Goal: Task Accomplishment & Management: Manage account settings

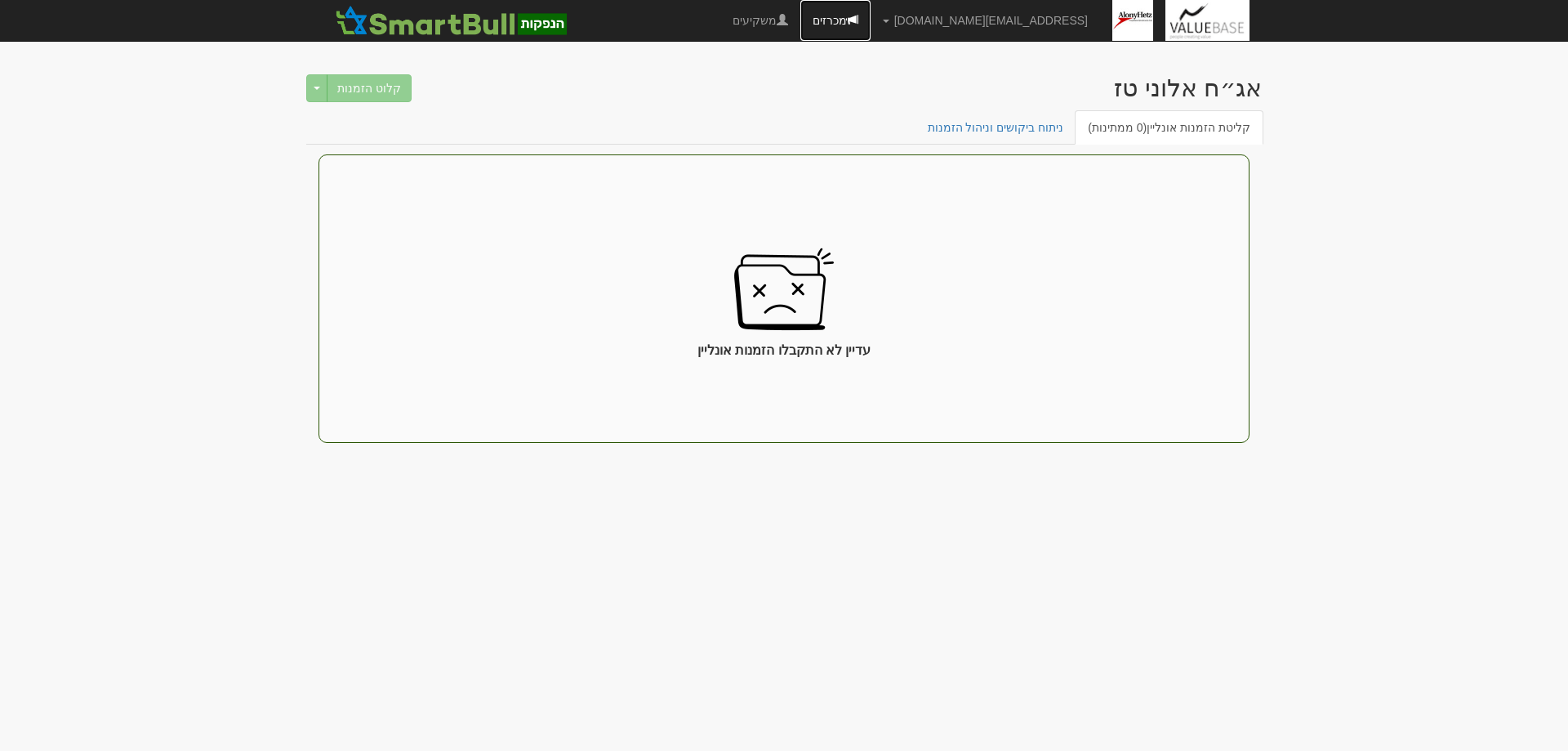
click at [871, 18] on link "מכרזים" at bounding box center [835, 20] width 70 height 41
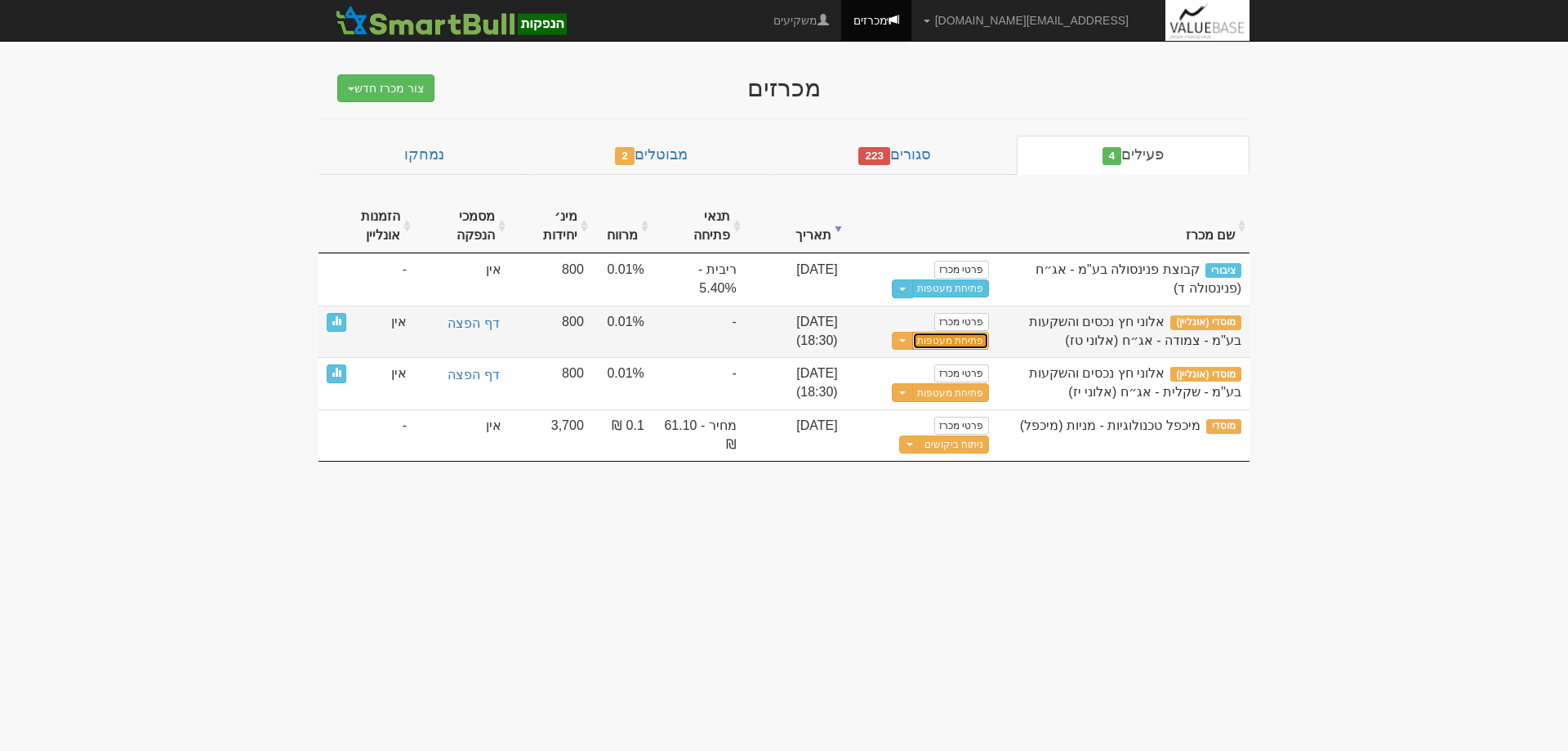
click at [960, 343] on button "פתיחת מעטפות" at bounding box center [950, 340] width 76 height 19
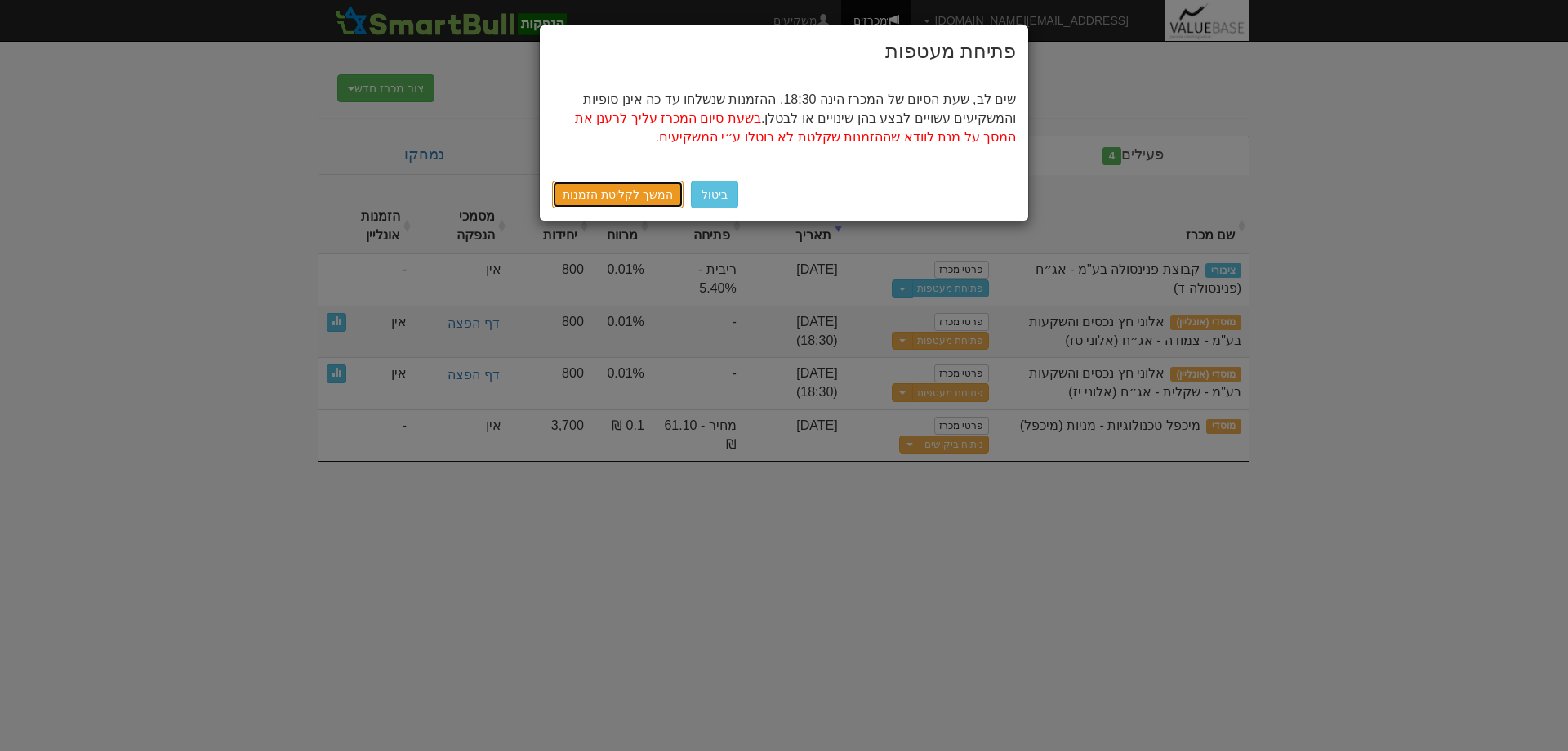
click at [589, 196] on link "המשך לקליטת הזמנות" at bounding box center [618, 194] width 132 height 28
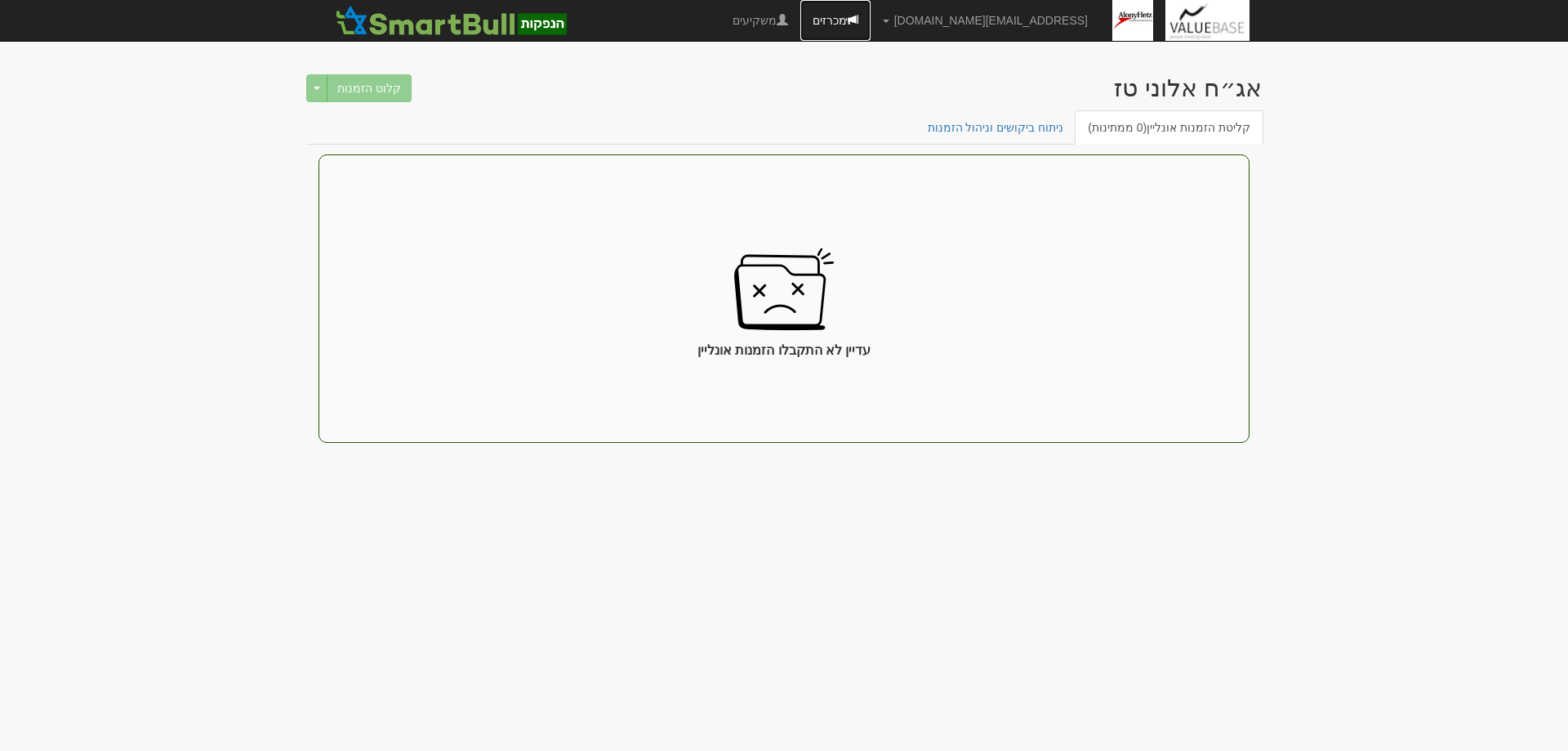
click at [871, 17] on link "מכרזים" at bounding box center [835, 20] width 70 height 41
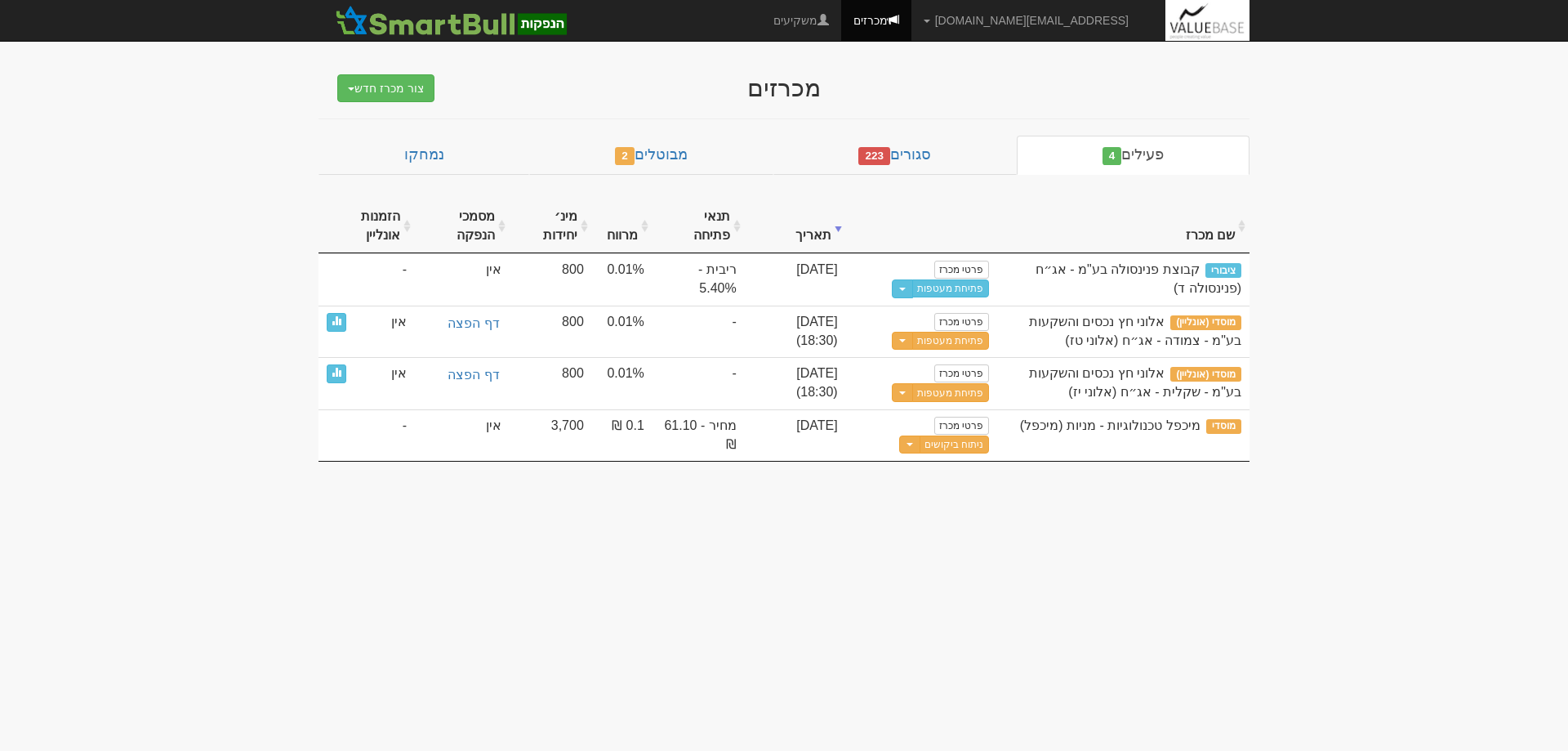
drag, startPoint x: 956, startPoint y: 345, endPoint x: 1146, endPoint y: 615, distance: 330.2
click at [1124, 636] on body "hilla.a@valuebase.co.il הגדרות חשבונות הנפקה תבניות הודעות קיבול" at bounding box center [784, 375] width 1568 height 751
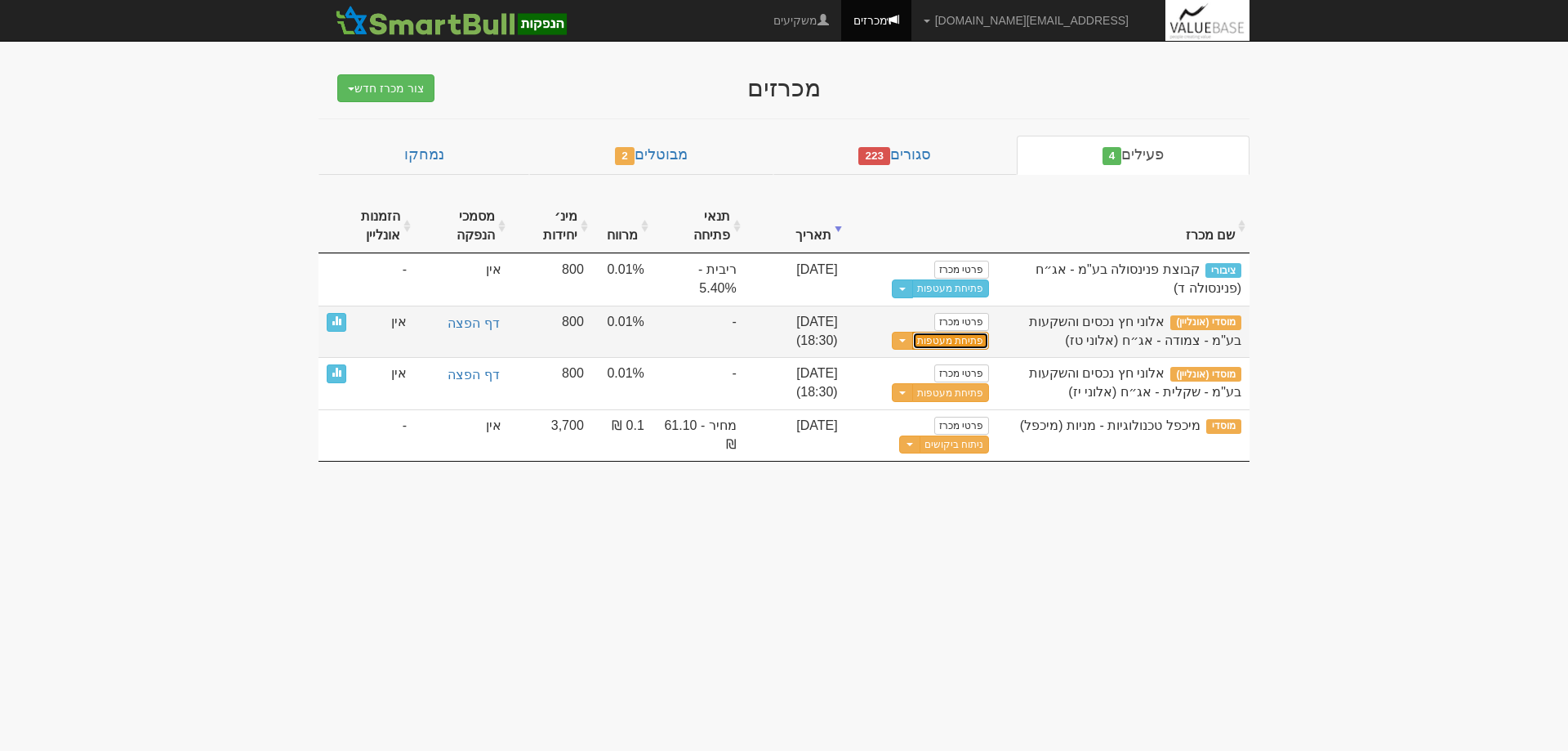
click at [958, 343] on button "פתיחת מעטפות" at bounding box center [950, 340] width 76 height 19
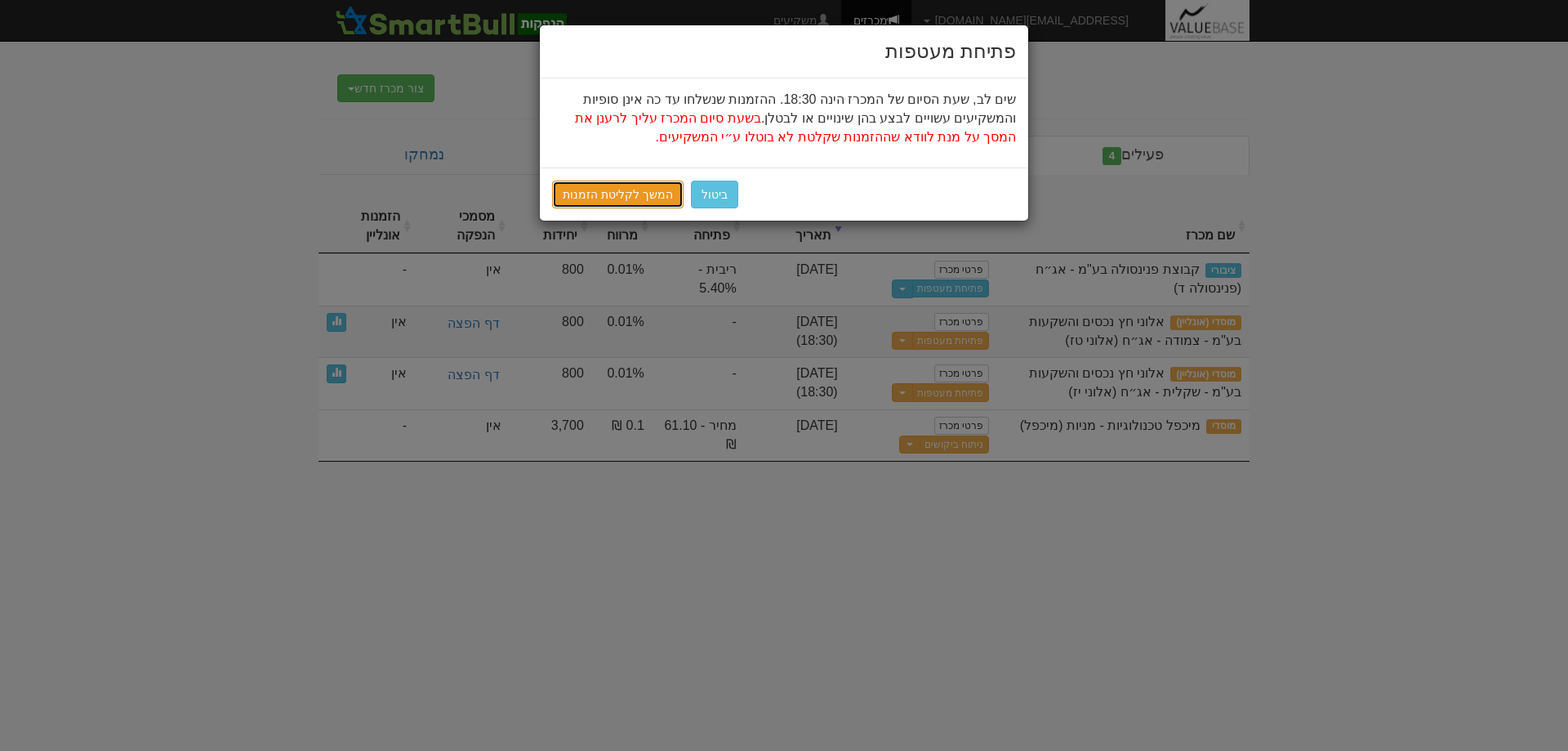
click at [596, 195] on link "המשך לקליטת הזמנות" at bounding box center [618, 194] width 132 height 28
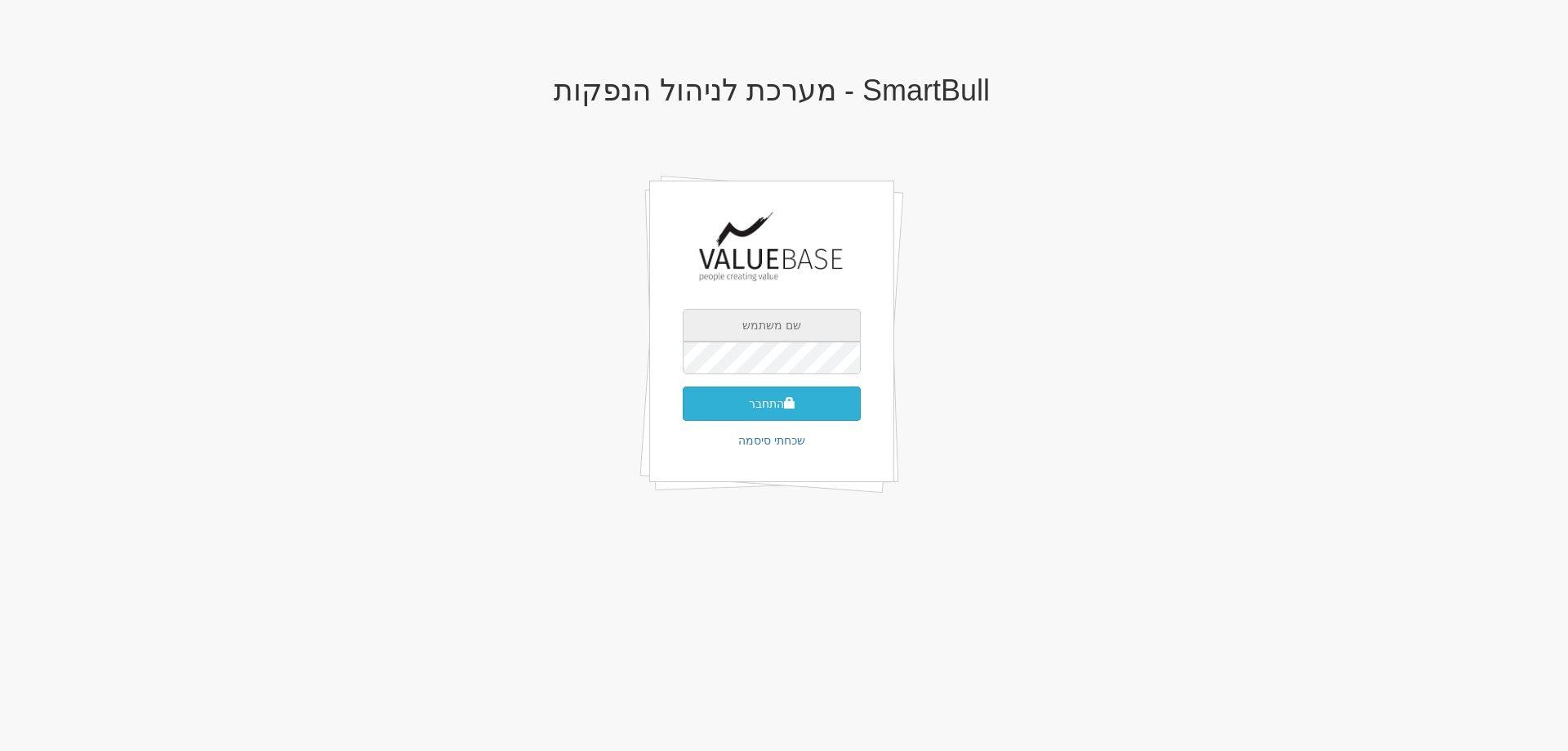
type input "hilla.a@valuebase.co.il"
click at [770, 403] on button "התחבר" at bounding box center [773, 404] width 179 height 35
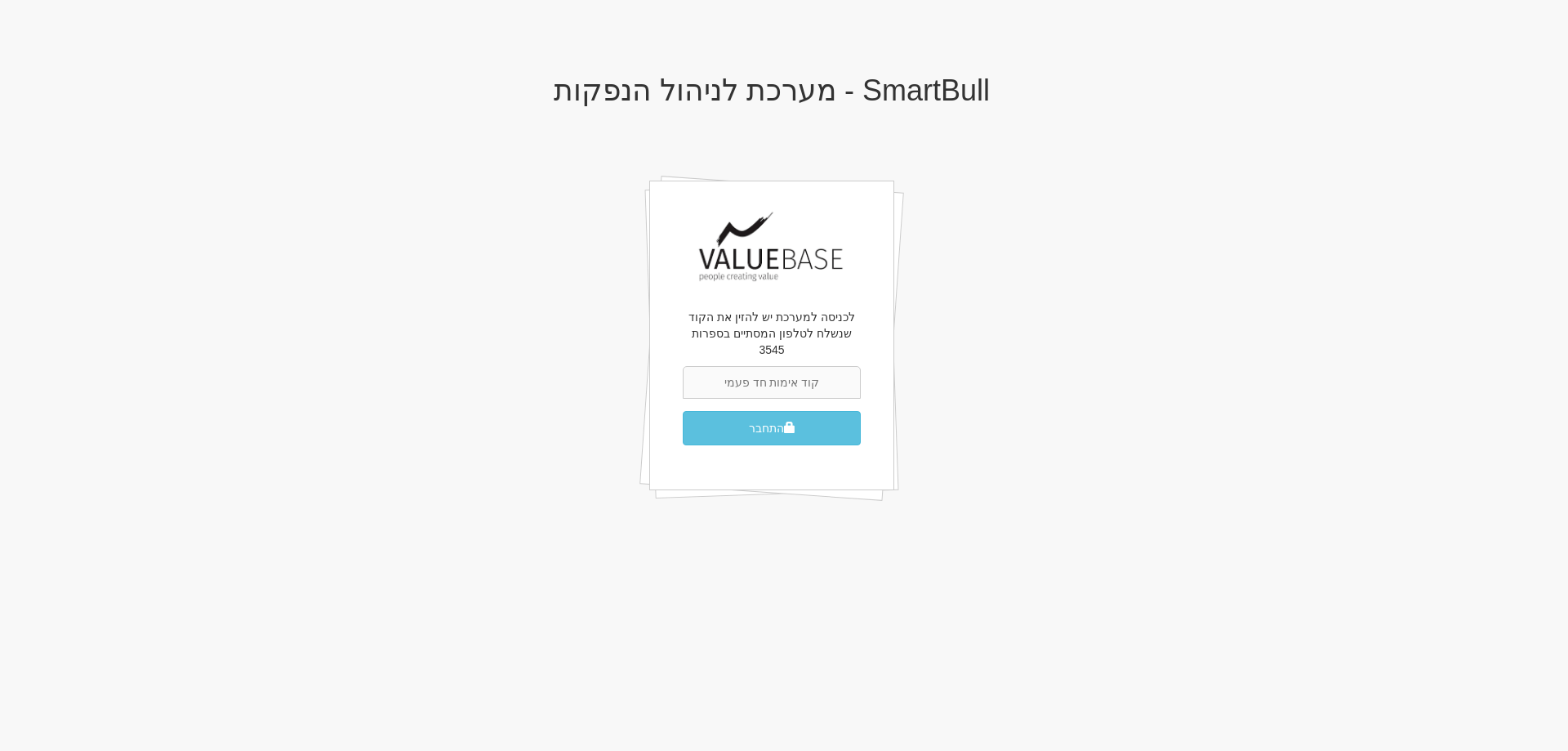
click at [772, 374] on input "text" at bounding box center [773, 382] width 179 height 33
type input "930993"
click at [683, 411] on button "התחבר" at bounding box center [773, 428] width 179 height 35
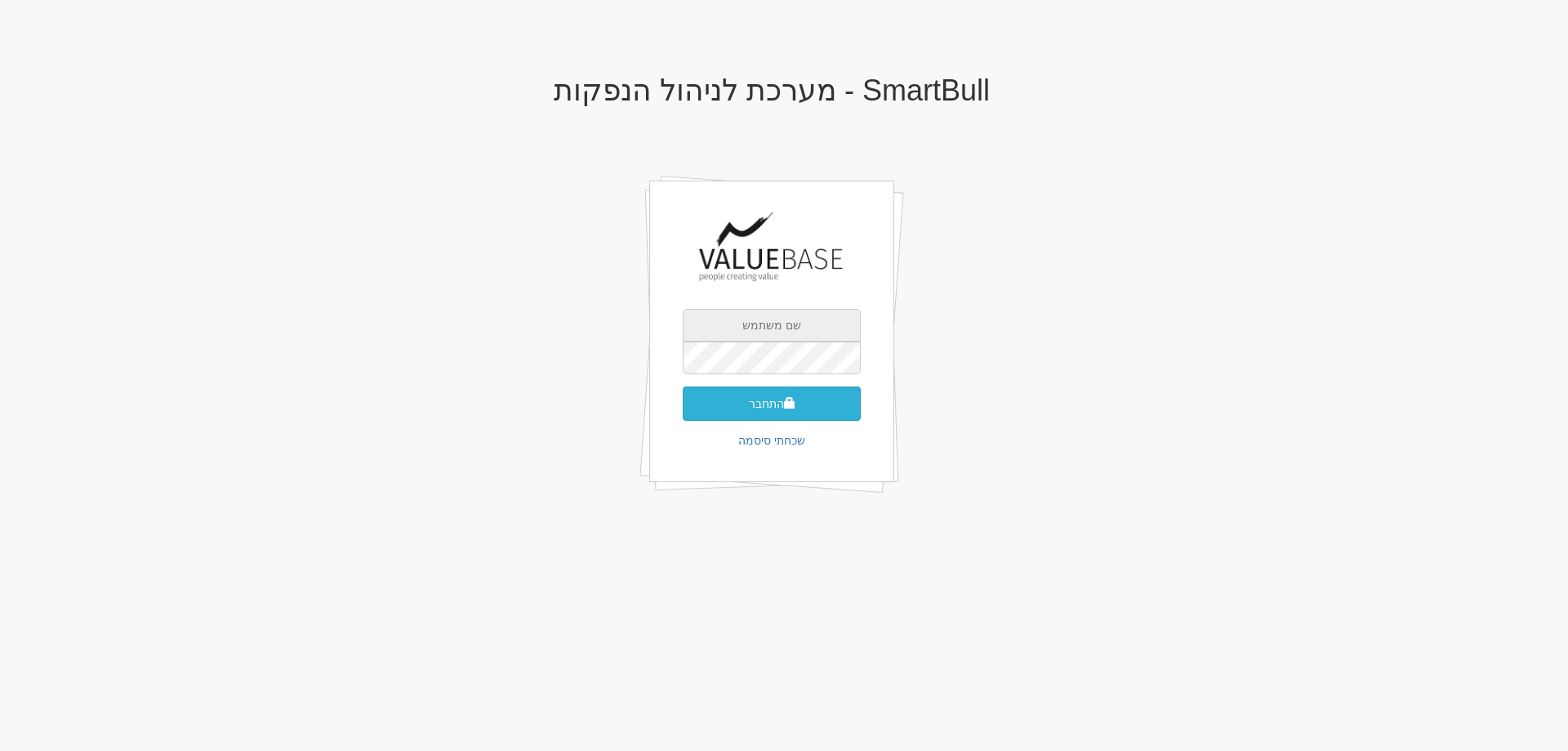
type input "[EMAIL_ADDRESS][DOMAIN_NAME]"
click at [762, 404] on button "התחבר" at bounding box center [773, 404] width 179 height 35
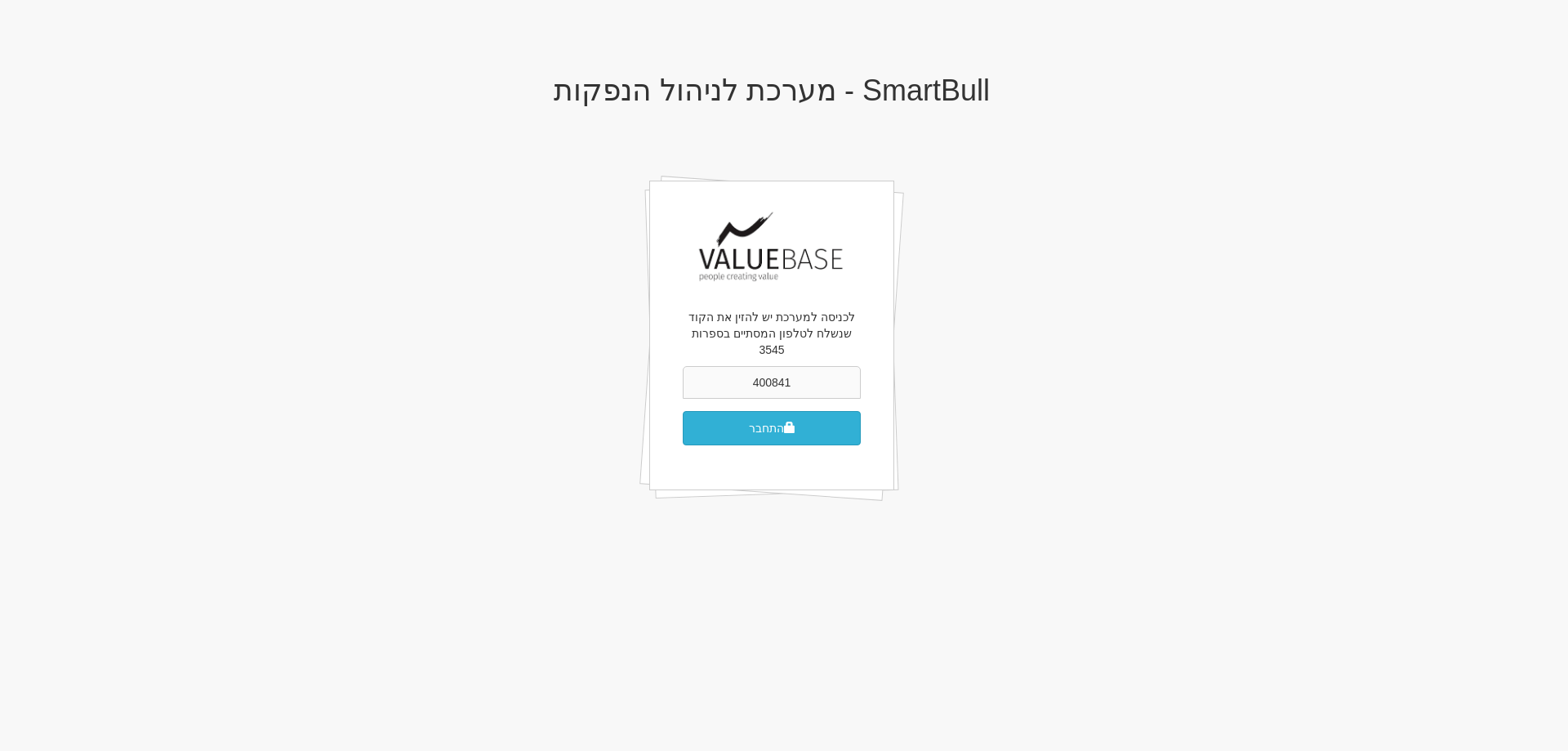
type input "400841"
click at [768, 413] on button "התחבר" at bounding box center [773, 428] width 179 height 35
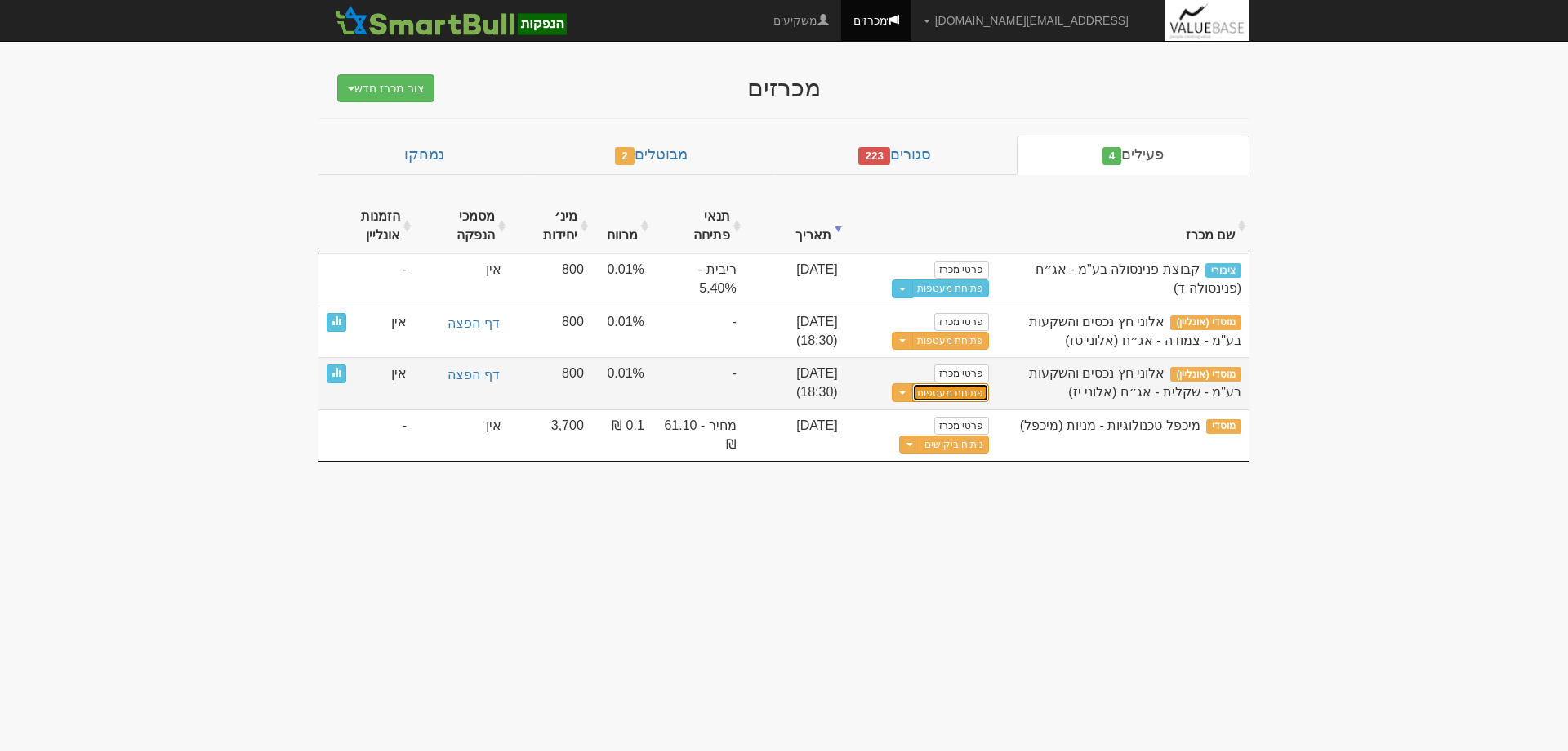
click at [953, 397] on button "פתיחת מעטפות" at bounding box center [950, 392] width 76 height 19
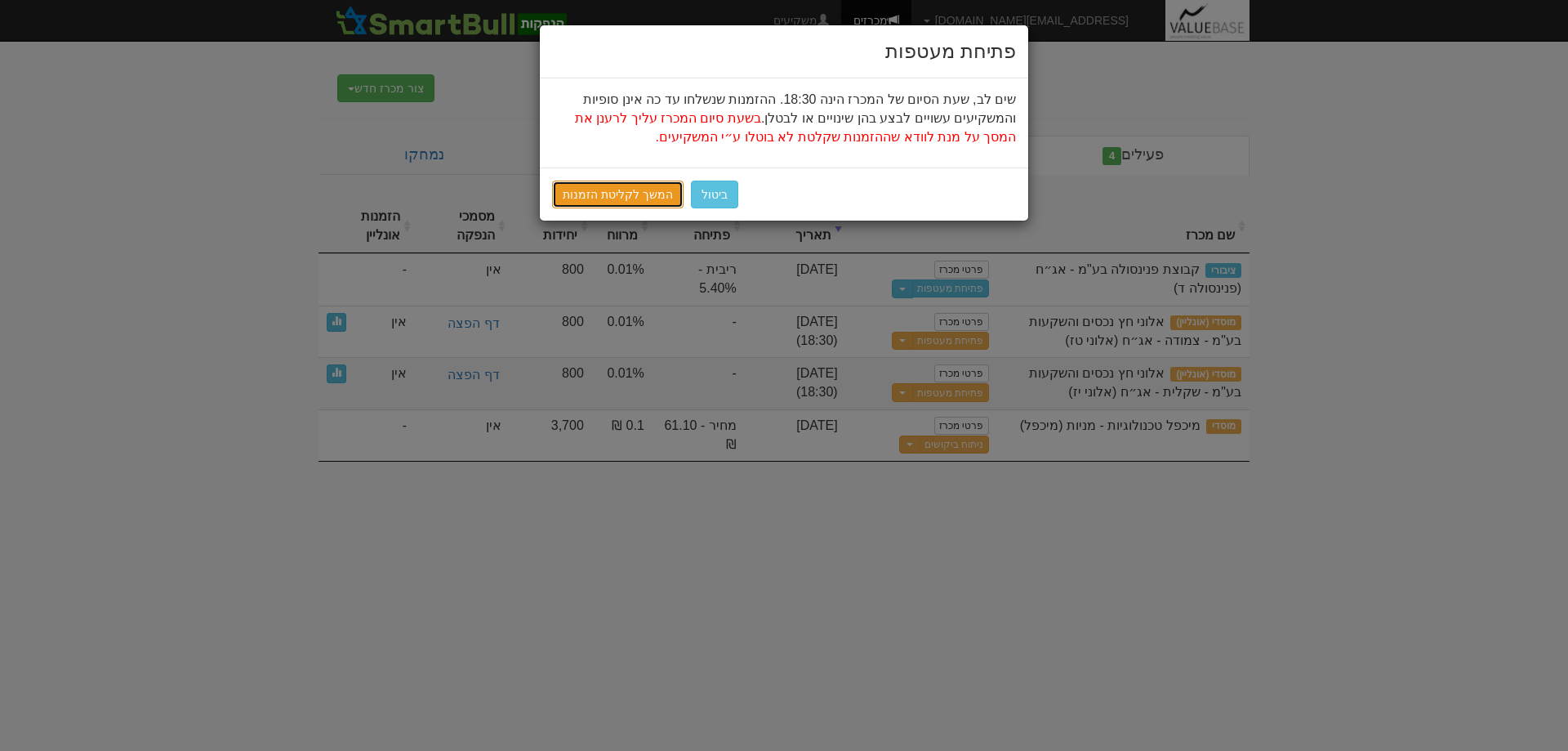
click at [589, 188] on link "המשך לקליטת הזמנות" at bounding box center [618, 194] width 132 height 28
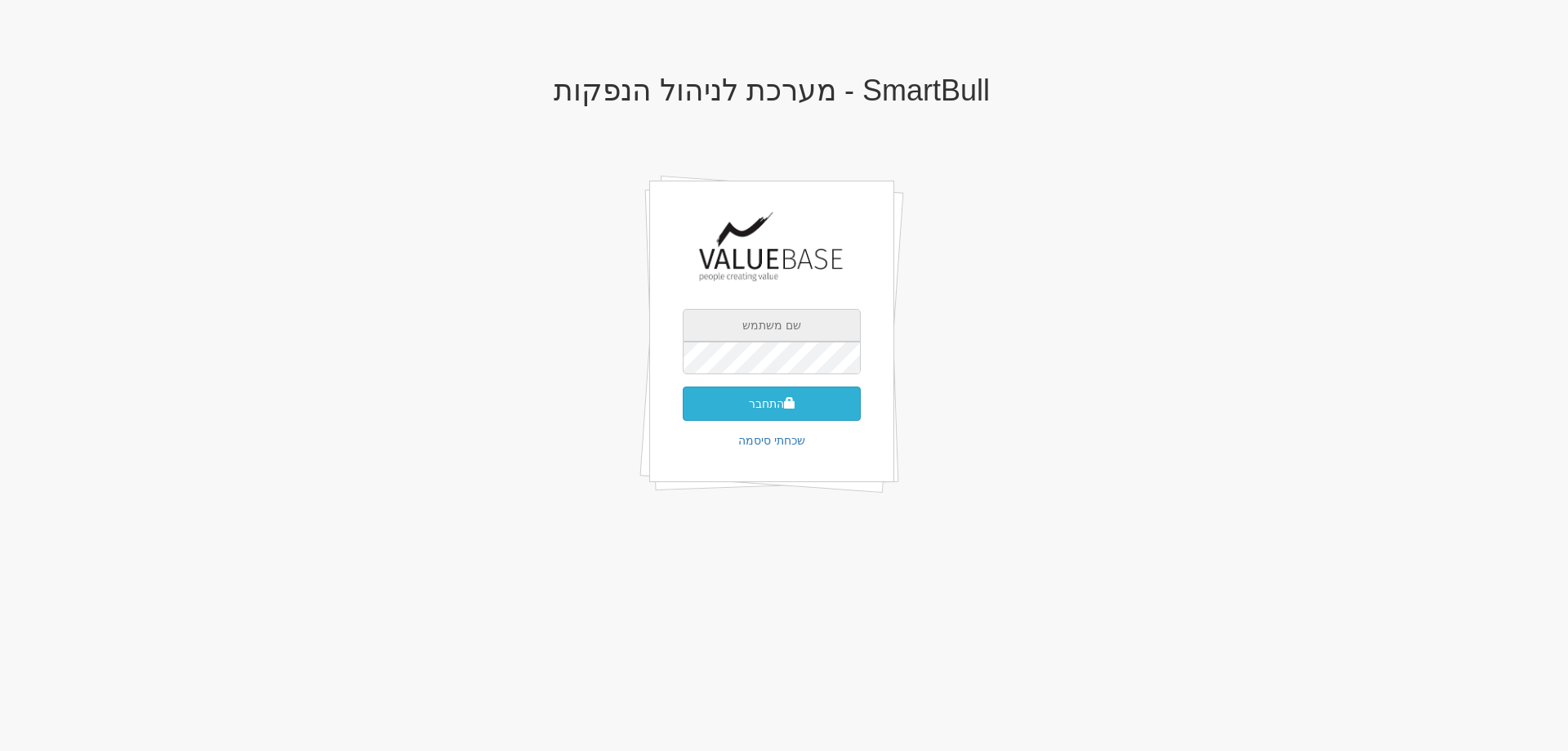
type input "[EMAIL_ADDRESS][DOMAIN_NAME]"
click at [762, 401] on button "התחבר" at bounding box center [773, 404] width 179 height 35
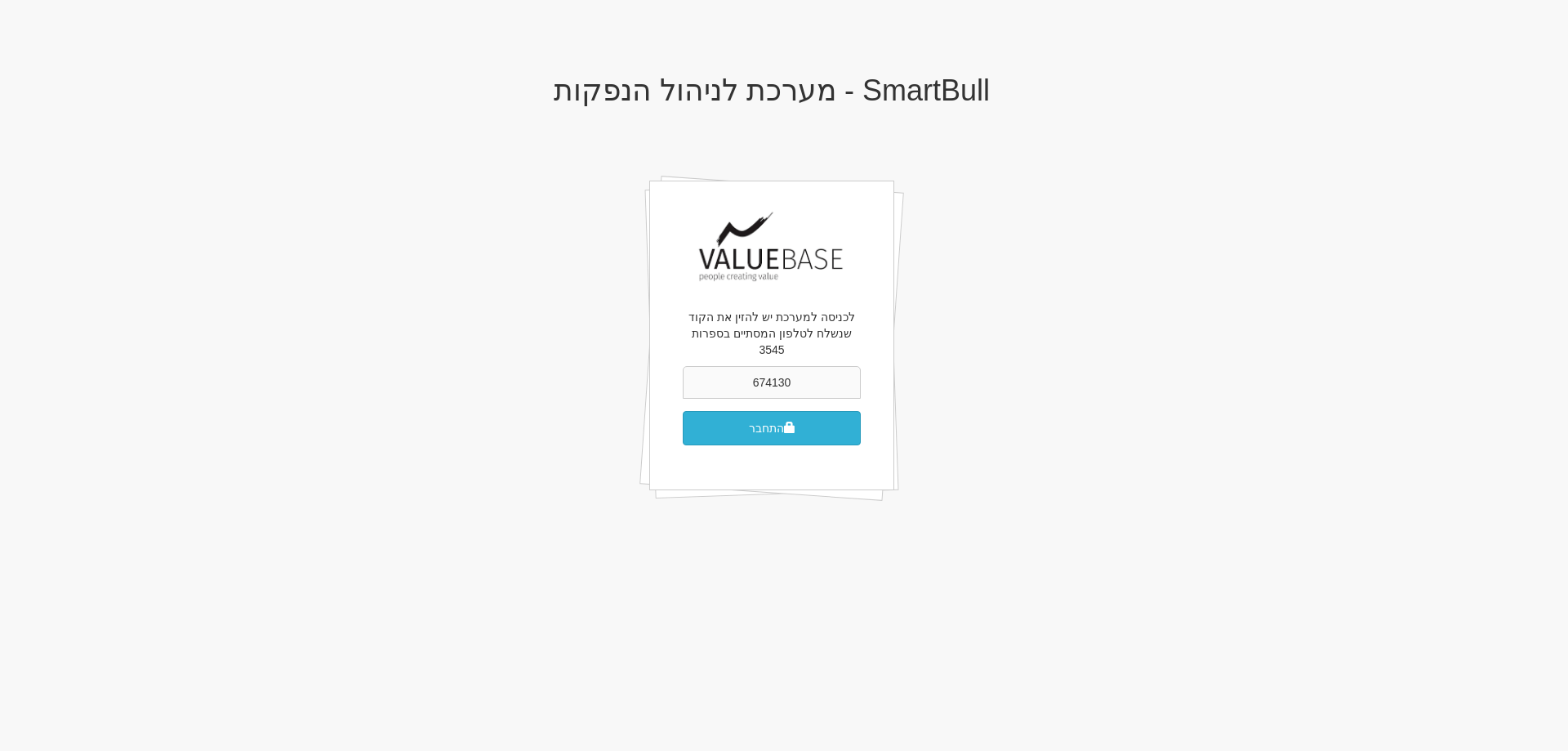
type input "674130"
click at [753, 422] on button "התחבר" at bounding box center [773, 428] width 179 height 35
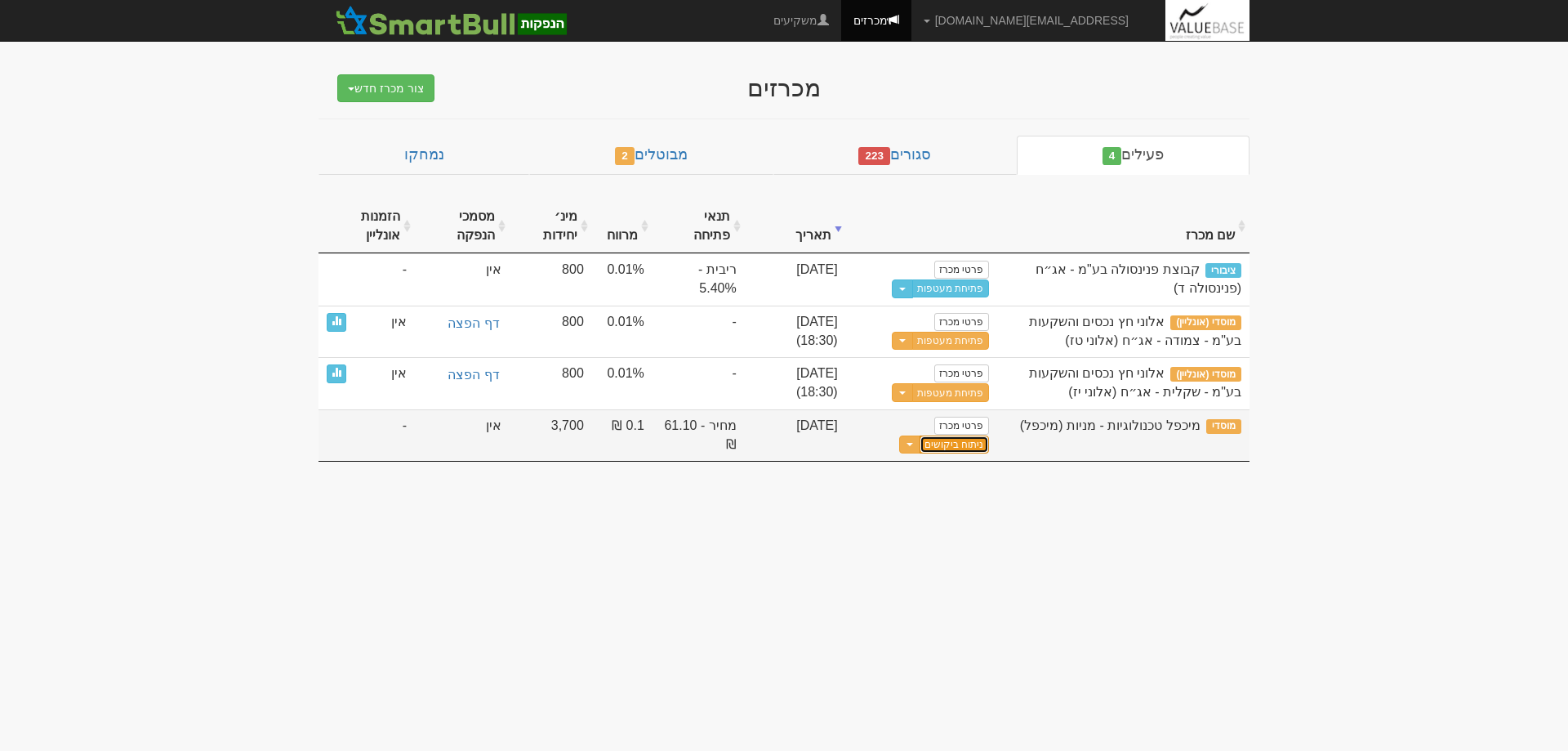
click at [957, 442] on link "ניתוח ביקושים" at bounding box center [953, 444] width 68 height 18
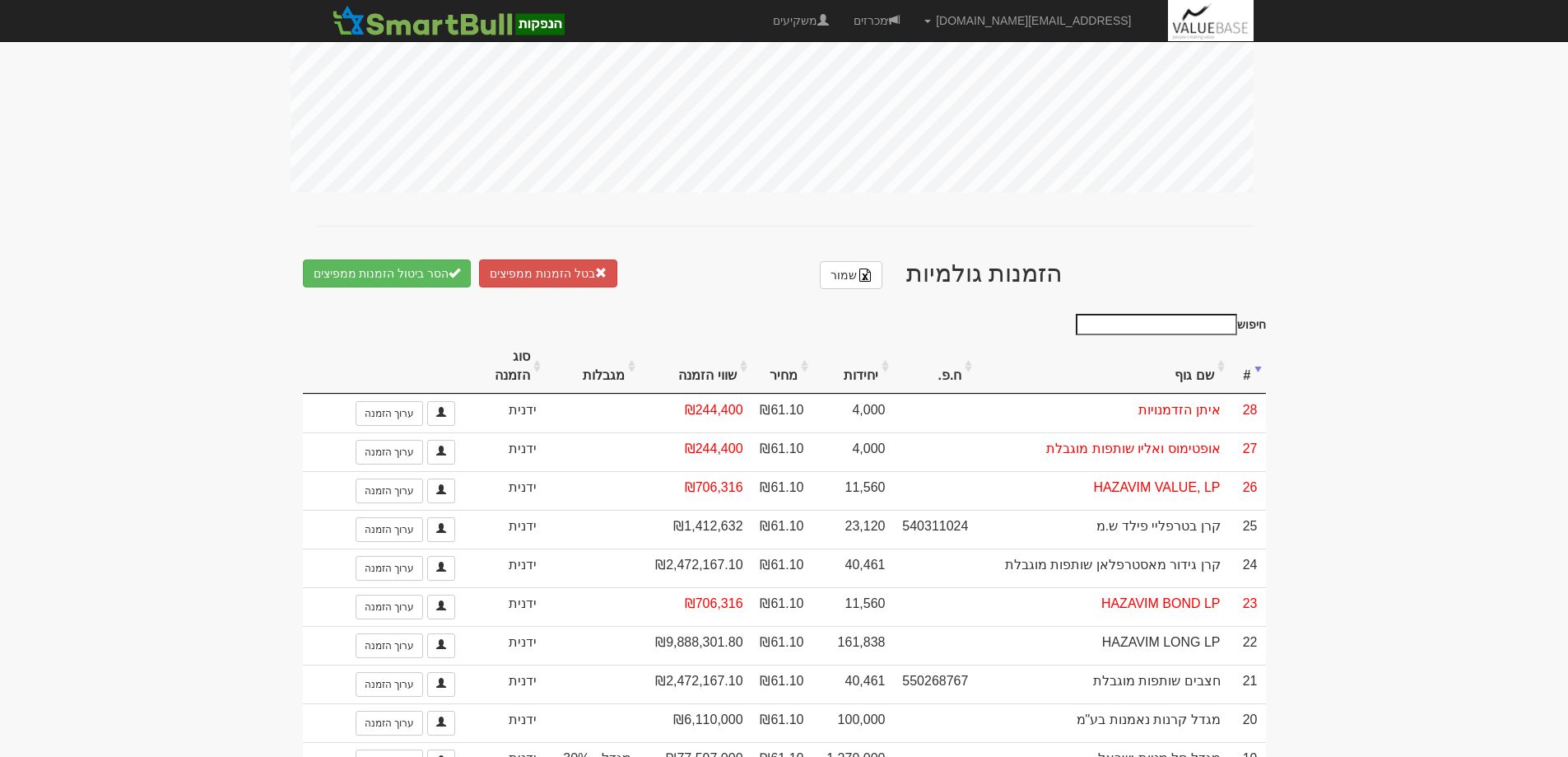
scroll to position [741, 0]
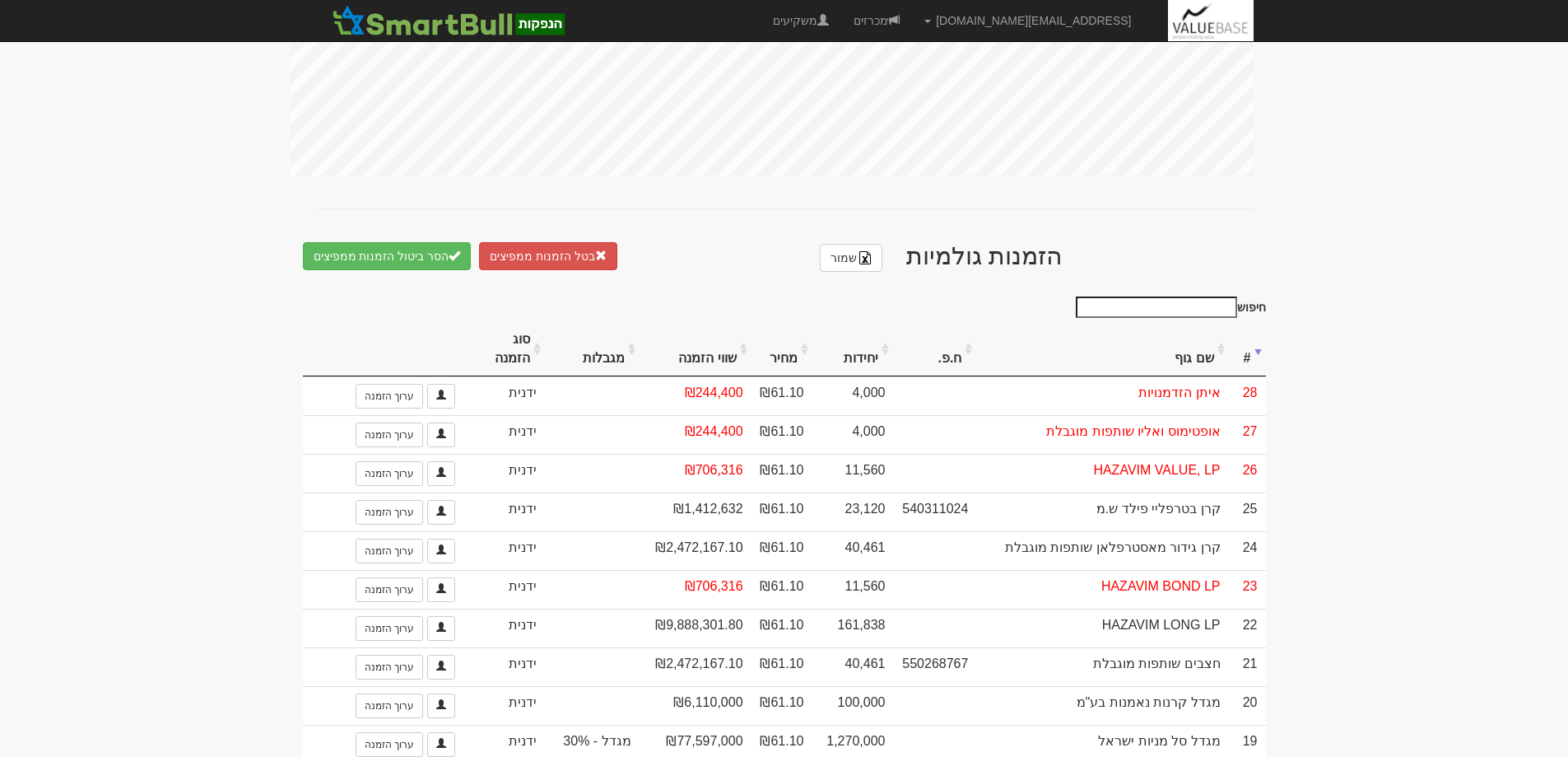
click at [1253, 369] on th "#" at bounding box center [1247, 349] width 37 height 55
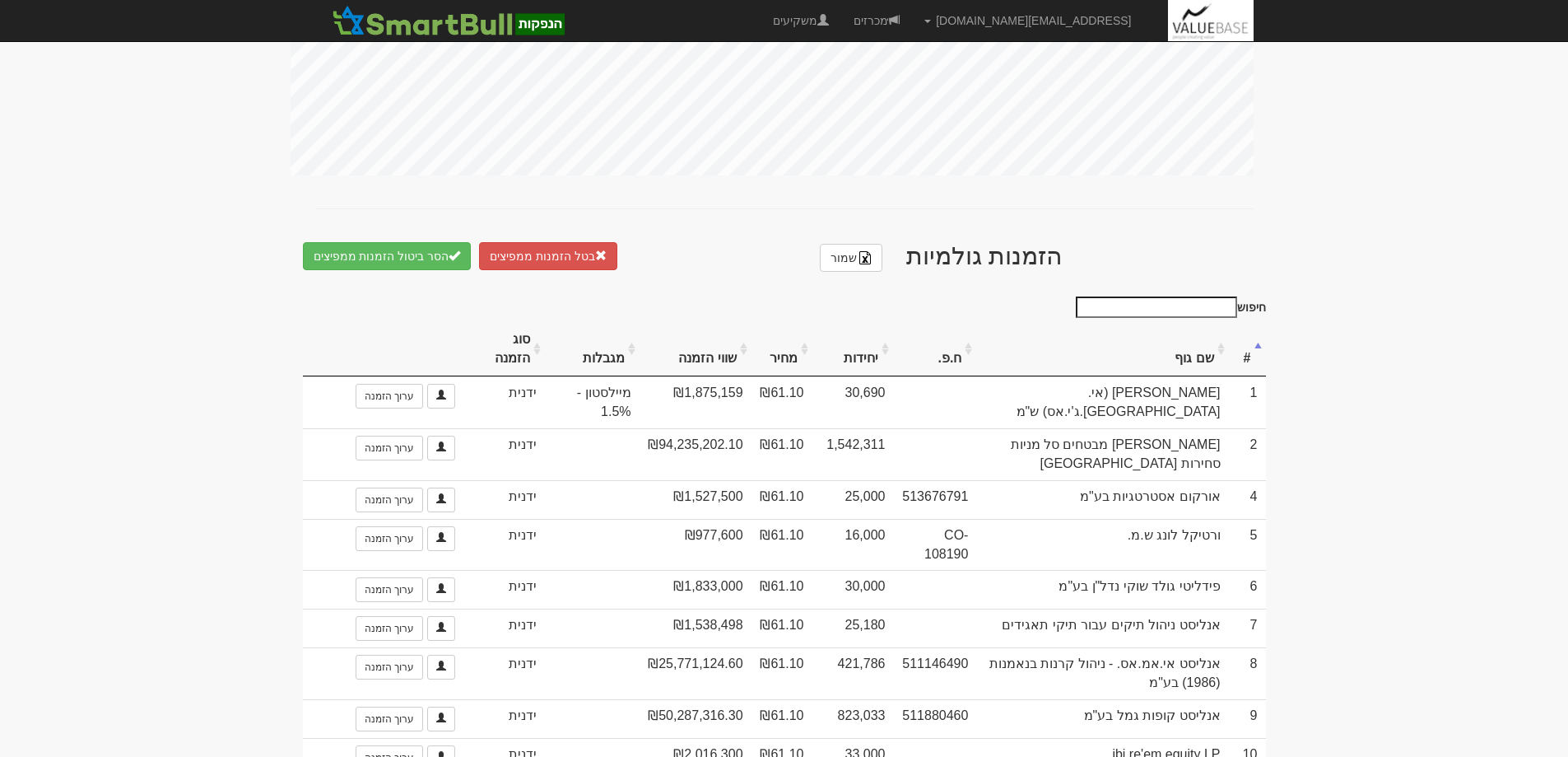
click at [859, 366] on th "יחידות" at bounding box center [853, 349] width 82 height 55
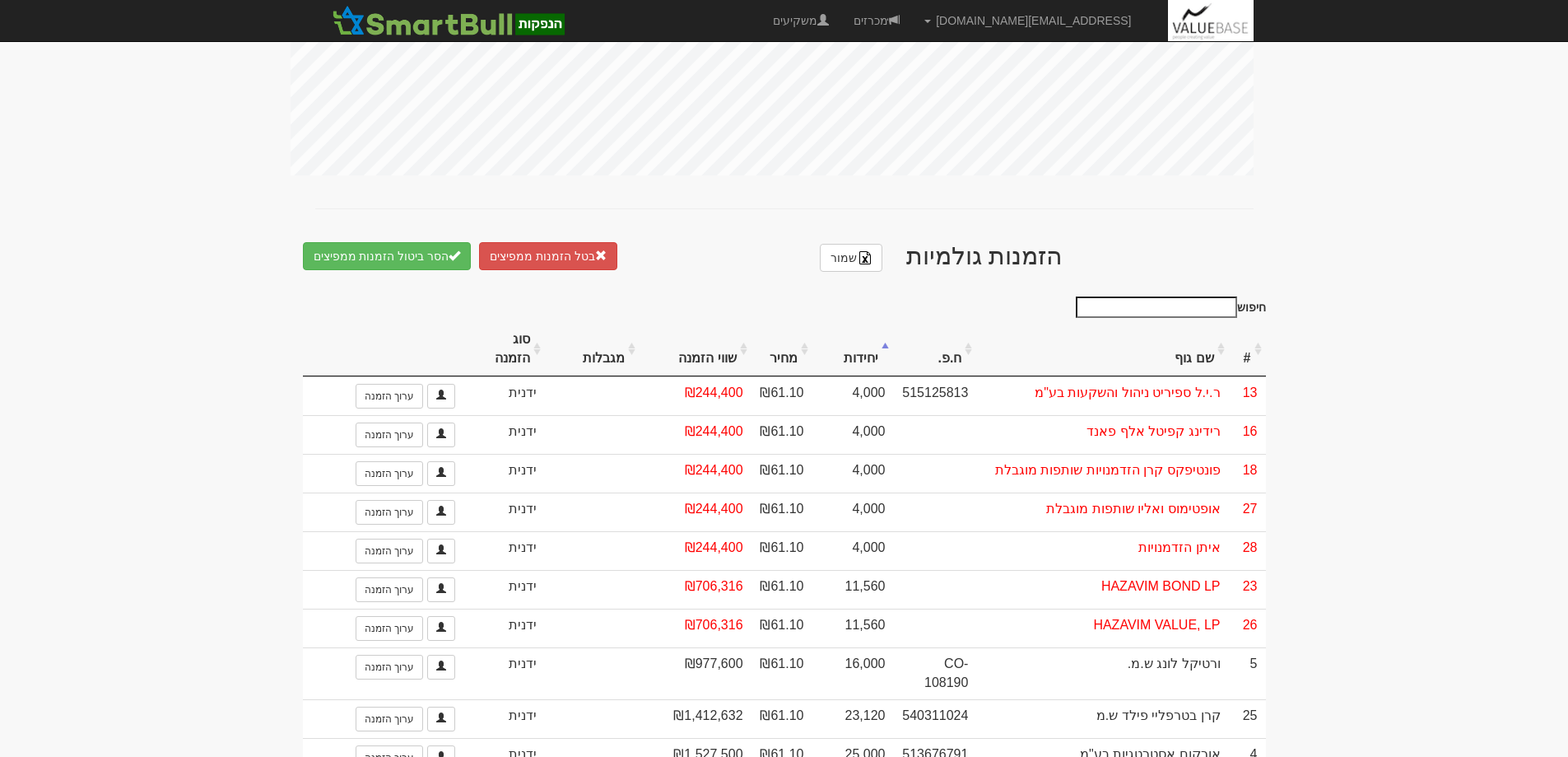
click at [855, 362] on th "יחידות" at bounding box center [853, 349] width 82 height 55
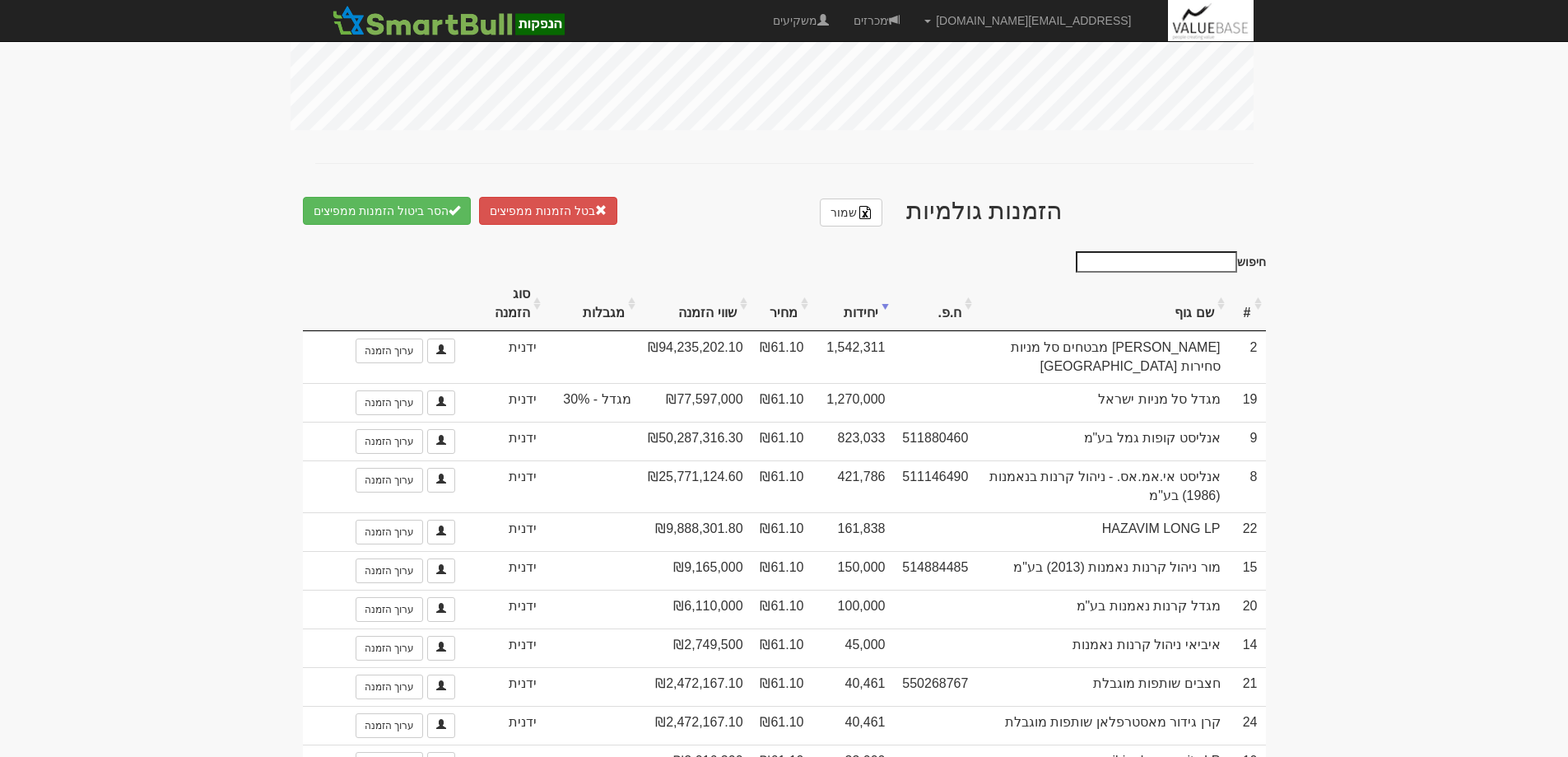
scroll to position [782, 0]
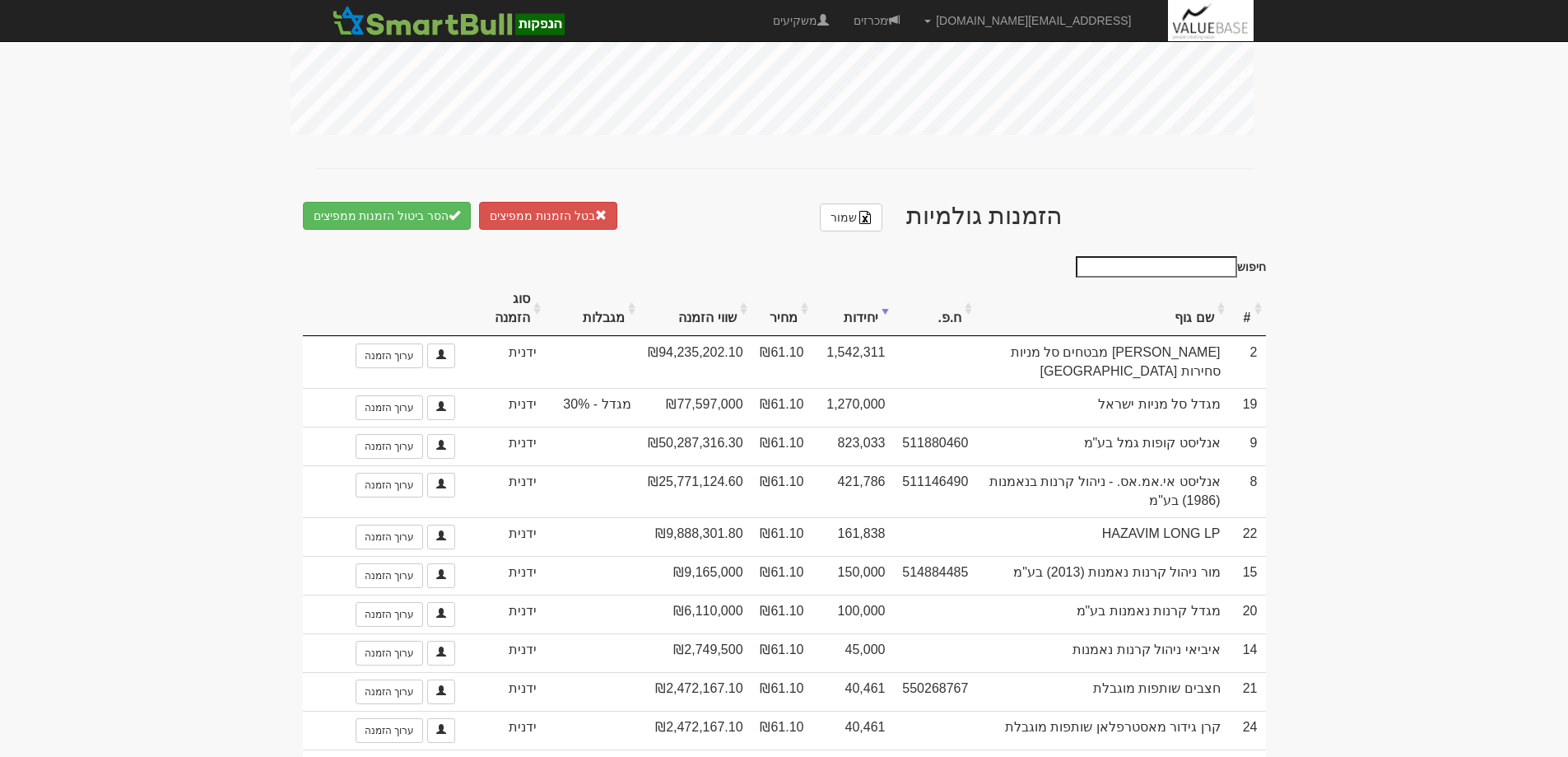
click at [1248, 325] on th "#" at bounding box center [1247, 309] width 37 height 55
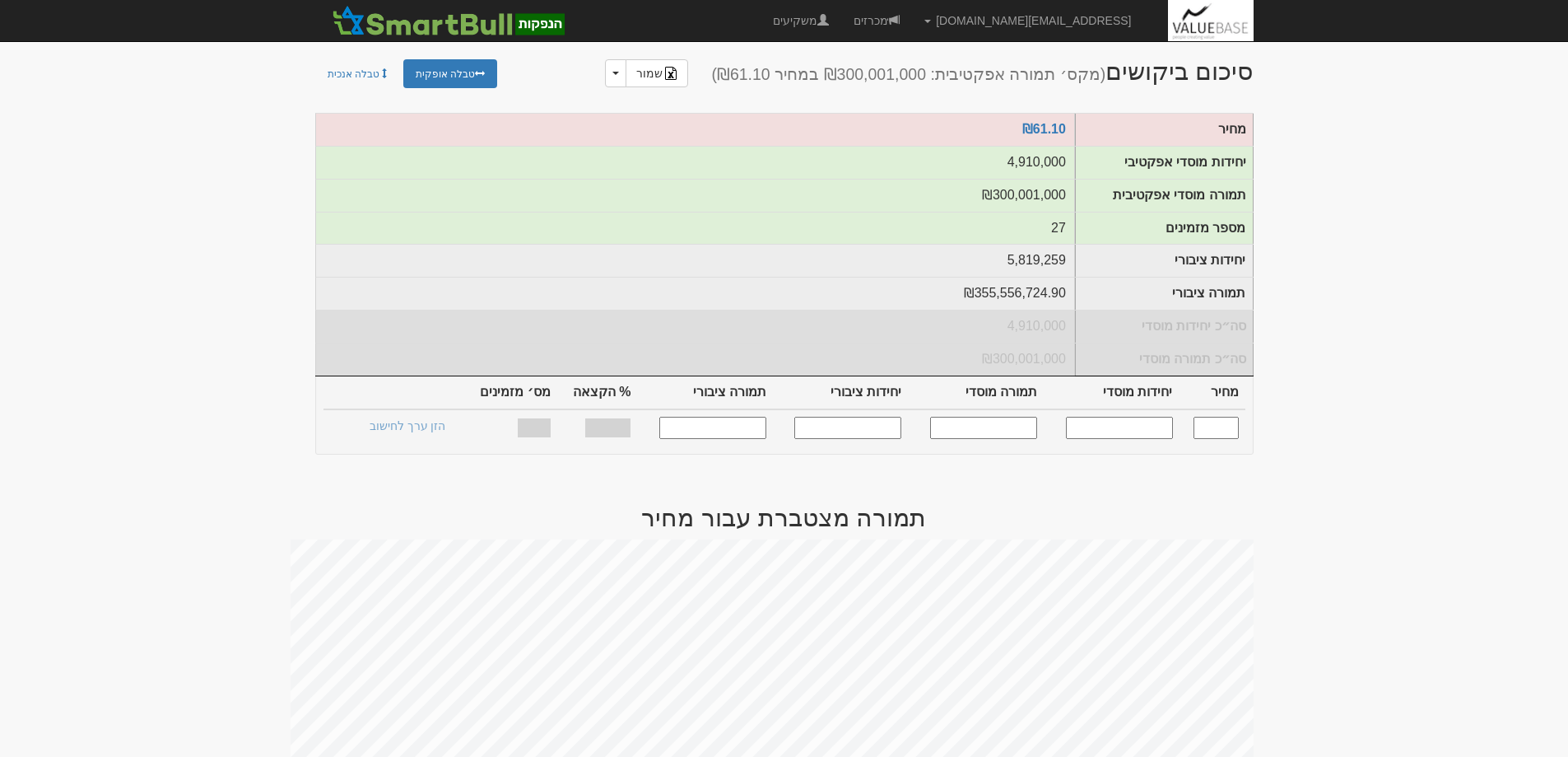
scroll to position [0, 0]
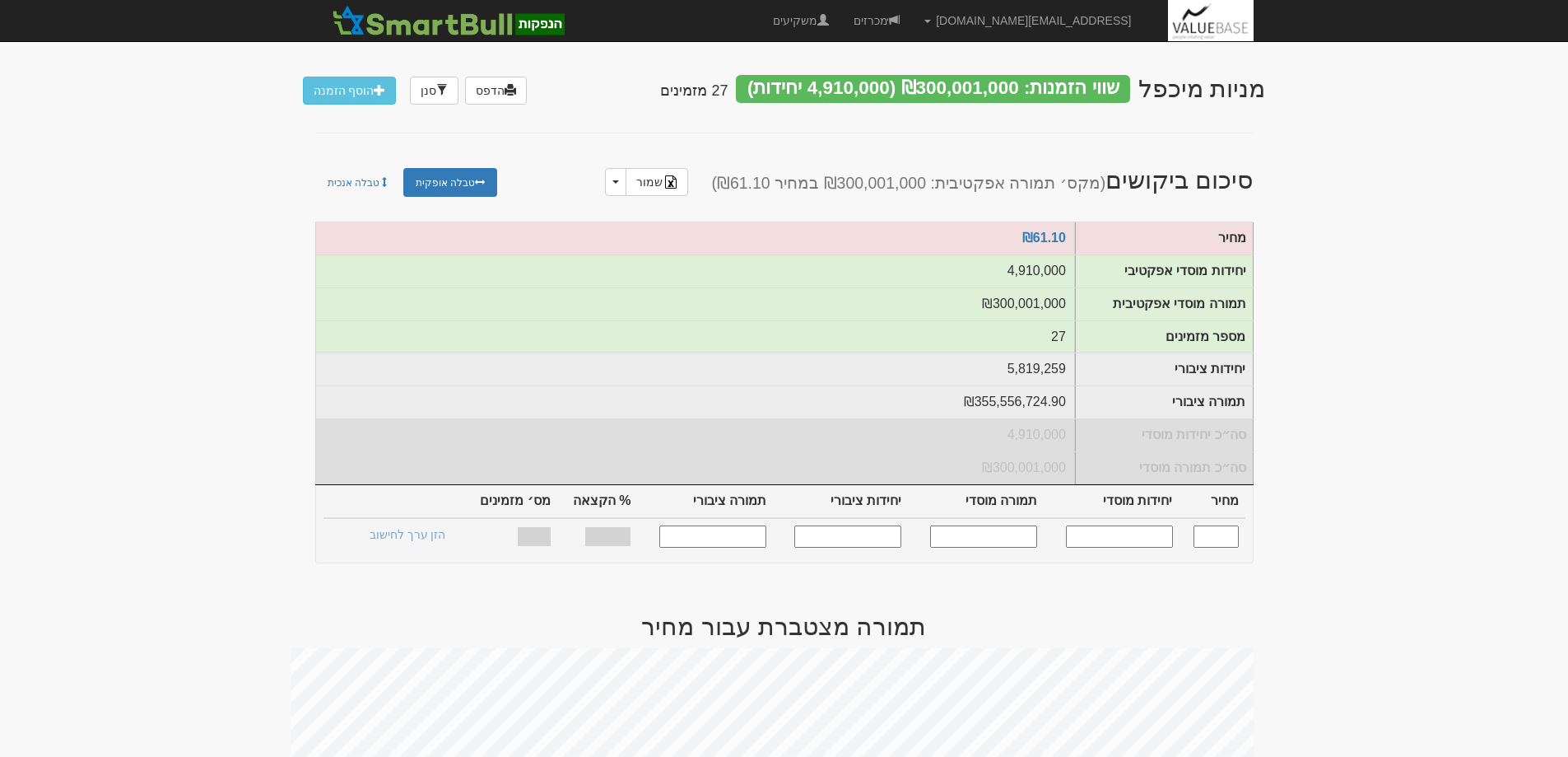
drag, startPoint x: 1220, startPoint y: 549, endPoint x: 1253, endPoint y: 579, distance: 44.6
click at [1220, 548] on input "text" at bounding box center [1215, 536] width 45 height 22
type input "61.1"
type input "4,910,000"
type input "300,001,000"
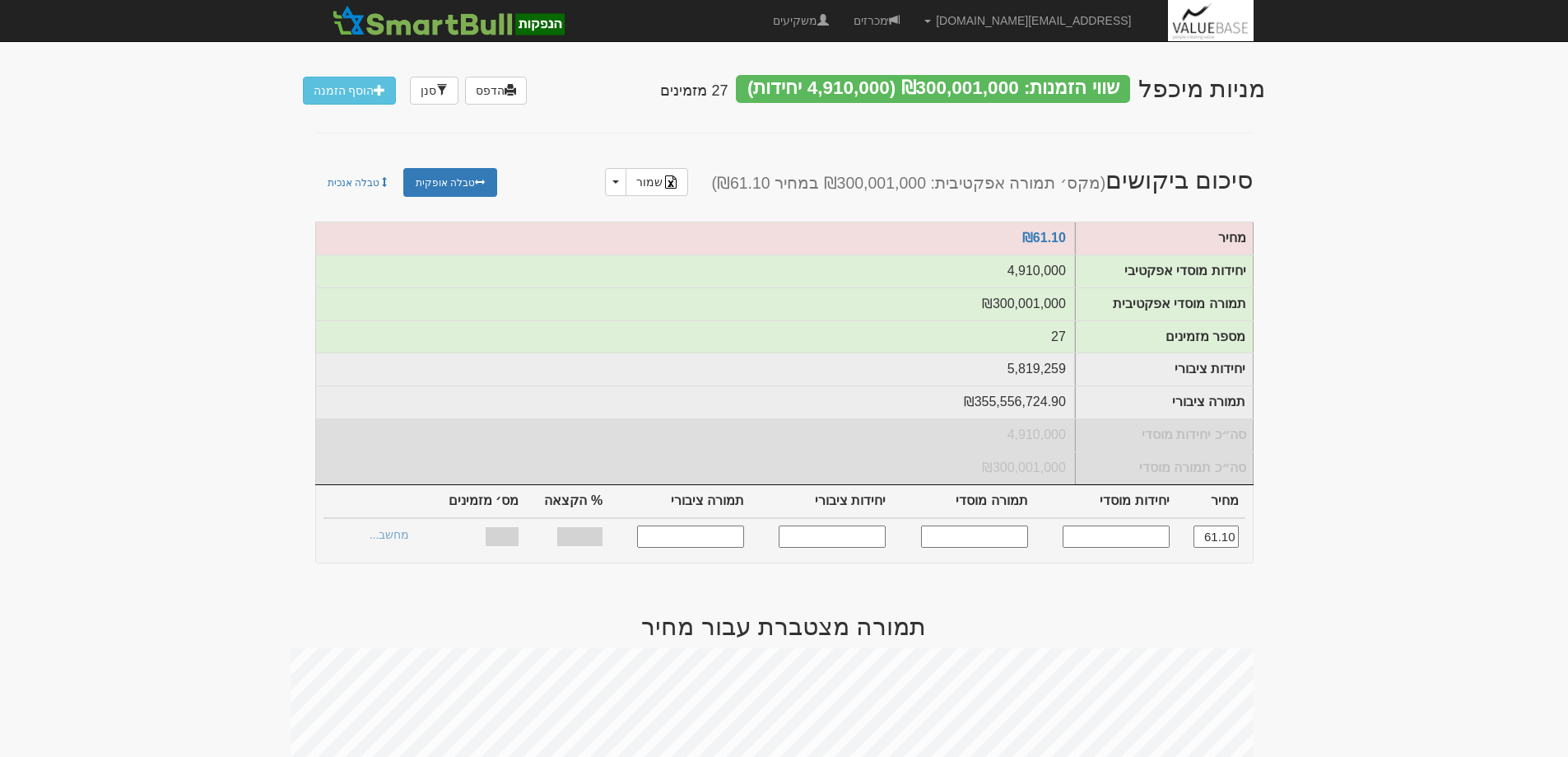
type input "5,819,259"
type input "355,556,724.90000004"
type input "100%"
type input "27"
type input "61.1"
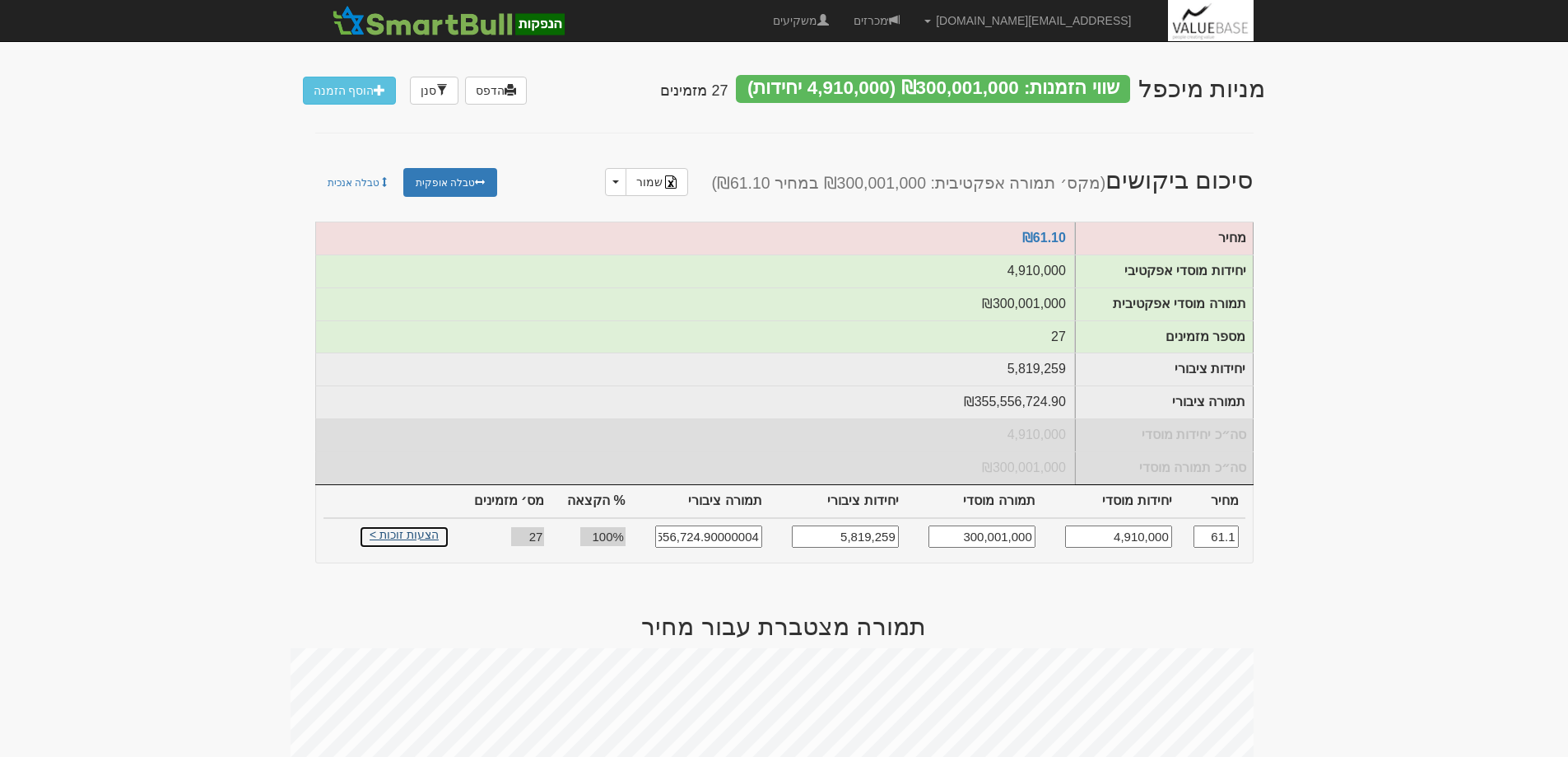
click at [409, 546] on link "הצעות זוכות >" at bounding box center [404, 536] width 91 height 23
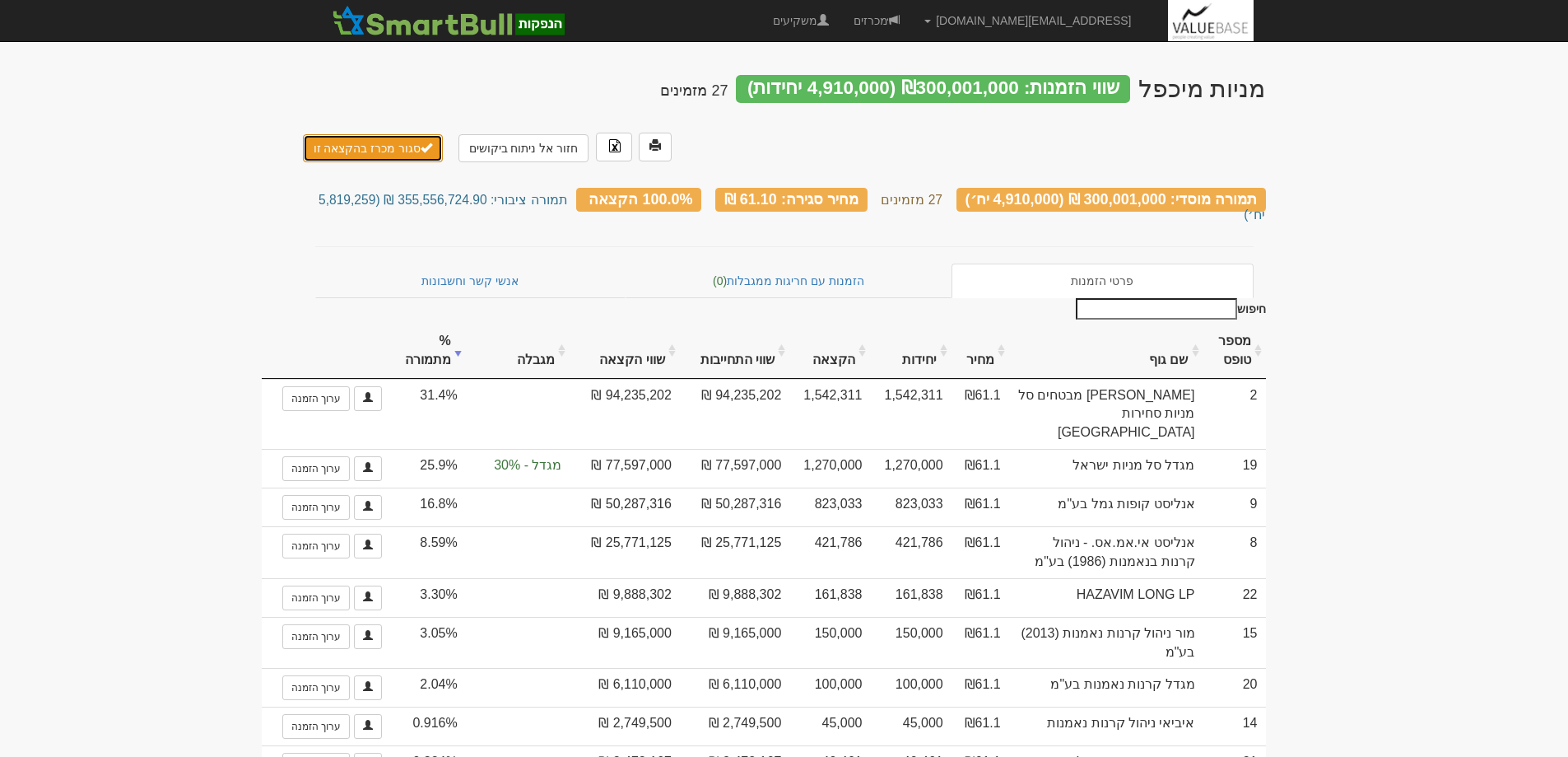
click at [366, 134] on button "סגור מכרז בהקצאה זו" at bounding box center [373, 148] width 141 height 28
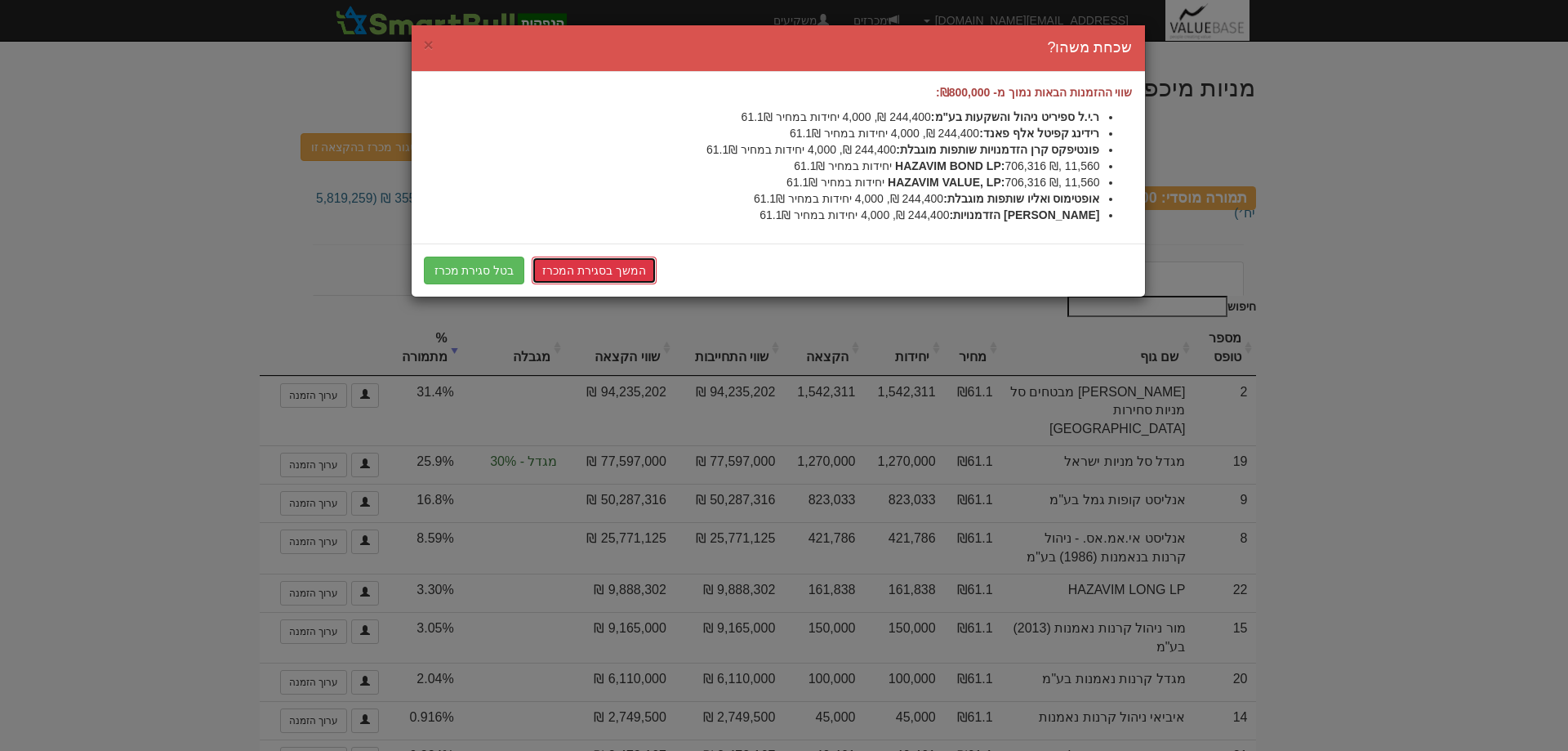
click at [577, 268] on link "המשך בסגירת המכרז" at bounding box center [594, 271] width 125 height 28
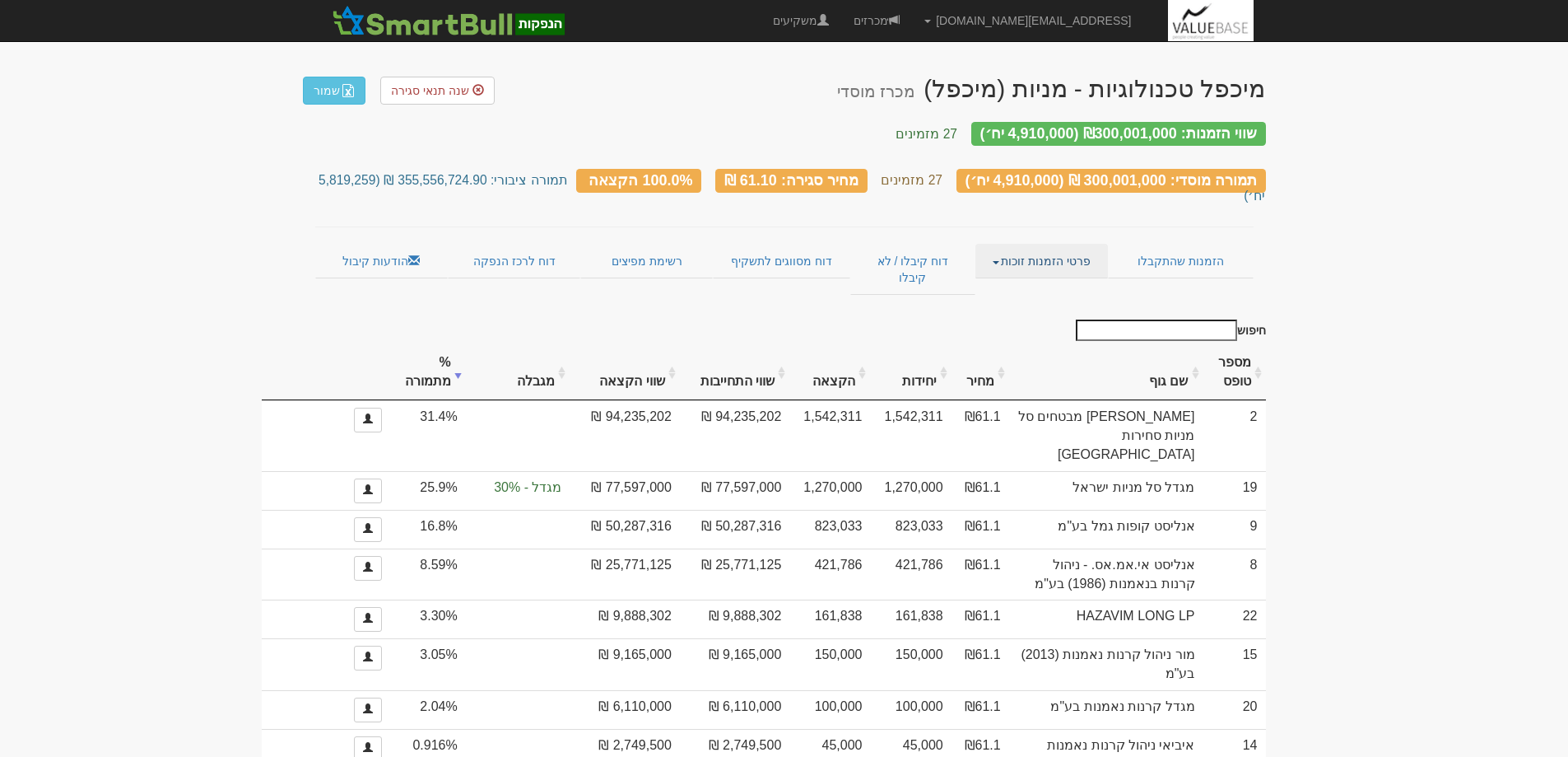
click at [1027, 244] on link "פרטי הזמנות זוכות" at bounding box center [1041, 261] width 133 height 35
click at [1234, 345] on th "מספר טופס" at bounding box center [1234, 372] width 63 height 55
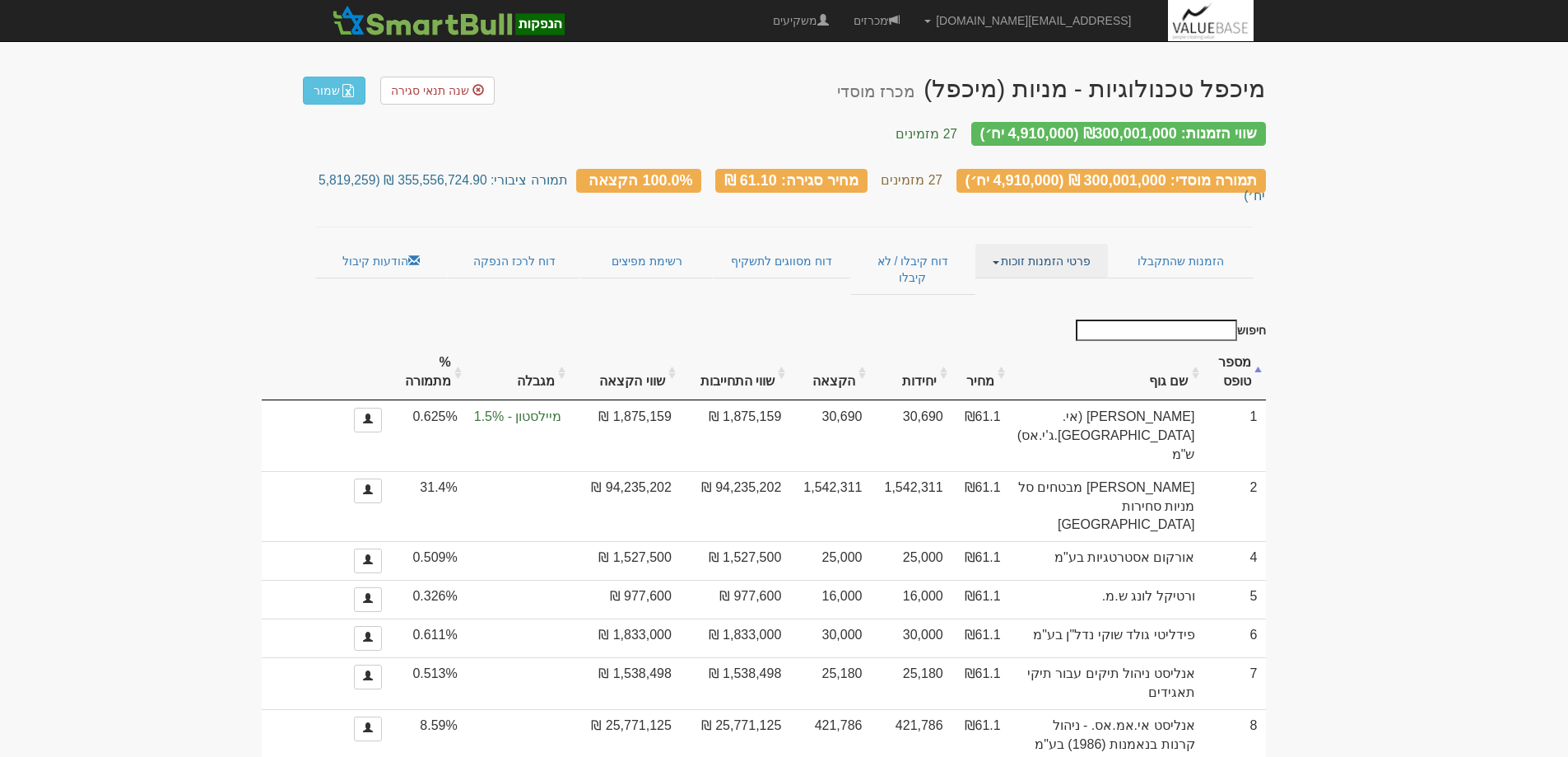
click at [1024, 244] on link "פרטי הזמנות זוכות" at bounding box center [1041, 261] width 133 height 35
click at [1032, 283] on link "אנשי קשר וחשבונות" at bounding box center [1042, 293] width 130 height 21
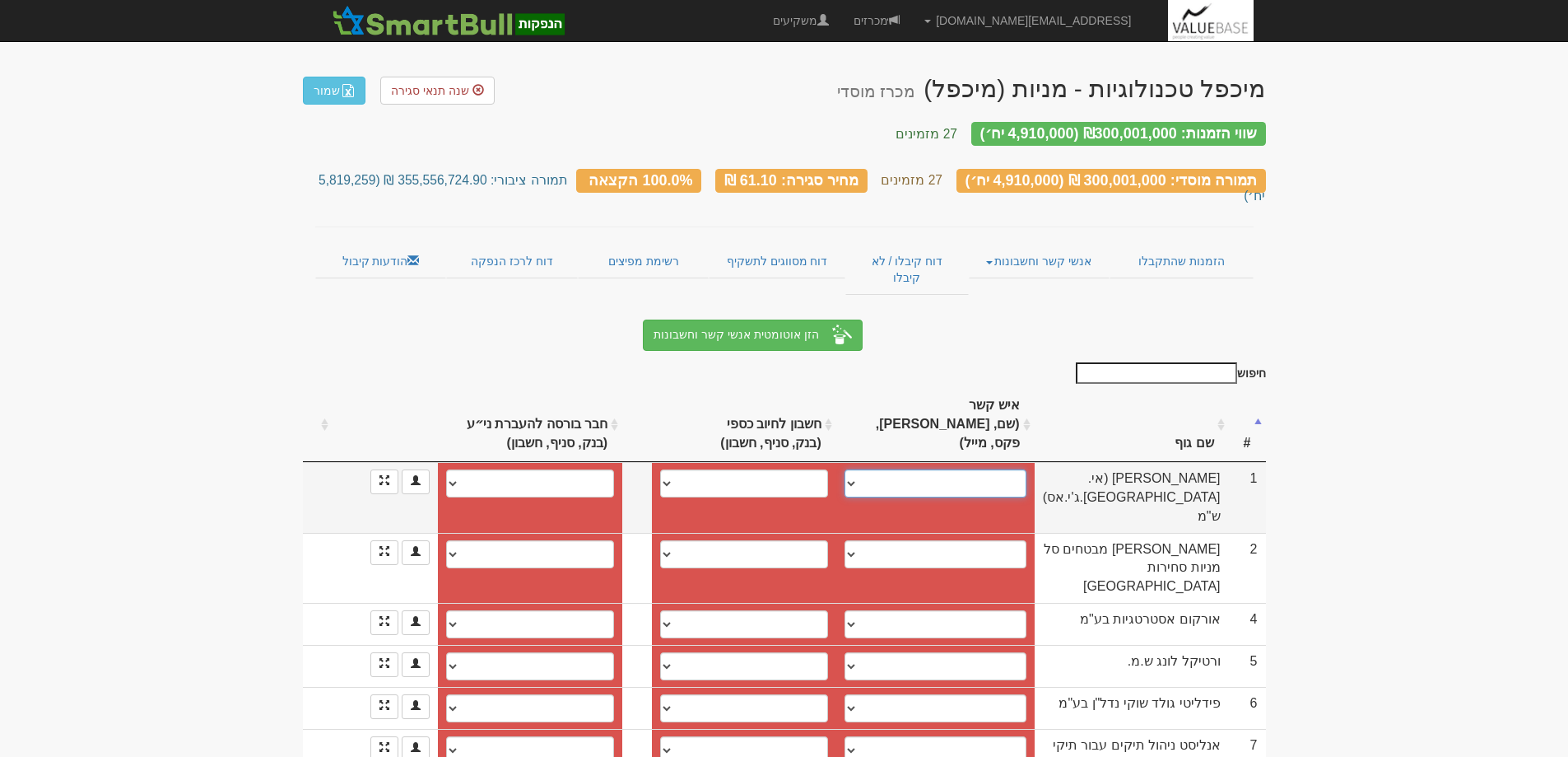
click at [861, 469] on select "[PERSON_NAME], [PERSON_NAME][EMAIL_ADDRESS][DOMAIN_NAME] [PERSON_NAME], 0525552…" at bounding box center [935, 483] width 182 height 28
click at [1006, 469] on select "[PERSON_NAME], [PERSON_NAME][EMAIL_ADDRESS][DOMAIN_NAME] [PERSON_NAME], 0525552…" at bounding box center [935, 483] width 182 height 28
click at [858, 469] on select "רפאל מנדלסון, rafael@milestone-capital.co.il מאור נצר, 0525552723, middle-offic…" at bounding box center [935, 483] width 182 height 28
select select "new_contact"
click at [855, 469] on select "רפאל מנדלסון, rafael@milestone-capital.co.il מאור נצר, 0525552723, middle-offic…" at bounding box center [935, 483] width 182 height 28
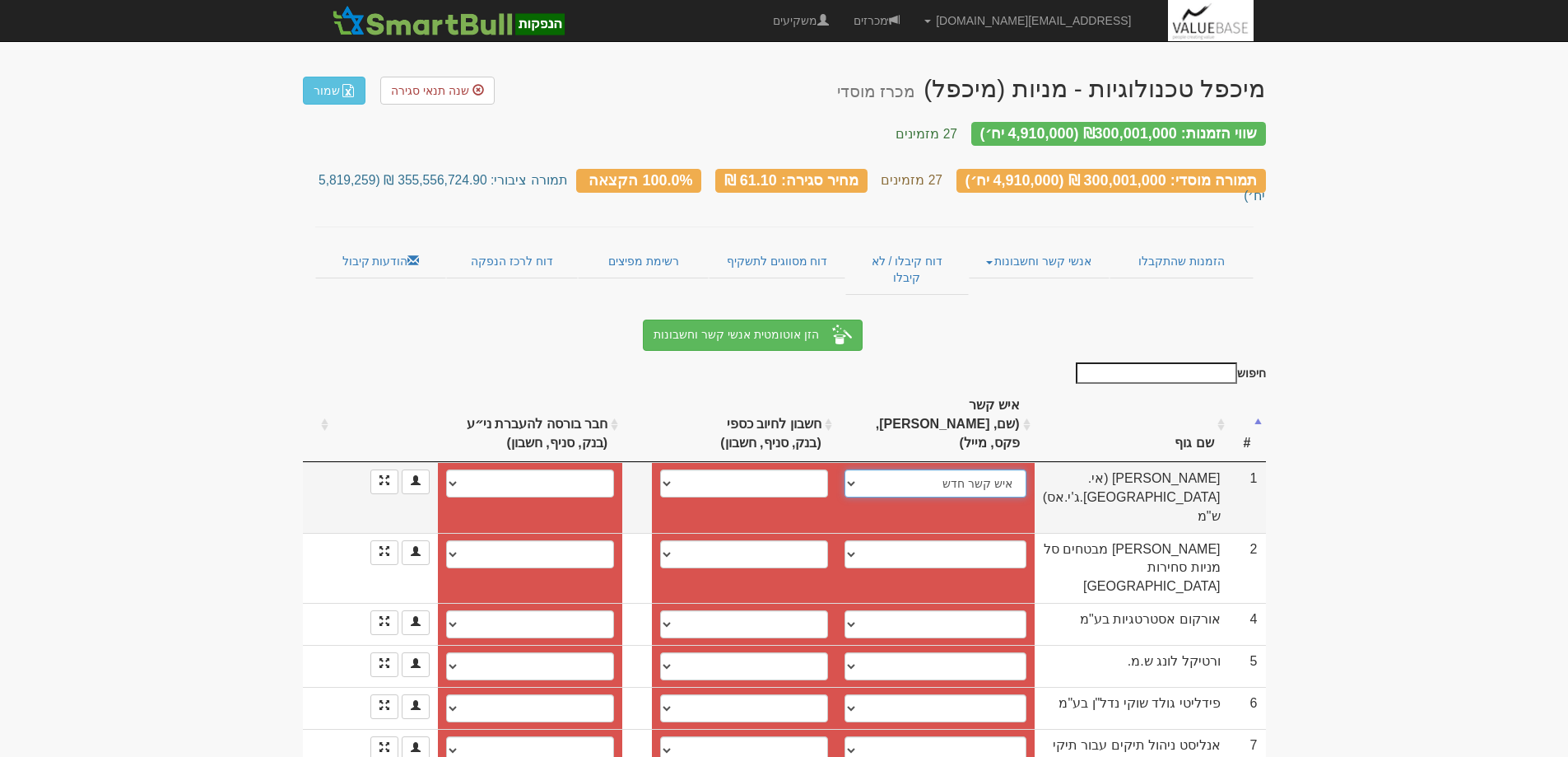
select select
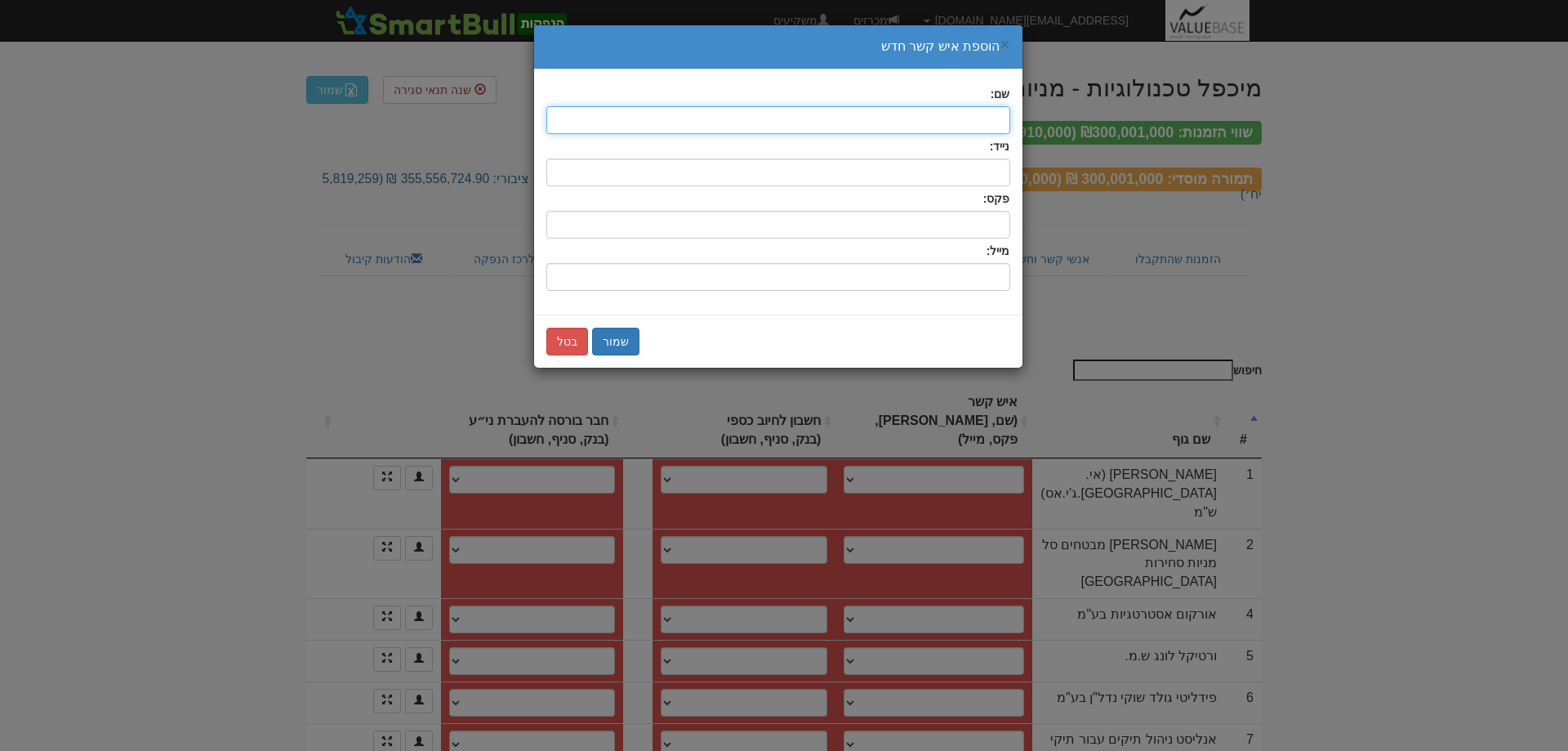
click at [986, 123] on input "text" at bounding box center [779, 120] width 464 height 28
type input "איתמר ליבנה"
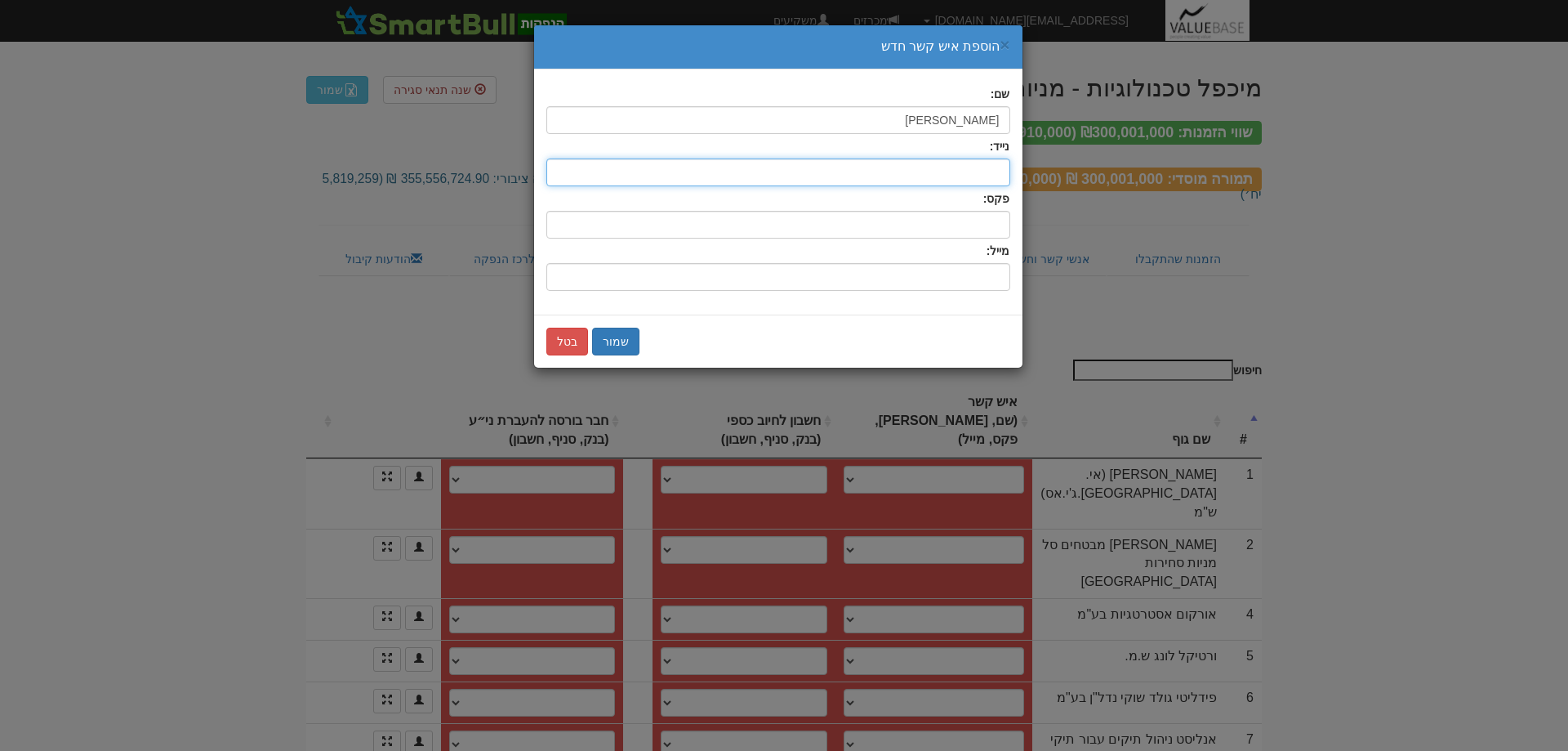
click at [966, 176] on input "text" at bounding box center [779, 173] width 464 height 28
type input "0525405250"
click at [974, 281] on input "שם:" at bounding box center [779, 277] width 464 height 28
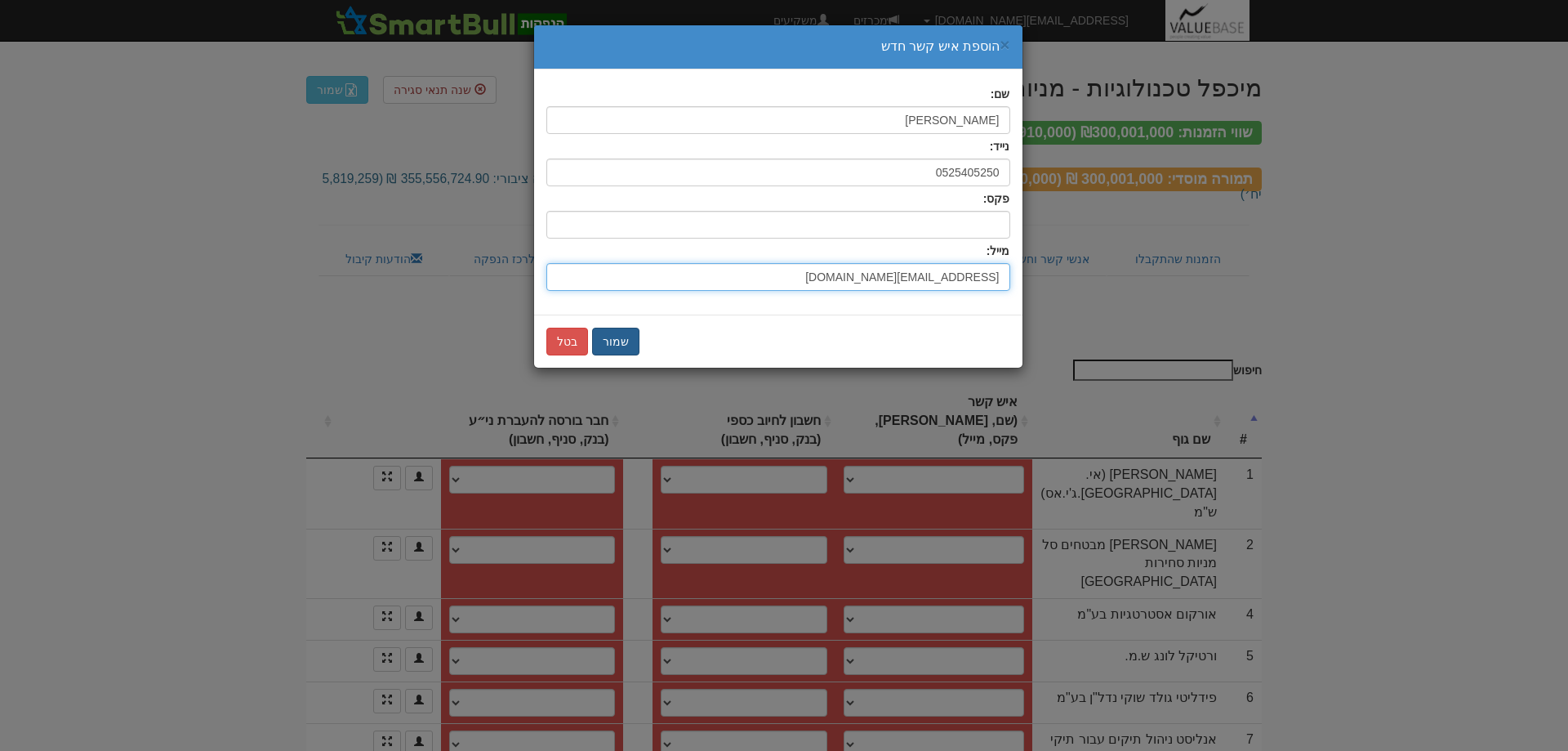
type input "middle-office@milestone-capital.co.il"
click at [624, 342] on button "שמור" at bounding box center [616, 341] width 48 height 28
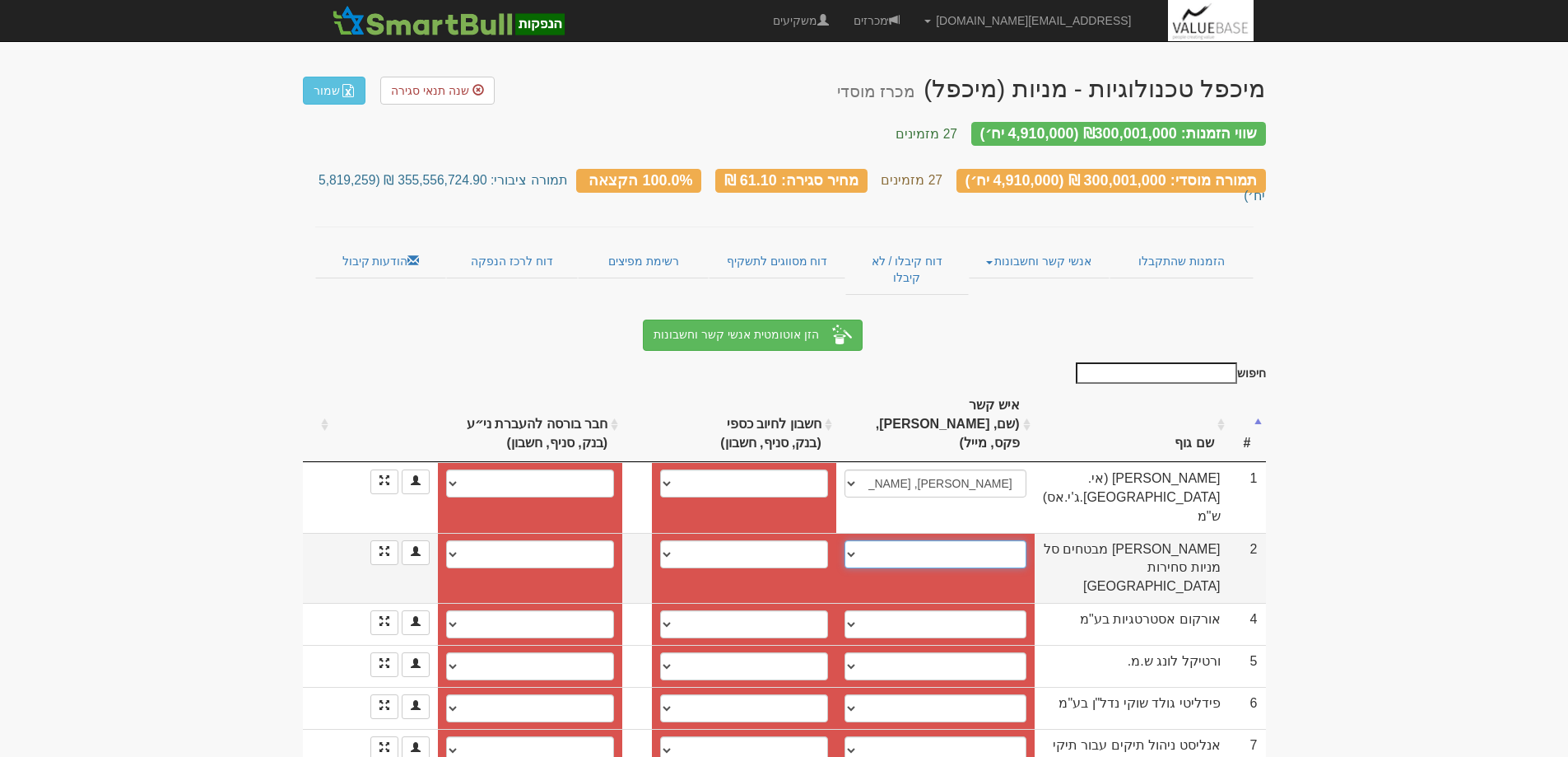
click at [856, 540] on select "אלון סנובסקי, 054-7107472, alons@menora.co.il מור חזקיהו, morh@menora.co.il ───…" at bounding box center [935, 554] width 182 height 28
select select "new_contact"
click at [855, 540] on select "אלון סנובסקי, 054-7107472, alons@menora.co.il מור חזקיהו, morh@menora.co.il ───…" at bounding box center [935, 554] width 182 height 28
select select
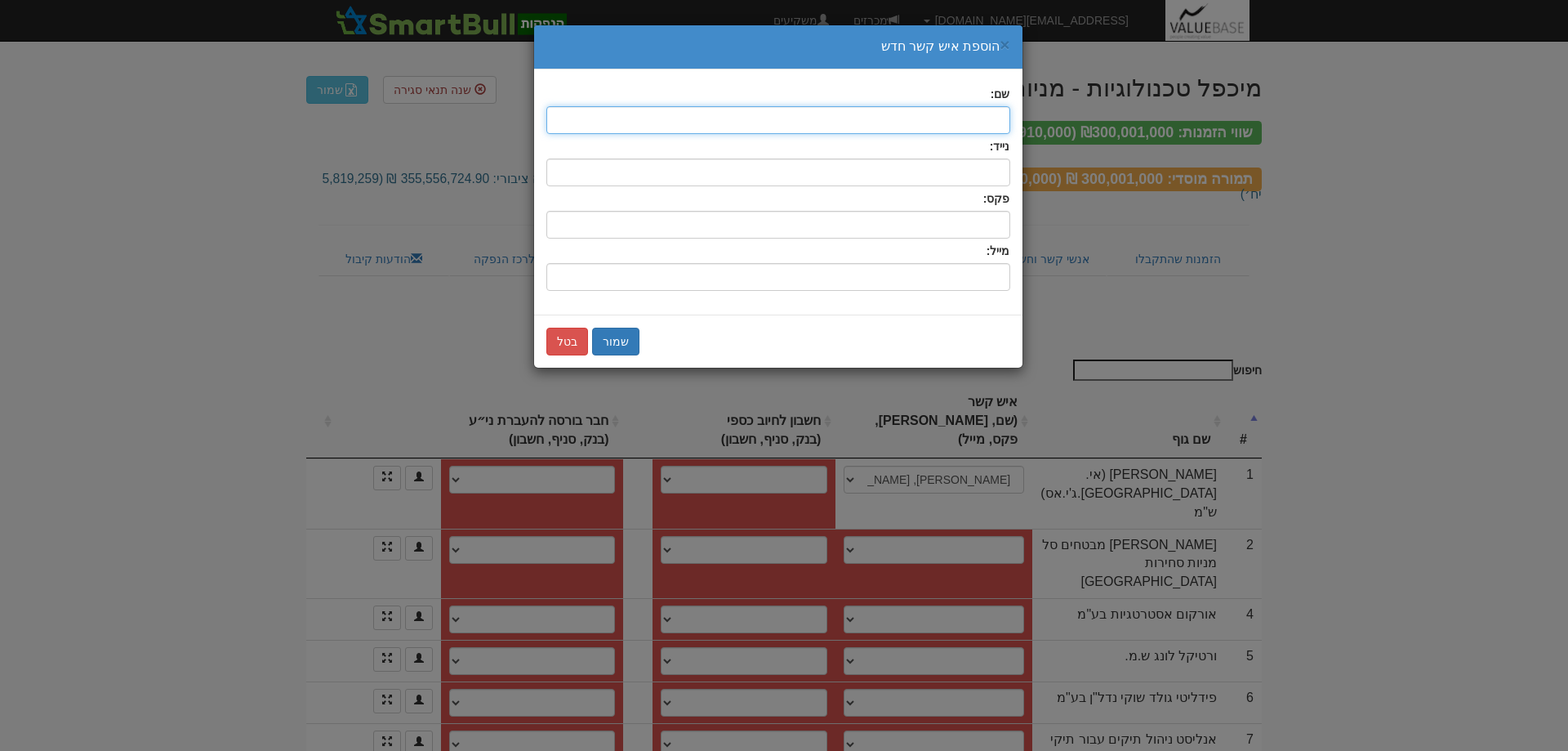
click at [973, 120] on input "text" at bounding box center [779, 120] width 464 height 28
type input "מור חזקיהו"
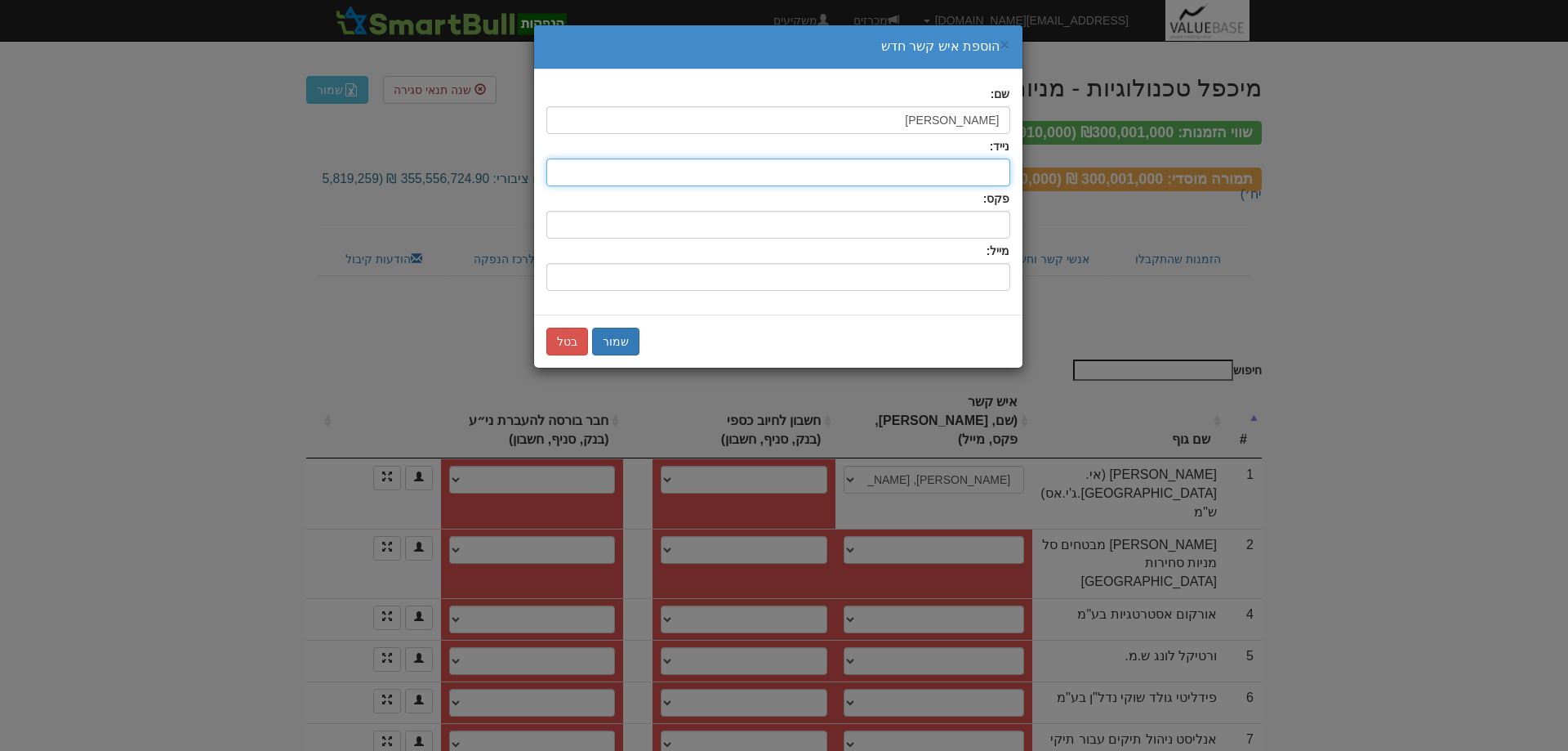
click at [981, 169] on input "text" at bounding box center [779, 173] width 464 height 28
type input "0547107692"
click at [964, 273] on input "שם:" at bounding box center [779, 277] width 464 height 28
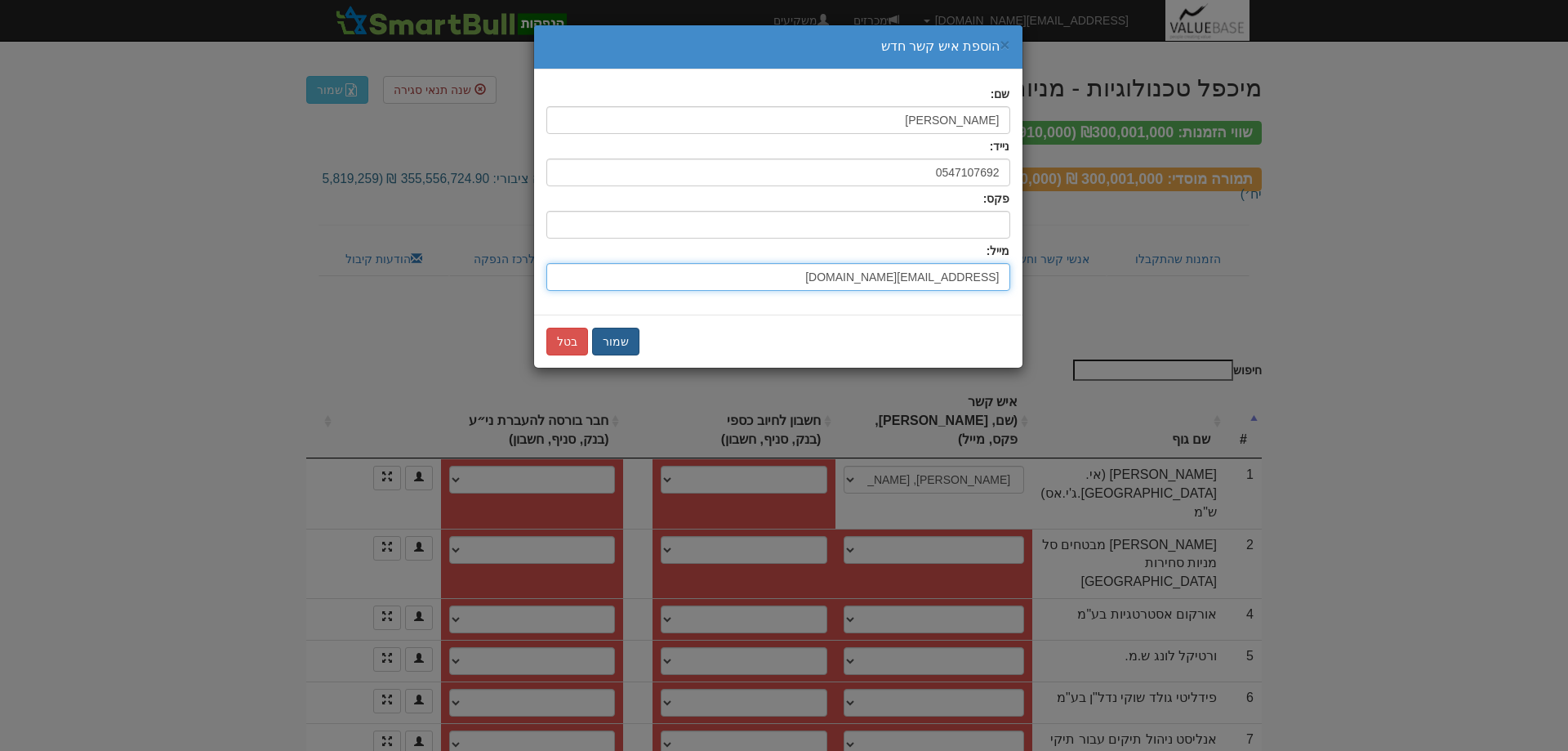
type input "morh@menora.co.il"
click at [620, 337] on button "שמור" at bounding box center [616, 341] width 48 height 28
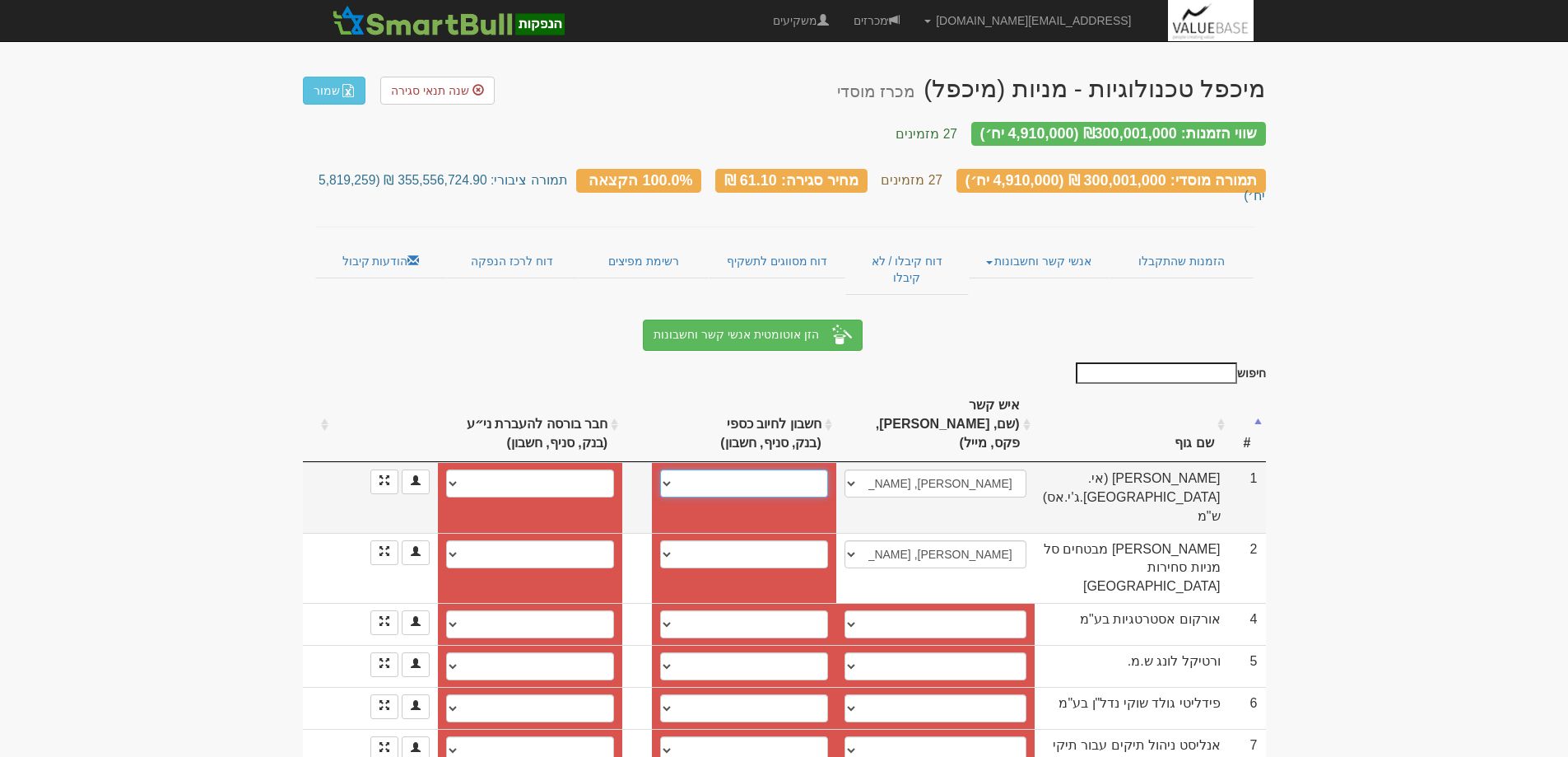
click at [667, 469] on select "פועלים (12), 600, 496051 פועלים (12), 600, 496043 חשבון חדש" at bounding box center [745, 483] width 168 height 28
select select "new_billing"
click at [669, 469] on select "פועלים (12), 600, 496051 פועלים (12), 600, 496043 חשבון חדש" at bounding box center [745, 483] width 168 height 28
select select
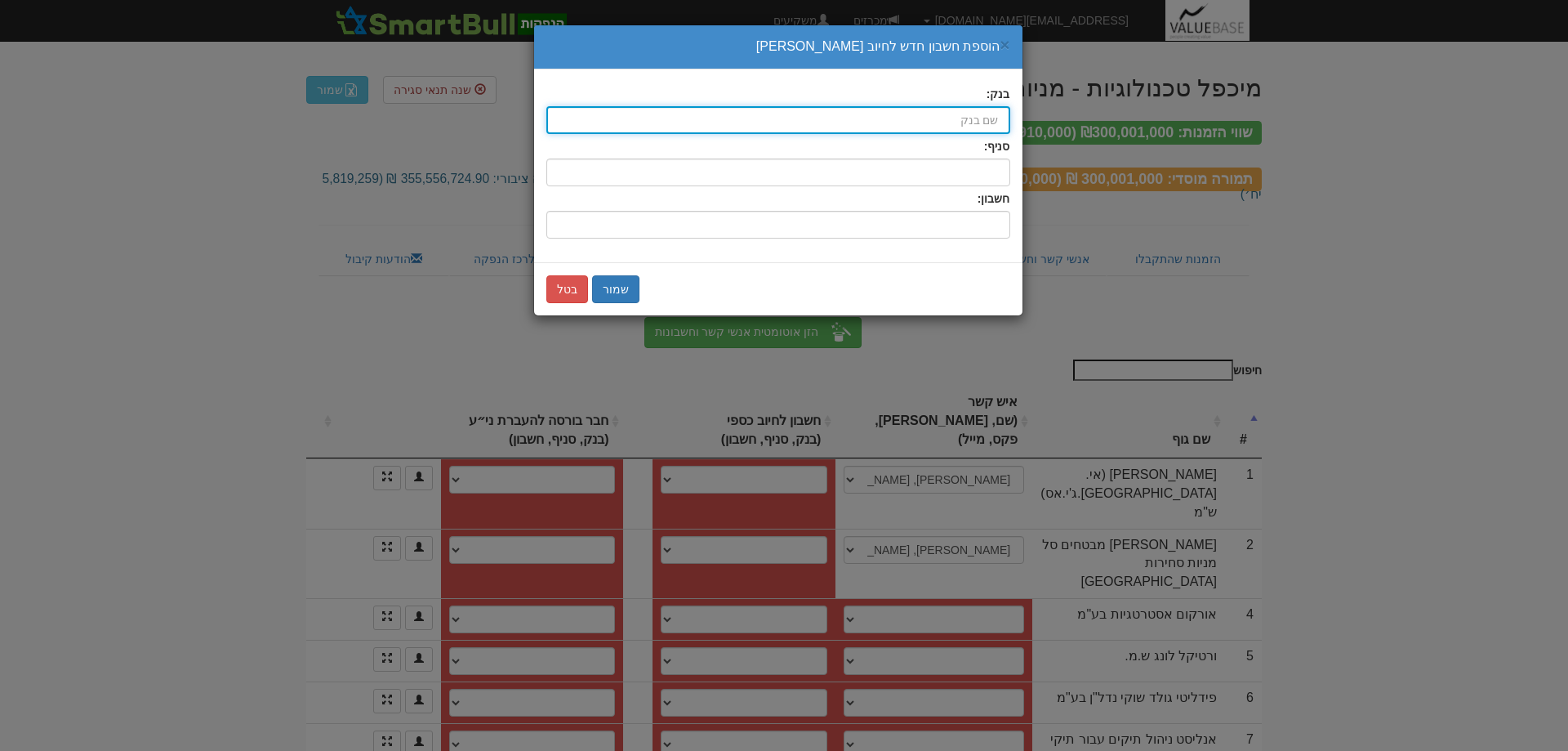
click at [966, 117] on input "בנק:" at bounding box center [779, 120] width 464 height 28
type input "פועלים (12)"
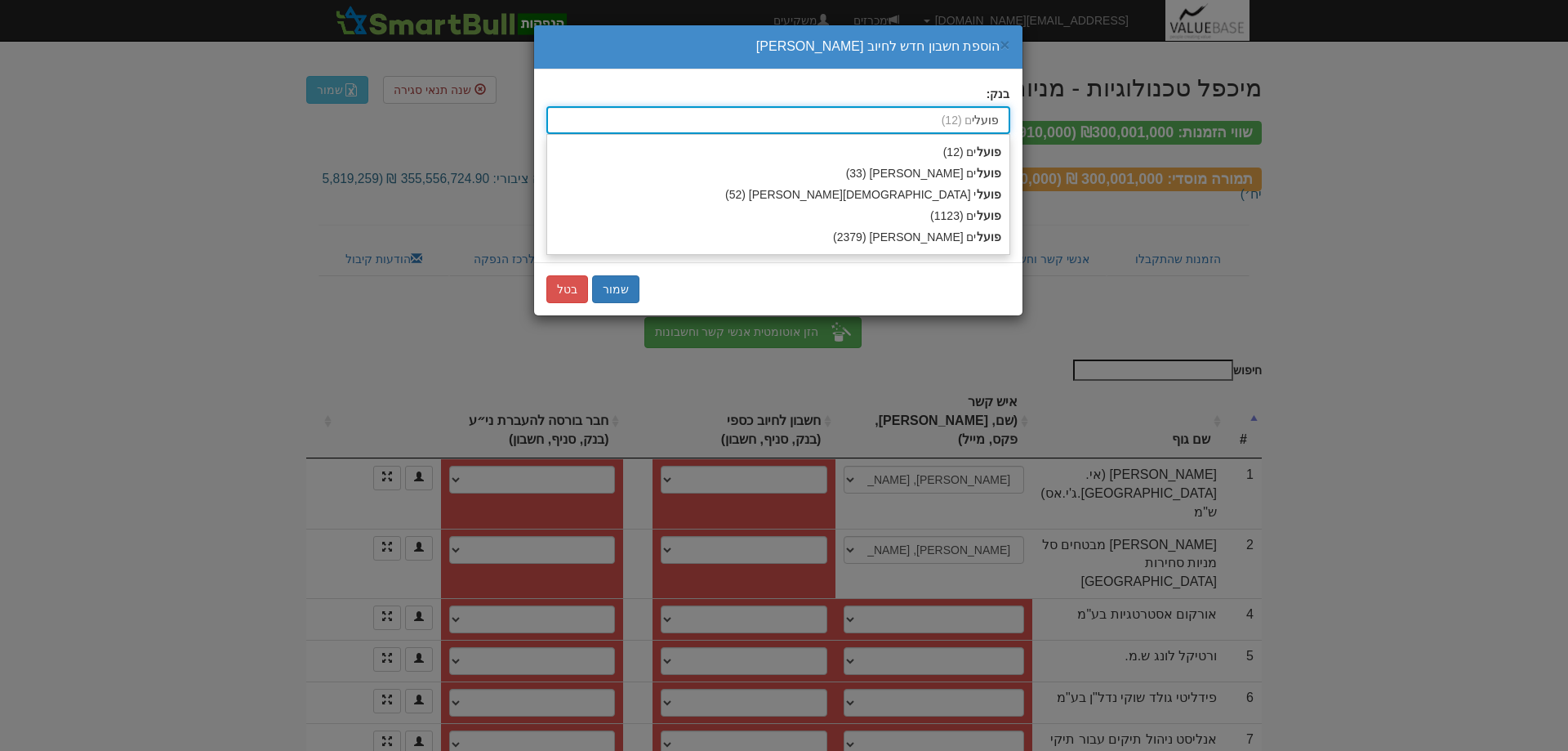
type input "פועלים"
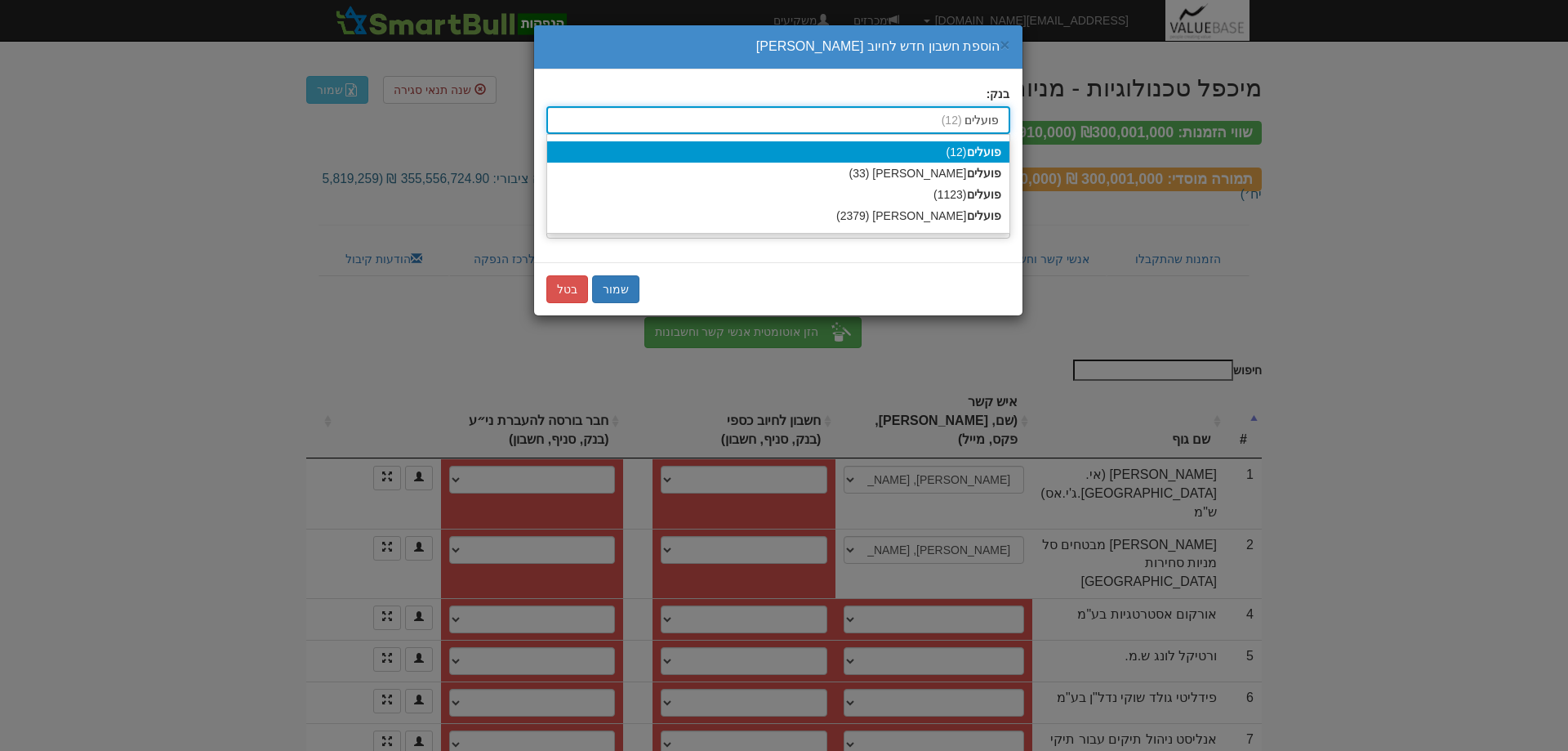
click at [975, 154] on strong "פועלים" at bounding box center [984, 152] width 35 height 13
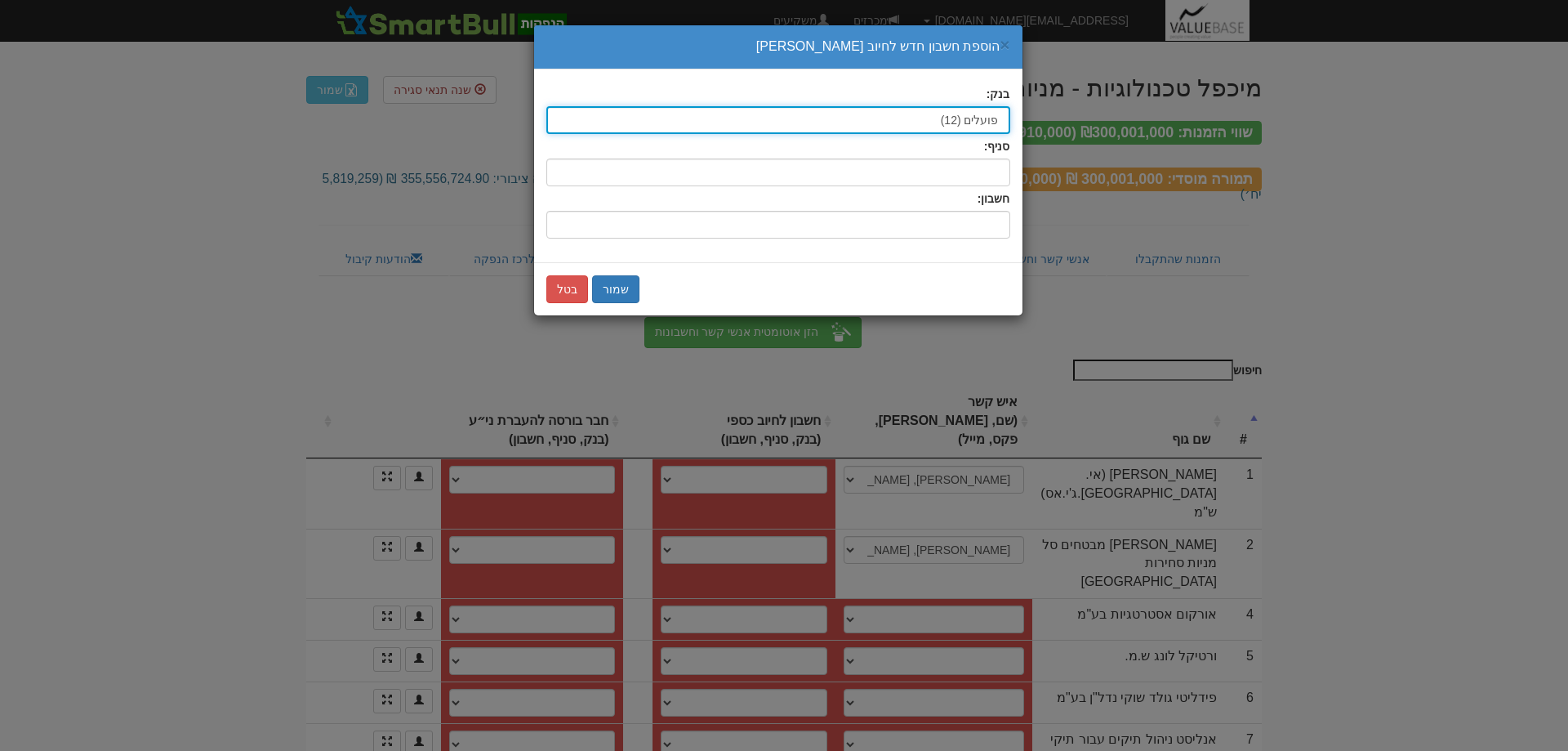
type input "פועלים (12)"
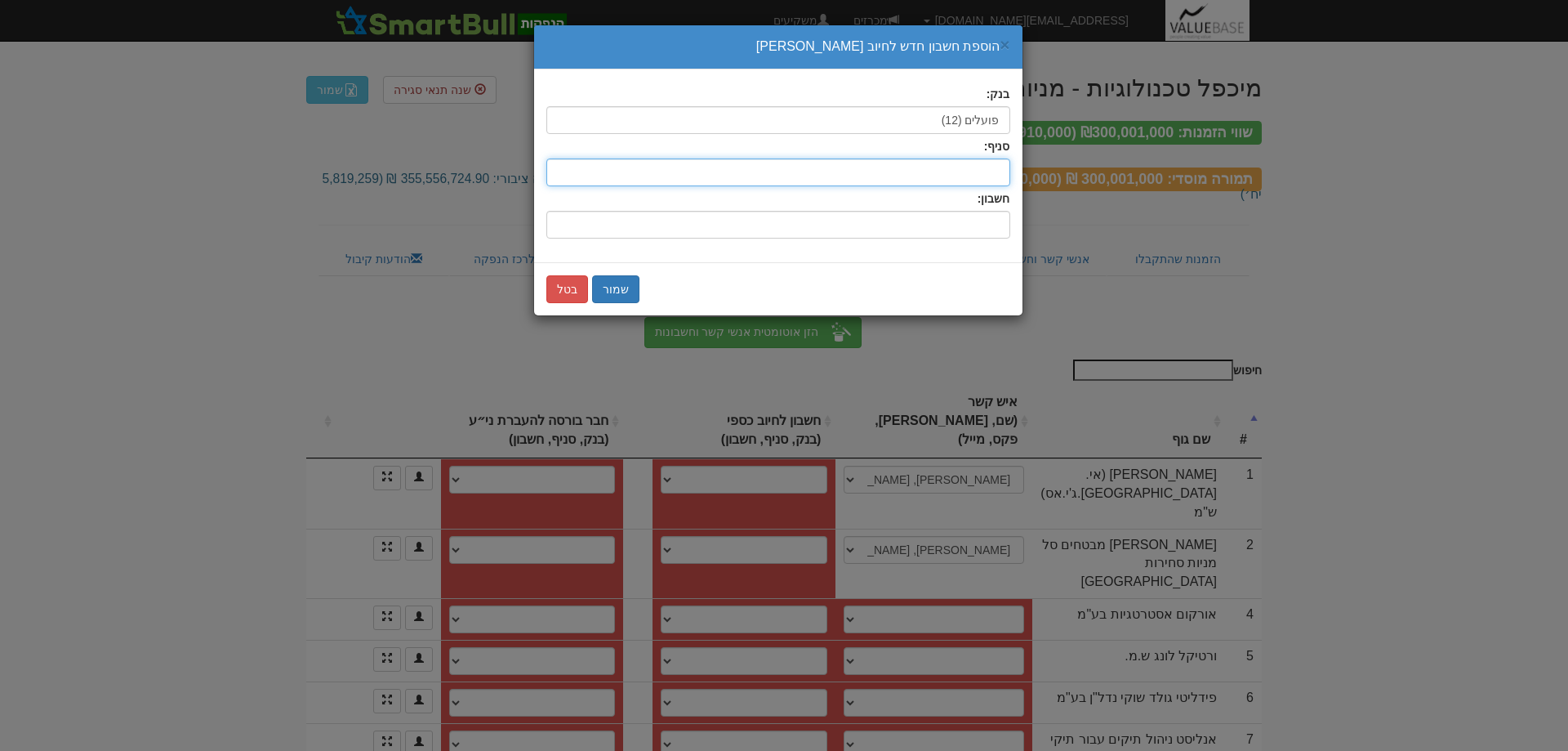
click at [984, 176] on input "סניף:" at bounding box center [779, 173] width 464 height 28
type input "600"
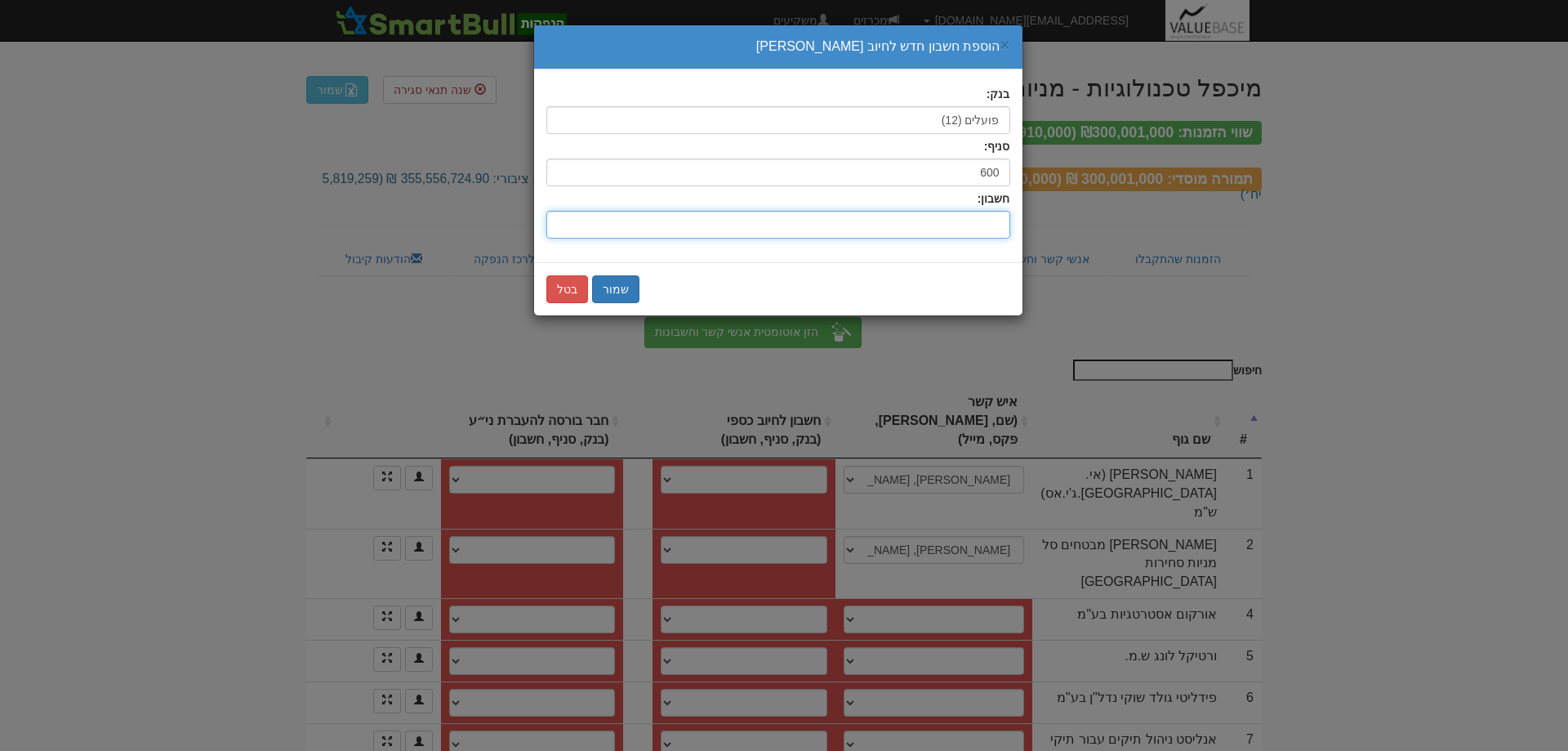
click at [995, 223] on input "חשבון:" at bounding box center [779, 225] width 464 height 28
type input "413456"
click at [628, 292] on button "שמור" at bounding box center [616, 290] width 48 height 28
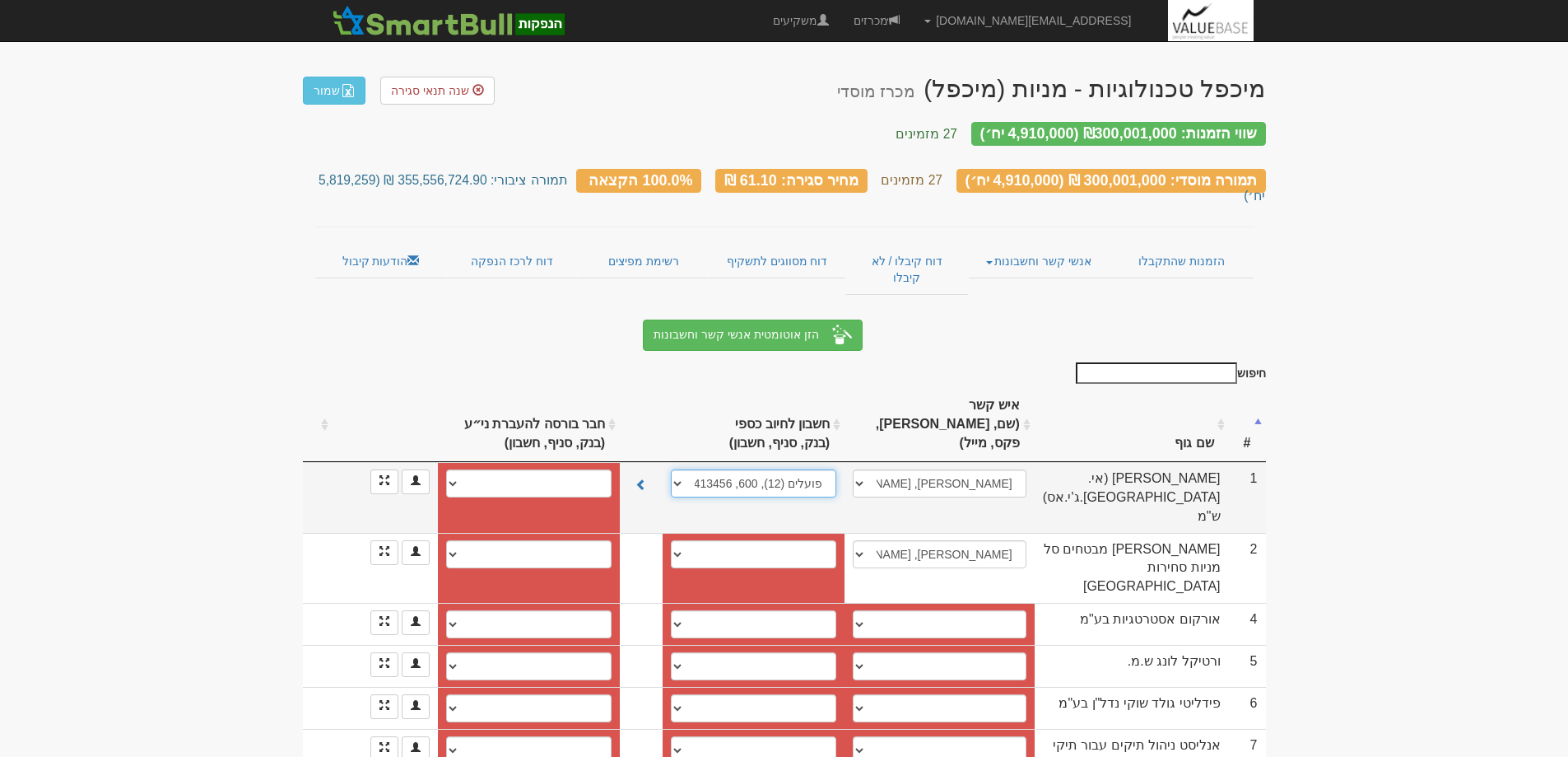
click at [680, 469] on select "פועלים (12), 600, 496051 פועלים (12), 600, 496043 פועלים (12), 600, 413456 חשבו…" at bounding box center [754, 483] width 166 height 28
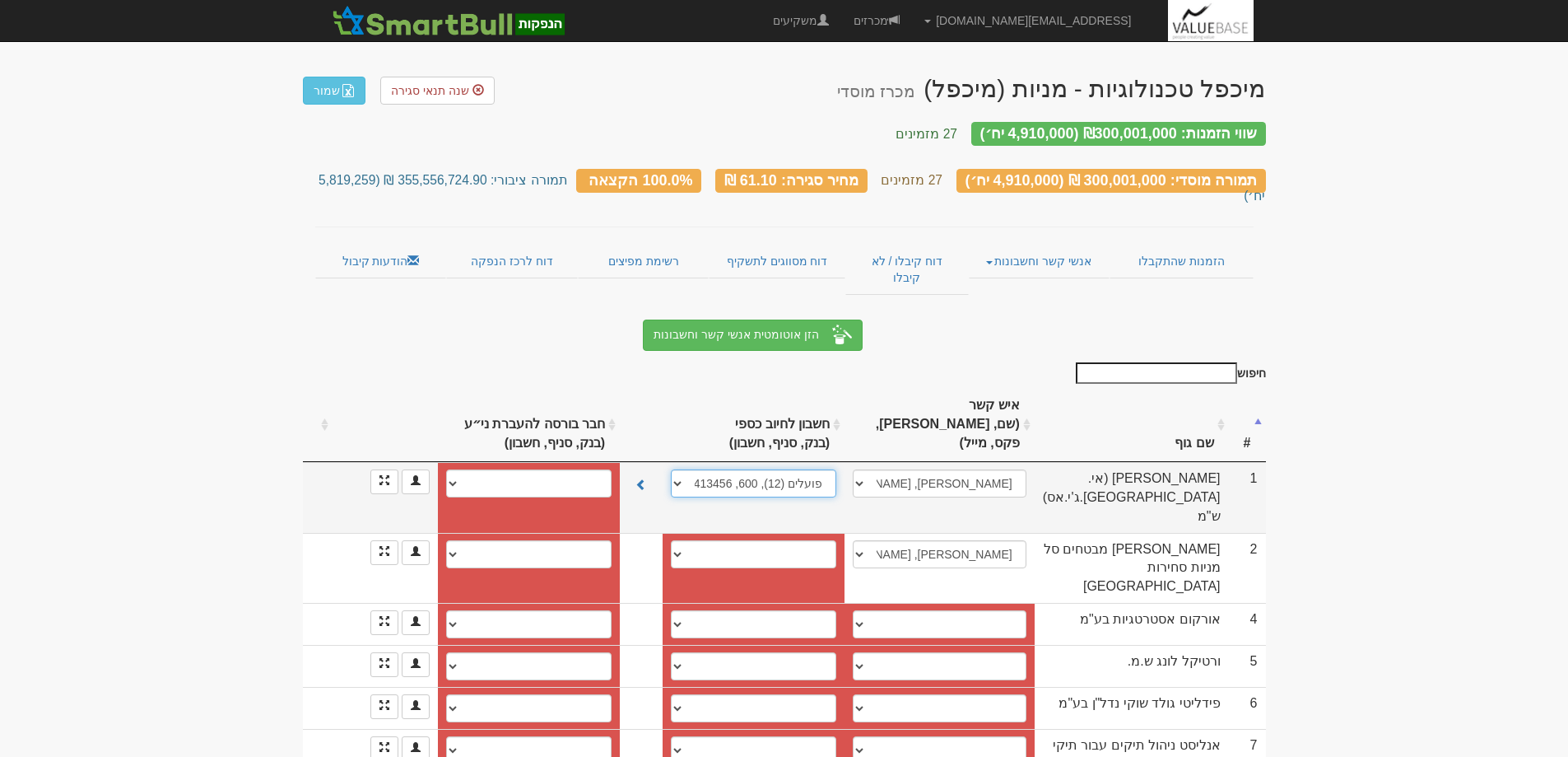
click at [753, 469] on select "פועלים (12), 600, 496051 פועלים (12), 600, 496043 פועלים (12), 600, 413456 חשבו…" at bounding box center [754, 483] width 166 height 28
click at [685, 469] on select "פועלים (12), 600, 496051 פועלים (12), 600, 496043 פועלים (12), 600, 413456 חשבו…" at bounding box center [754, 483] width 166 height 28
select select "new_billing"
click at [681, 469] on select "פועלים (12), 600, 496051 פועלים (12), 600, 496043 פועלים (12), 600, 413456 חשבו…" at bounding box center [754, 483] width 166 height 28
select select
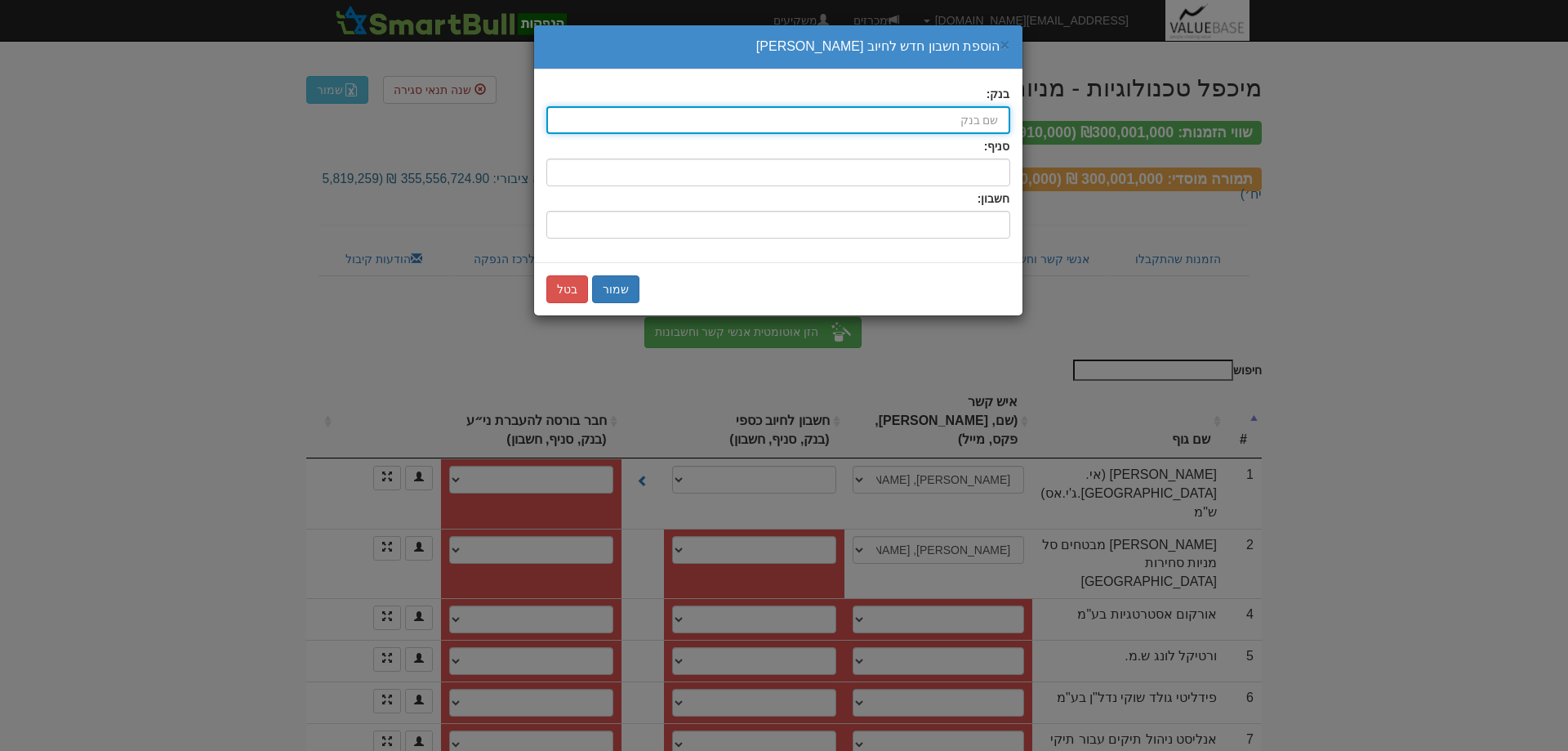
click at [975, 123] on input "בנק:" at bounding box center [779, 120] width 464 height 28
type input "לאומי (10)"
type input "ל"
type input "לעדכן"
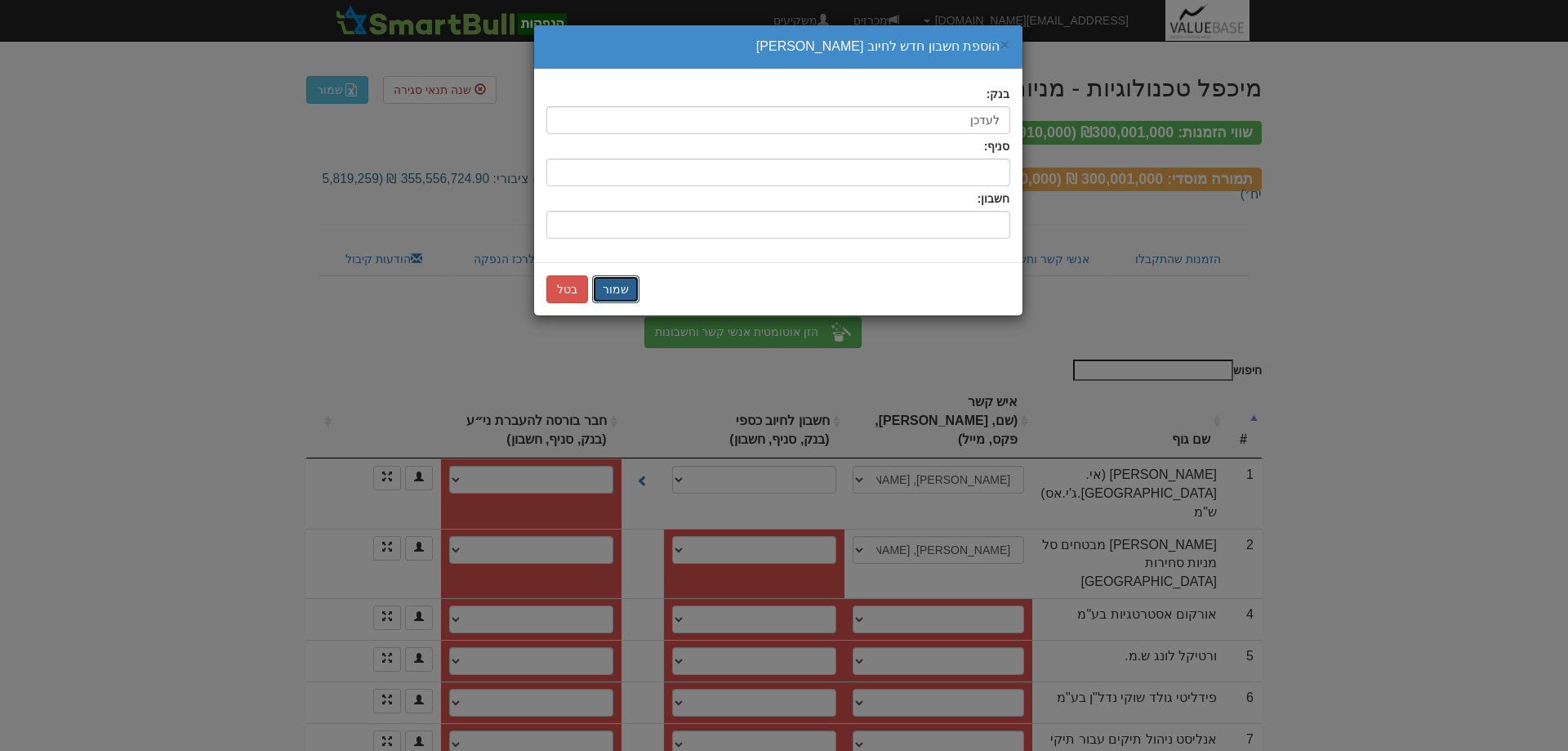
click at [614, 290] on button "שמור" at bounding box center [616, 290] width 48 height 28
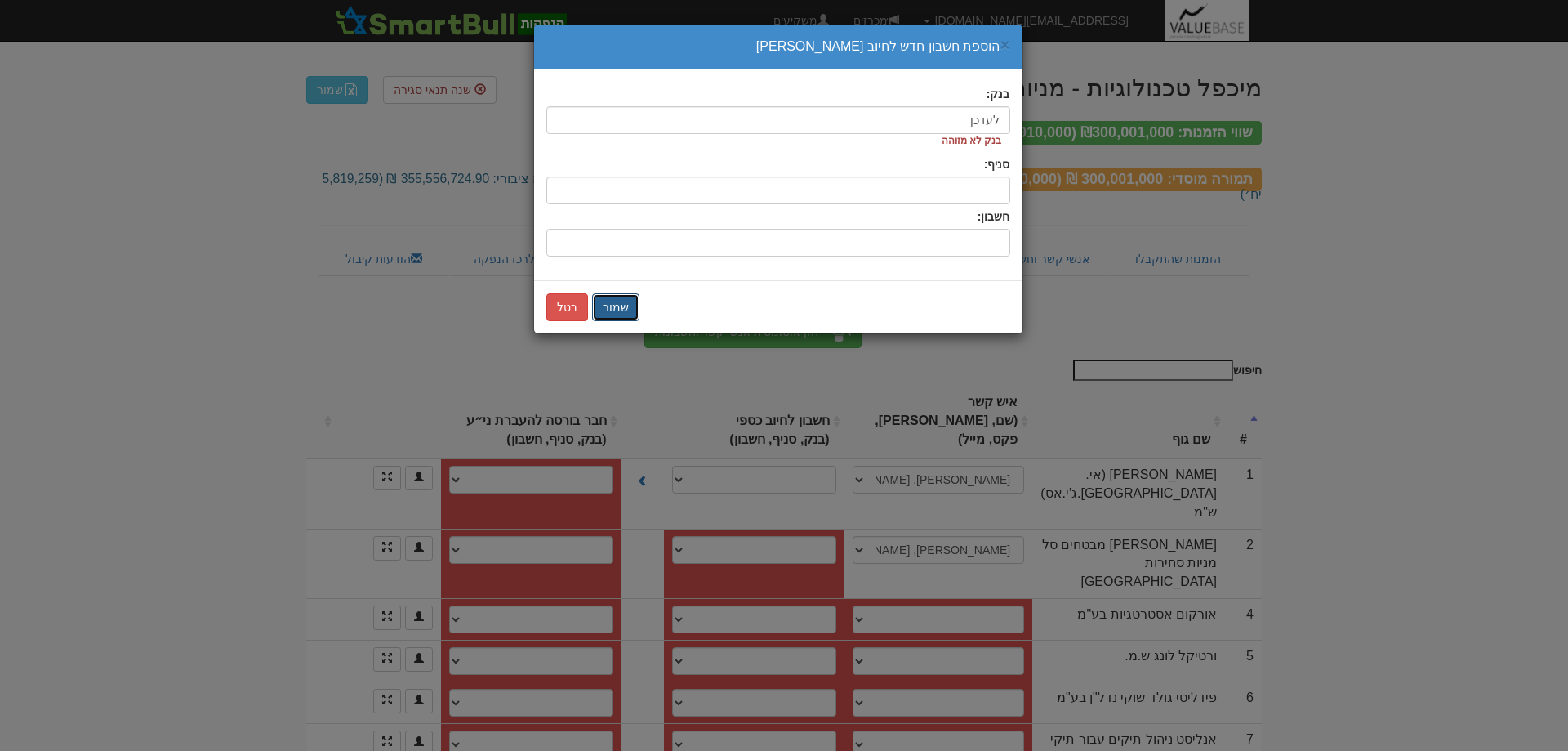
click at [609, 309] on button "שמור" at bounding box center [616, 308] width 48 height 28
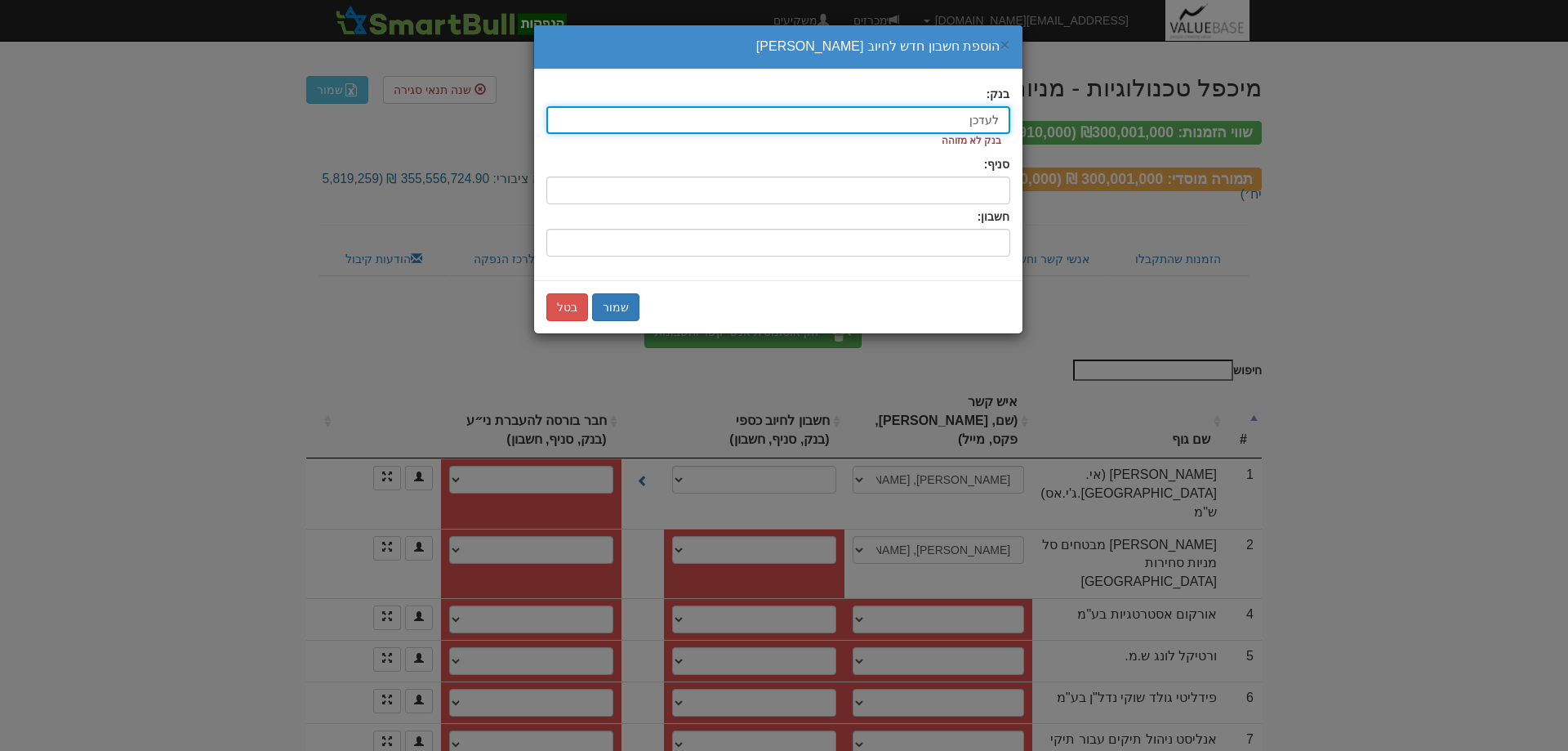
click at [940, 129] on input "לעדכן" at bounding box center [779, 120] width 464 height 28
drag, startPoint x: 940, startPoint y: 118, endPoint x: 1055, endPoint y: 114, distance: 115.1
click at [1056, 114] on div "× הוספת חשבון חדש לחיוב כספי בנק: לעדכן ל בנק לא מזוהה סניף: חשבון: שמור בטל" at bounding box center [784, 375] width 1568 height 751
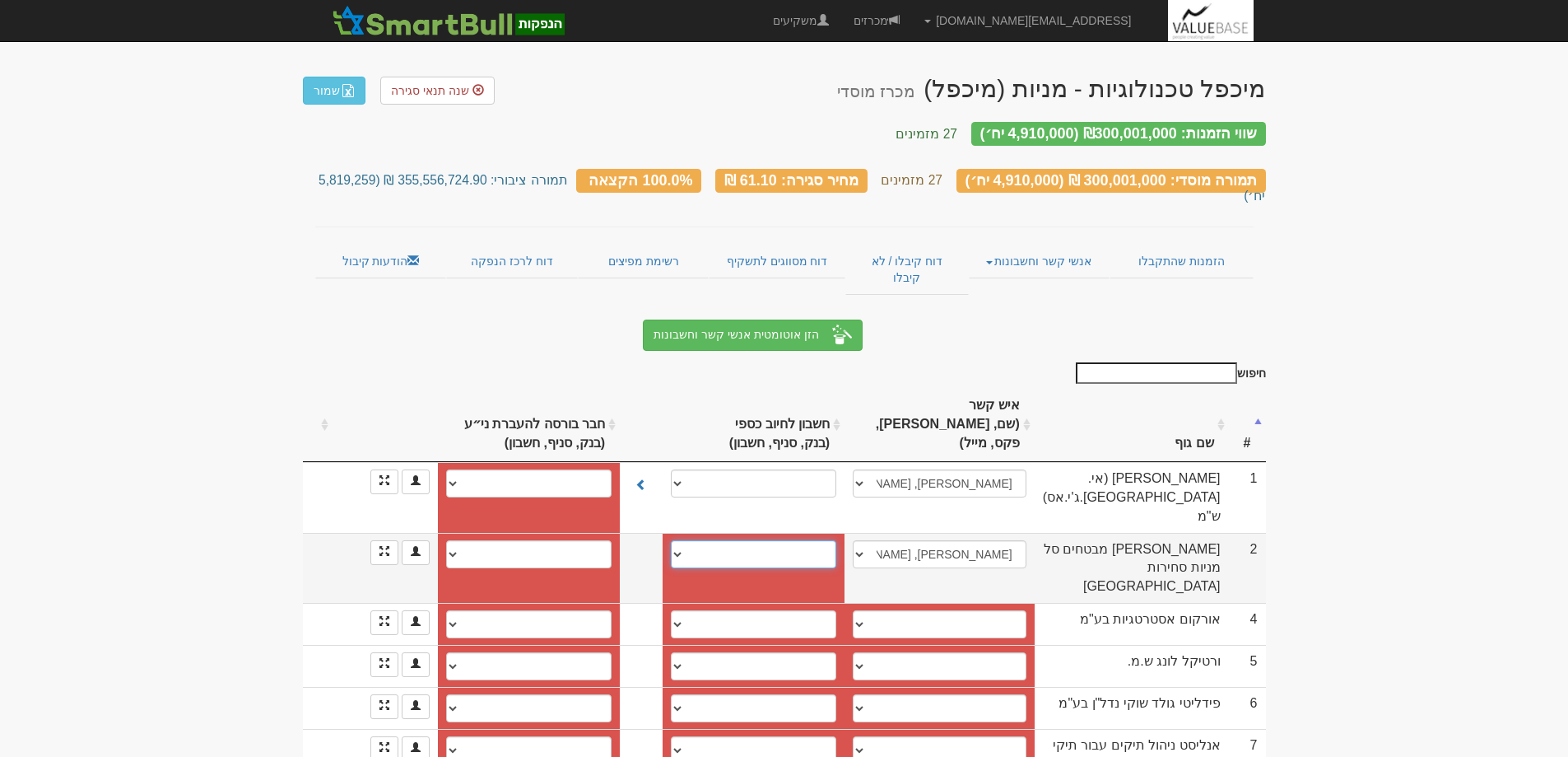
click at [683, 540] on select "לאומי, 800, 29960475 לאומי (10), 800, 29960475 פועלים (12), 600, 413156 חשבון ח…" at bounding box center [754, 554] width 166 height 28
select select "6086681d1ccbc900041ff16c"
click at [675, 540] on select "לאומי, 800, 29960475 לאומי (10), 800, 29960475 פועלים (12), 600, 413156 חשבון ח…" at bounding box center [754, 554] width 166 height 28
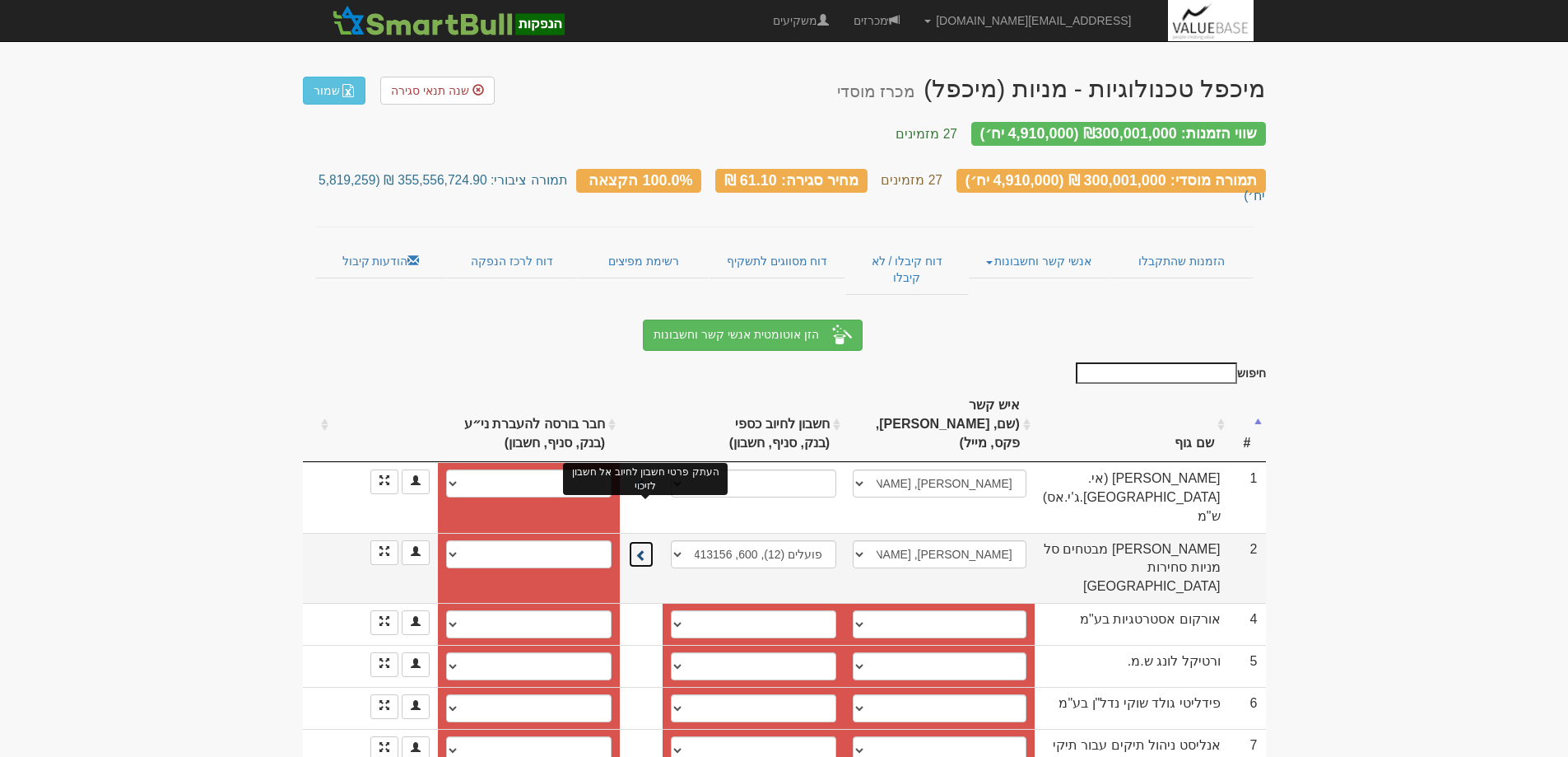
click at [644, 549] on span at bounding box center [642, 555] width 12 height 12
select select "6086681e1ccbc900041ff16f"
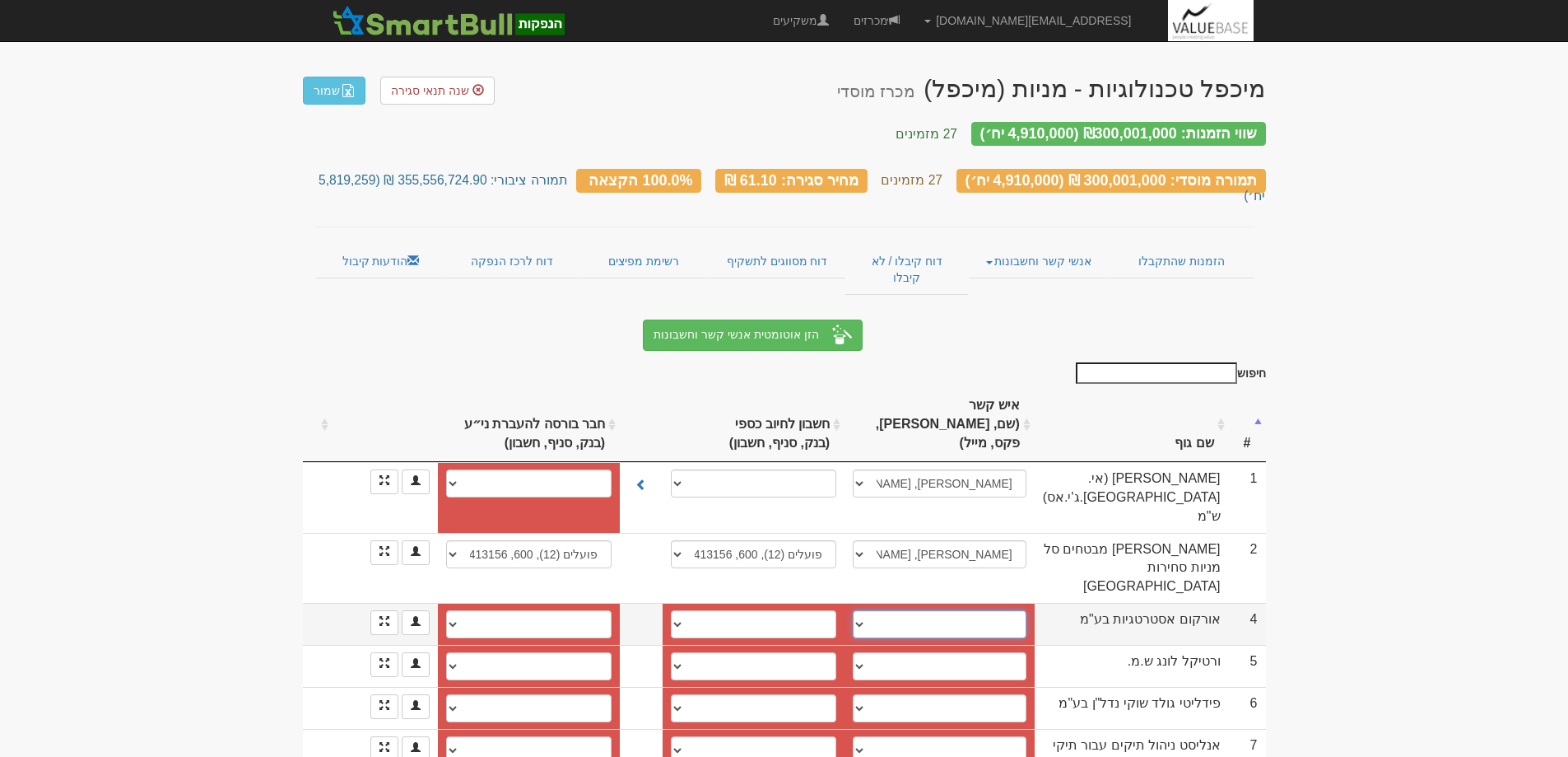
click at [868, 610] on select "אבי חלפון, 050-8255330, 03-5105240, halfonavi8@gmail.com אריאל זינו, 054-720200…" at bounding box center [939, 624] width 174 height 28
select select "579f864e773c2e11005fb649"
click at [861, 610] on select "אבי חלפון, 050-8255330, 03-5105240, halfonavi8@gmail.com אריאל זינו, 054-720200…" at bounding box center [939, 624] width 174 height 28
click at [682, 610] on select "בינלאומי, 46, 642347 בינלאומי, 46, 642355 בינלאומי, 46, 642371 הפועלים, 600, 66…" at bounding box center [754, 624] width 166 height 28
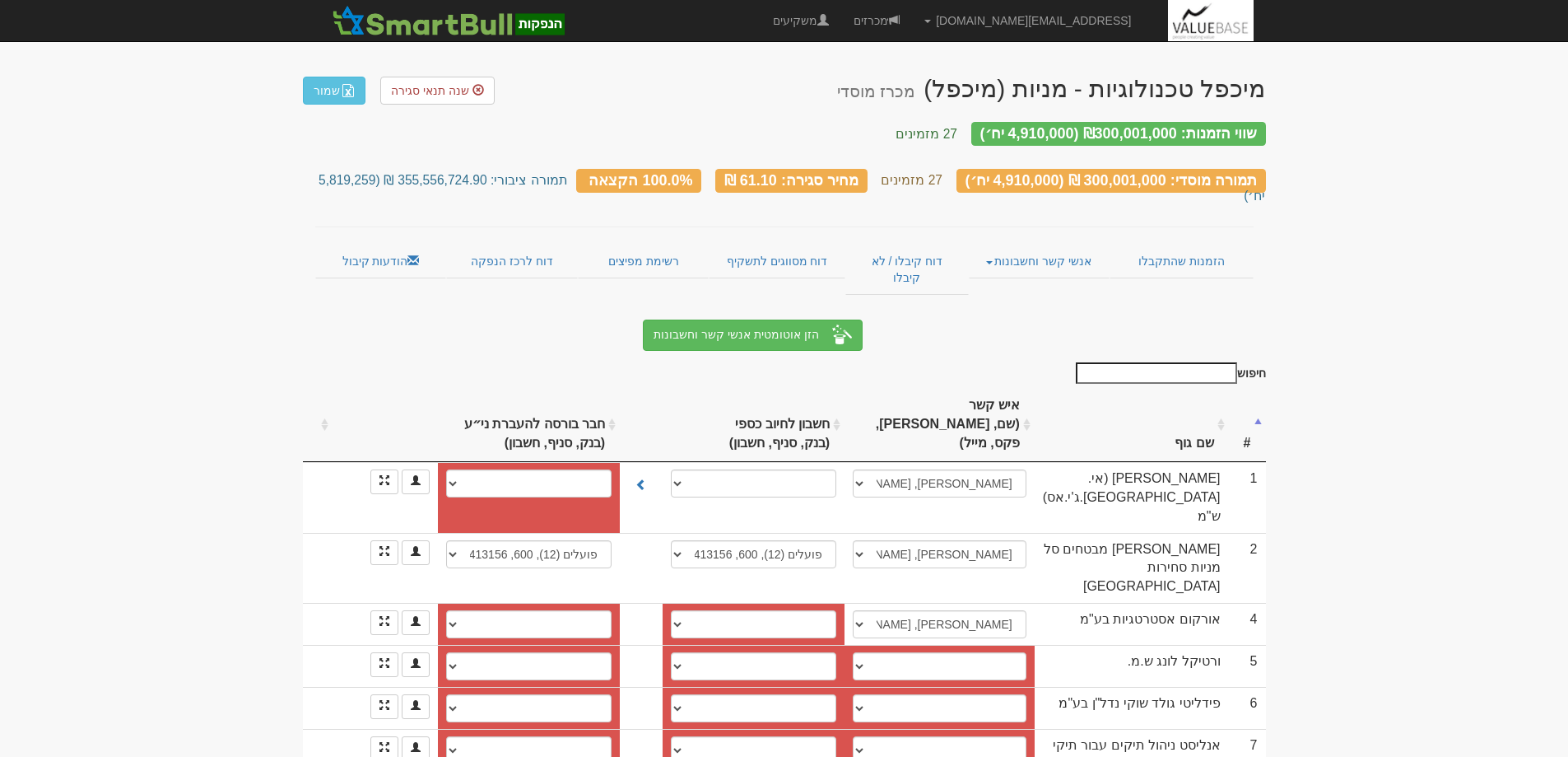
click at [682, 610] on select "בינלאומי, 46, 642347 בינלאומי, 46, 642355 בינלאומי, 46, 642371 הפועלים, 600, 66…" at bounding box center [754, 624] width 166 height 28
click at [690, 610] on select "בינלאומי, 46, 642347 בינלאומי, 46, 642355 בינלאומי, 46, 642371 הפועלים, 600, 66…" at bounding box center [754, 624] width 166 height 28
click at [675, 610] on select "בינלאומי, 46, 642347 בינלאומי, 46, 642355 בינלאומי, 46, 642371 הפועלים, 600, 66…" at bounding box center [754, 624] width 166 height 28
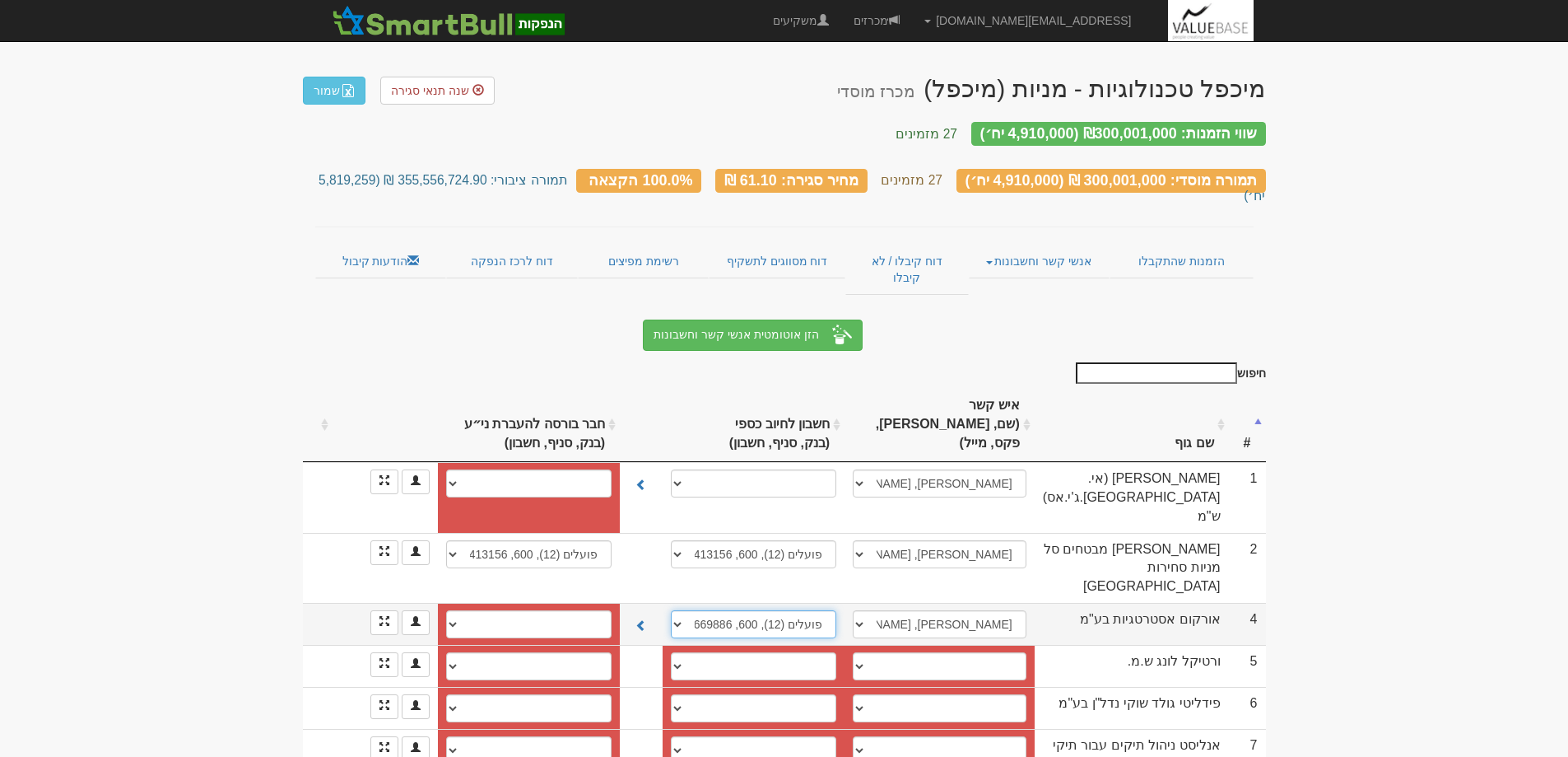
click at [684, 610] on select "בינלאומי, 46, 642347 בינלאומי, 46, 642355 בינלאומי, 46, 642371 הפועלים, 600, 66…" at bounding box center [754, 624] width 166 height 28
select select "new_billing"
click at [681, 610] on select "בינלאומי, 46, 642347 בינלאומי, 46, 642355 בינלאומי, 46, 642371 הפועלים, 600, 66…" at bounding box center [754, 624] width 166 height 28
select select
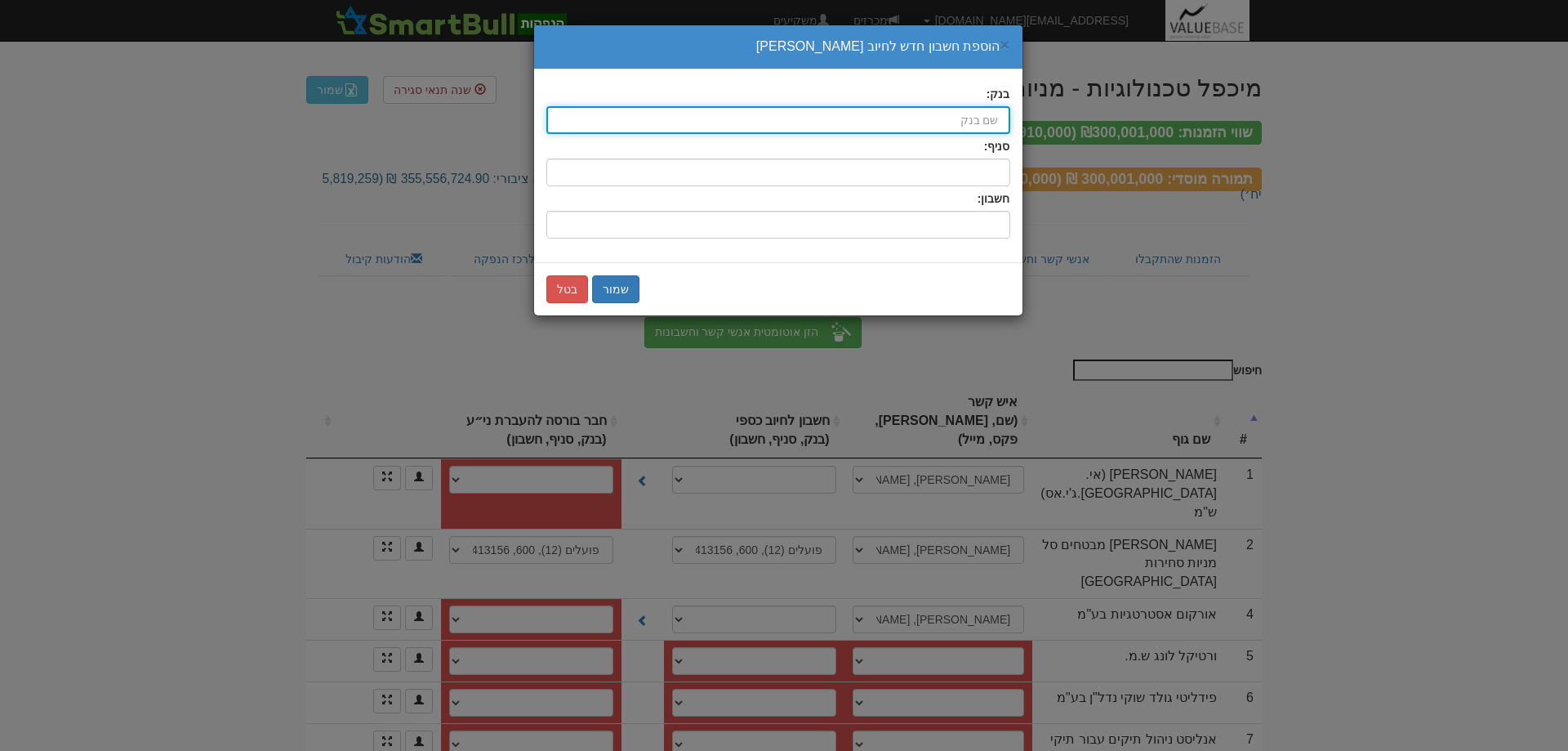
click at [952, 118] on input "בנק:" at bounding box center [779, 120] width 464 height 28
type input "פועלים (12)"
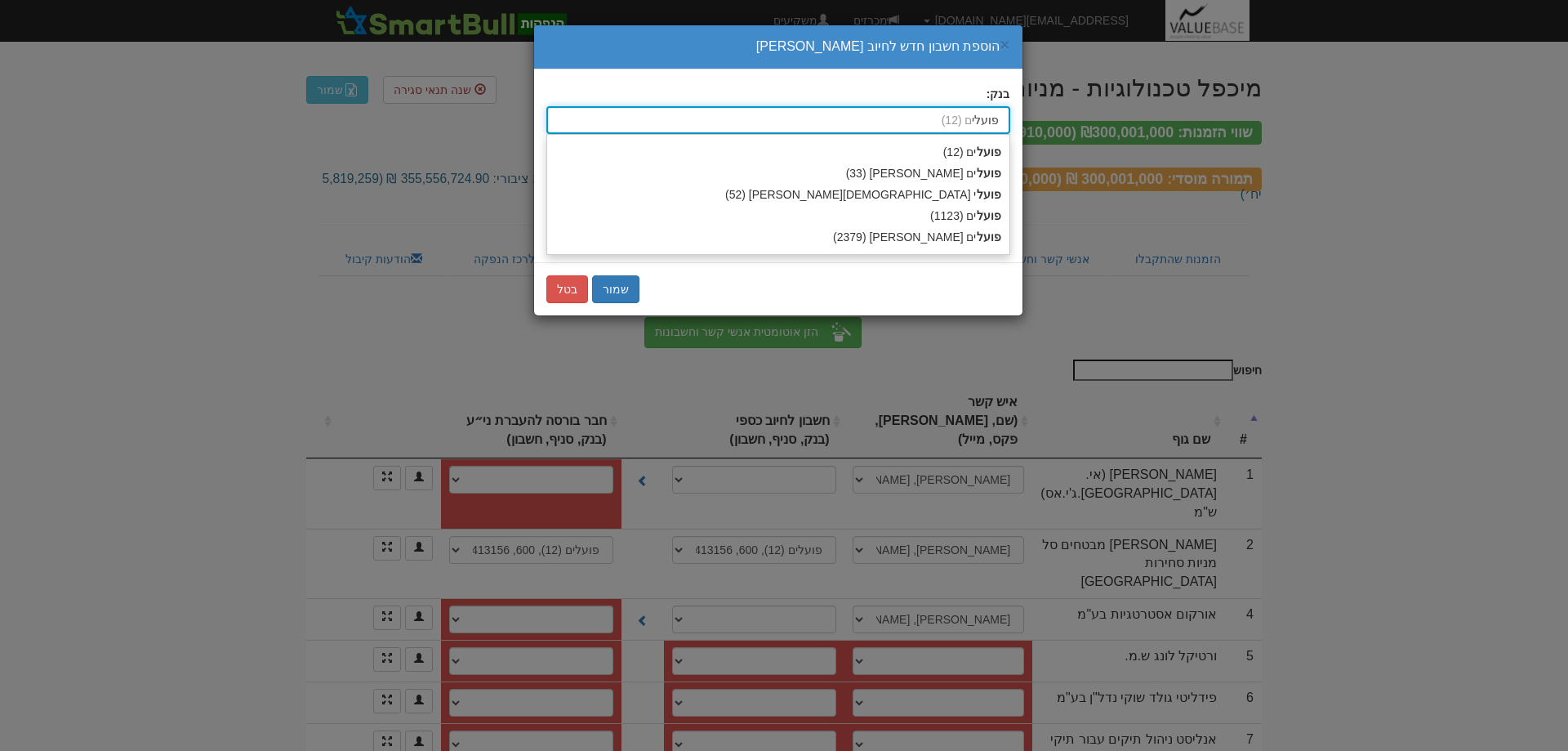
type input "פועלים"
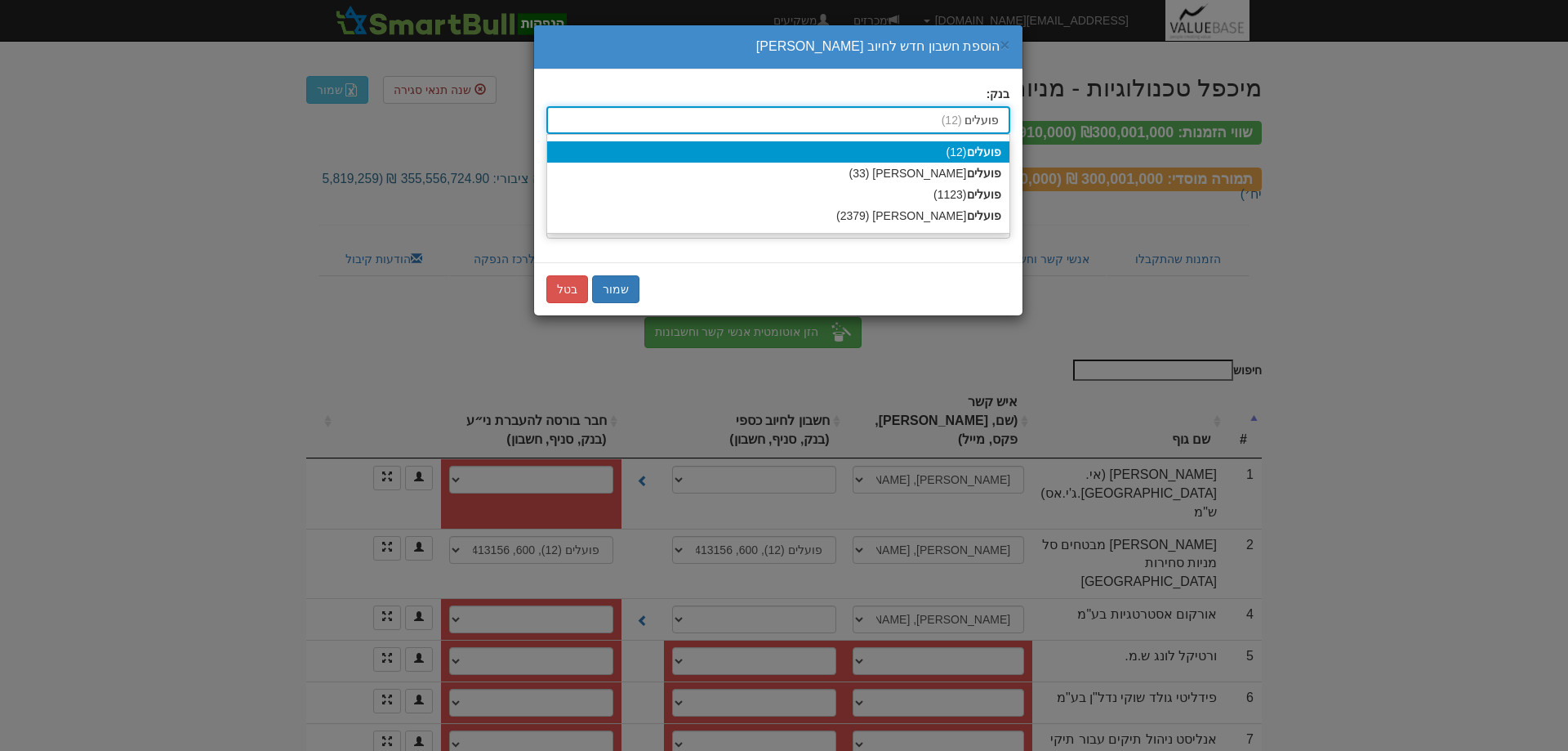
click at [975, 153] on strong "פועלים" at bounding box center [984, 152] width 35 height 13
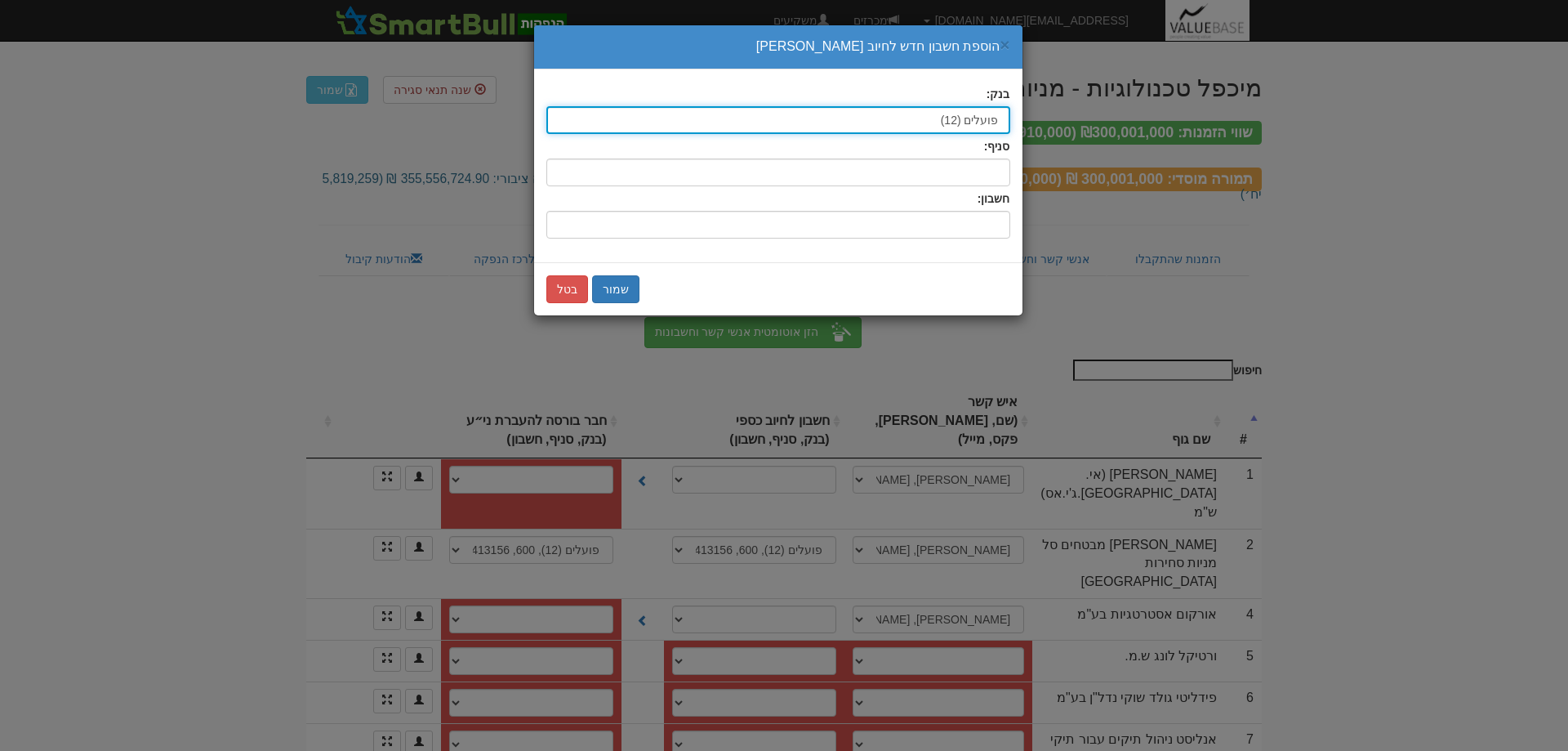
type input "פועלים (12)"
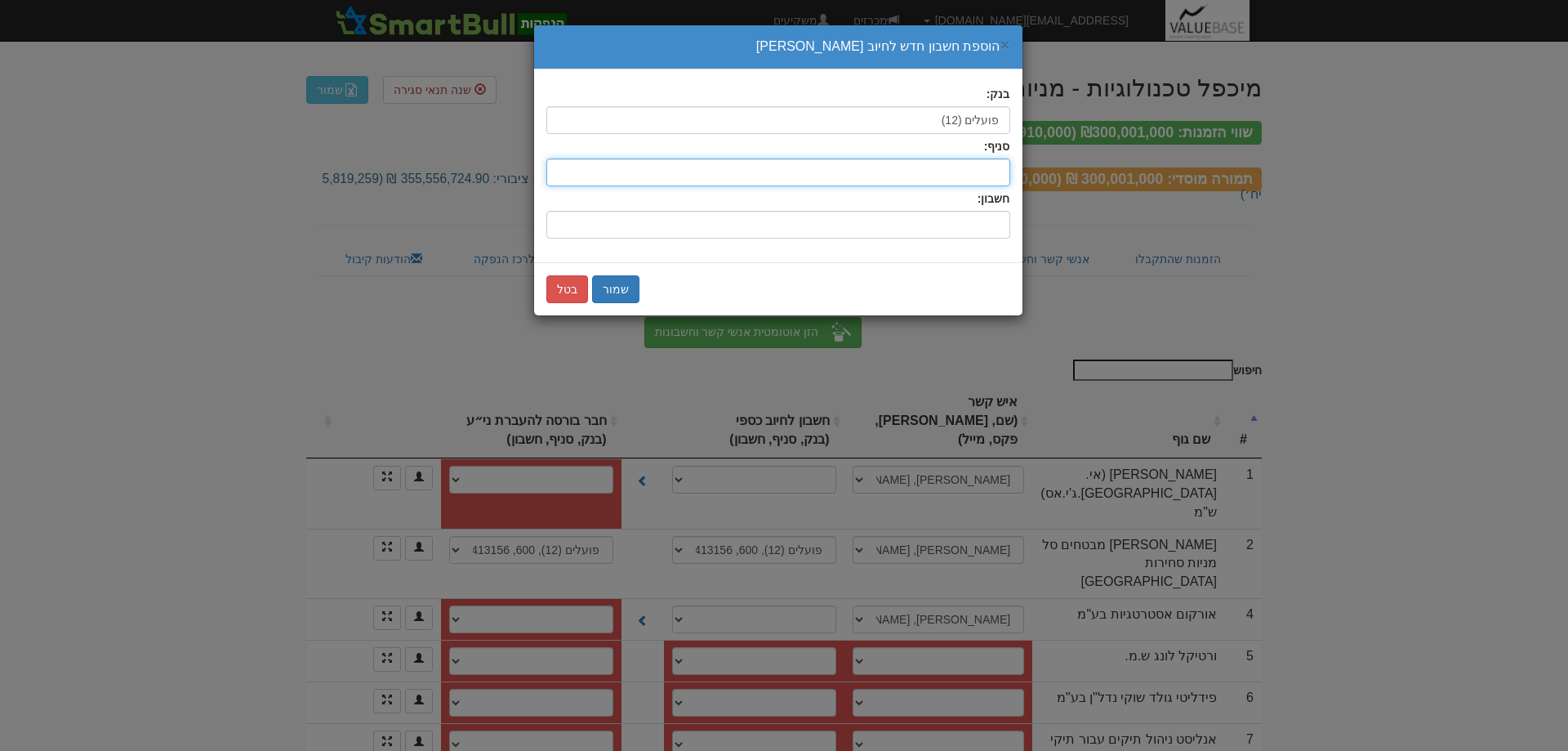
click at [988, 179] on input "סניף:" at bounding box center [779, 173] width 464 height 28
type input "600"
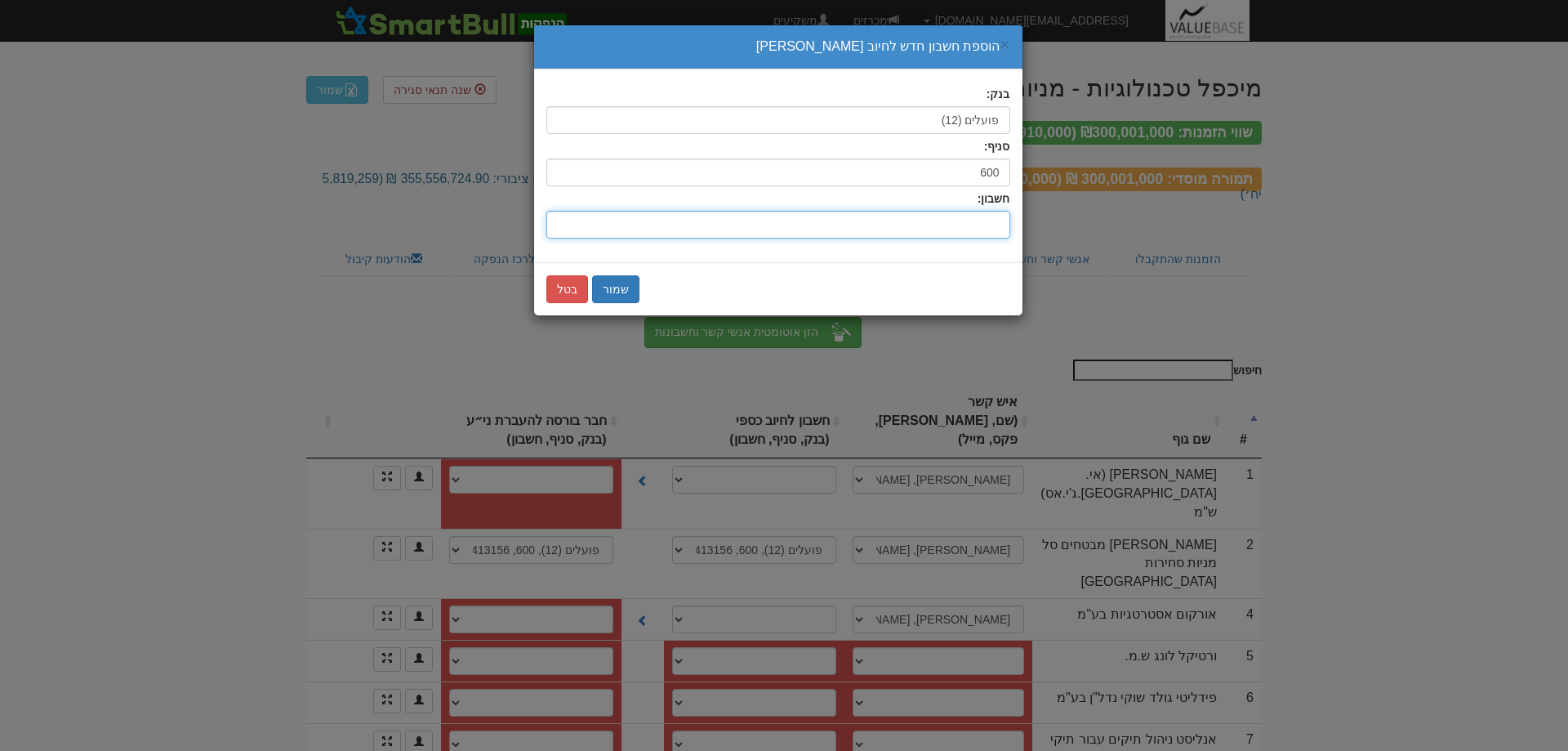
click at [974, 235] on input "חשבון:" at bounding box center [779, 225] width 464 height 28
type input "669908"
click at [605, 290] on button "שמור" at bounding box center [616, 290] width 48 height 28
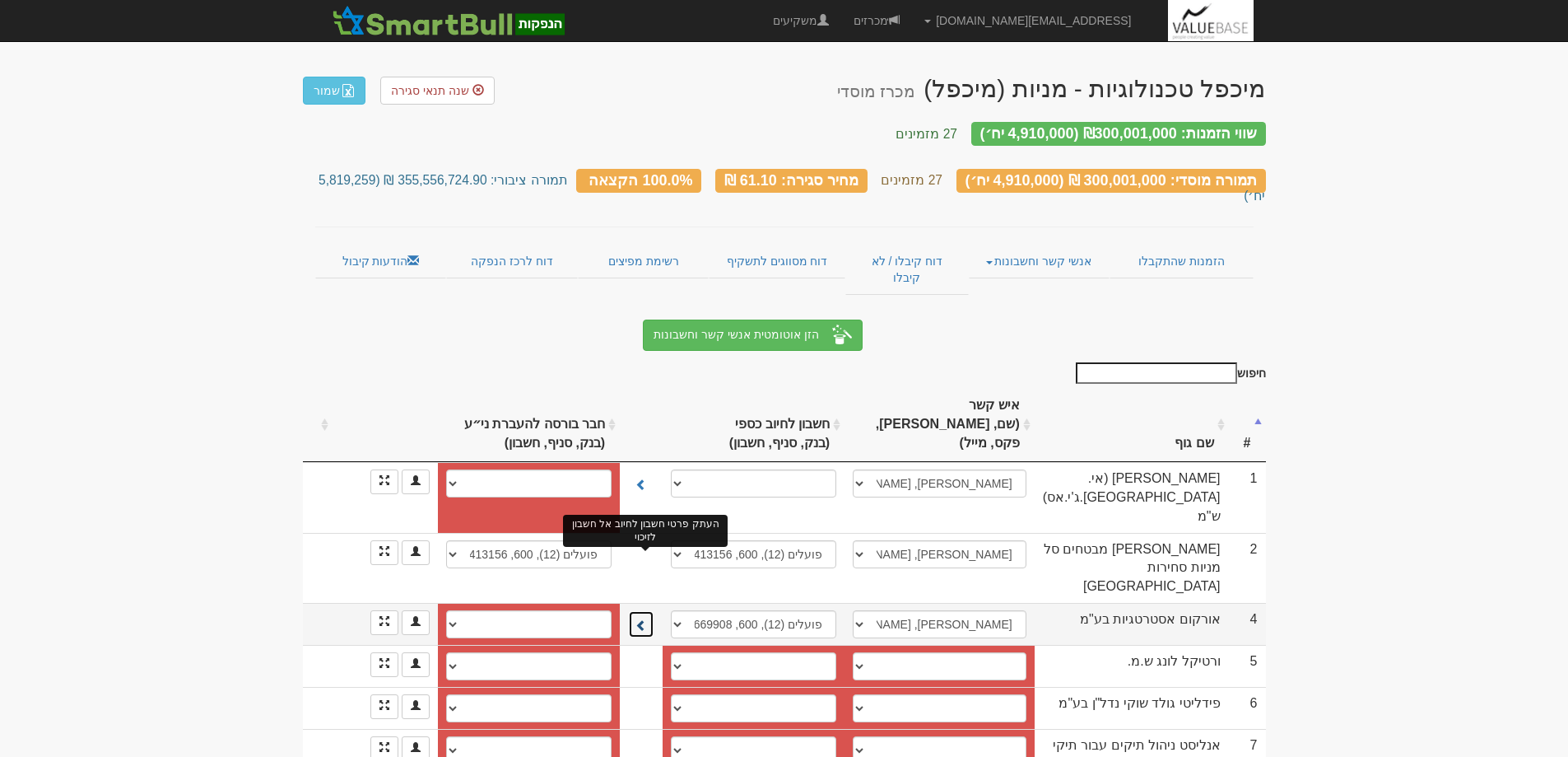
click at [645, 619] on span at bounding box center [642, 625] width 12 height 12
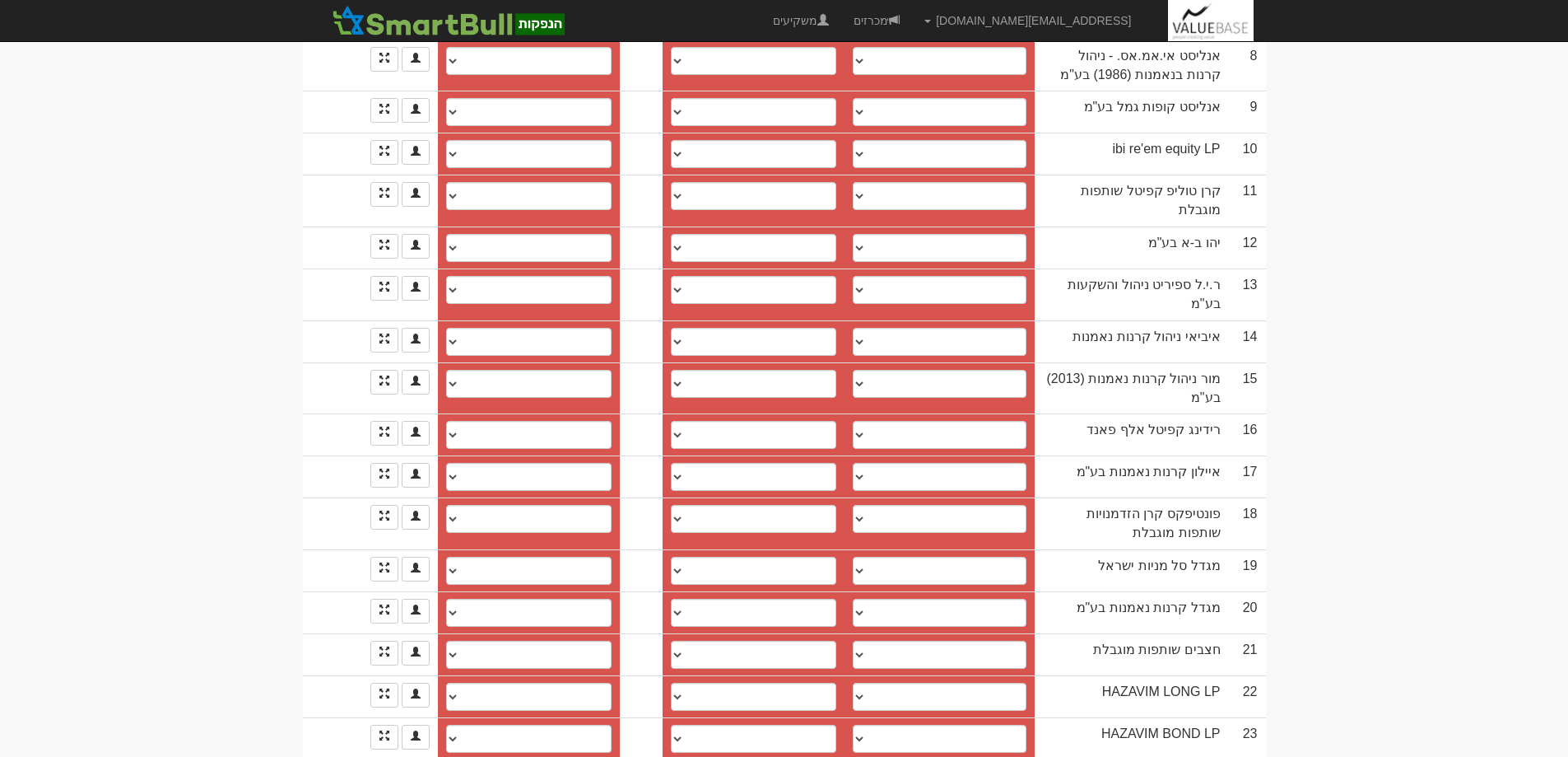
scroll to position [891, 0]
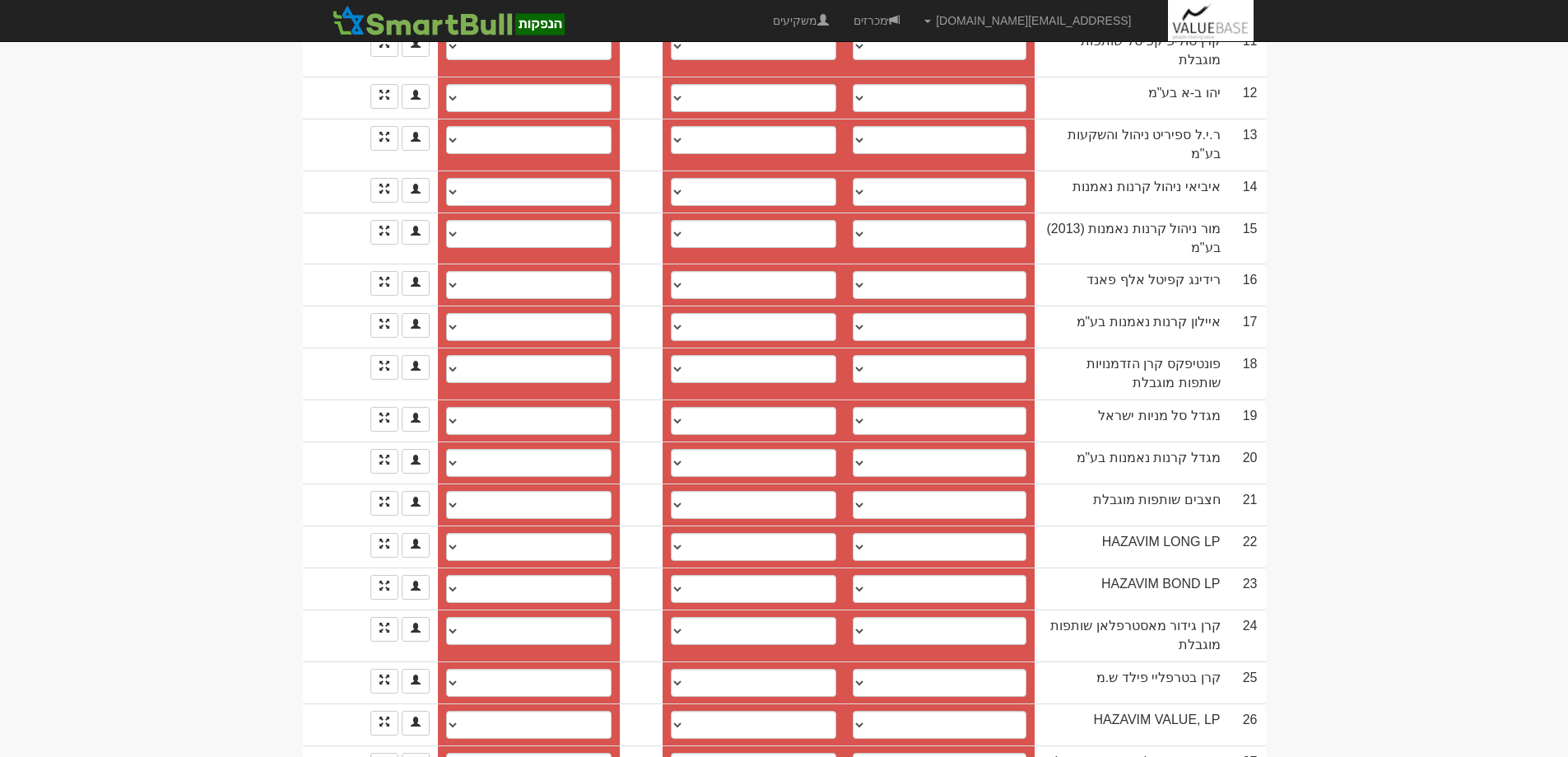
select select "new_contact"
select select
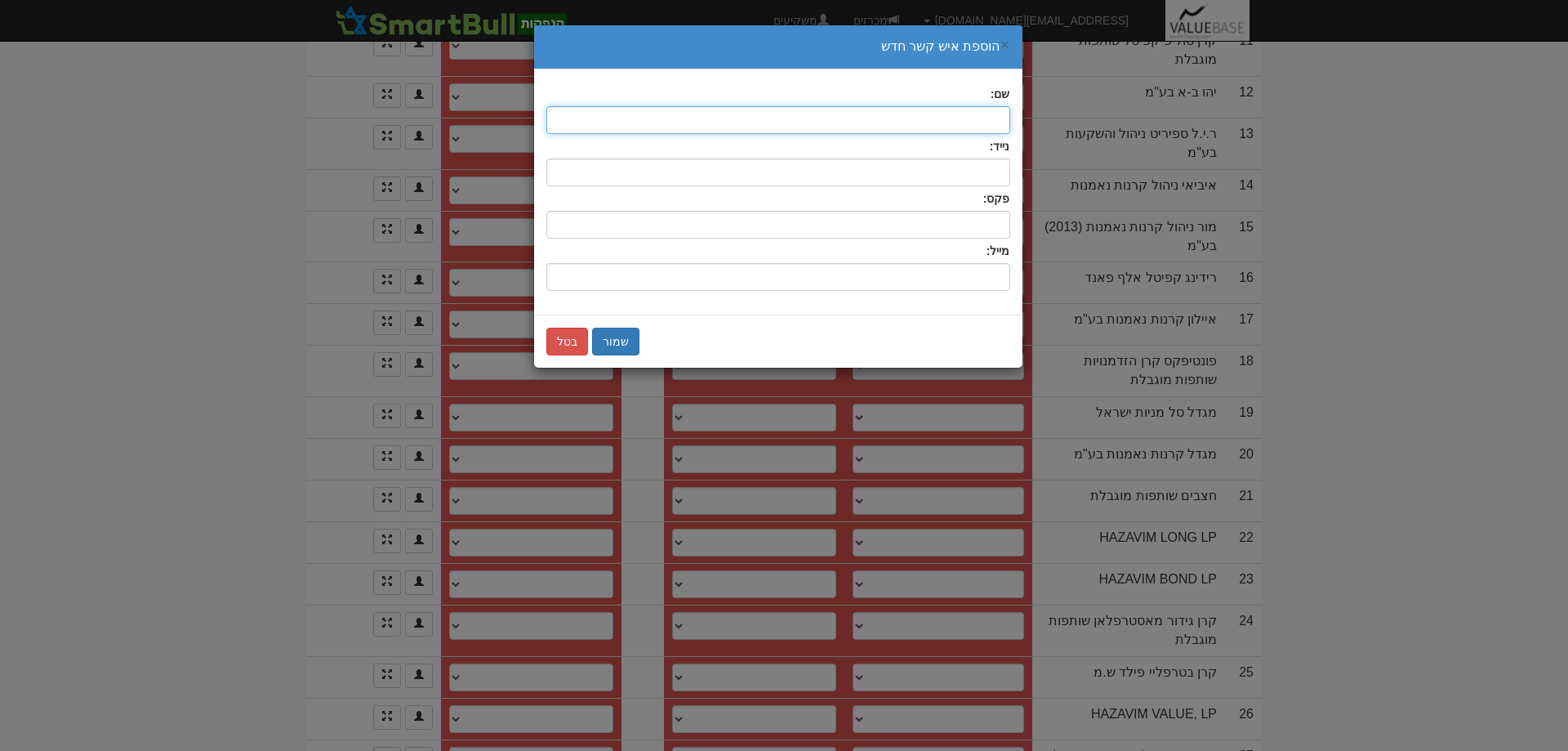
click at [971, 116] on input "text" at bounding box center [779, 120] width 464 height 28
type input "גולן מויאל"
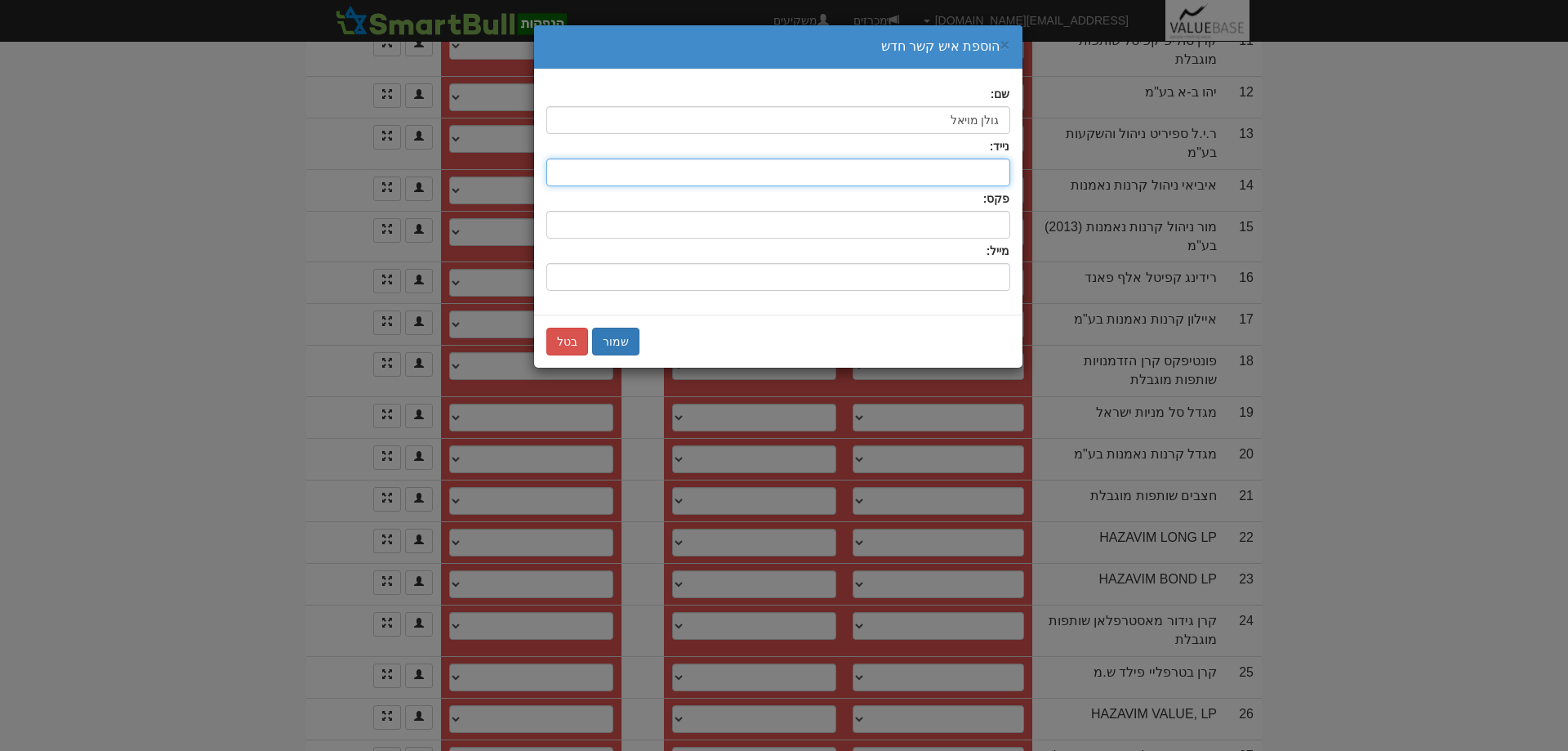
click at [973, 164] on input "text" at bounding box center [779, 173] width 464 height 28
type input "0508483257"
click at [990, 274] on input "שם:" at bounding box center [779, 277] width 464 height 28
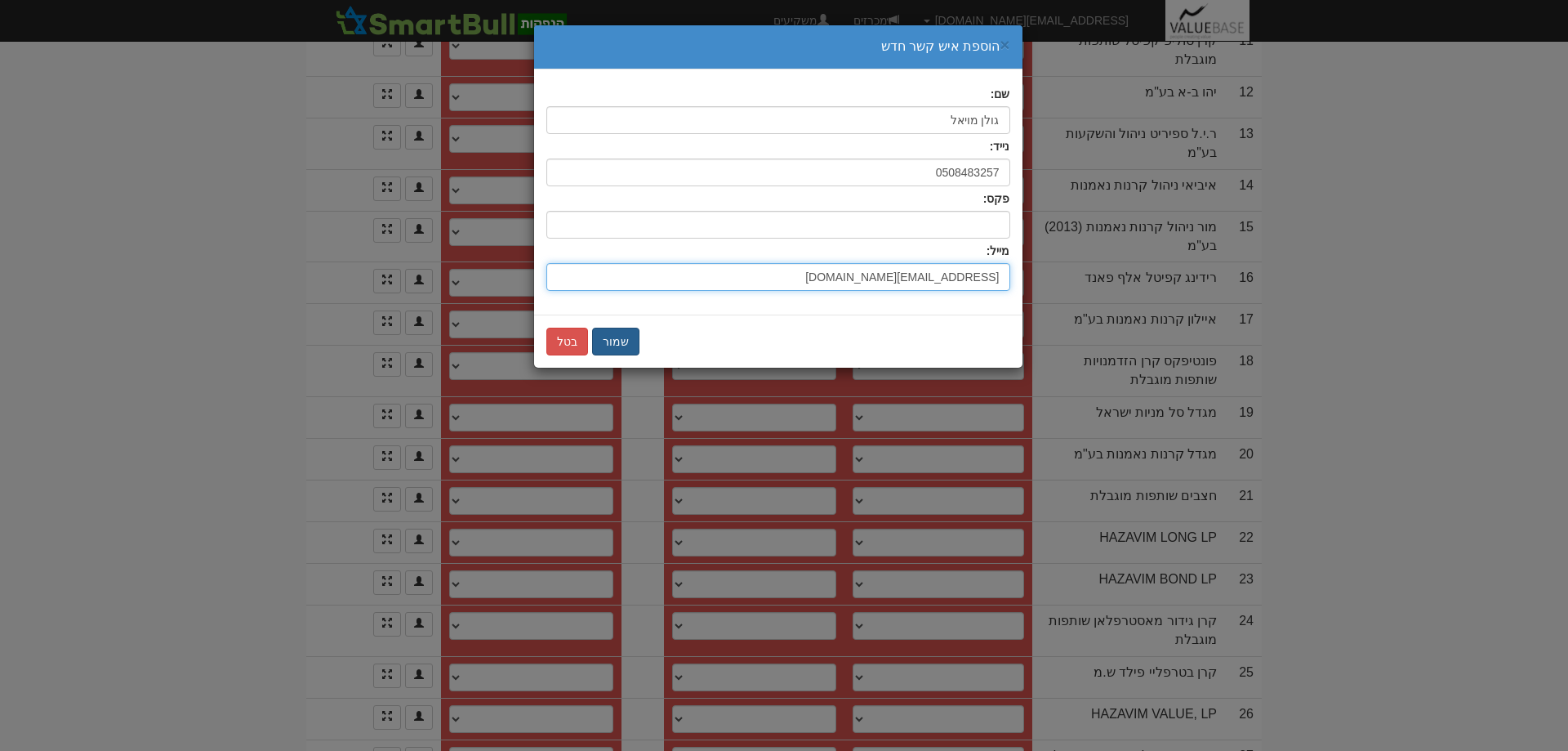
type input "golan@eitanhf.com"
click at [610, 340] on button "שמור" at bounding box center [616, 341] width 48 height 28
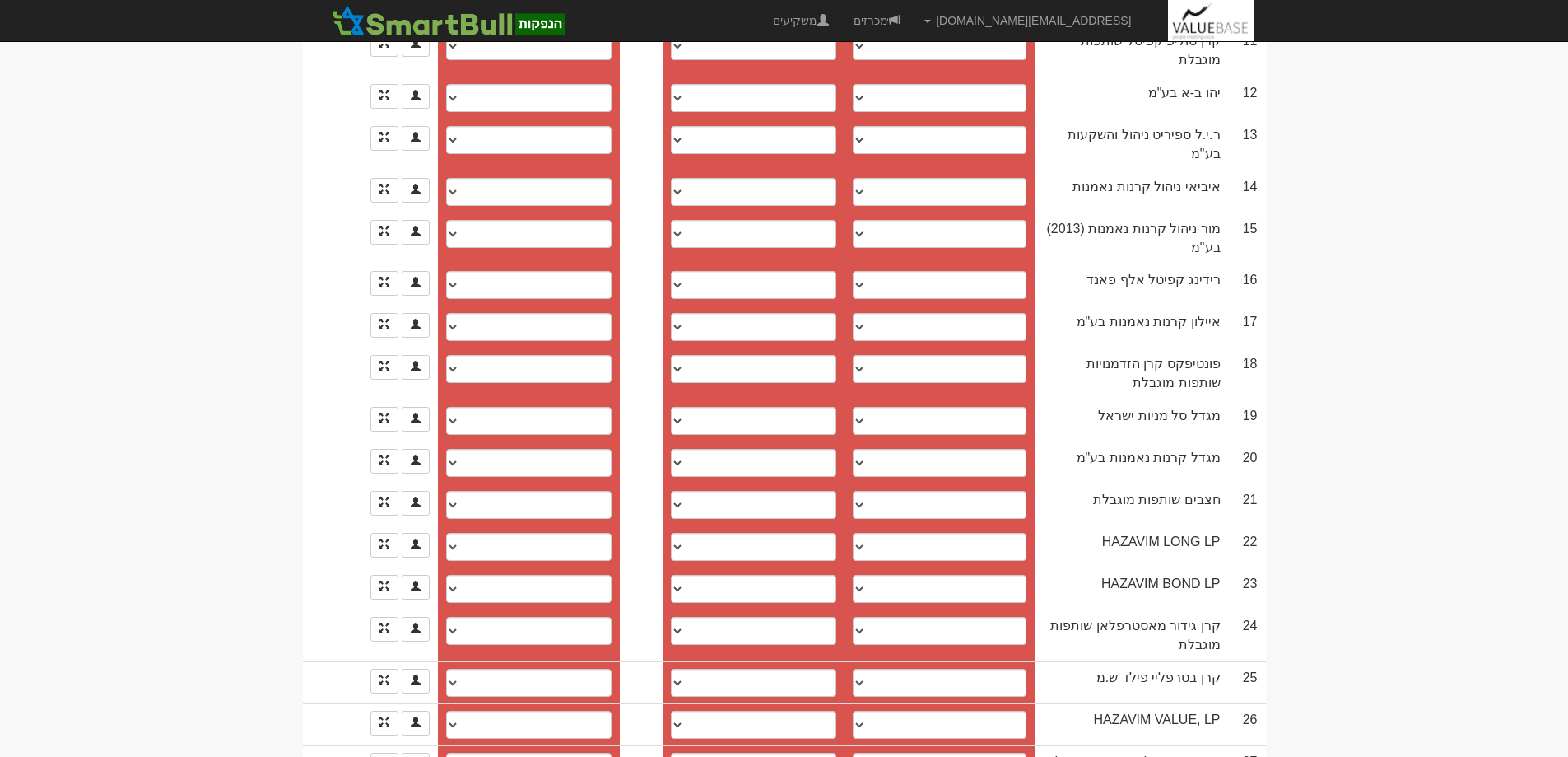
select select "new_billing"
select select
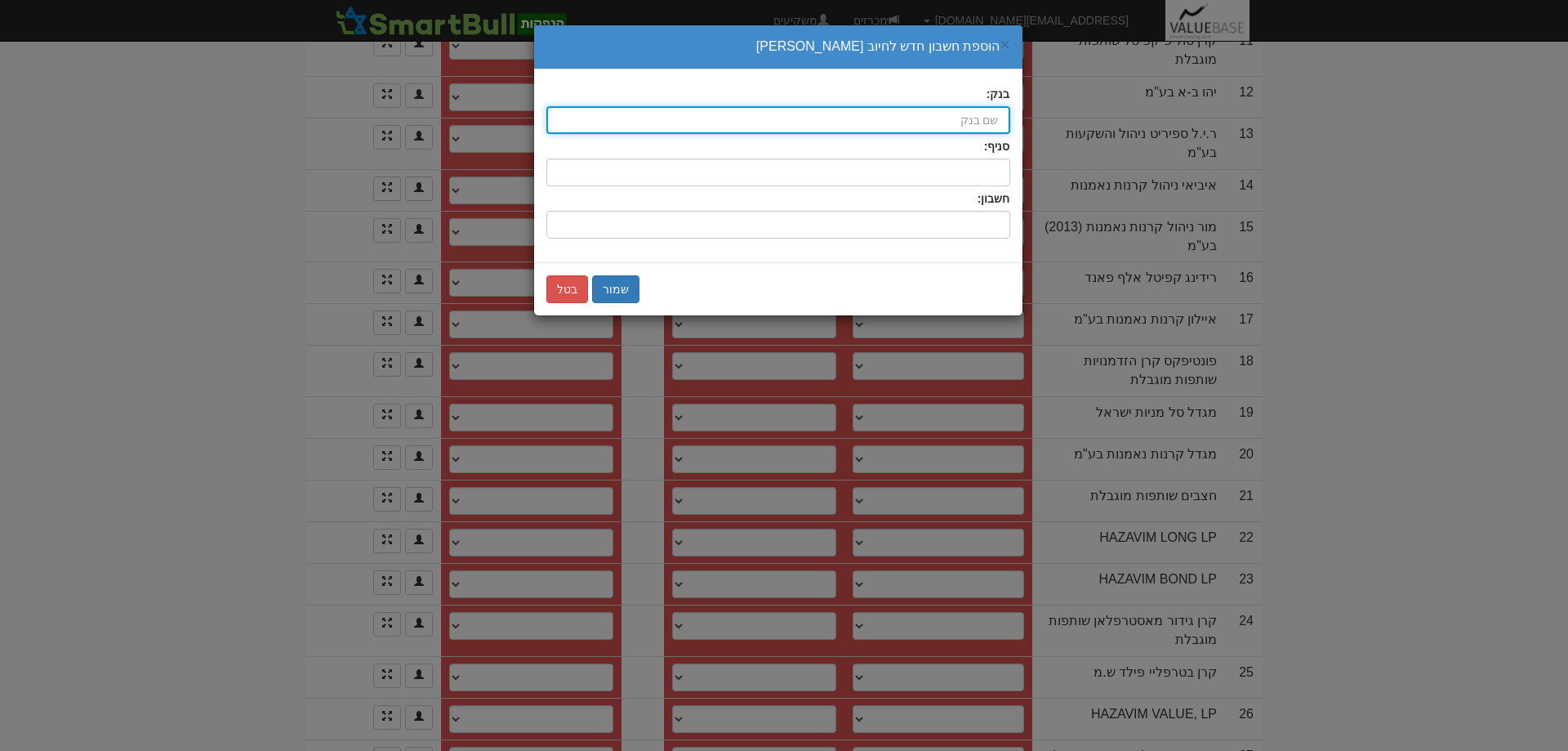
click at [955, 123] on input "בנק:" at bounding box center [779, 120] width 464 height 28
type input "ב"
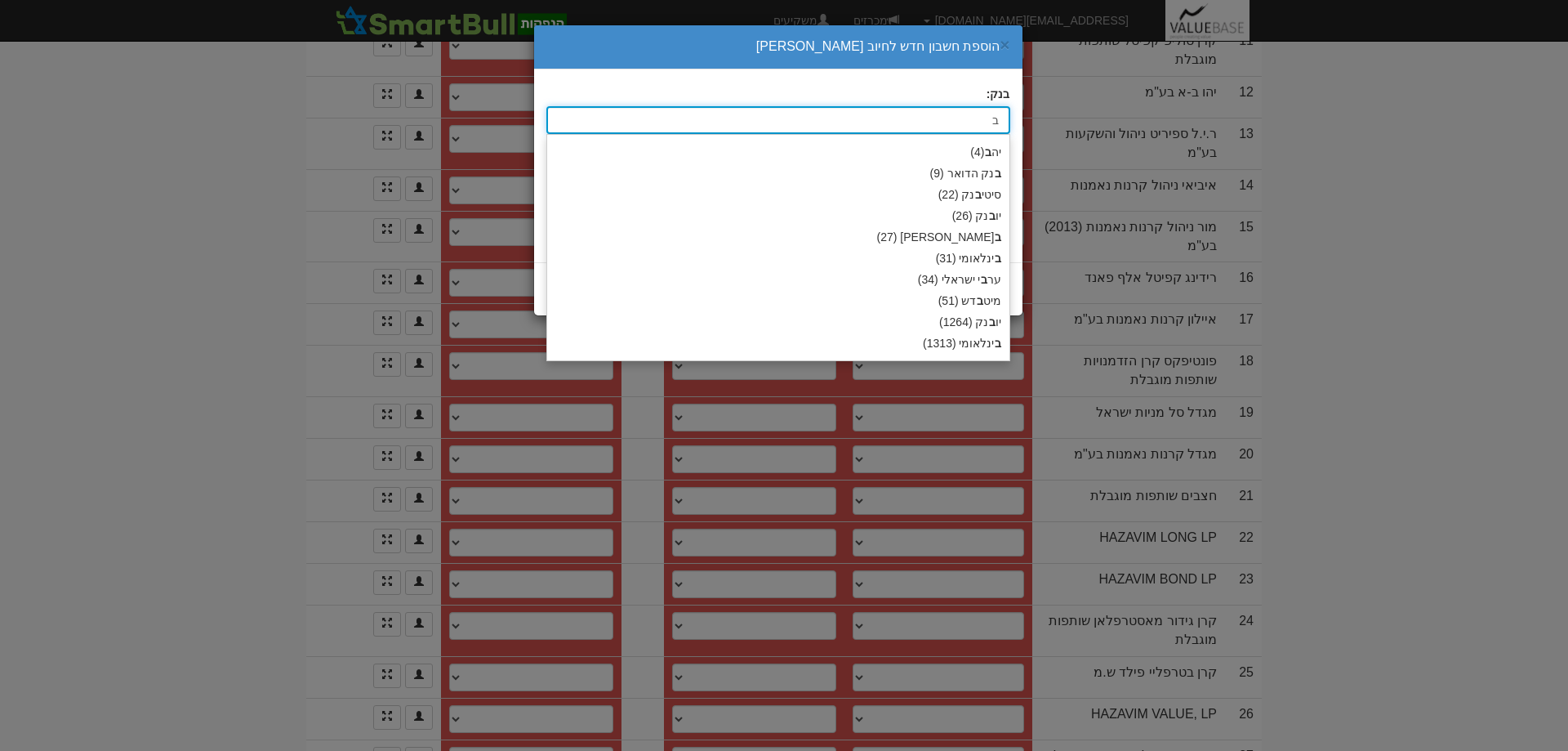
type input "בינלאומי (31)"
type input "בינ"
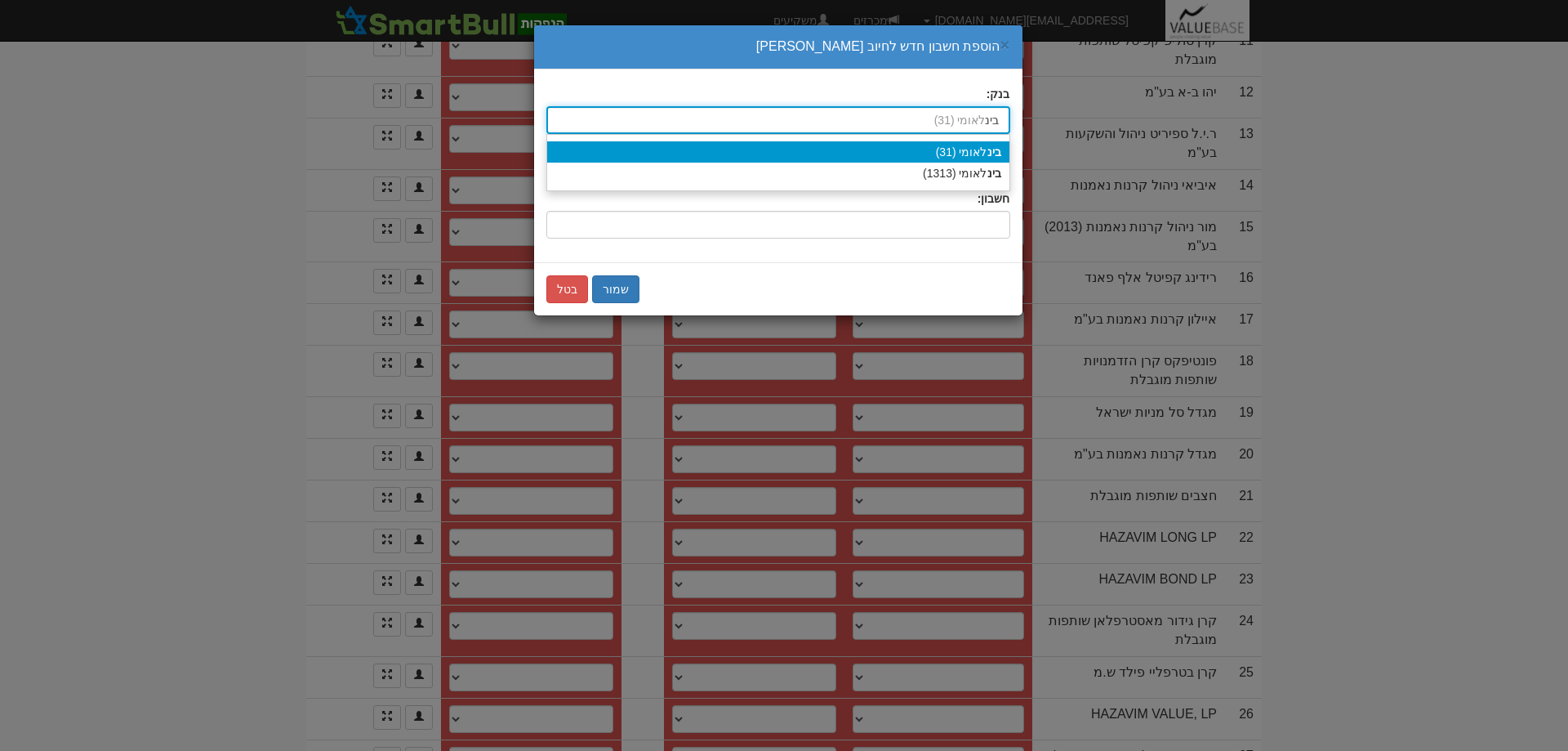
click at [985, 152] on div "בינ לאומי (31)" at bounding box center [779, 151] width 462 height 21
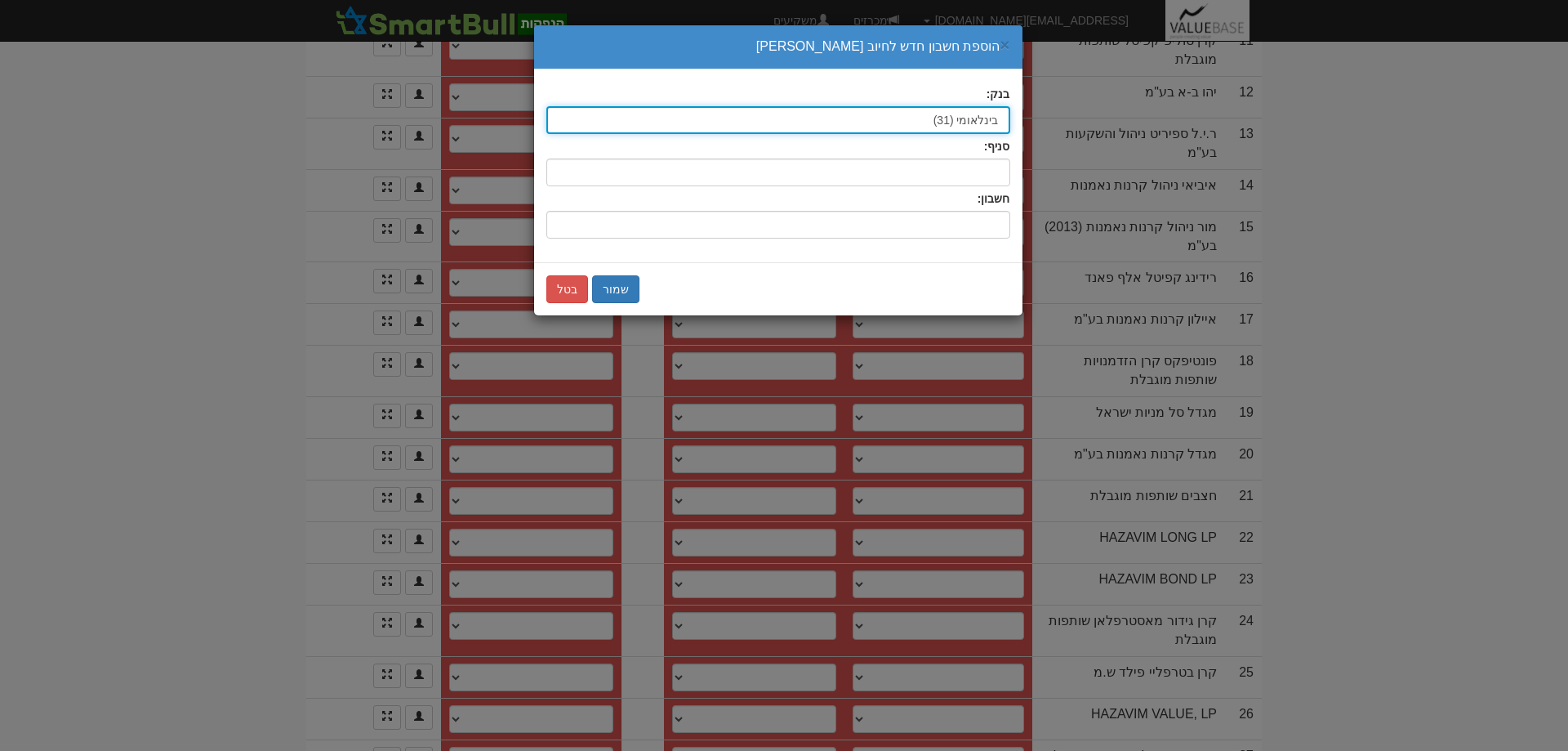
type input "בינלאומי (31)"
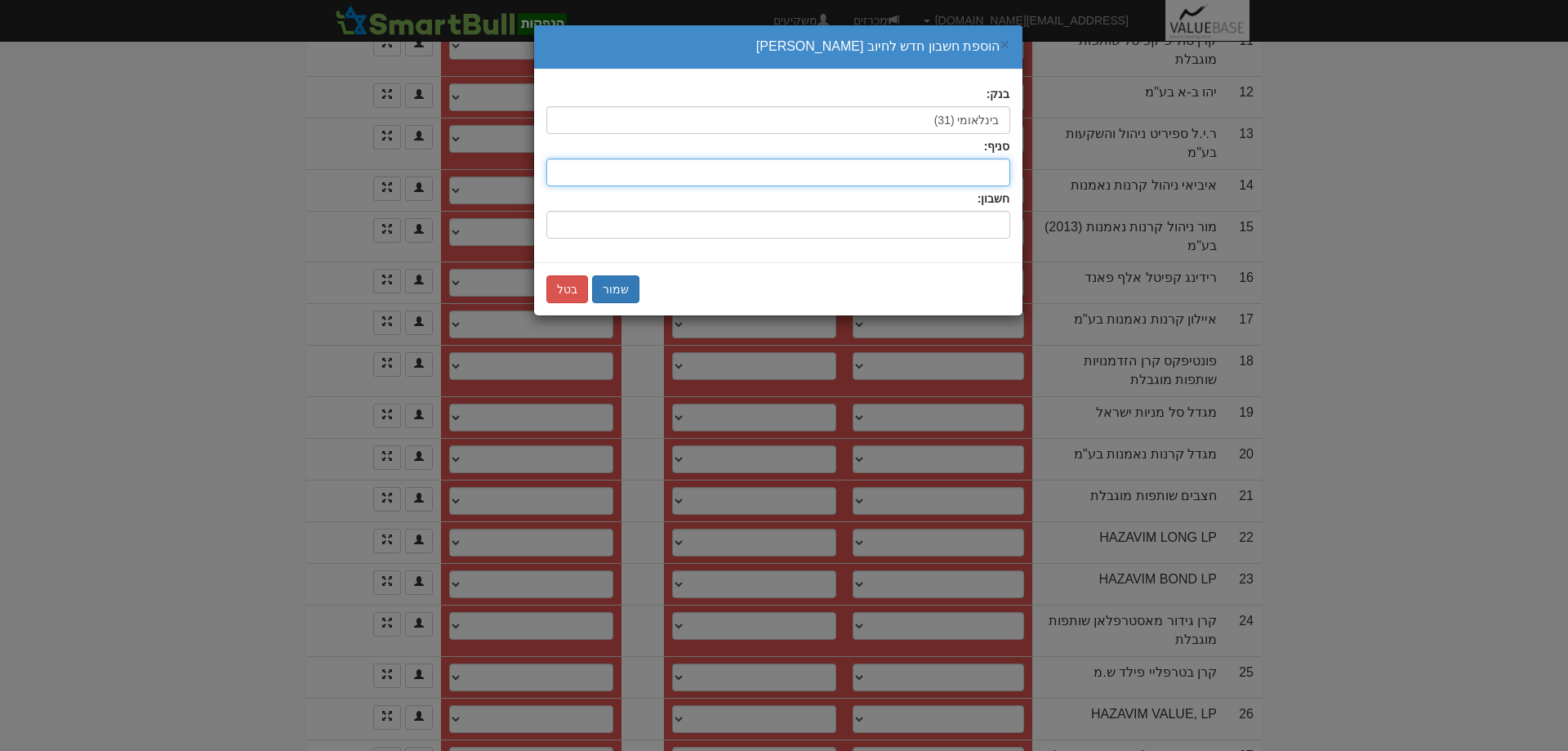
click at [980, 179] on input "סניף:" at bounding box center [779, 173] width 464 height 28
type input "46"
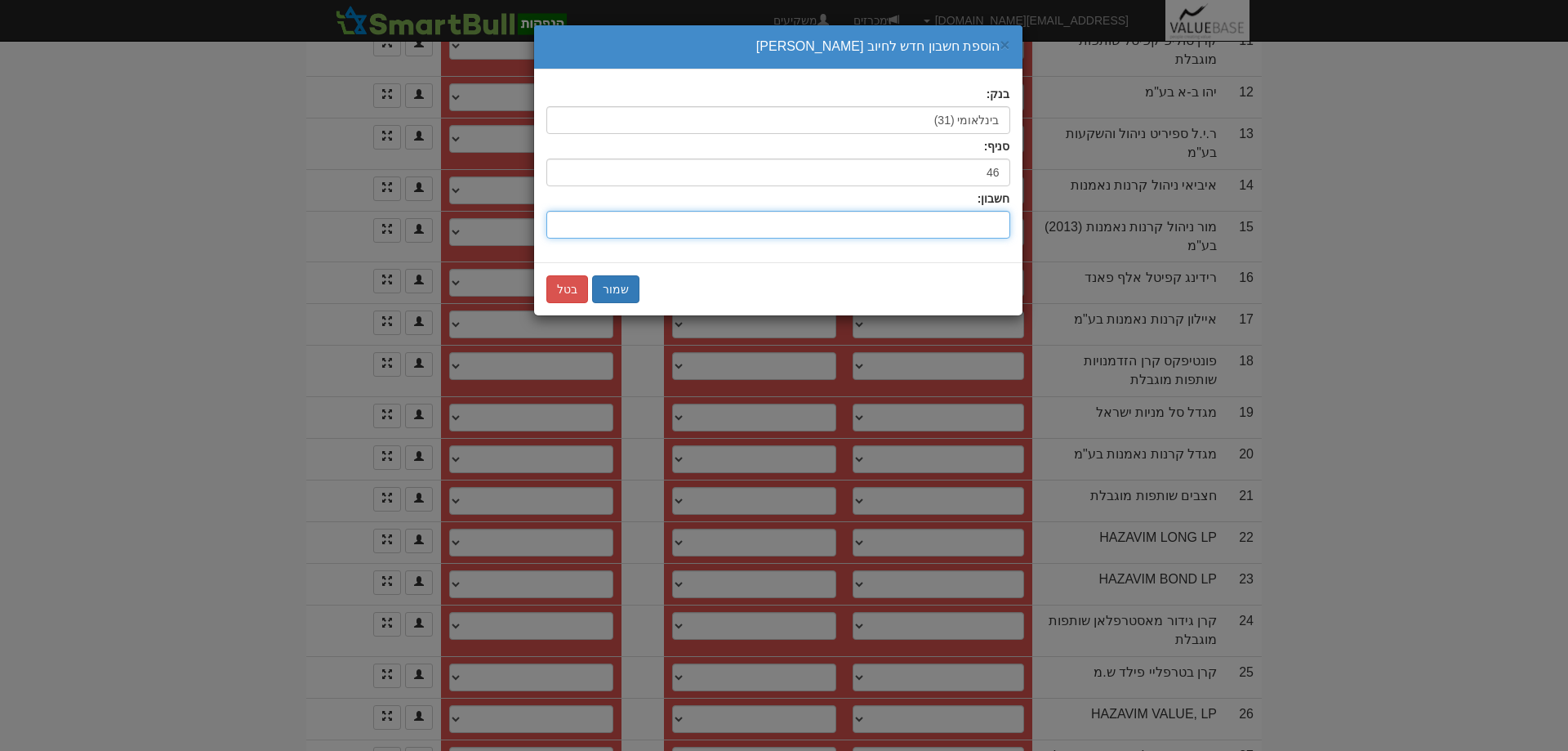
click at [981, 225] on input "חשבון:" at bounding box center [779, 225] width 464 height 28
type input "926790"
click at [610, 288] on button "שמור" at bounding box center [616, 290] width 48 height 28
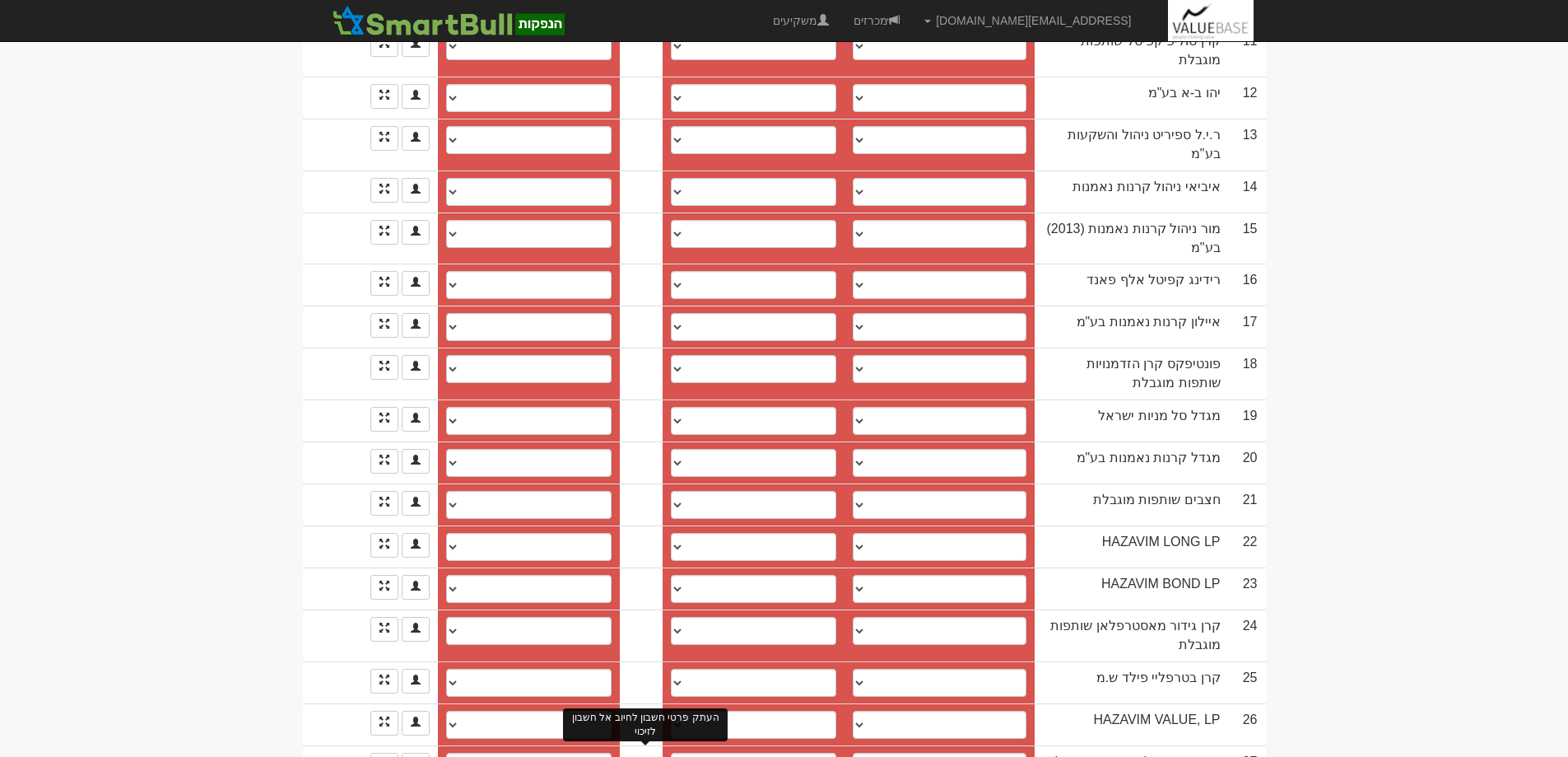
drag, startPoint x: 641, startPoint y: 721, endPoint x: 681, endPoint y: 730, distance: 41.0
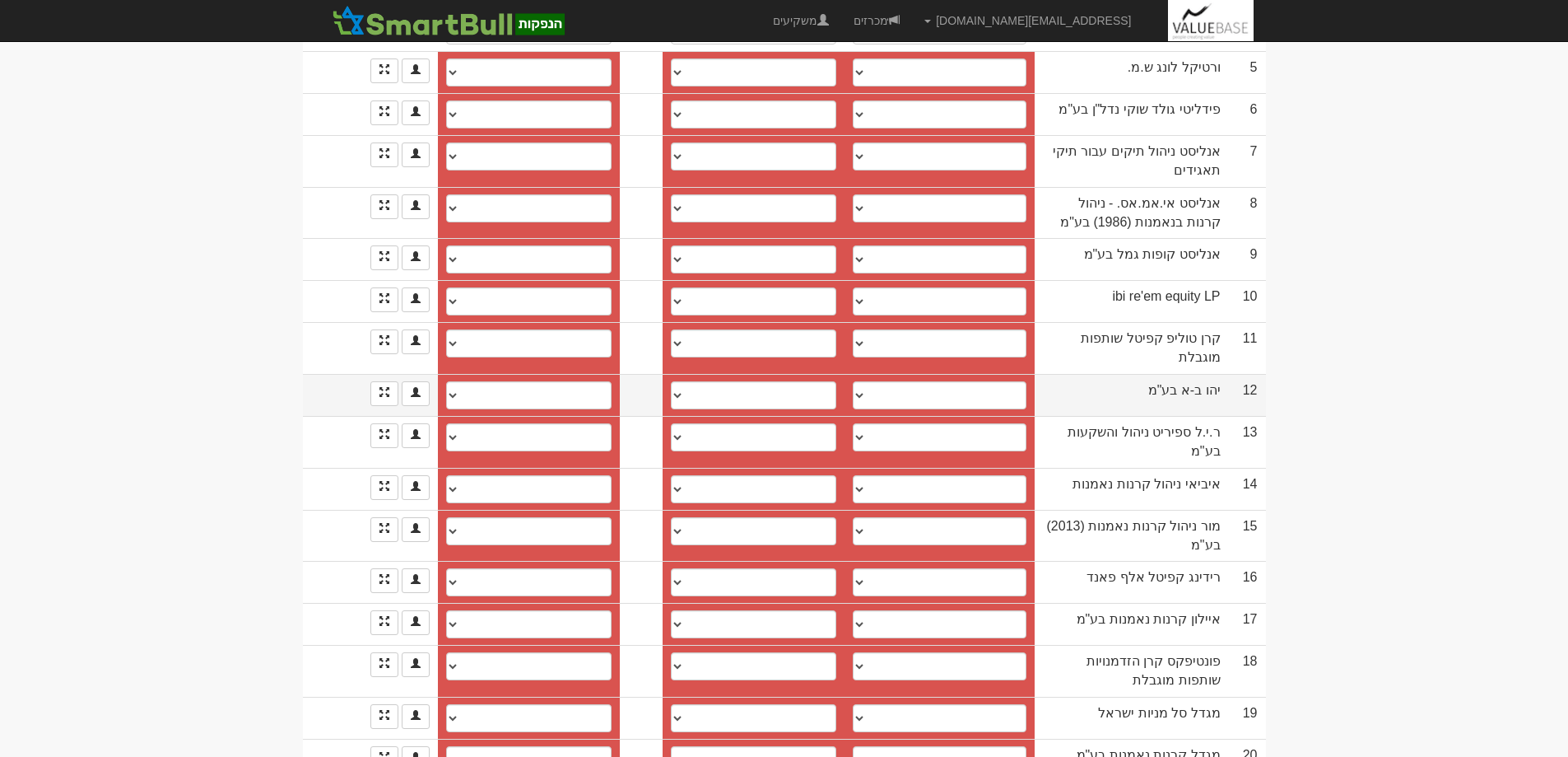
scroll to position [659, 0]
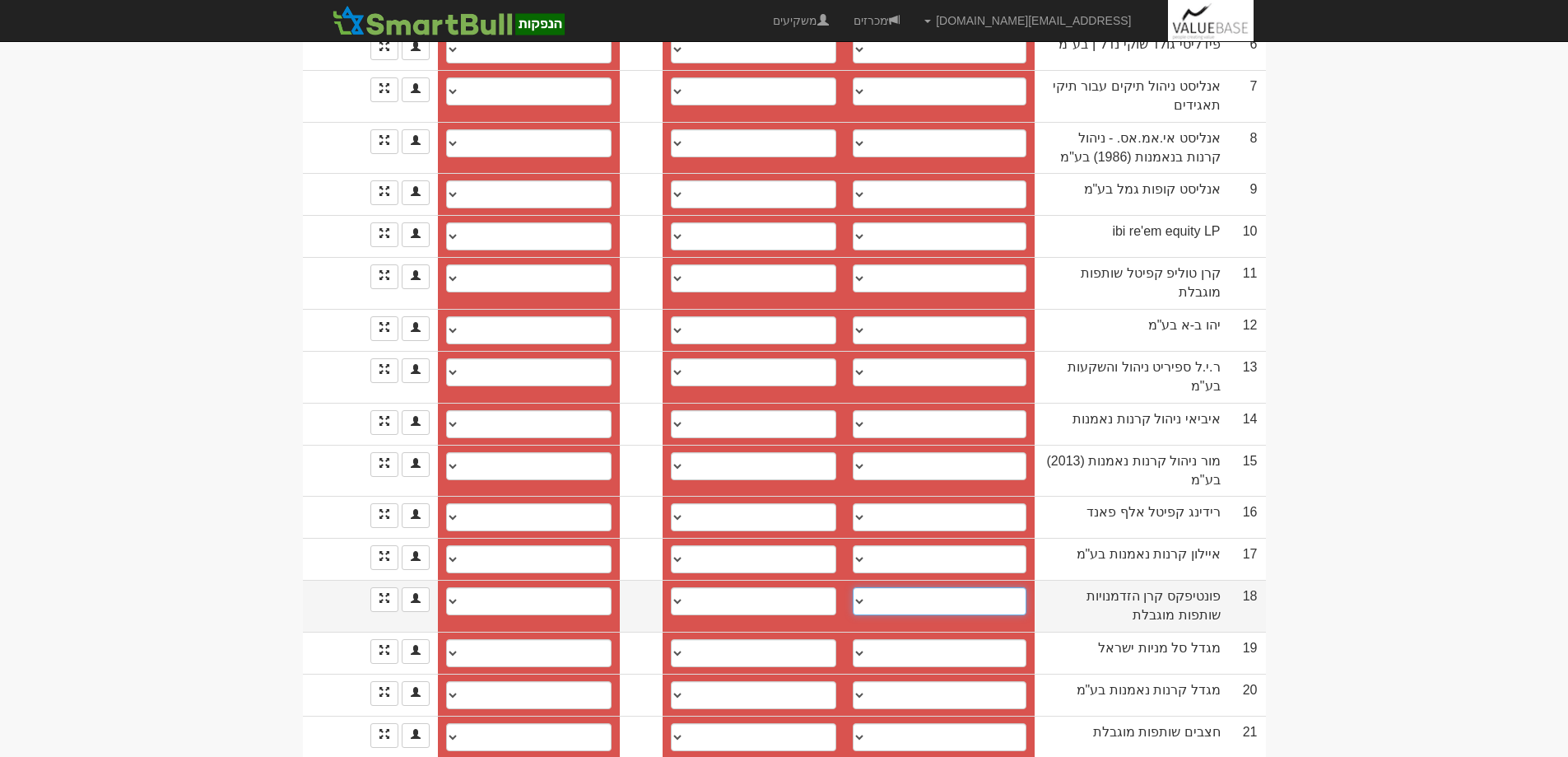
click at [865, 587] on select "שי אזולאי, 0546690517, shay@pontifax.com שי אזולאי ────────── איש קשר חדש" at bounding box center [939, 601] width 174 height 28
select select "63c84fb3a6fd113f09635c5d"
click at [861, 587] on select "שי אזולאי, 0546690517, shay@pontifax.com שי אזולאי ────────── איש קשר חדש" at bounding box center [939, 601] width 174 height 28
click at [686, 587] on select "בינלאומי (31), 46, 927452 פועלים (12), 600, 552024 חשבון חדש" at bounding box center [754, 601] width 166 height 28
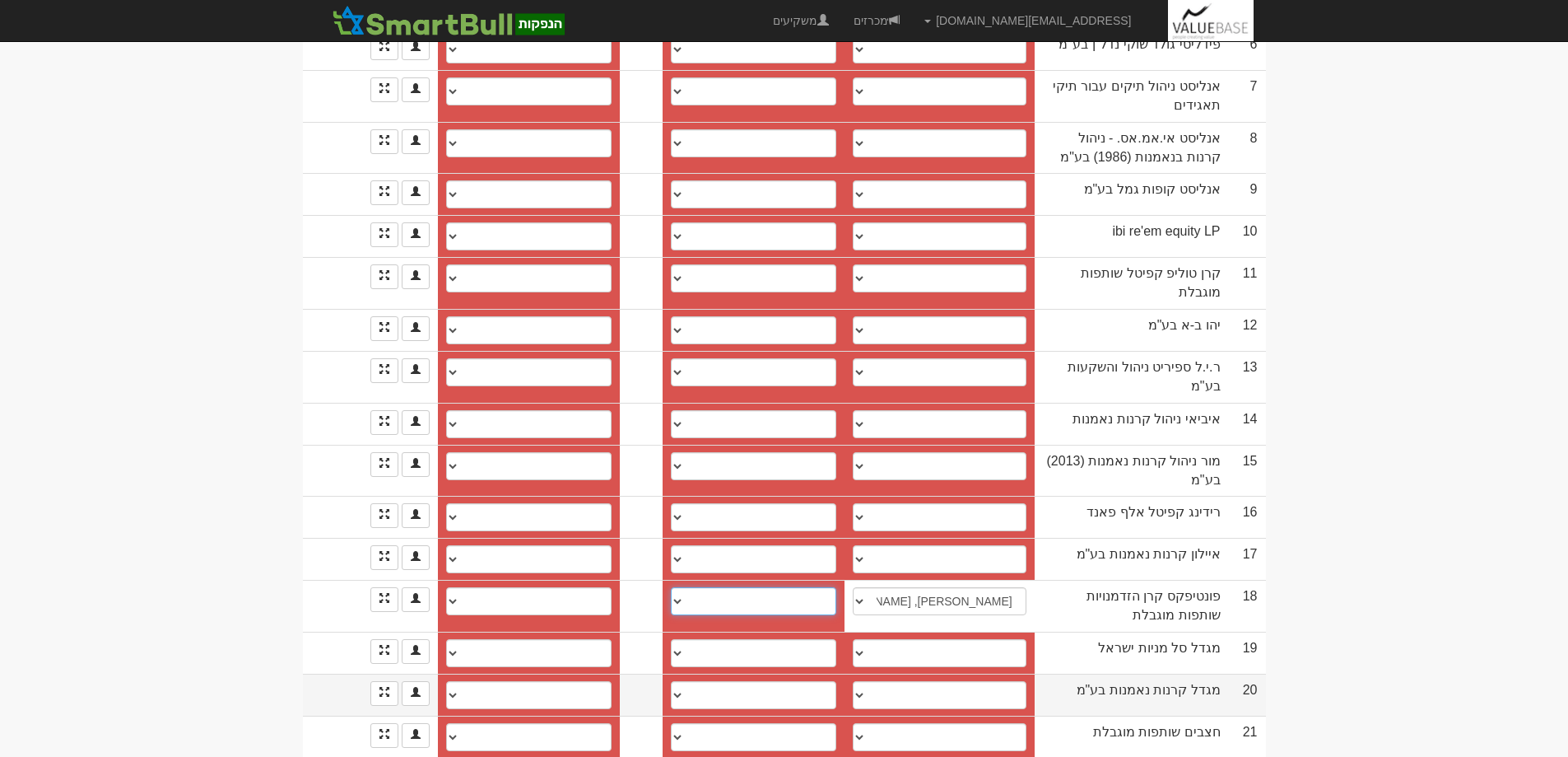
select select "66818f458b8095d78e4b906c"
click at [675, 587] on select "בינלאומי (31), 46, 927452 פועלים (12), 600, 552024 חשבון חדש" at bounding box center [754, 601] width 166 height 28
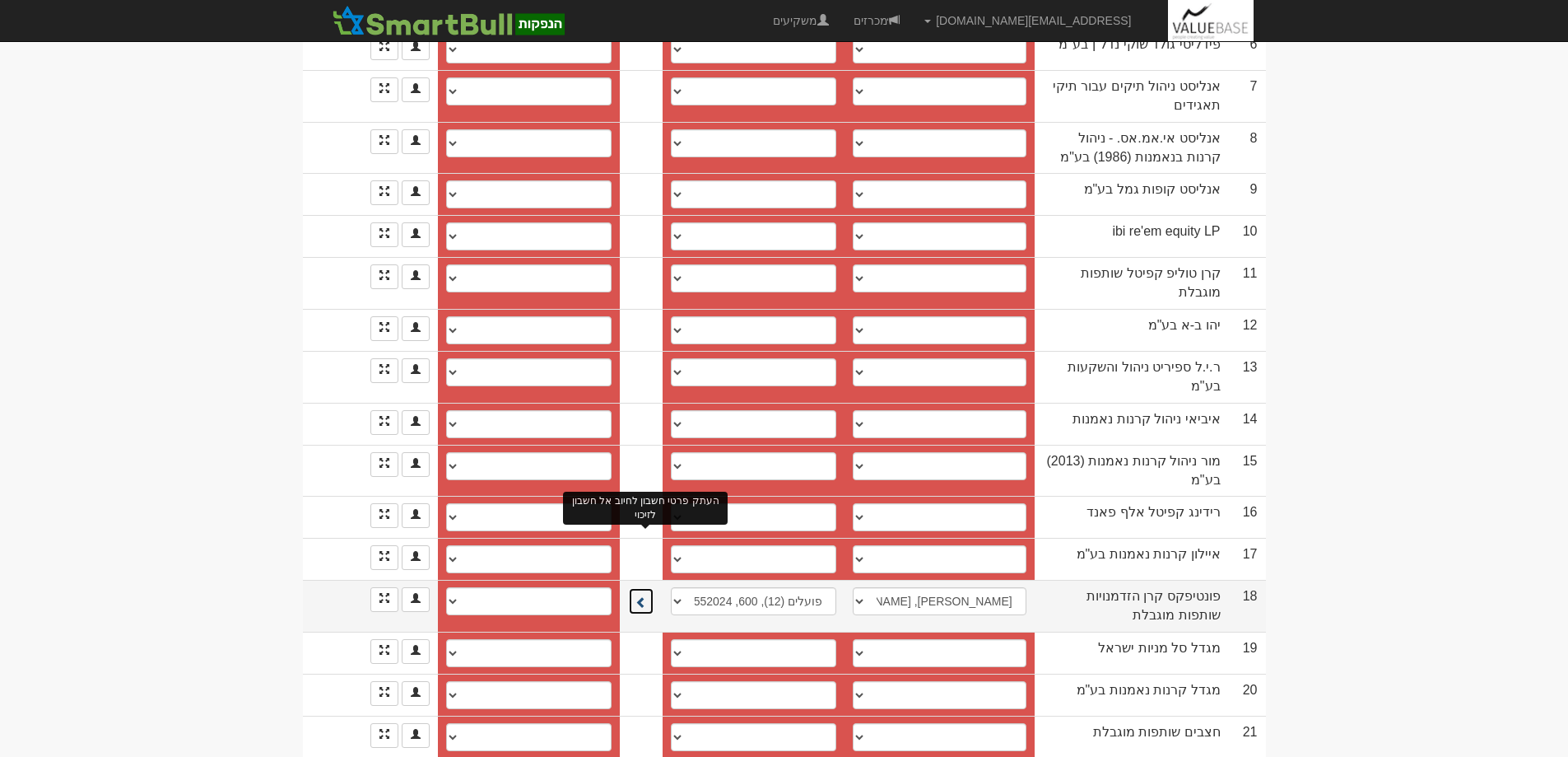
click at [646, 596] on span at bounding box center [642, 602] width 12 height 12
select select "66818f468b8095d78e4b9081"
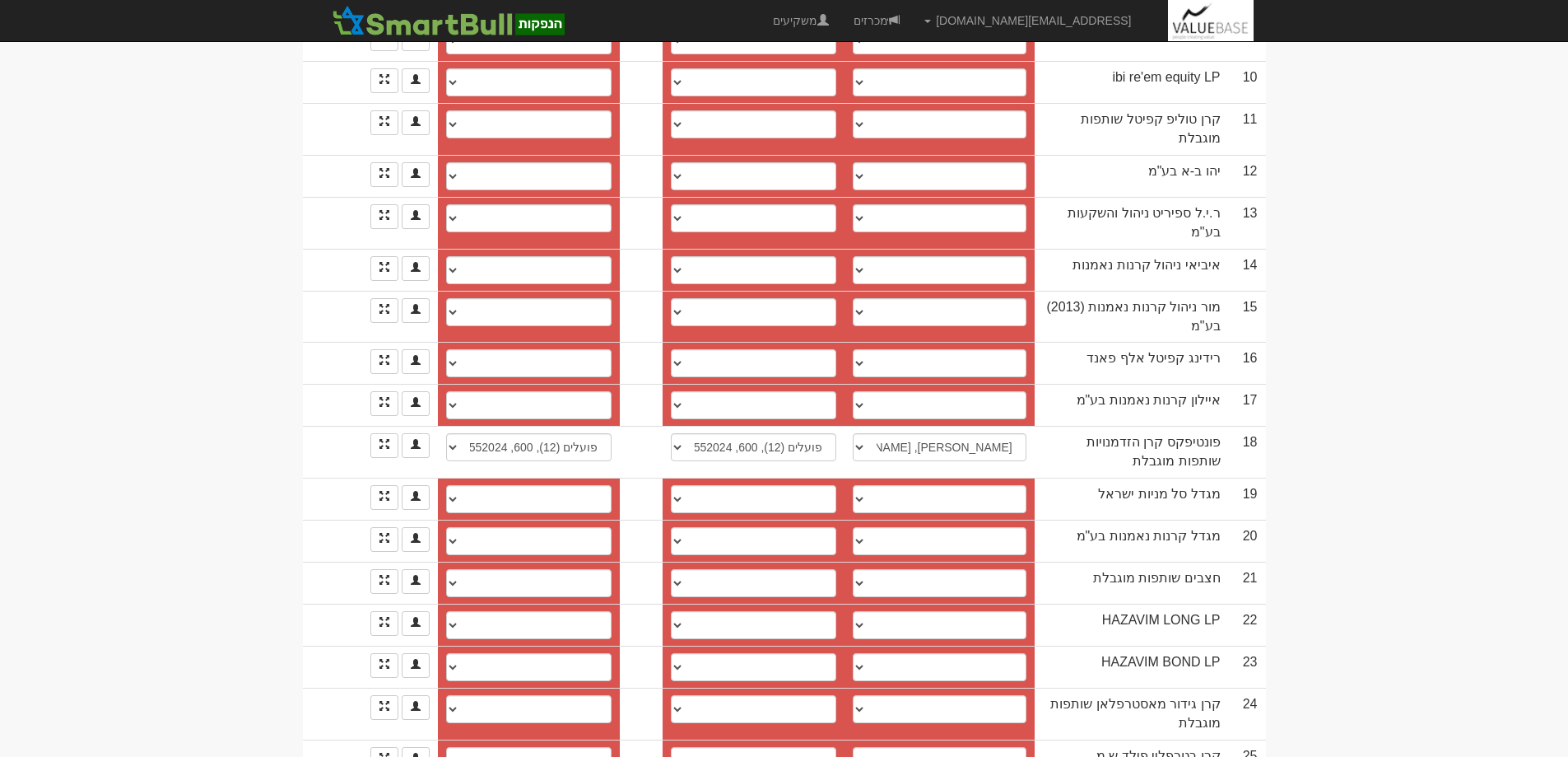
scroll to position [824, 0]
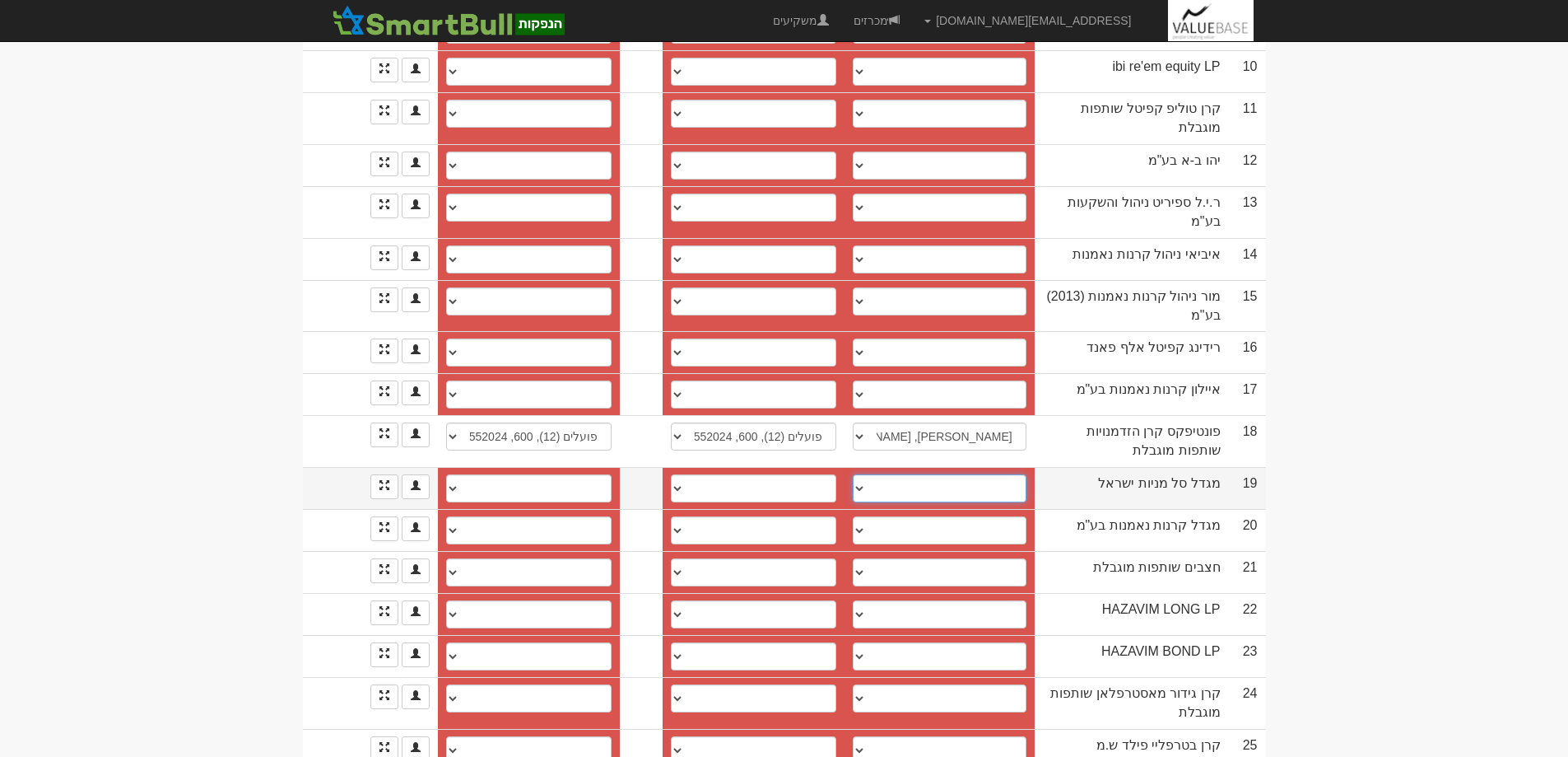
click at [869, 474] on select "יובל באר אבן, 0507321366, 03-5637812, yuvalb@migdal.co.il מוטי אזולאי, azulaym@…" at bounding box center [939, 488] width 174 height 28
select select "66818a988b8095d78e4b8264"
click at [861, 474] on select "יובל באר אבן, 0507321366, 03-5637812, yuvalb@migdal.co.il מוטי אזולאי, azulaym@…" at bounding box center [939, 488] width 174 height 28
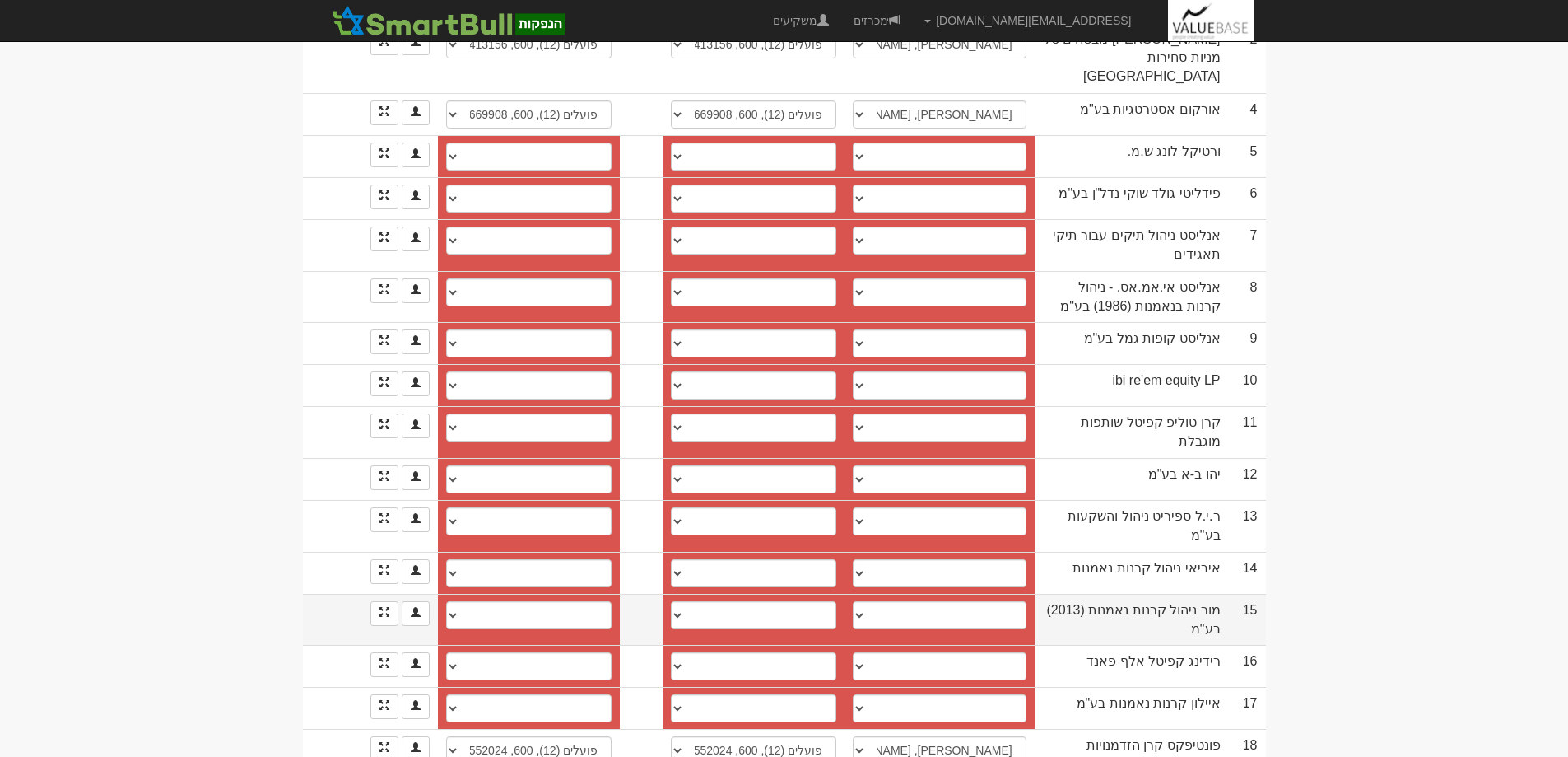
scroll to position [891, 0]
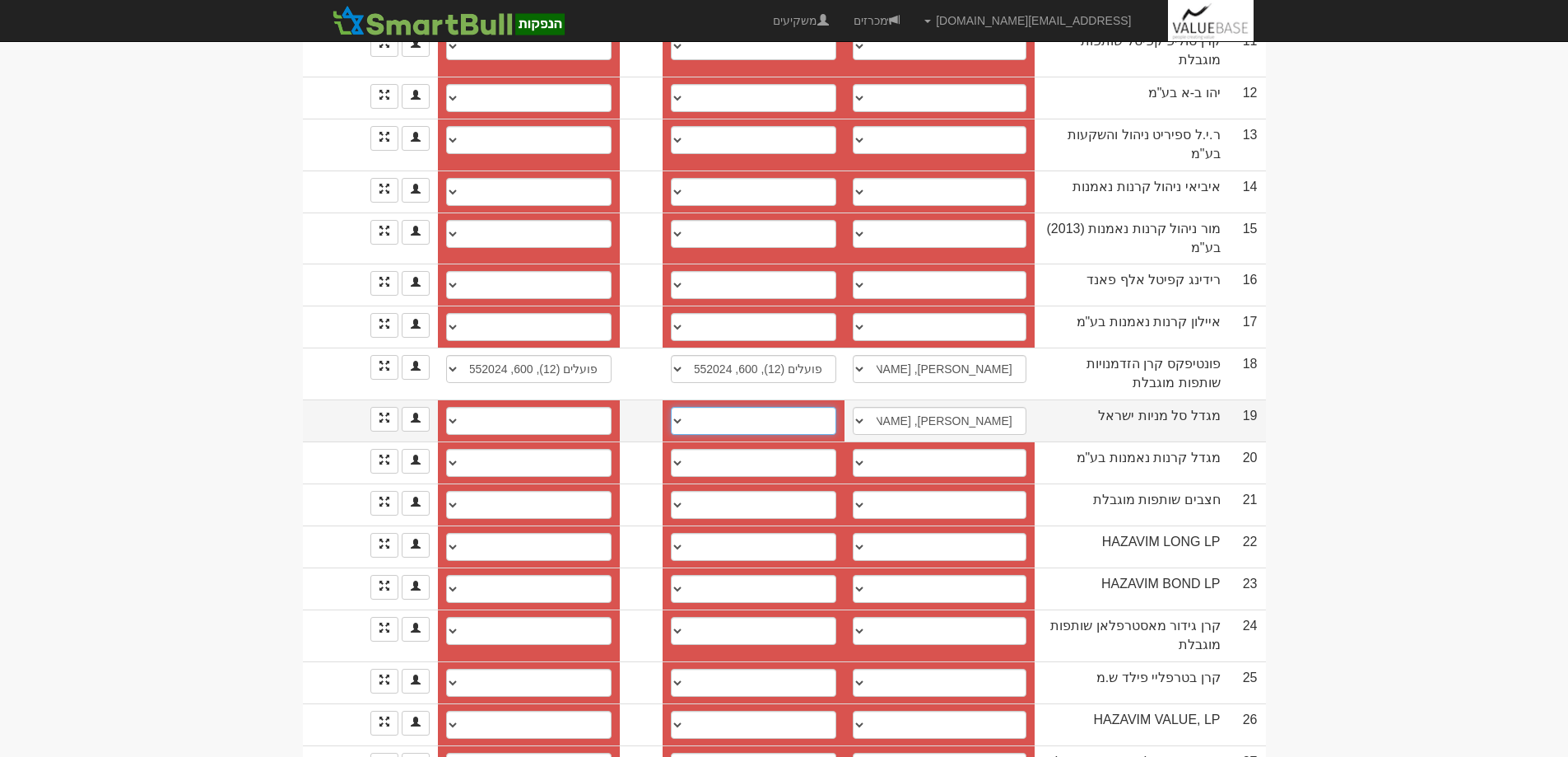
click at [684, 407] on select "לאומי (10), 800, 295963/37 לאומי (10), 800, 295963/67 חשבון חדש" at bounding box center [754, 421] width 166 height 28
select select "5d2379097d50ec0004c606c9"
click at [675, 407] on select "לאומי (10), 800, 295963/37 לאומי (10), 800, 295963/67 חשבון חדש" at bounding box center [754, 421] width 166 height 28
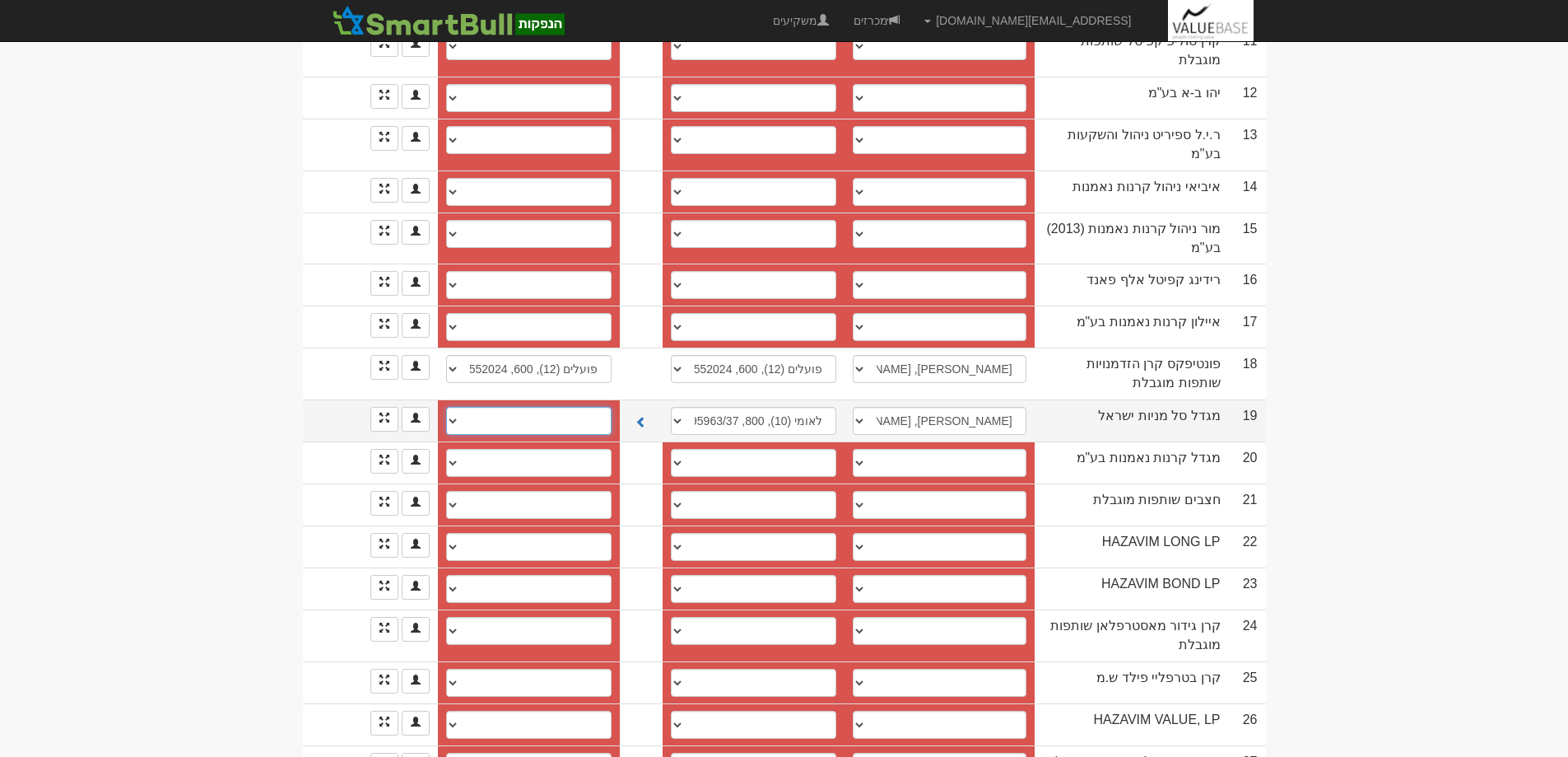
click at [453, 407] on select "לאומי (10), 800, 295963/67 לאומי (10), 800, 295963/37 חשבון חדש" at bounding box center [529, 421] width 166 height 28
select select "5d2379197d50ec0004c606ca"
click at [446, 407] on select "לאומי (10), 800, 295963/67 לאומי (10), 800, 295963/37 חשבון חדש" at bounding box center [529, 421] width 166 height 28
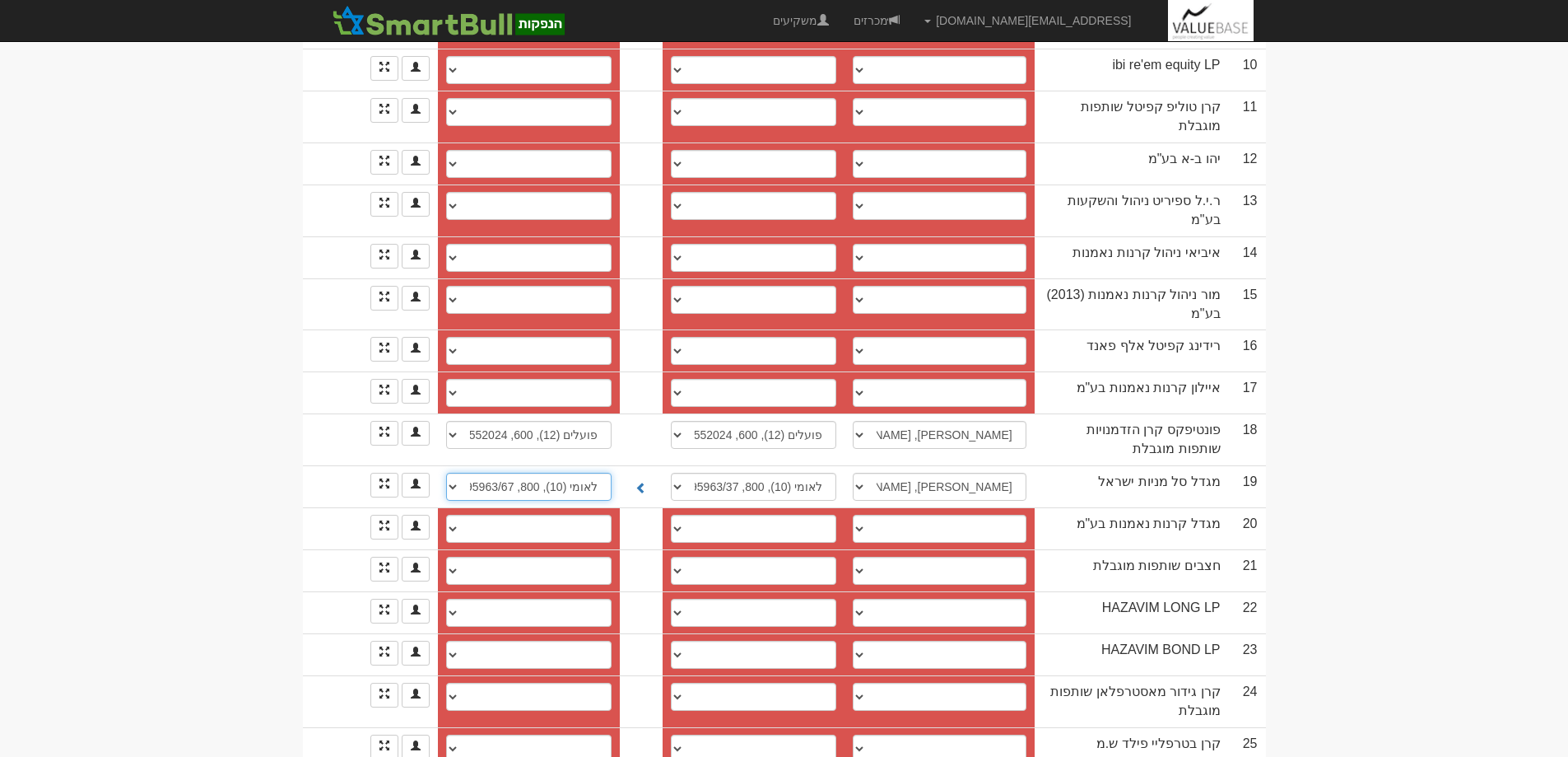
scroll to position [726, 0]
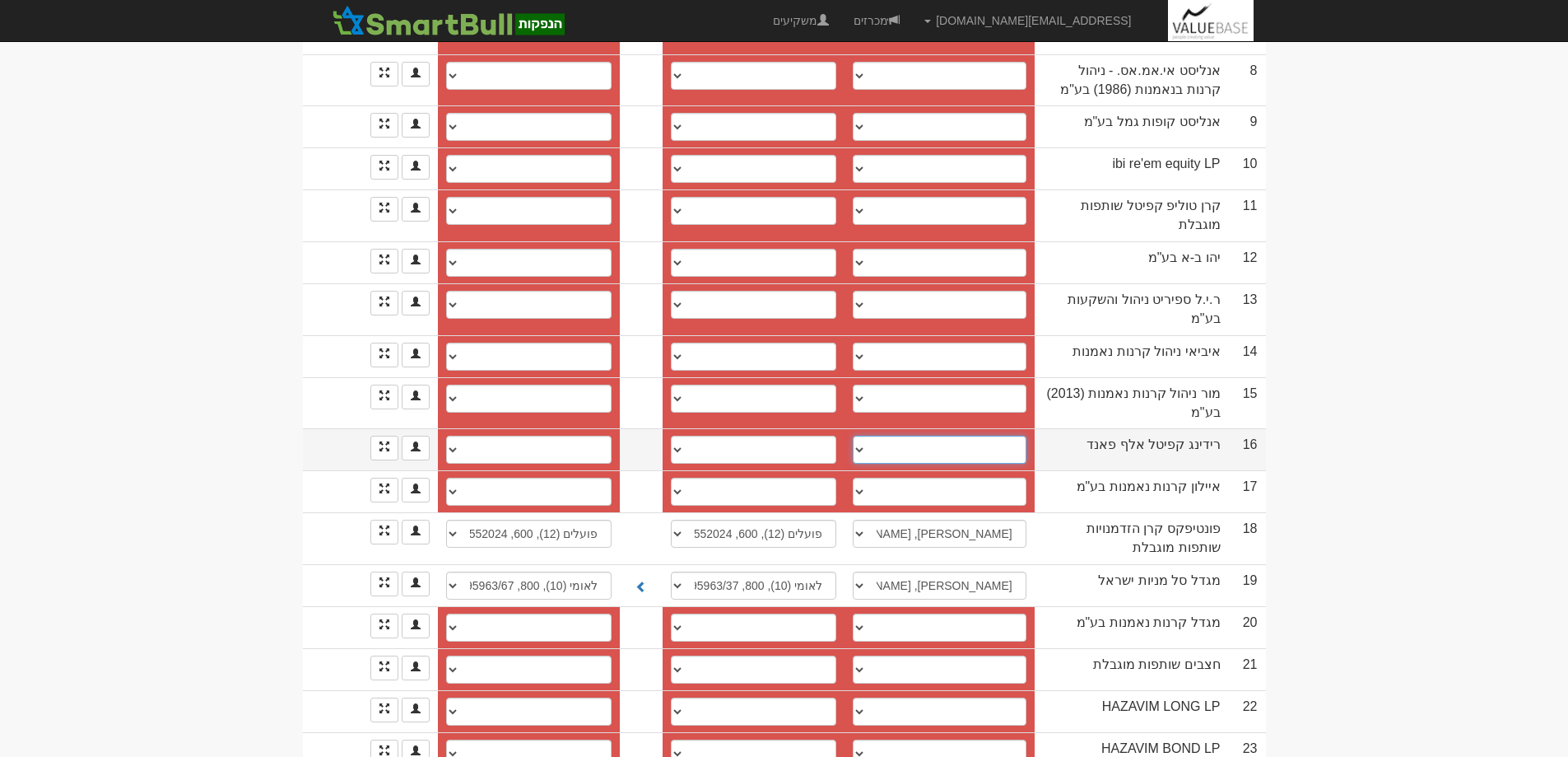
click at [877, 436] on select "צחי אברהם, 052-4530183, ta@reading-capital.com ────────── איש קשר חדש" at bounding box center [939, 450] width 174 height 28
select select "595d4ddac337df0004ced351"
click at [861, 436] on select "צחי אברהם, 052-4530183, ta@reading-capital.com ────────── איש קשר חדש" at bounding box center [939, 450] width 174 height 28
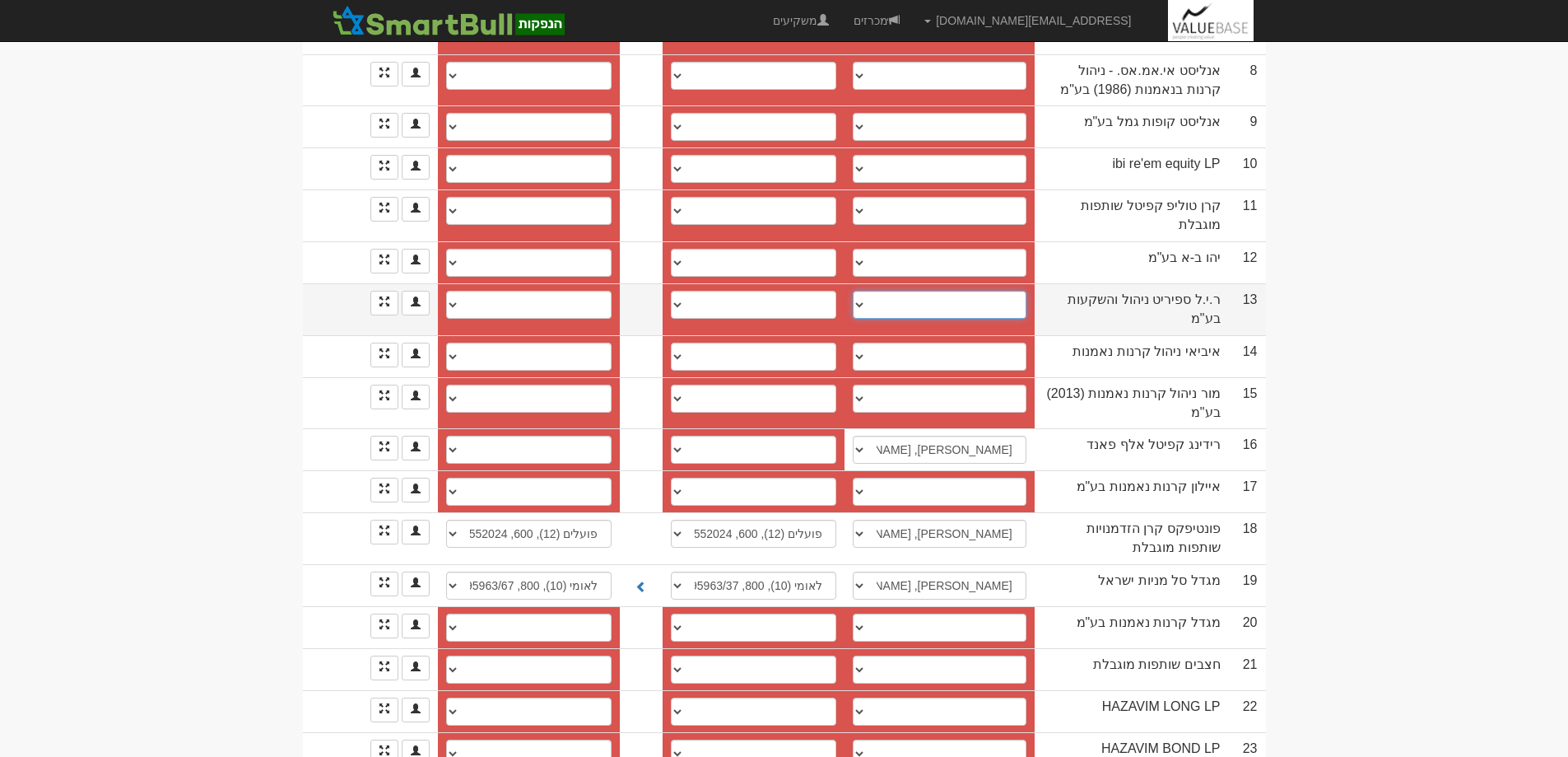
click at [867, 291] on select "ירון שראל, 050-3397039, yarnaam@smile.net.il יובל, 0524441300, yuval@ucapital.c…" at bounding box center [939, 305] width 174 height 28
select select "56f2cdfb1863e9110089e78d"
click at [861, 291] on select "ירון שראל, 050-3397039, yarnaam@smile.net.il יובל, 0524441300, yuval@ucapital.c…" at bounding box center [939, 305] width 174 height 28
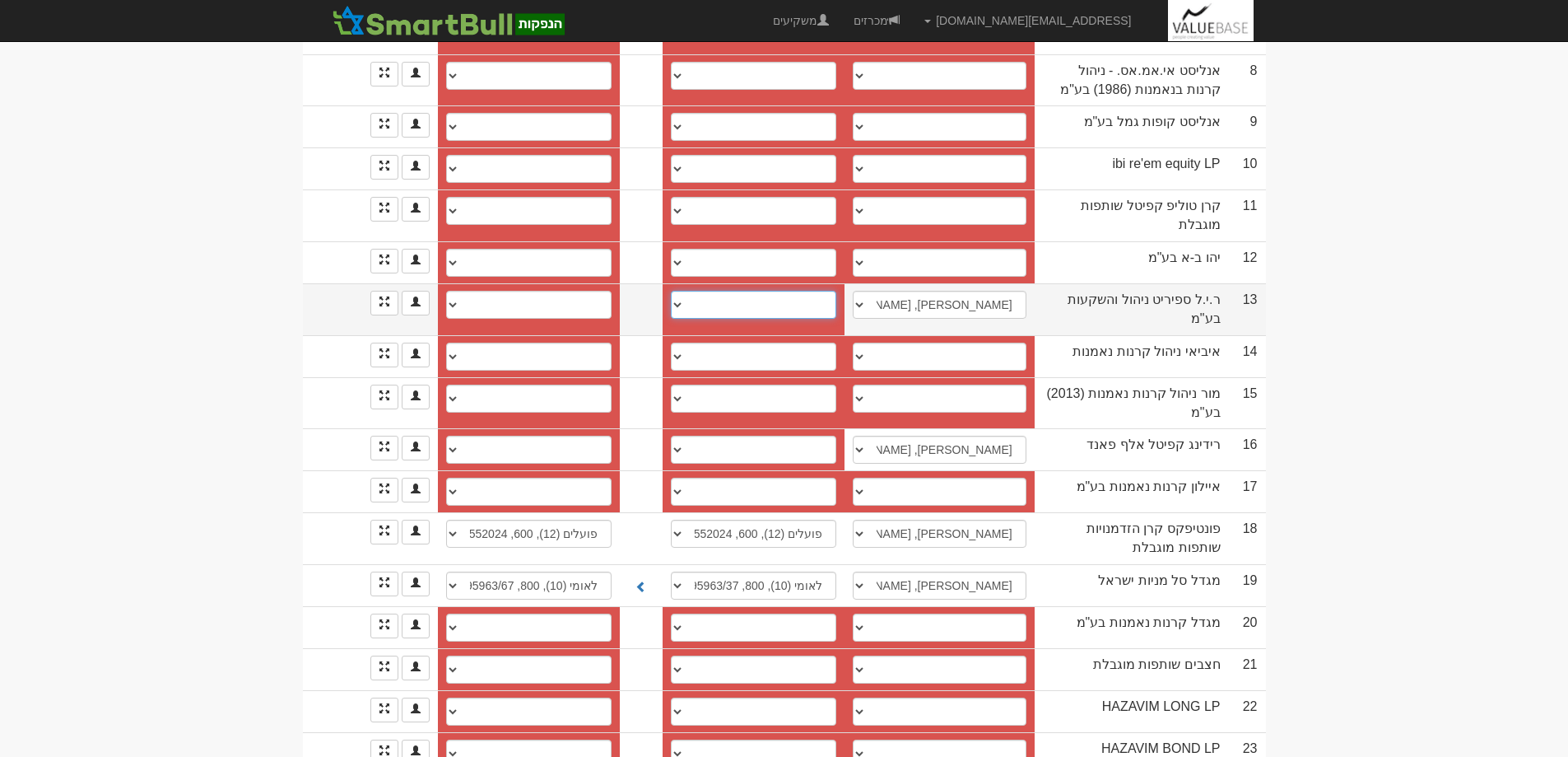
click at [681, 291] on select "בינלאומי, 51, 328510 איגוד, 63, 62894-79 איגוד, 63, 62895/77 פועלים, 600, 36109…" at bounding box center [754, 305] width 166 height 28
select select "6880c9e864c4108875067ea8"
click at [675, 291] on select "בינלאומי, 51, 328510 איגוד, 63, 62894-79 איגוד, 63, 62895/77 פועלים, 600, 36109…" at bounding box center [754, 305] width 166 height 28
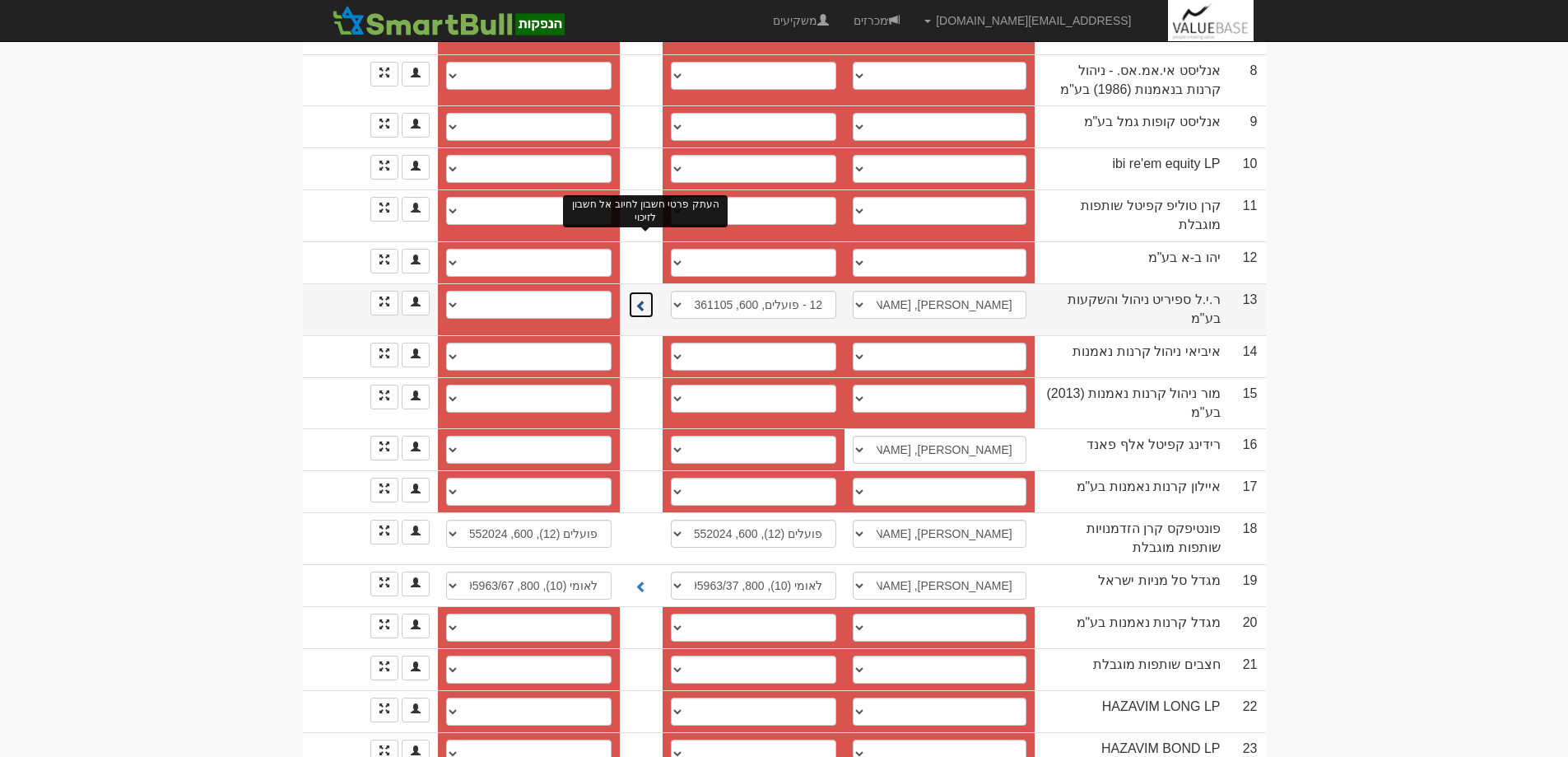
click at [647, 300] on span at bounding box center [642, 306] width 12 height 12
select select "66e833f9e383653807be7b85"
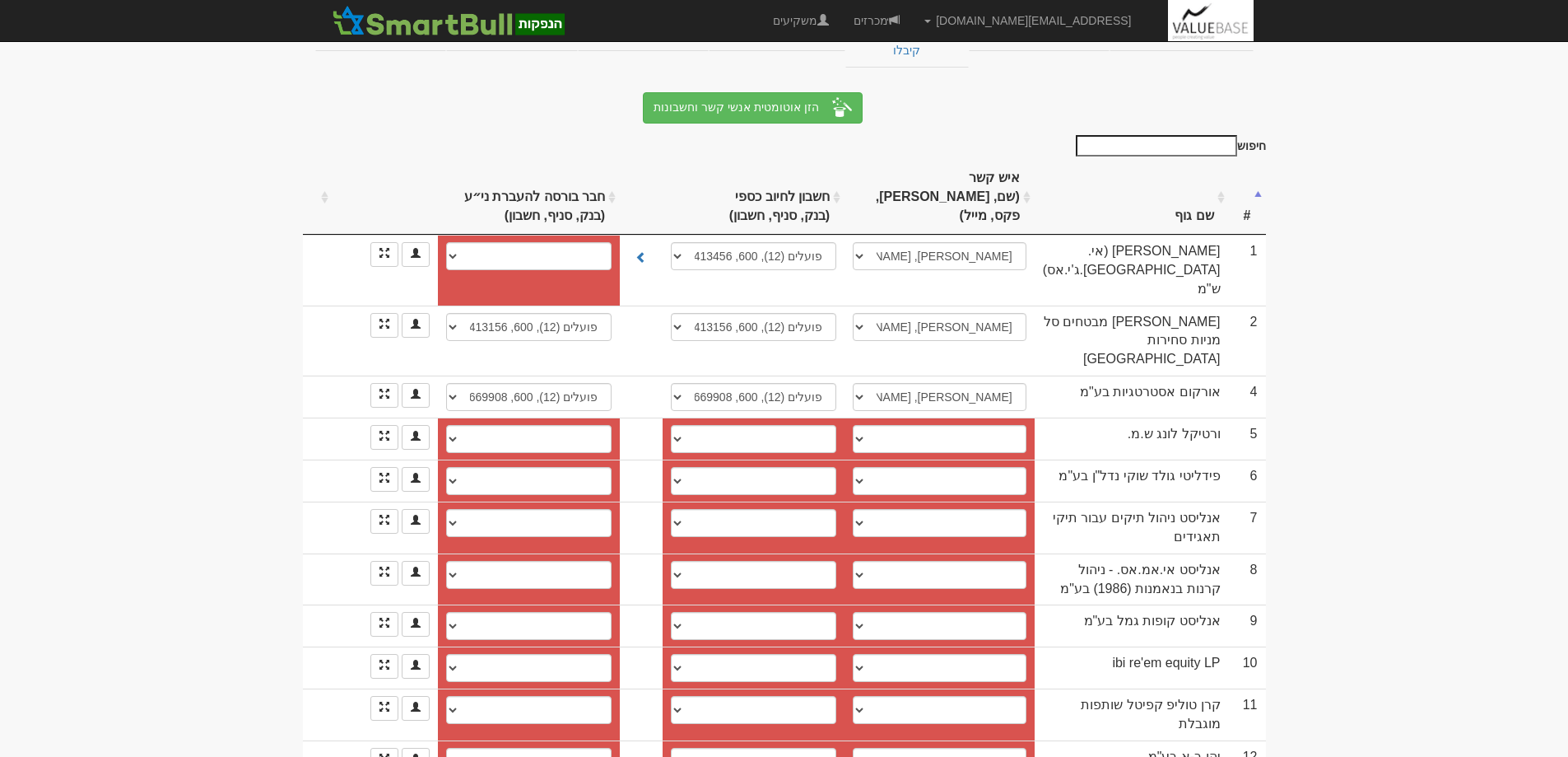
scroll to position [494, 0]
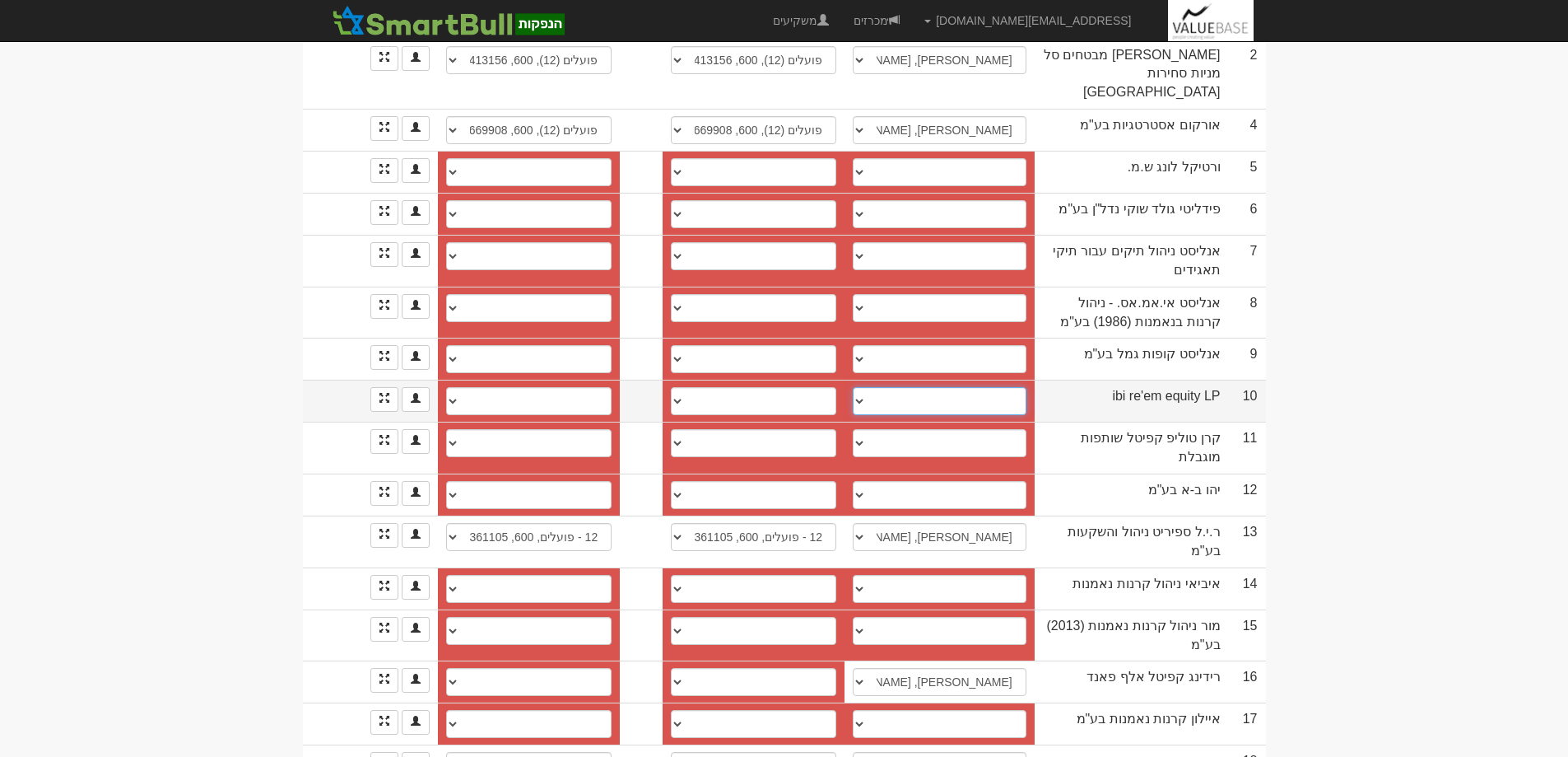
click at [870, 387] on select "────────── איש קשר חדש" at bounding box center [939, 401] width 174 height 28
select select "new_contact"
click at [866, 387] on select "────────── איש קשר חדש" at bounding box center [939, 401] width 174 height 28
select select
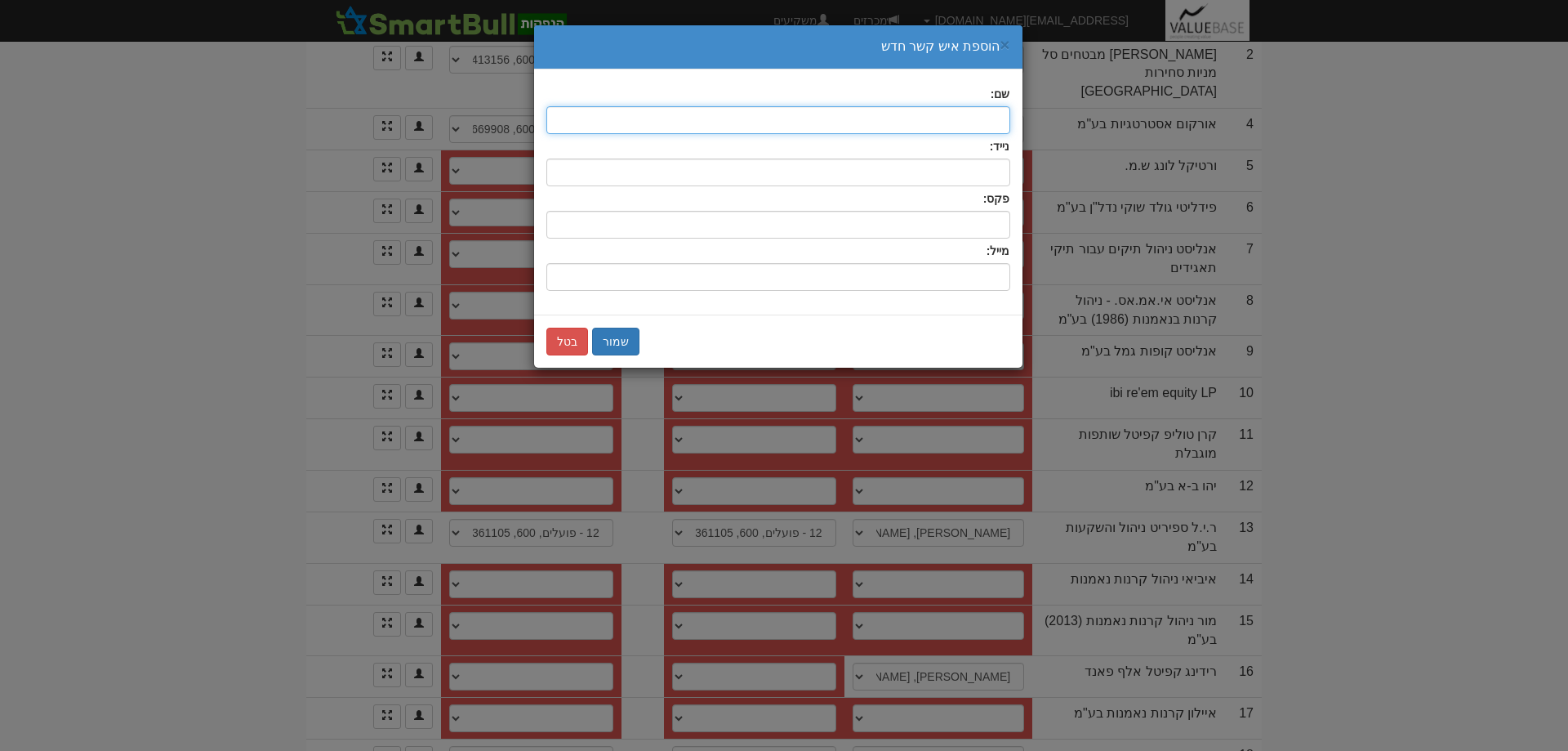
click at [957, 123] on input "text" at bounding box center [779, 120] width 464 height 28
type input "נועה ישראלי"
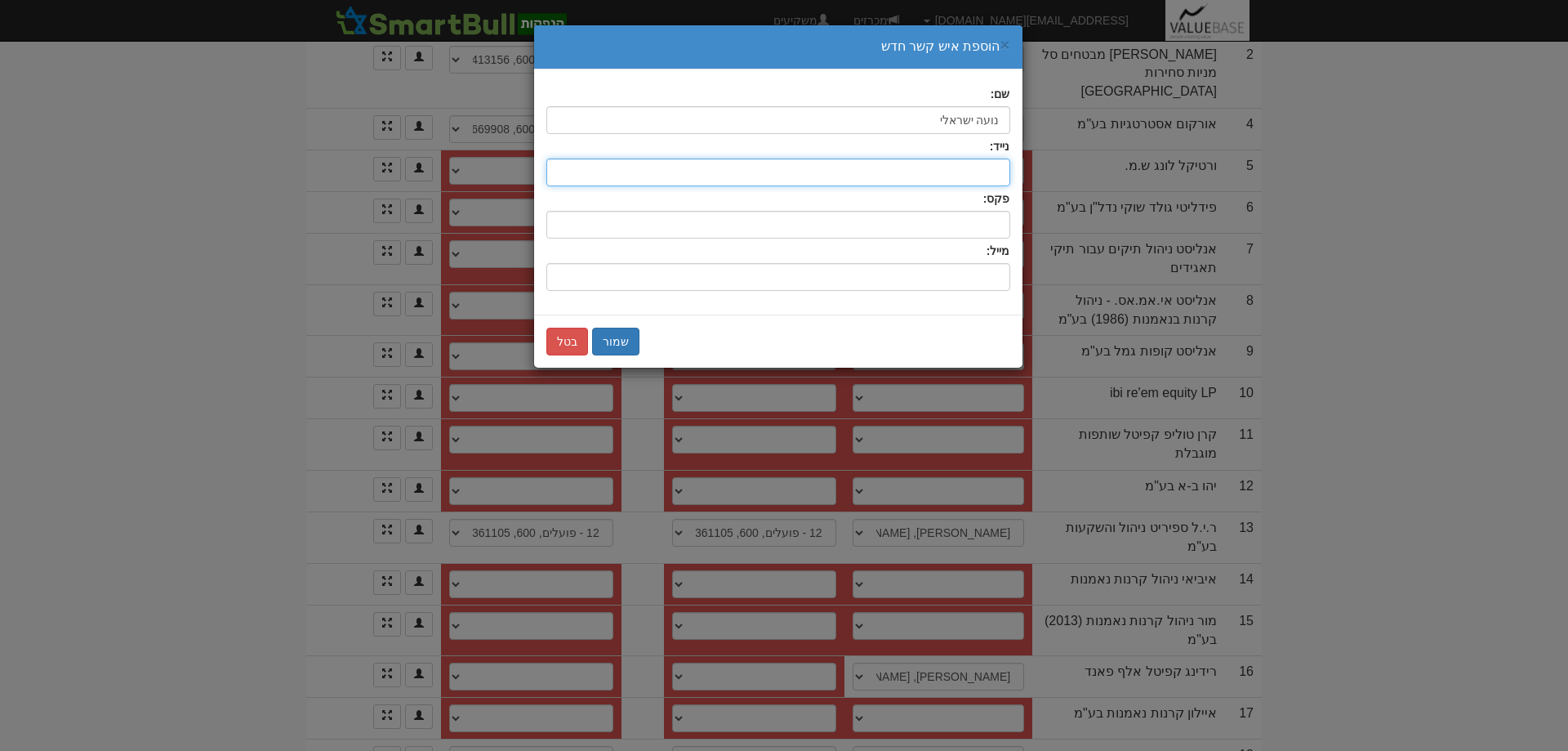
click at [987, 166] on input "text" at bounding box center [779, 173] width 464 height 28
type input "0544676676"
click at [981, 272] on input "שם:" at bounding box center [779, 277] width 464 height 28
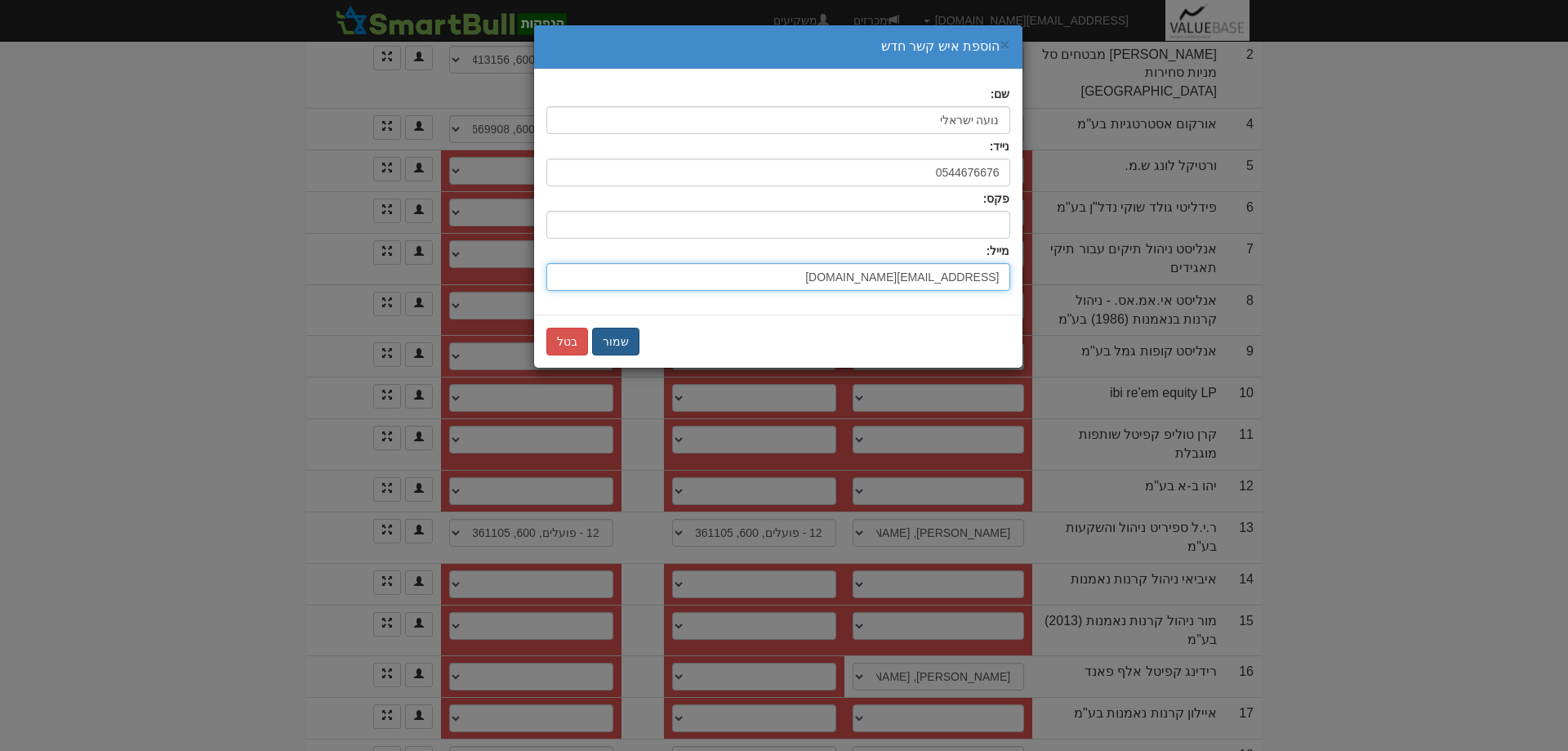
type input "[EMAIL_ADDRESS][DOMAIN_NAME]"
click at [613, 339] on button "שמור" at bounding box center [616, 341] width 48 height 28
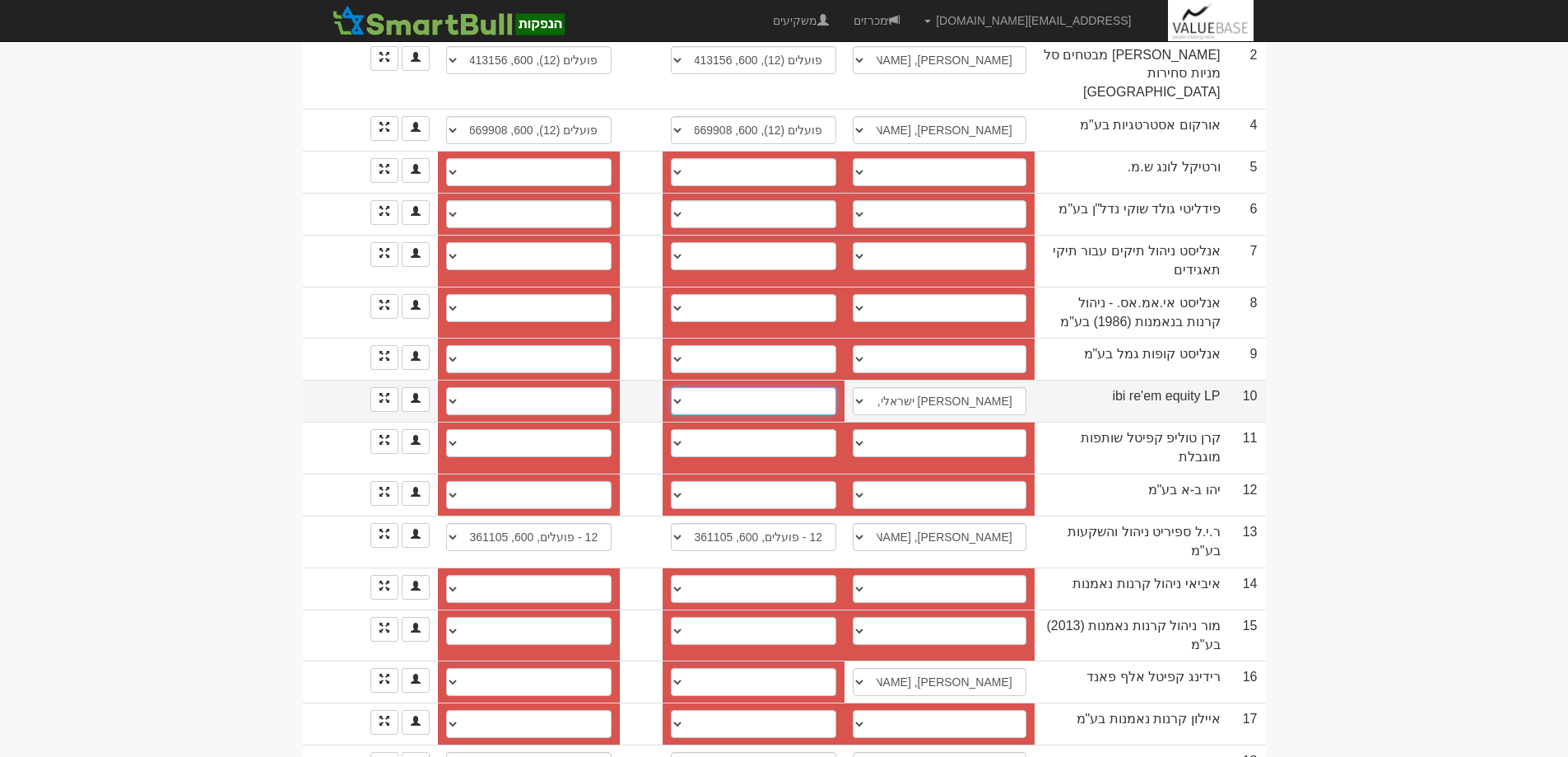
click at [682, 387] on select "חשבון חדש" at bounding box center [754, 401] width 166 height 28
select select "new_billing"
click at [681, 387] on select "חשבון חדש" at bounding box center [754, 401] width 166 height 28
select select
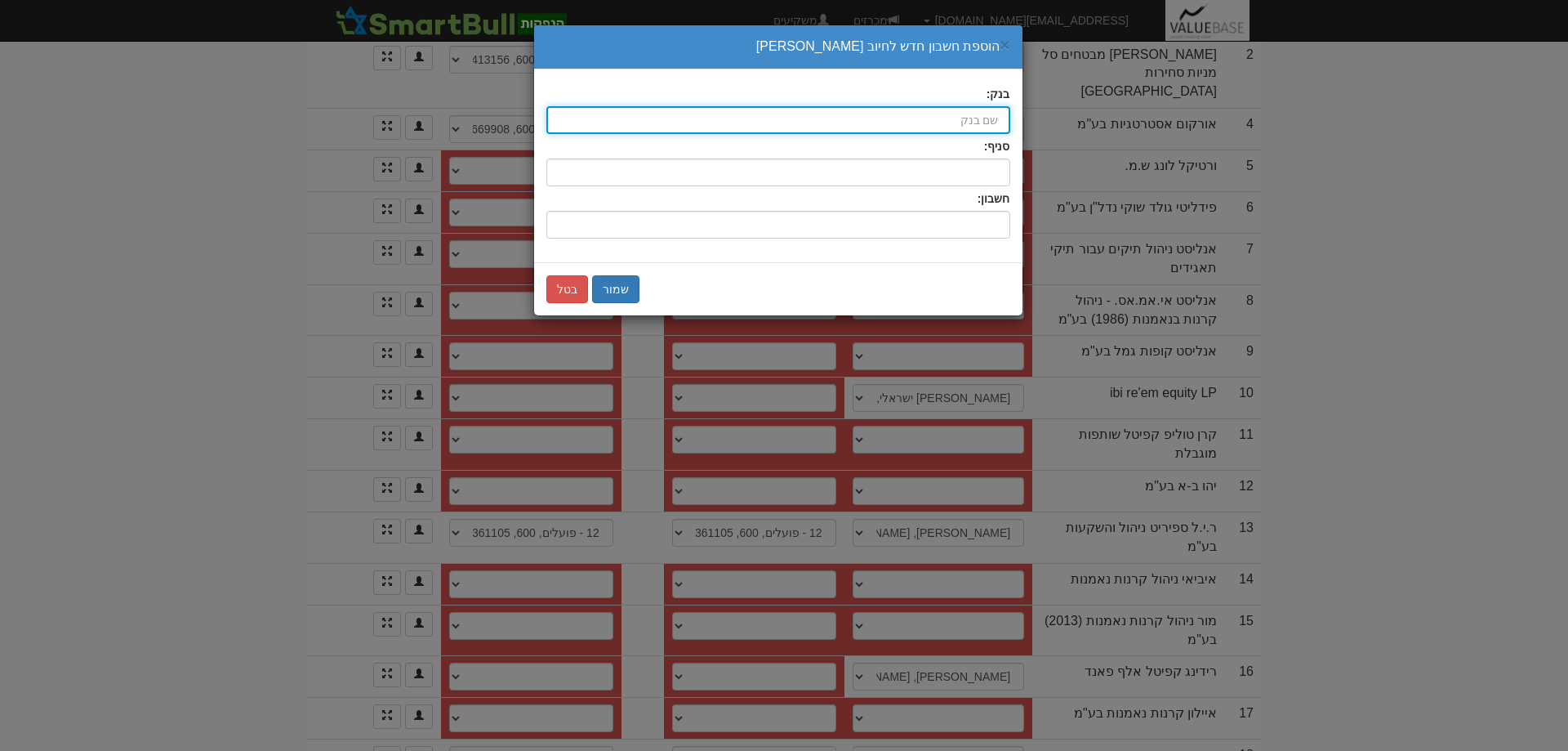
click at [978, 122] on input "בנק:" at bounding box center [779, 120] width 464 height 28
type input "א"
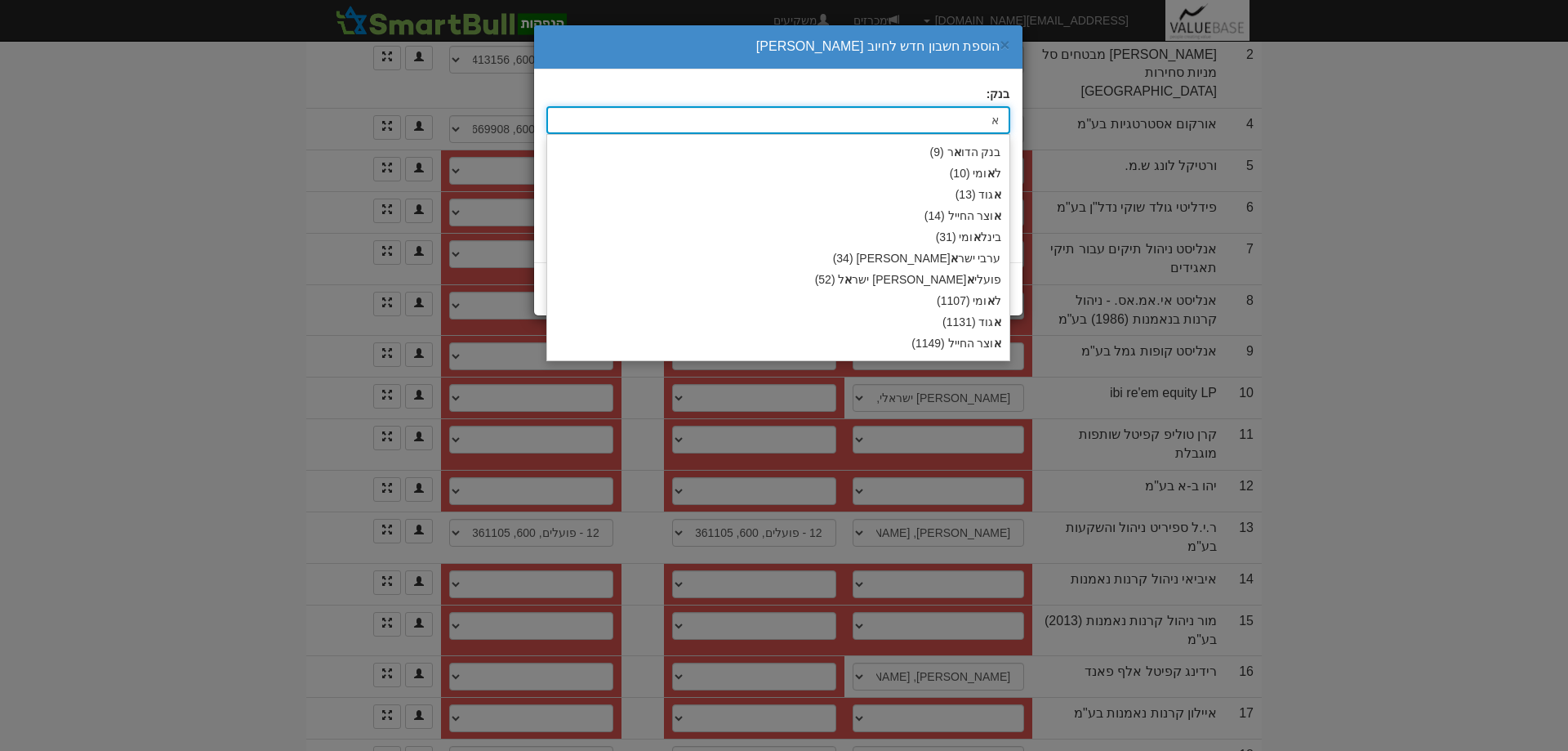
type input "אי בי אי (2303)"
type input "אי"
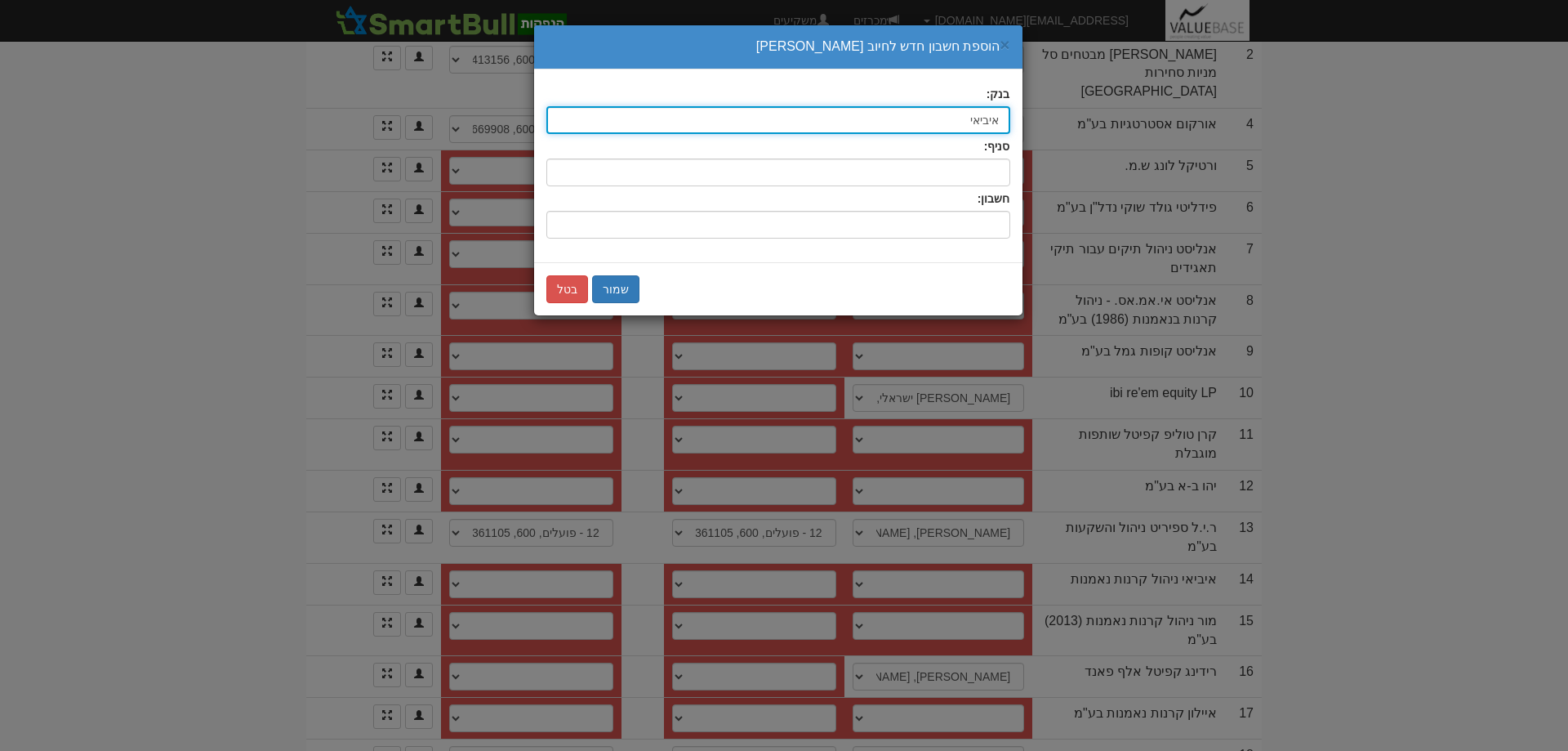
type input "איביאי"
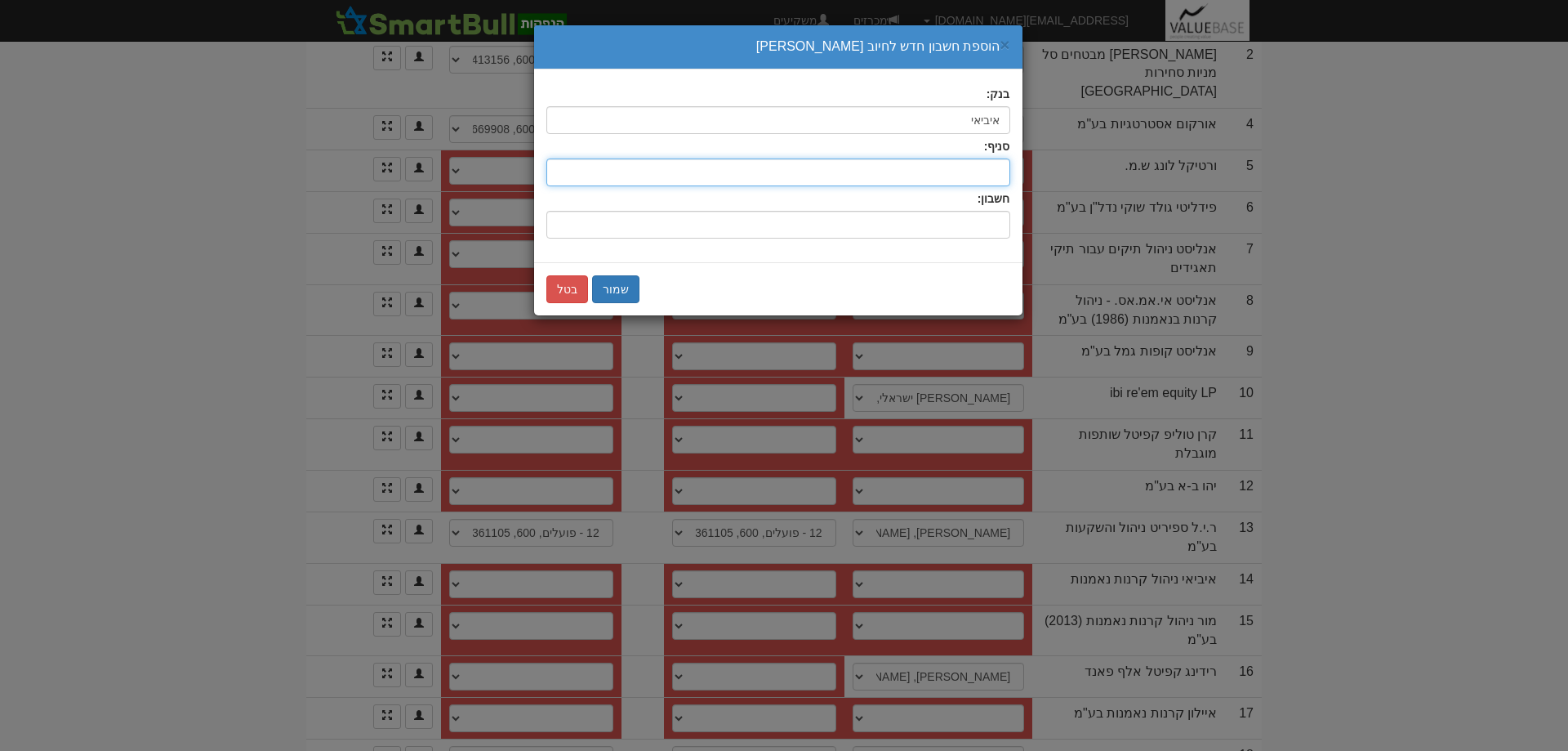
click at [985, 180] on input "סניף:" at bounding box center [779, 173] width 464 height 28
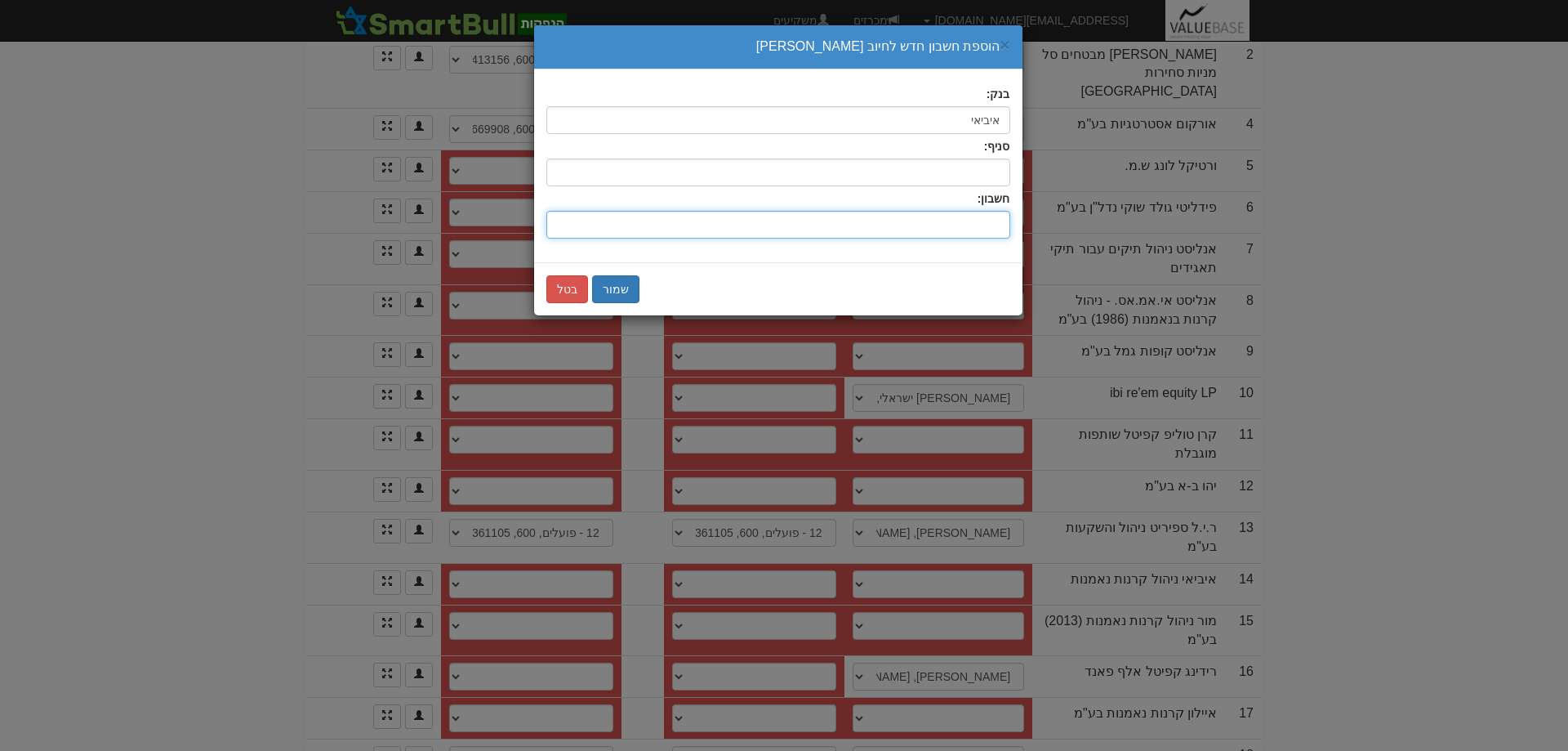
click at [989, 216] on input "חשבון:" at bounding box center [779, 225] width 464 height 28
type input "105882"
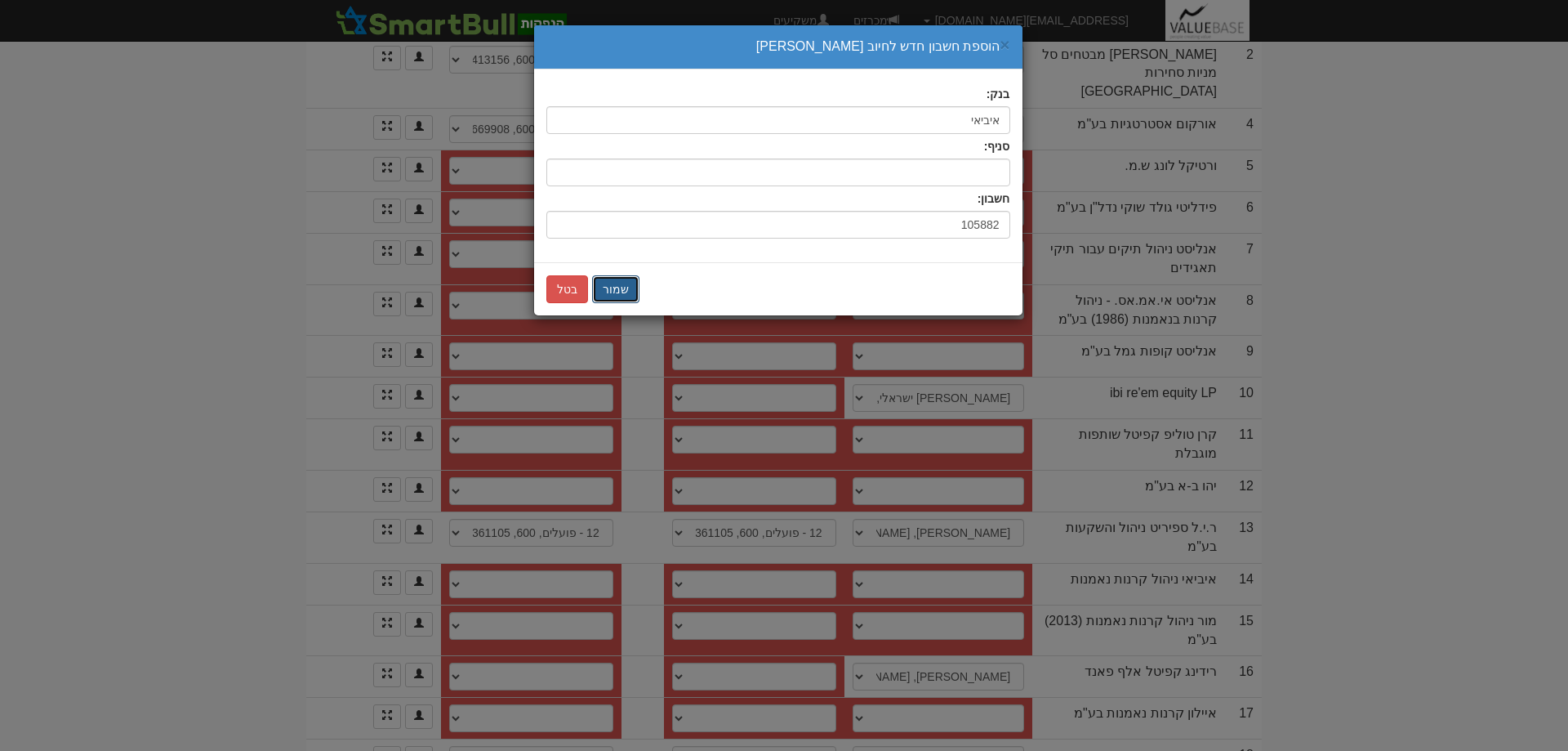
click at [620, 281] on button "שמור" at bounding box center [616, 290] width 48 height 28
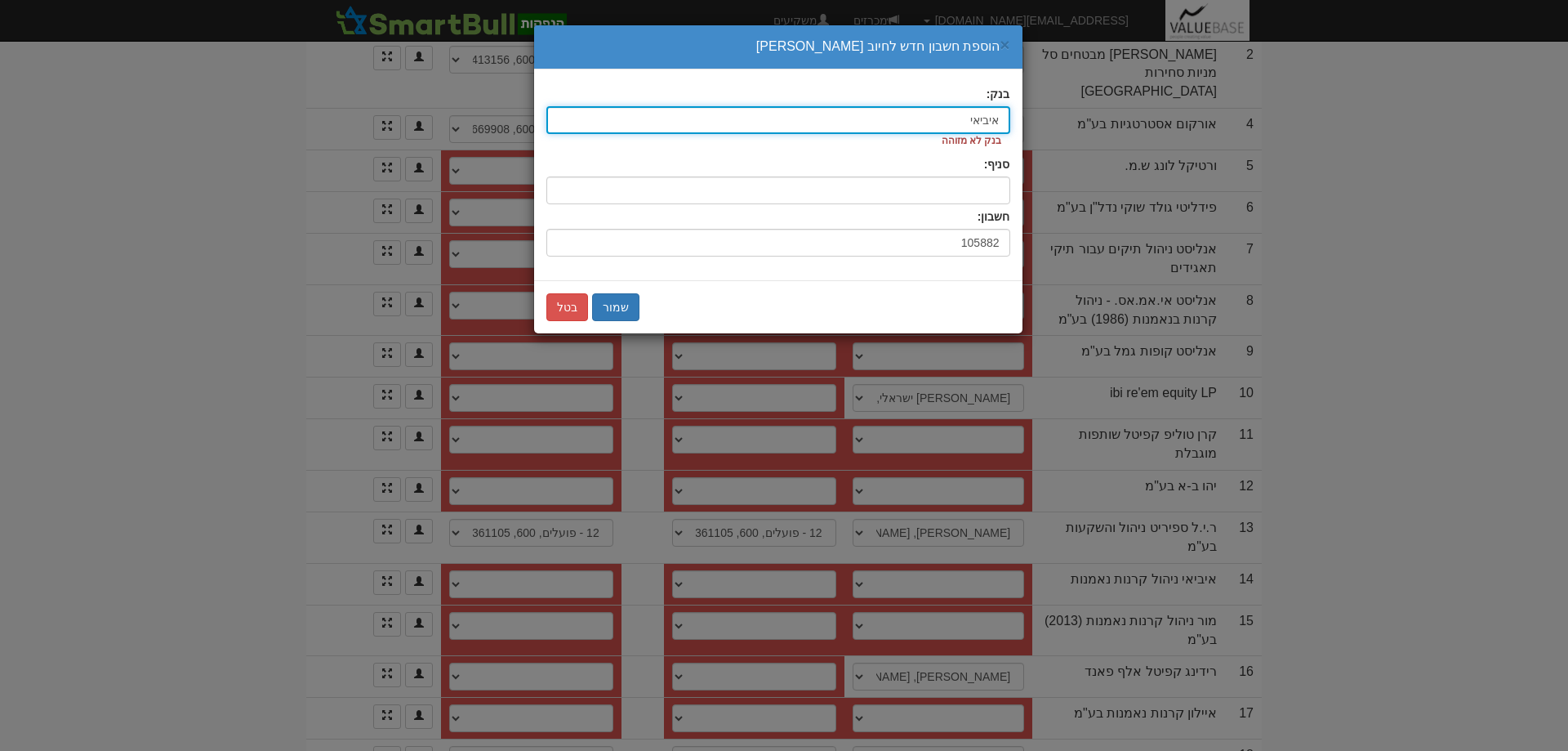
drag, startPoint x: 937, startPoint y: 113, endPoint x: 1048, endPoint y: 110, distance: 111.0
click at [1048, 110] on div "× הוספת חשבון חדש לחיוב כספי בנק: איביאי אי בנק לא מזוהה סניף: חשבון: 105882 שמ…" at bounding box center [784, 375] width 1568 height 751
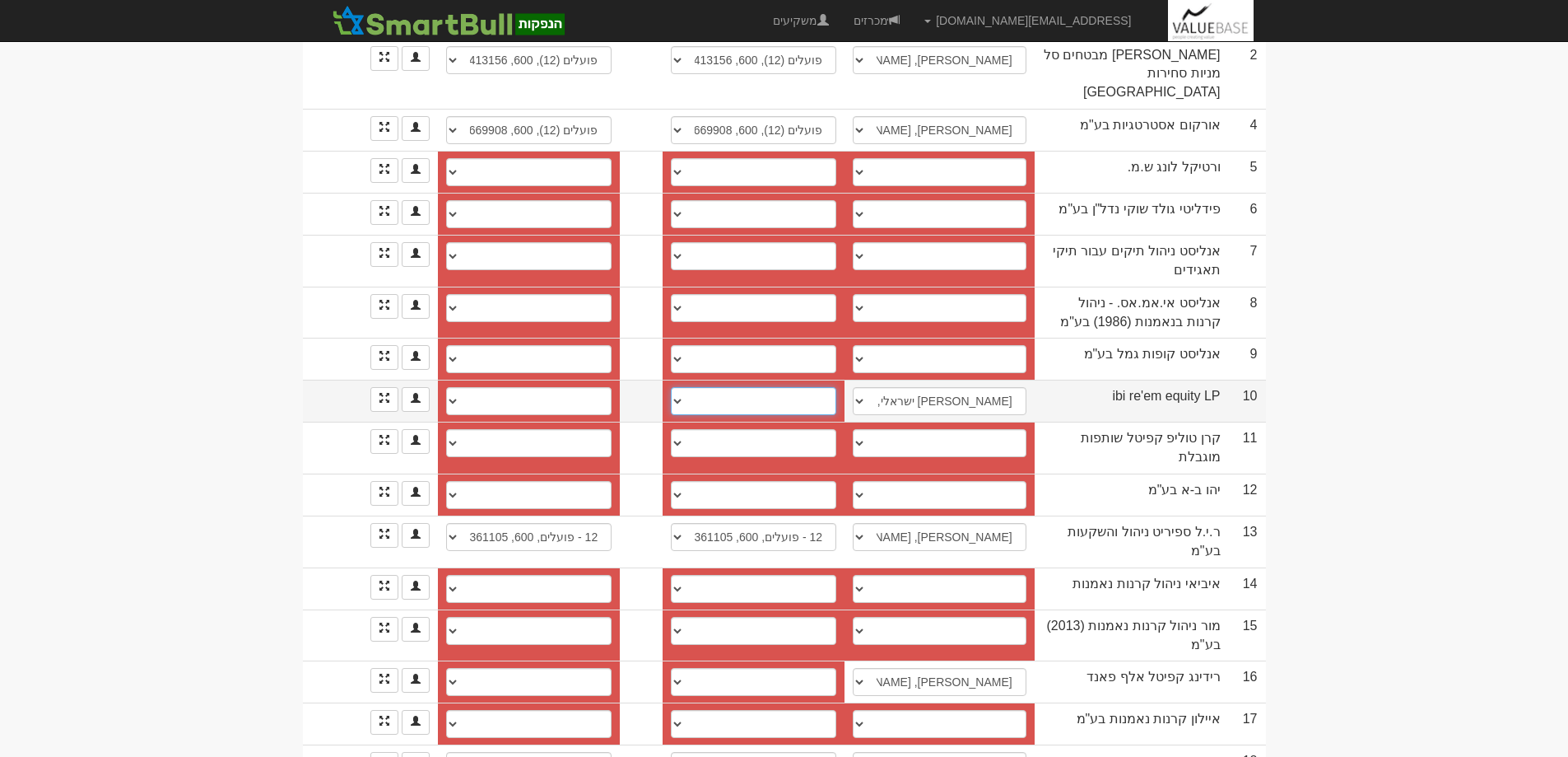
click at [675, 387] on select "חשבון חדש" at bounding box center [754, 401] width 166 height 28
select select "new_billing"
click at [681, 387] on select "חשבון חדש" at bounding box center [754, 401] width 166 height 28
select select
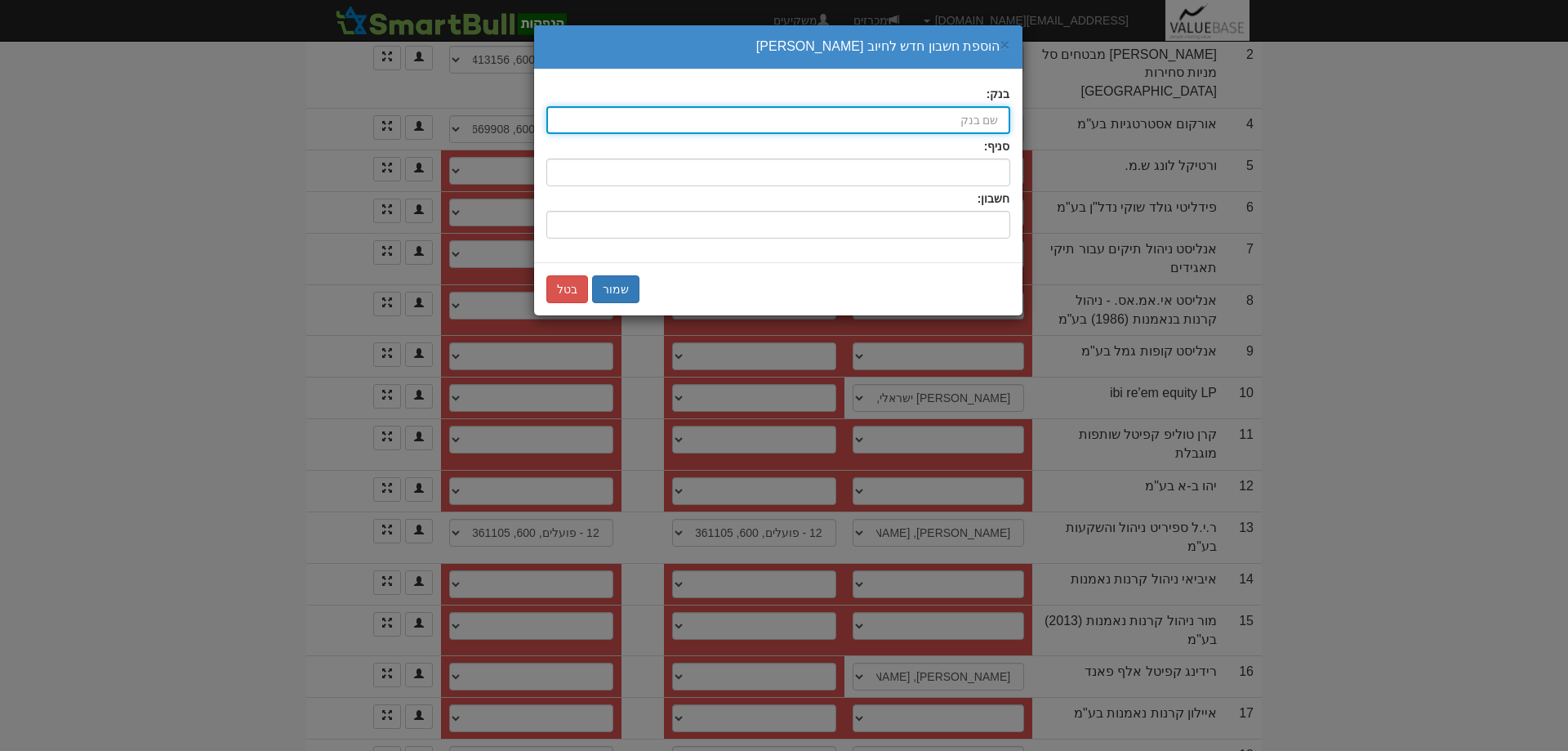
click at [986, 128] on input "בנק:" at bounding box center [779, 120] width 464 height 28
click at [971, 114] on input "בנק:" at bounding box center [779, 120] width 464 height 28
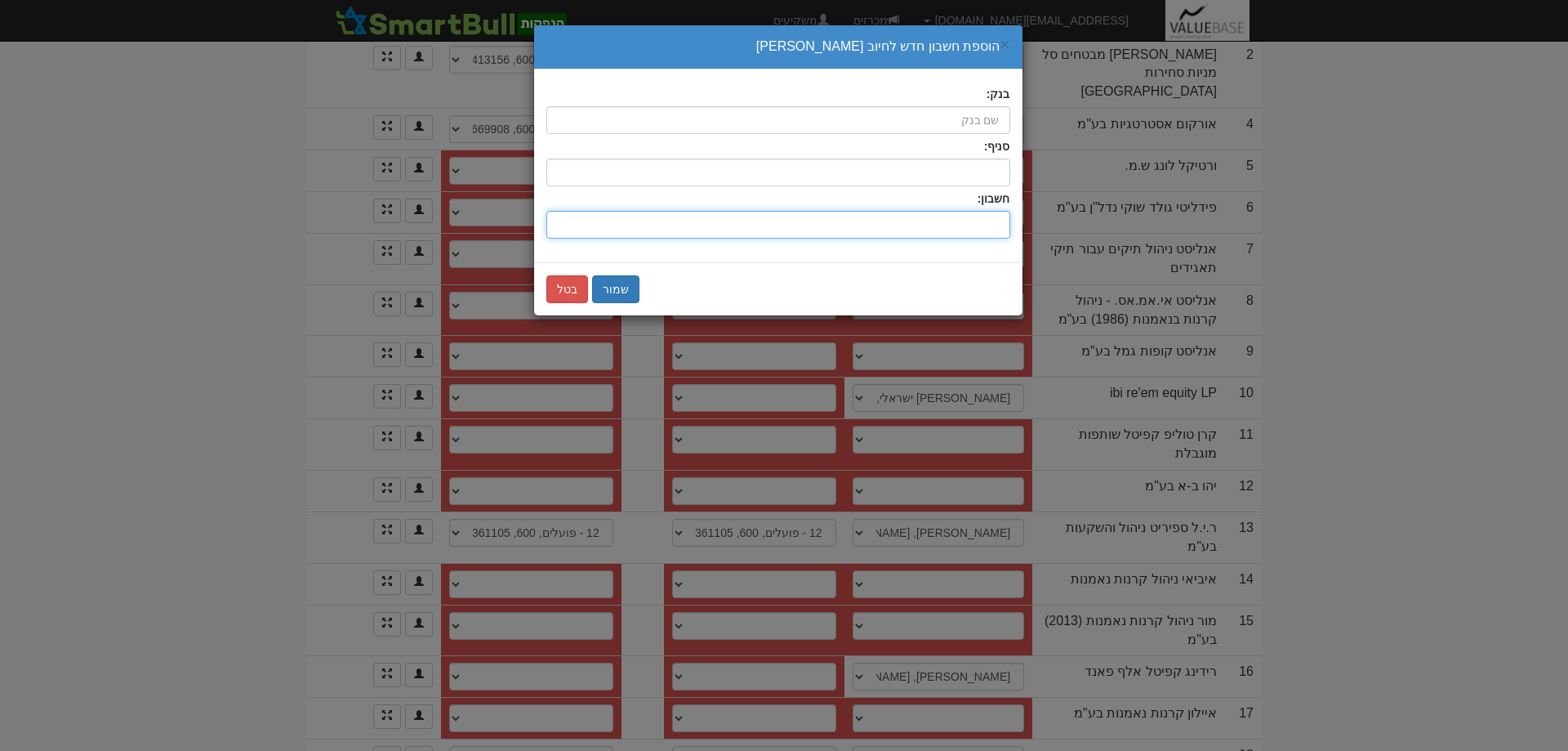
click at [994, 223] on input "חשבון:" at bounding box center [779, 225] width 464 height 28
type input "105882"
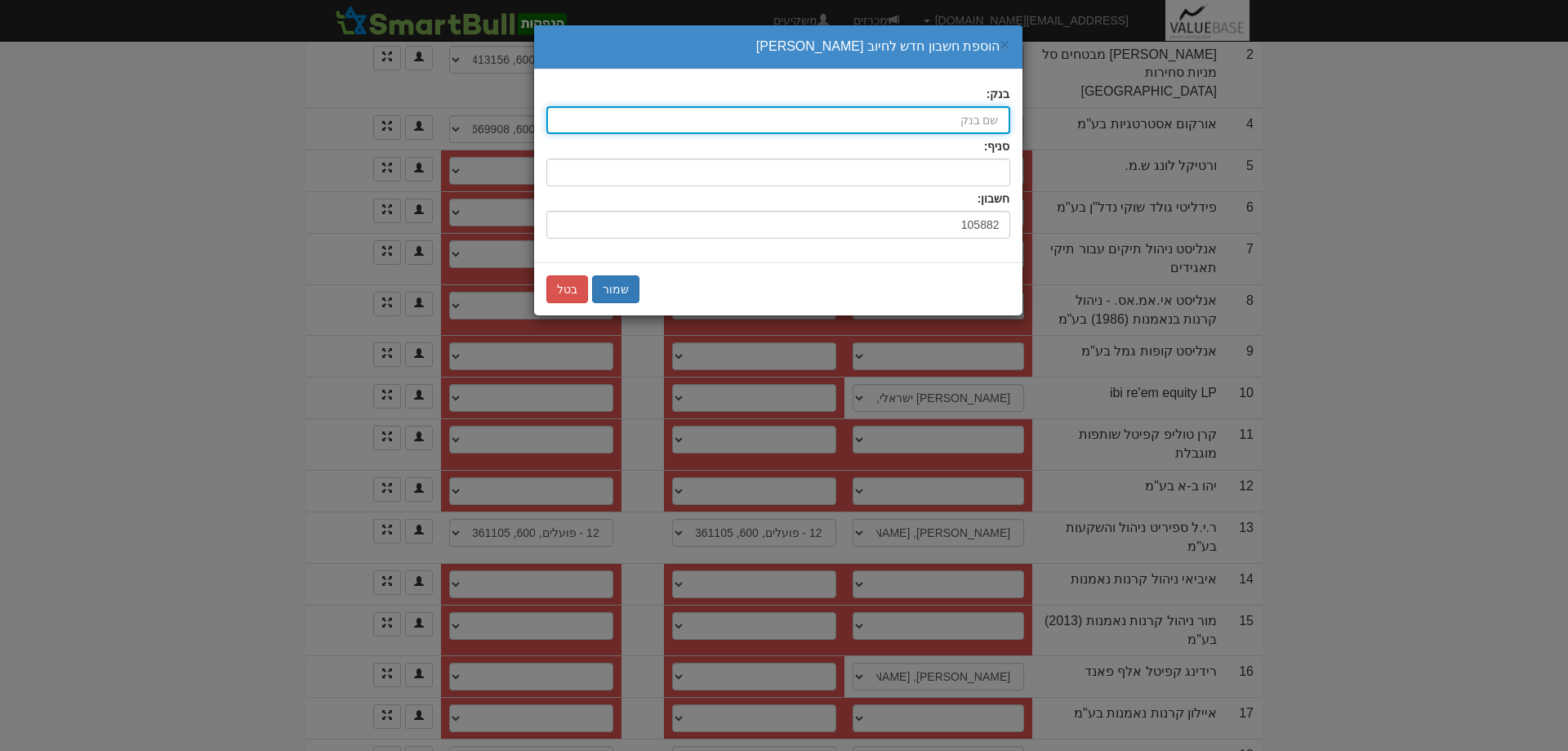
click at [981, 119] on input "בנק:" at bounding box center [779, 120] width 464 height 28
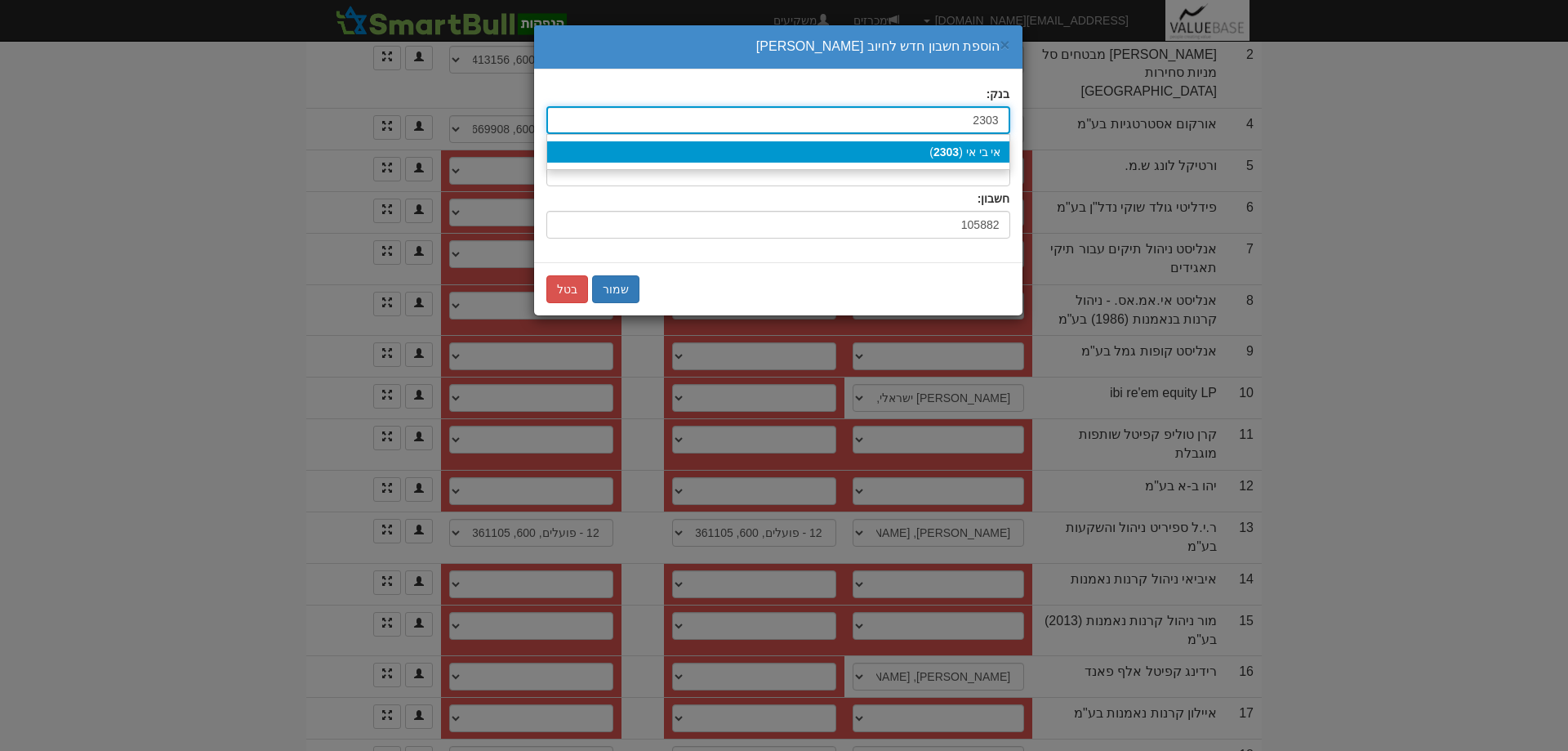
click at [983, 146] on div "אי בי אי ( 2303 )" at bounding box center [779, 151] width 462 height 21
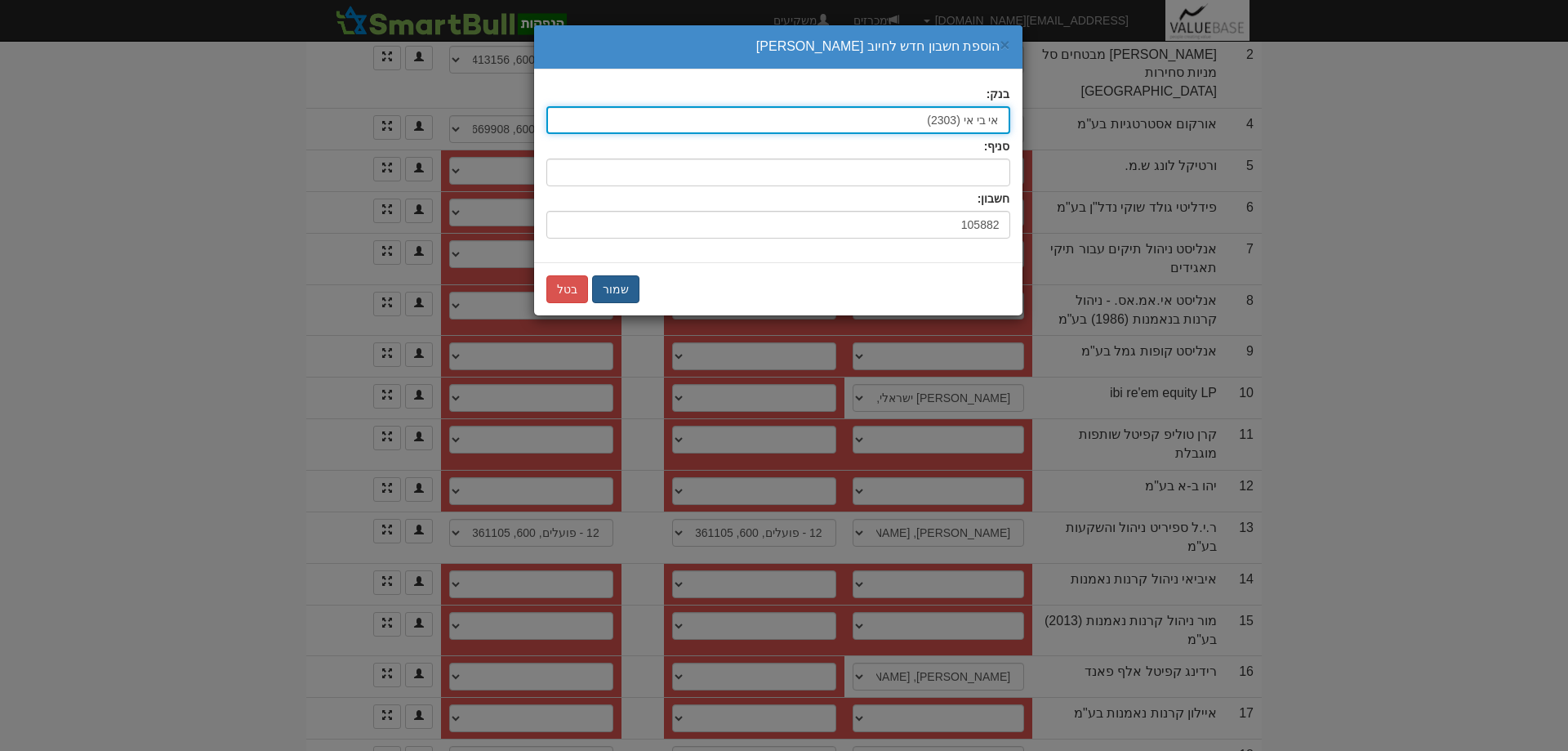
type input "אי בי אי (2303)"
click at [615, 289] on button "שמור" at bounding box center [616, 290] width 48 height 28
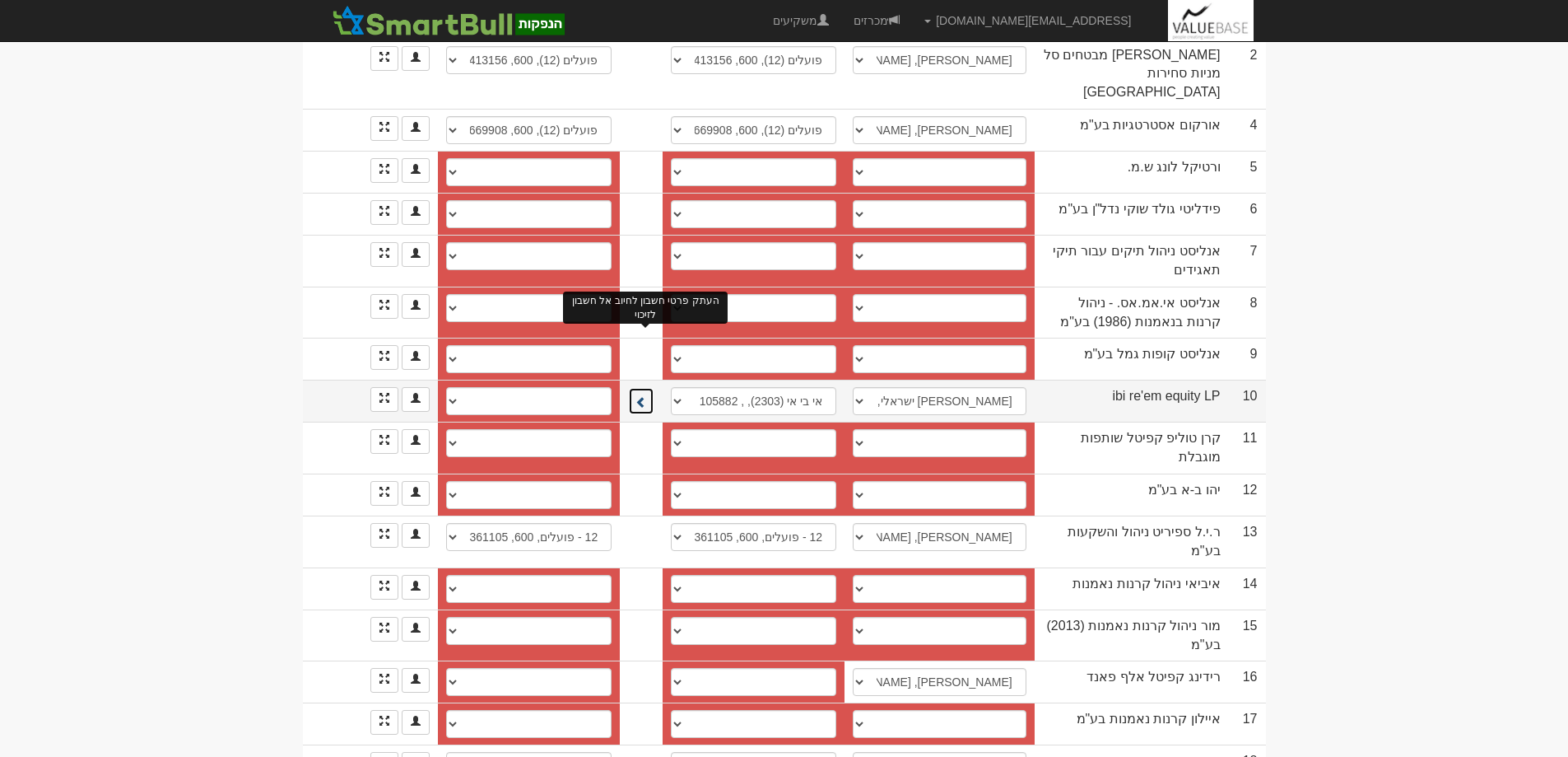
click at [647, 396] on span at bounding box center [642, 402] width 12 height 12
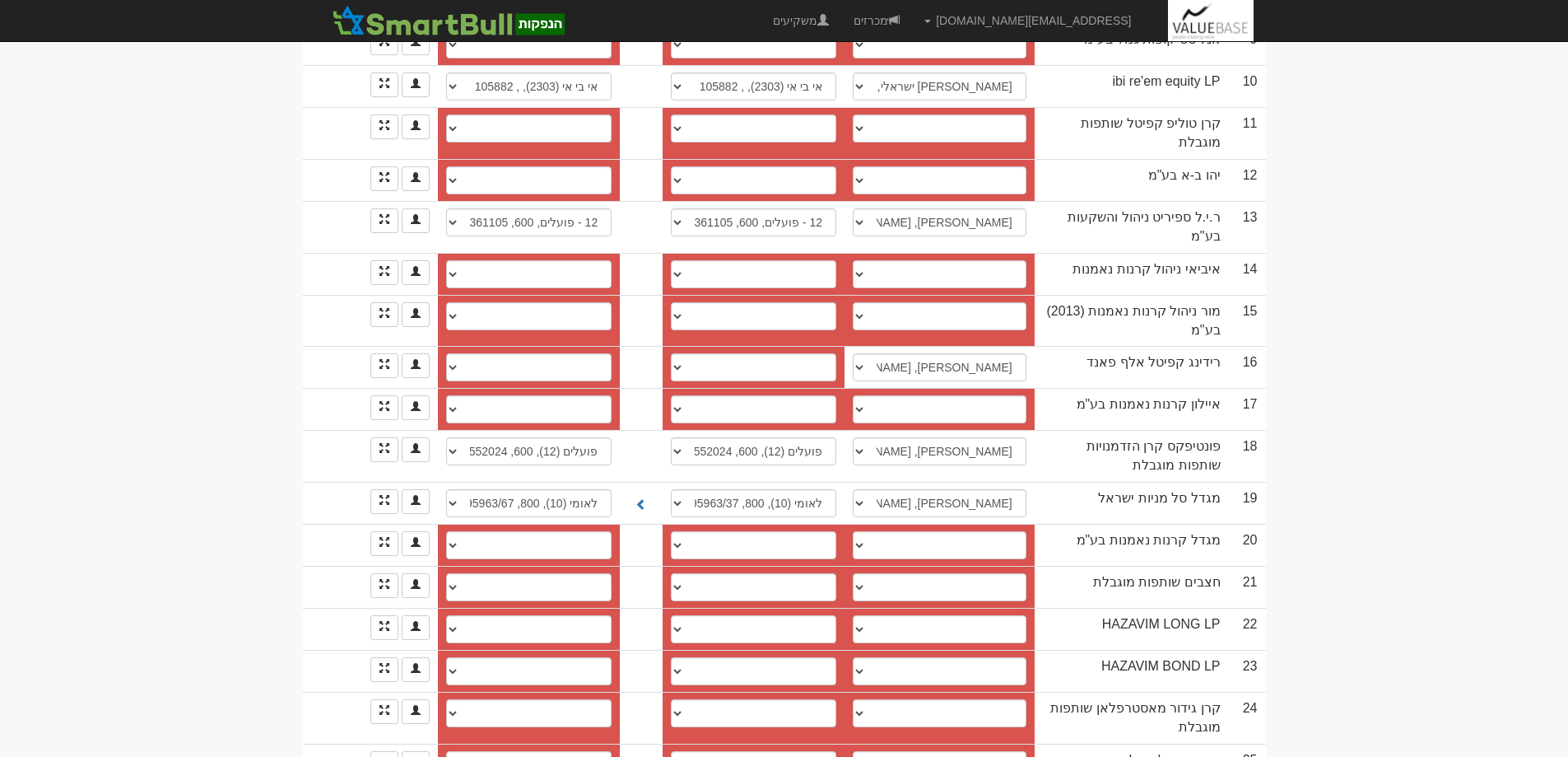
scroll to position [726, 0]
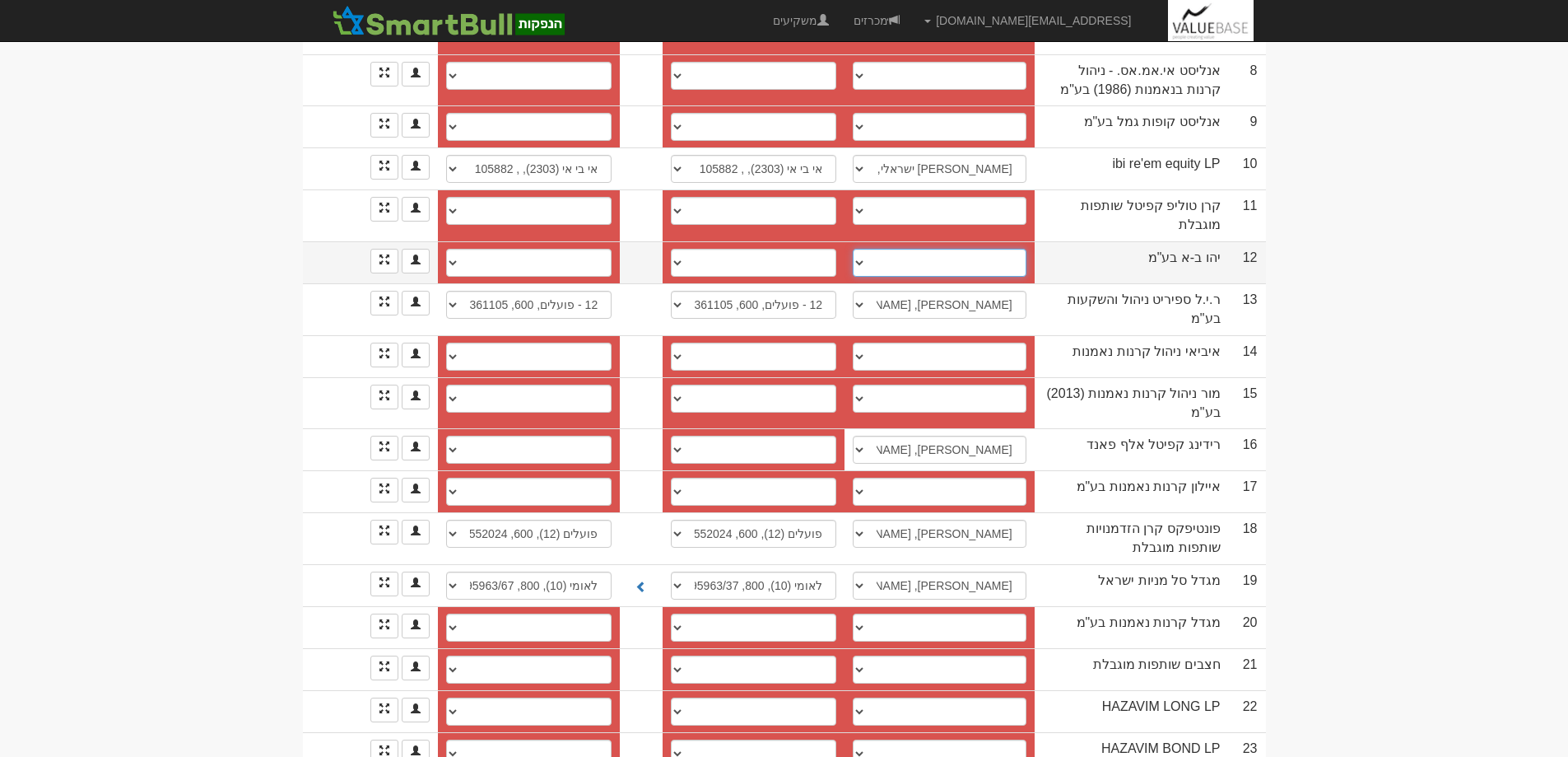
click at [867, 249] on select "מוטי בן ארי, 0523671333 מוטי בן ארי, 0523671333, yeho5611@gmail.com ────────── …" at bounding box center [939, 263] width 174 height 28
select select "6784042b6cad0279f9bd36aa"
click at [861, 249] on select "מוטי בן ארי, 0523671333 מוטי בן ארי, 0523671333, yeho5611@gmail.com ────────── …" at bounding box center [939, 263] width 174 height 28
click at [680, 249] on select "מיטב דש (51), 67433 חשבון חדש" at bounding box center [754, 263] width 166 height 28
select select "6784d94f6cad0279f9bdb04f"
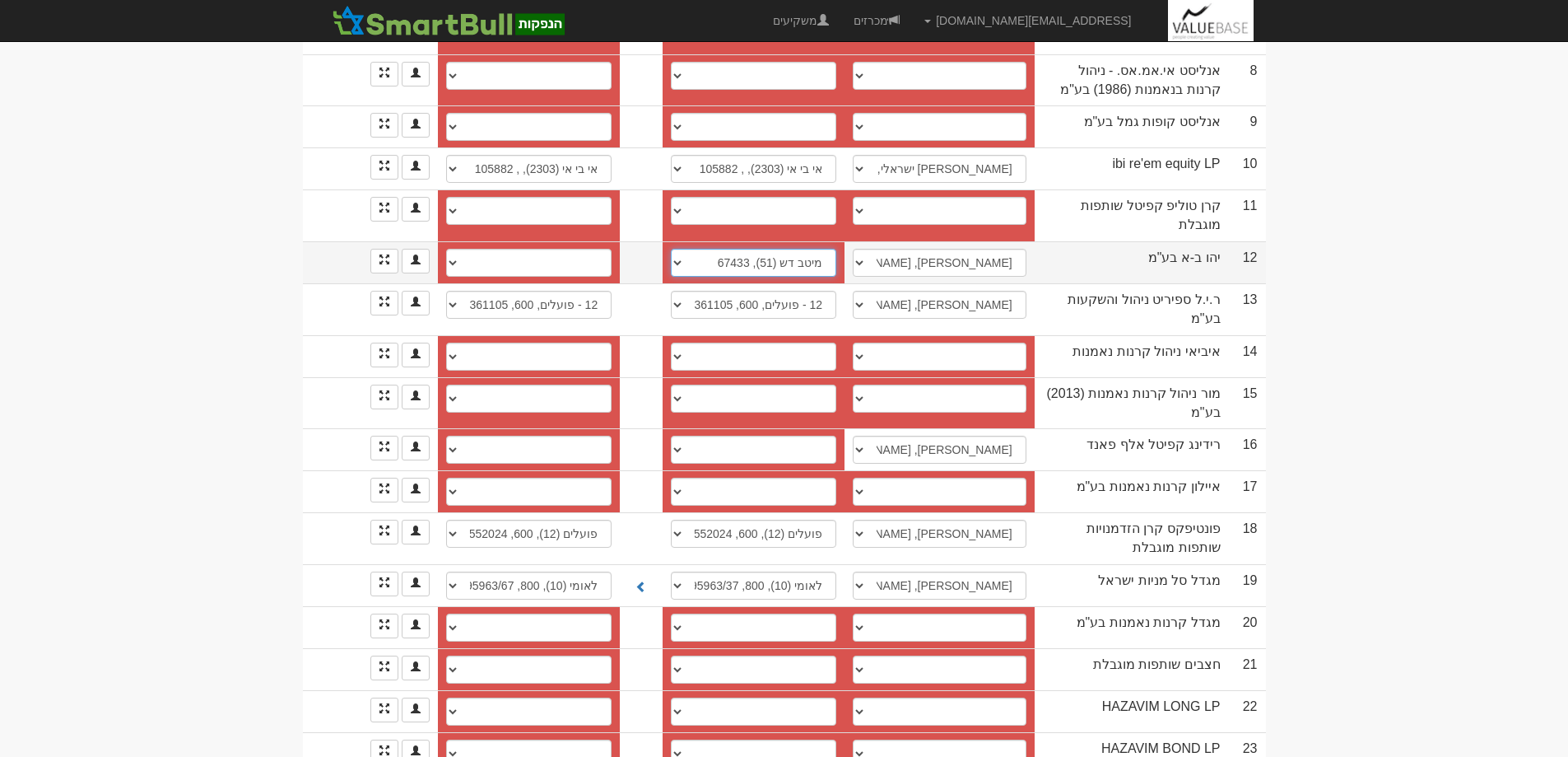
click at [675, 249] on select "מיטב דש (51), 67433 חשבון חדש" at bounding box center [754, 263] width 166 height 28
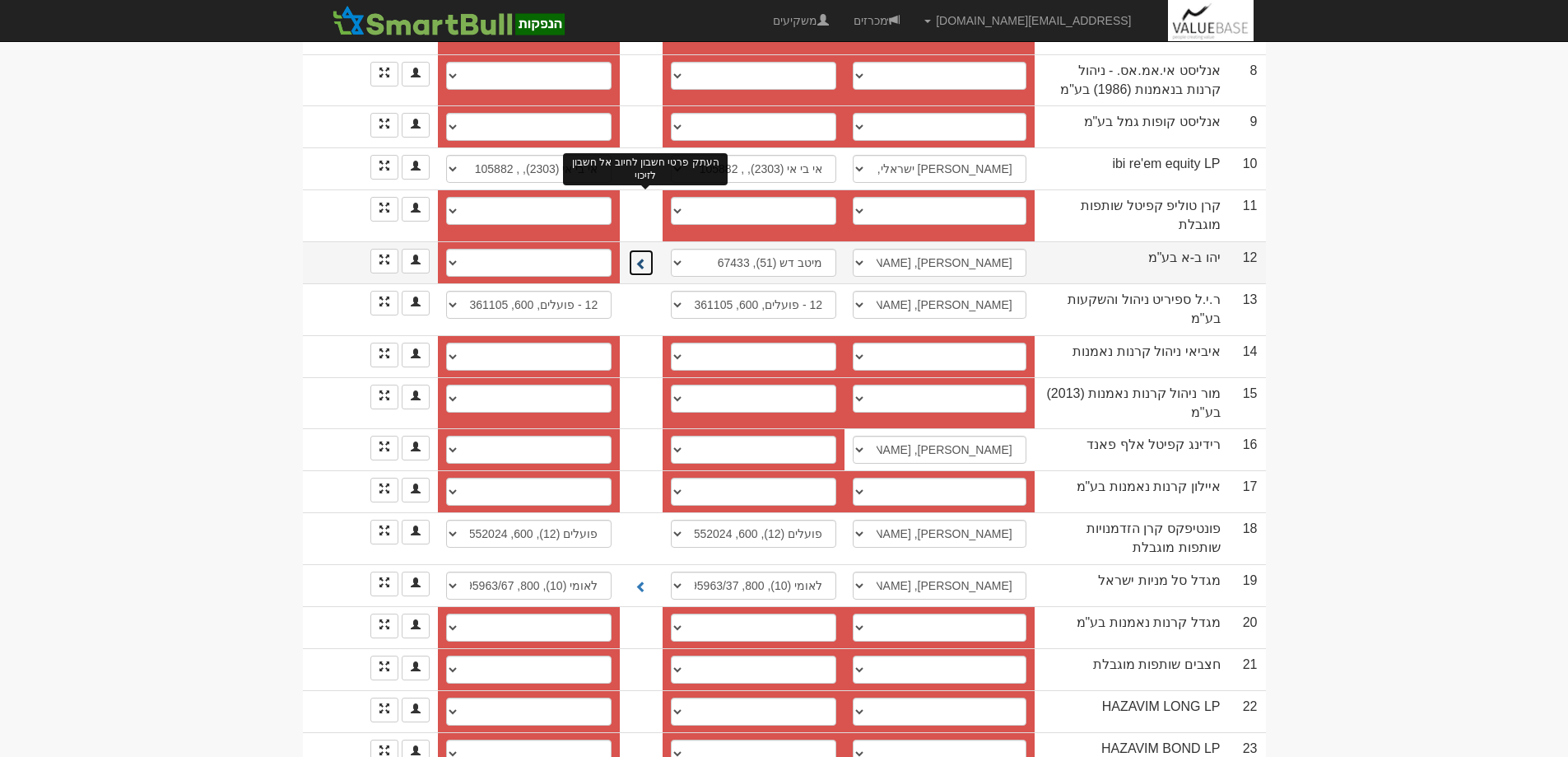
click at [645, 258] on span at bounding box center [642, 264] width 12 height 12
select select "6784d9556cad0279f9bdb060"
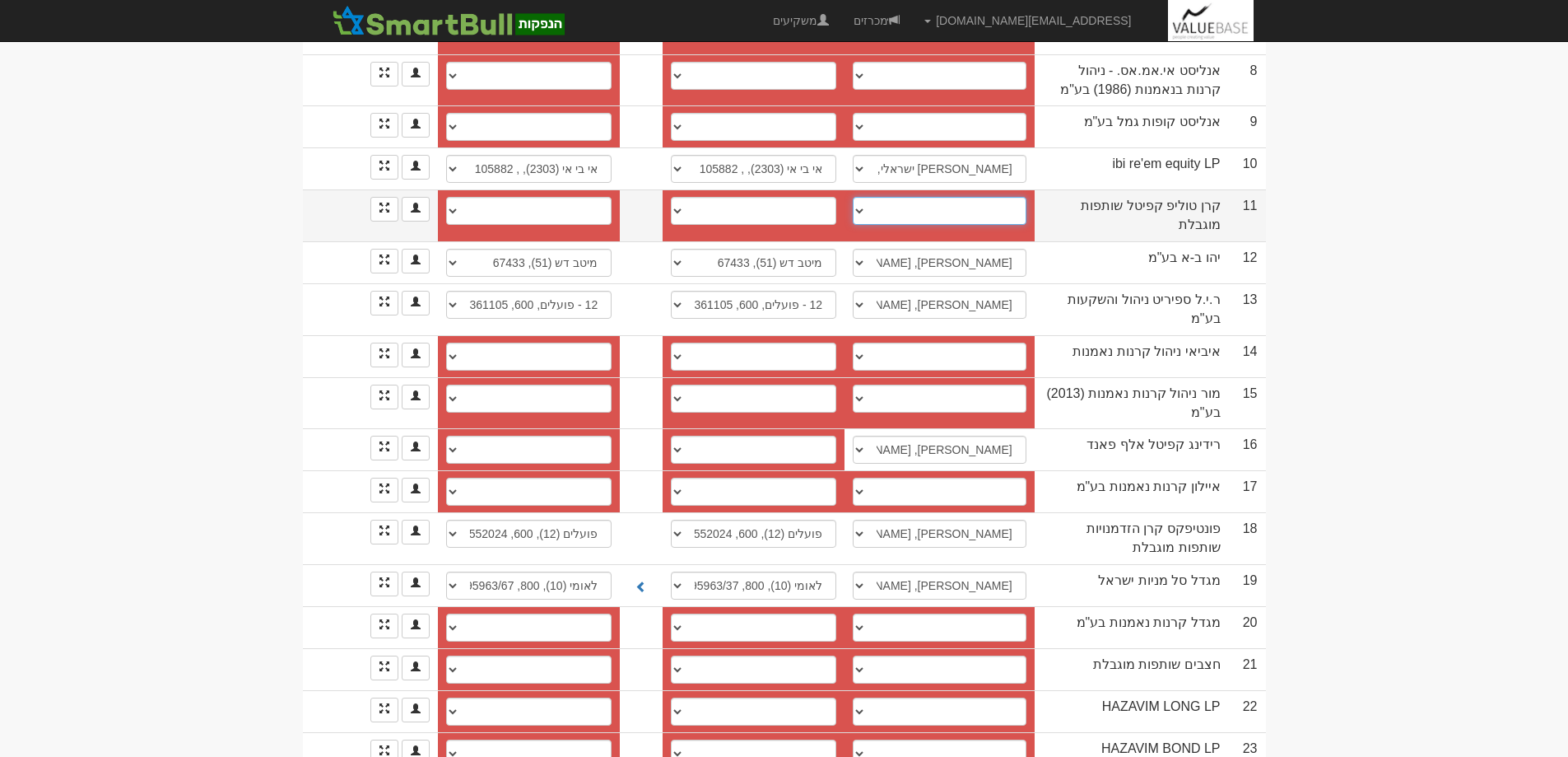
click at [864, 197] on select "ברוך ציבין, 054-2565636, baruch@tulip-fund.com משה גבאי, 0544972703, 0732726239…" at bounding box center [939, 211] width 174 height 28
select select "58a204da6f853d00110d99f1"
click at [861, 197] on select "ברוך ציבין, 054-2565636, baruch@tulip-fund.com משה גבאי, 0544972703, 0732726239…" at bounding box center [939, 211] width 174 height 28
click at [684, 197] on select "פועלים , 600, 344332 חשבון חדש" at bounding box center [754, 211] width 166 height 28
select select "58a204ea6f853d00110d99f2"
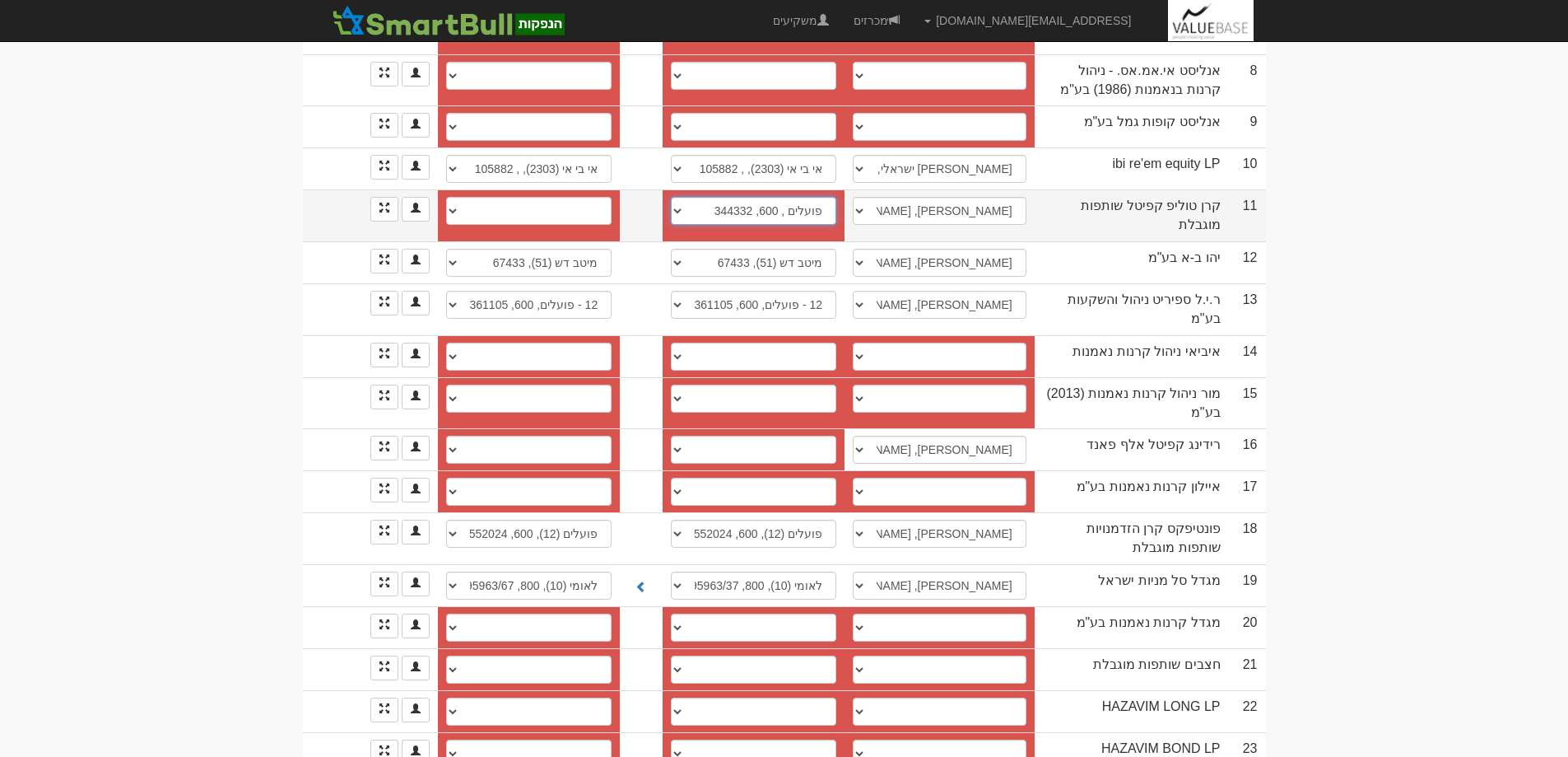
click at [675, 197] on select "פועלים , 600, 344332 חשבון חדש" at bounding box center [754, 211] width 166 height 28
click at [644, 206] on span at bounding box center [642, 212] width 12 height 12
select select "58a204f66f853d00110d99f3"
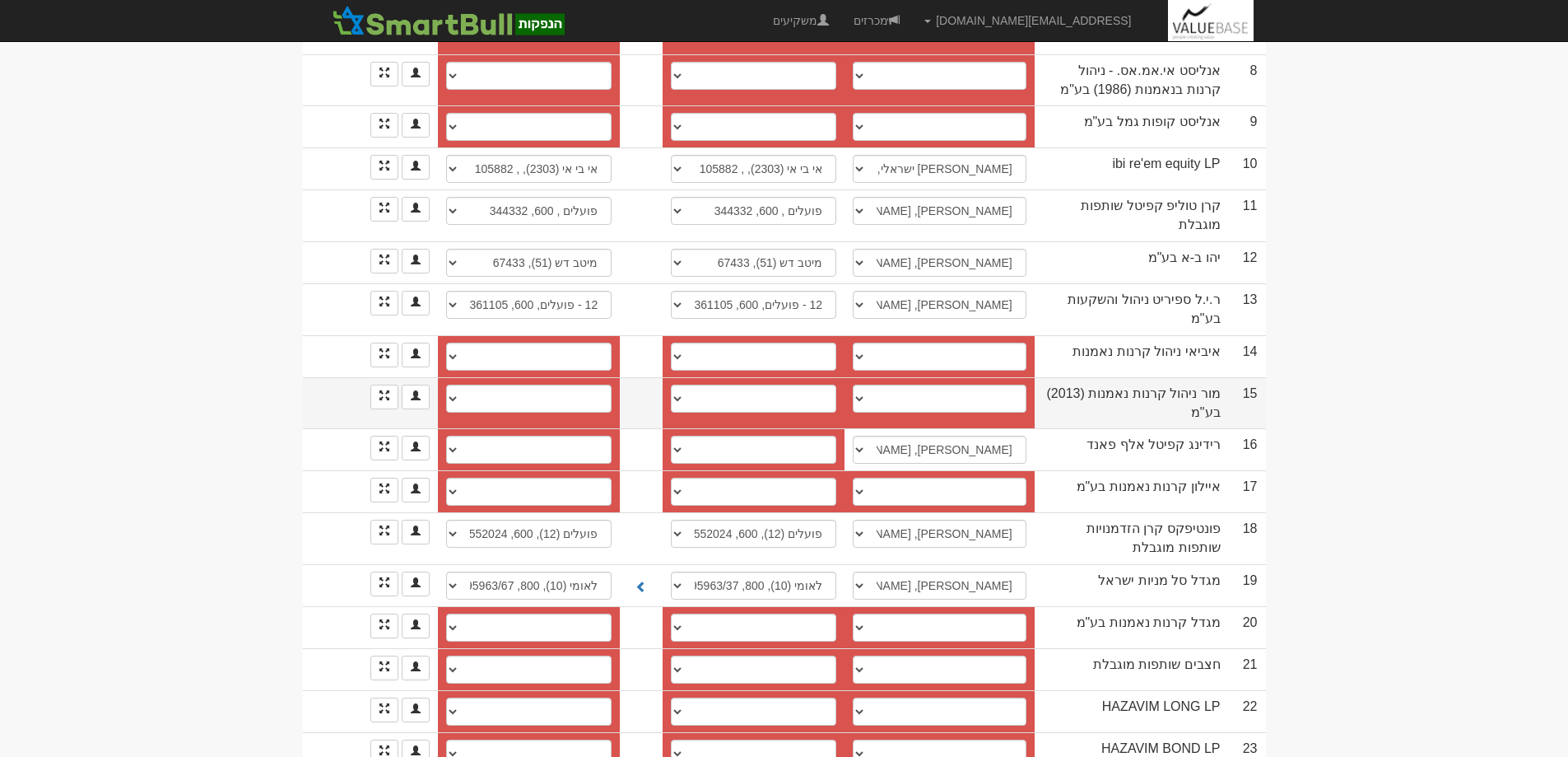
scroll to position [232, 0]
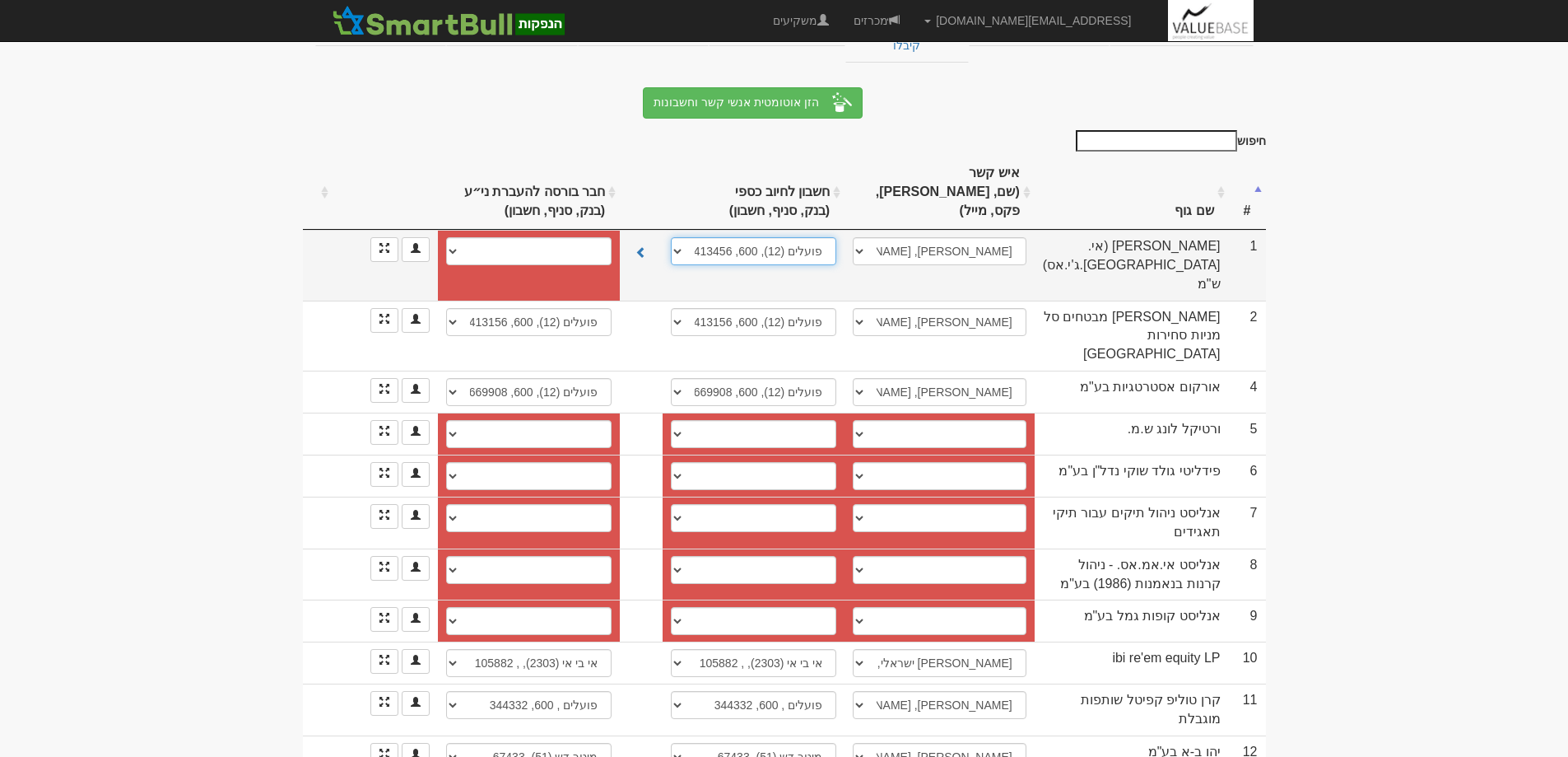
click at [681, 237] on select "פועלים (12), 600, 496051 פועלים (12), 600, 496043 פועלים (12), 600, 413456 חשבו…" at bounding box center [754, 251] width 166 height 28
select select "new_billing"
click at [681, 237] on select "פועלים (12), 600, 496051 פועלים (12), 600, 496043 פועלים (12), 600, 413456 חשבו…" at bounding box center [754, 251] width 166 height 28
select select
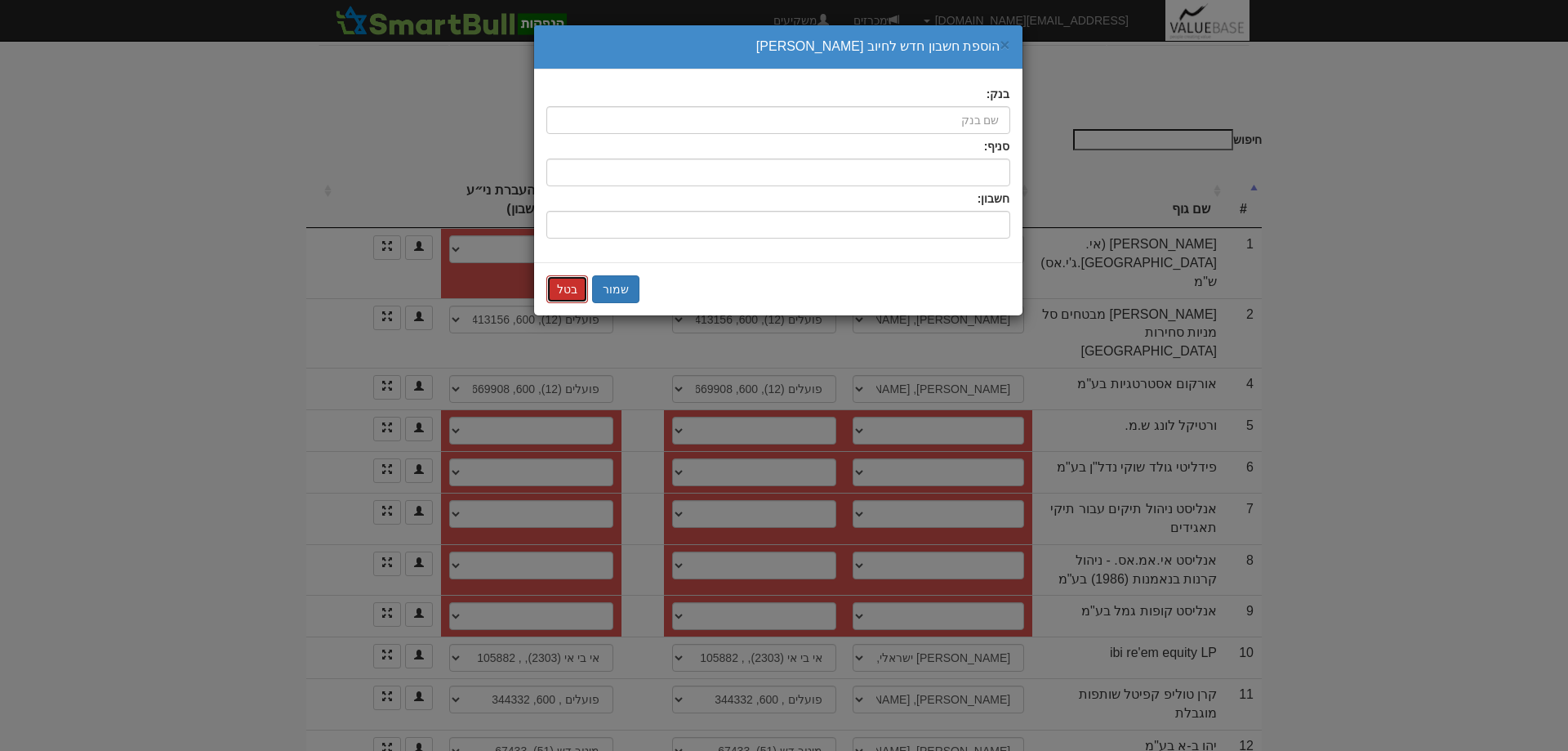
click at [563, 295] on button "בטל" at bounding box center [567, 290] width 42 height 28
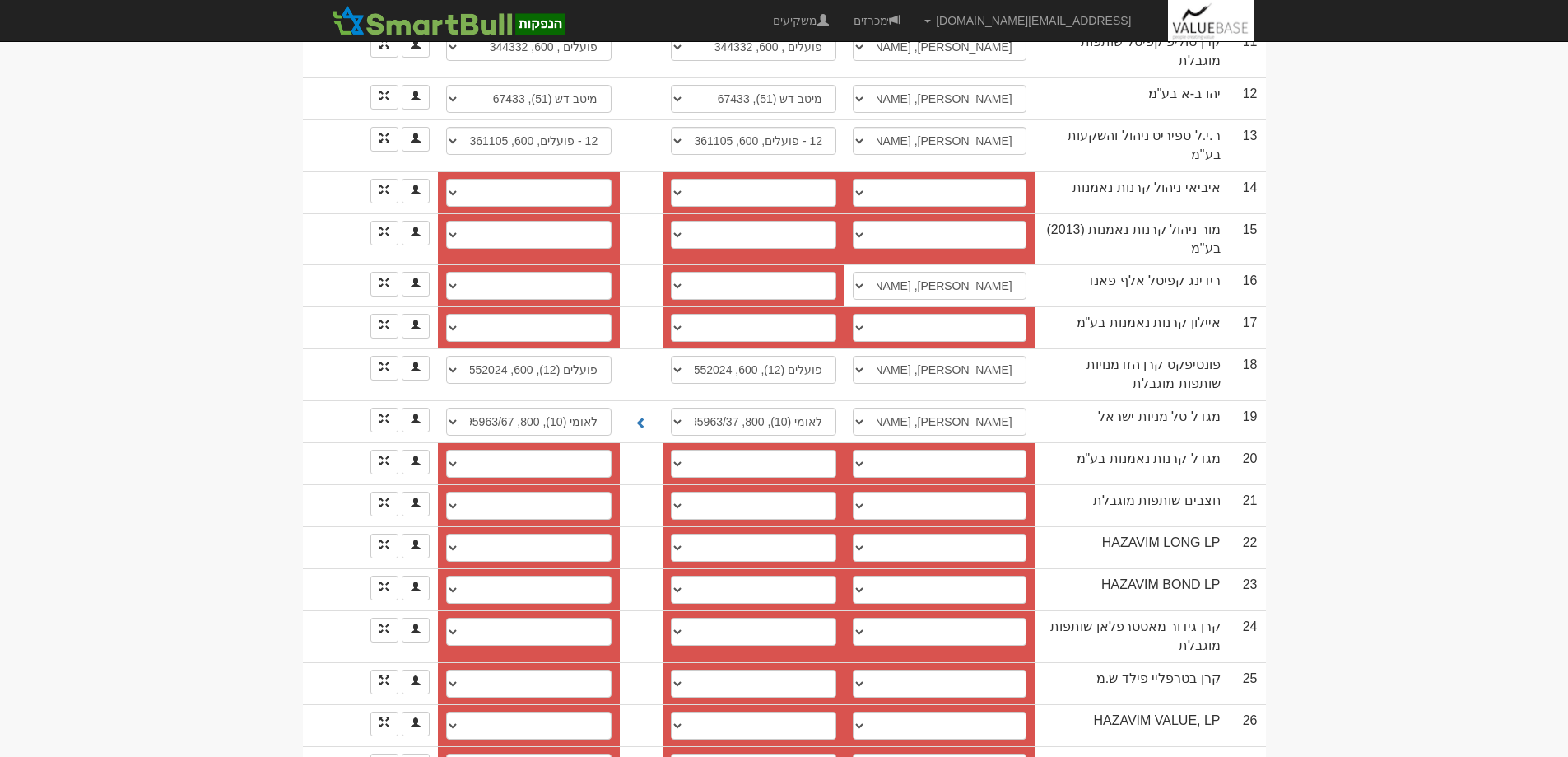
scroll to position [891, 0]
click at [870, 753] on select "────────── איש קשר חדש" at bounding box center [939, 767] width 174 height 28
select select "new_contact"
click at [866, 753] on select "────────── איש קשר חדש" at bounding box center [939, 767] width 174 height 28
select select
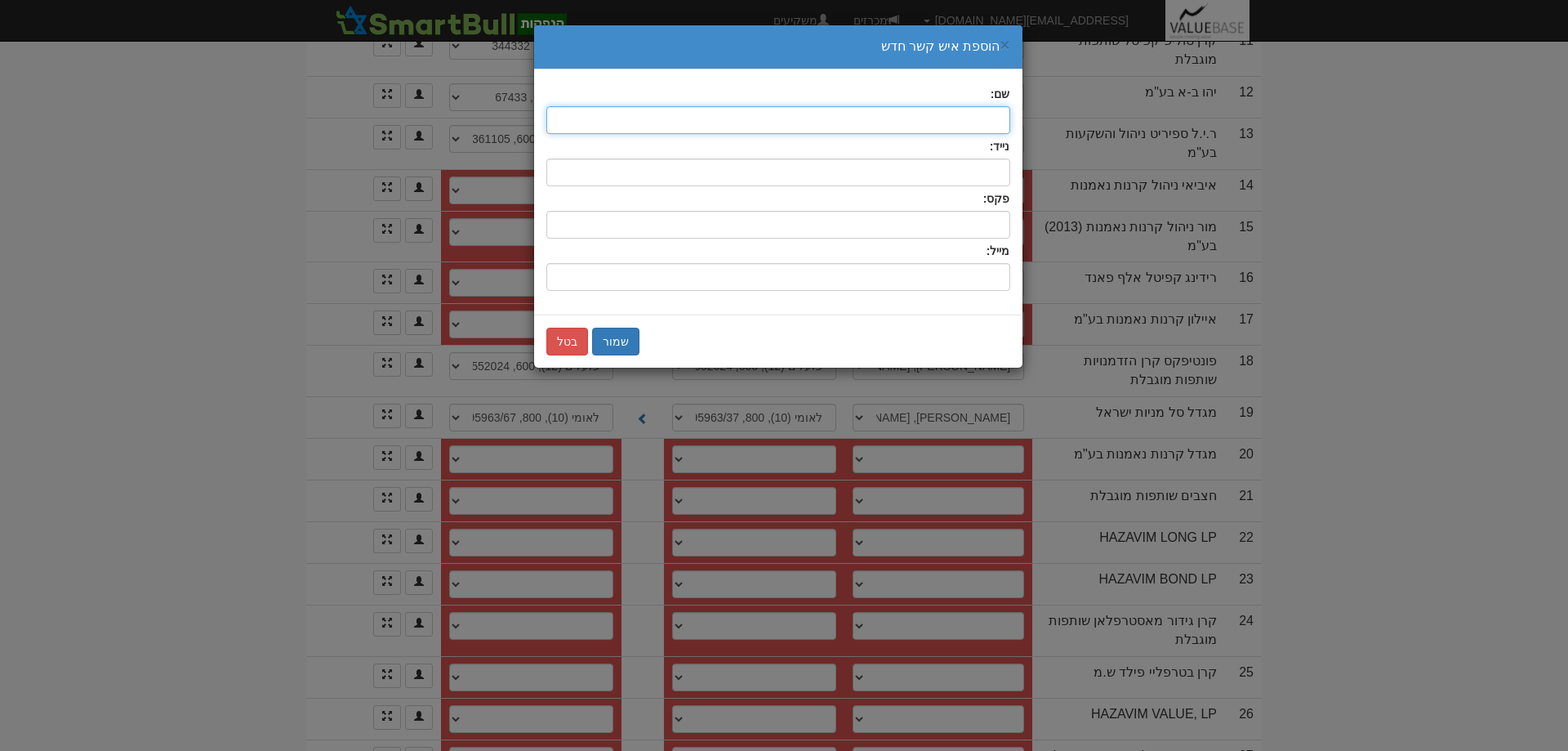
click at [993, 123] on input "text" at bounding box center [779, 120] width 464 height 28
type input "שגיא ביגאס"
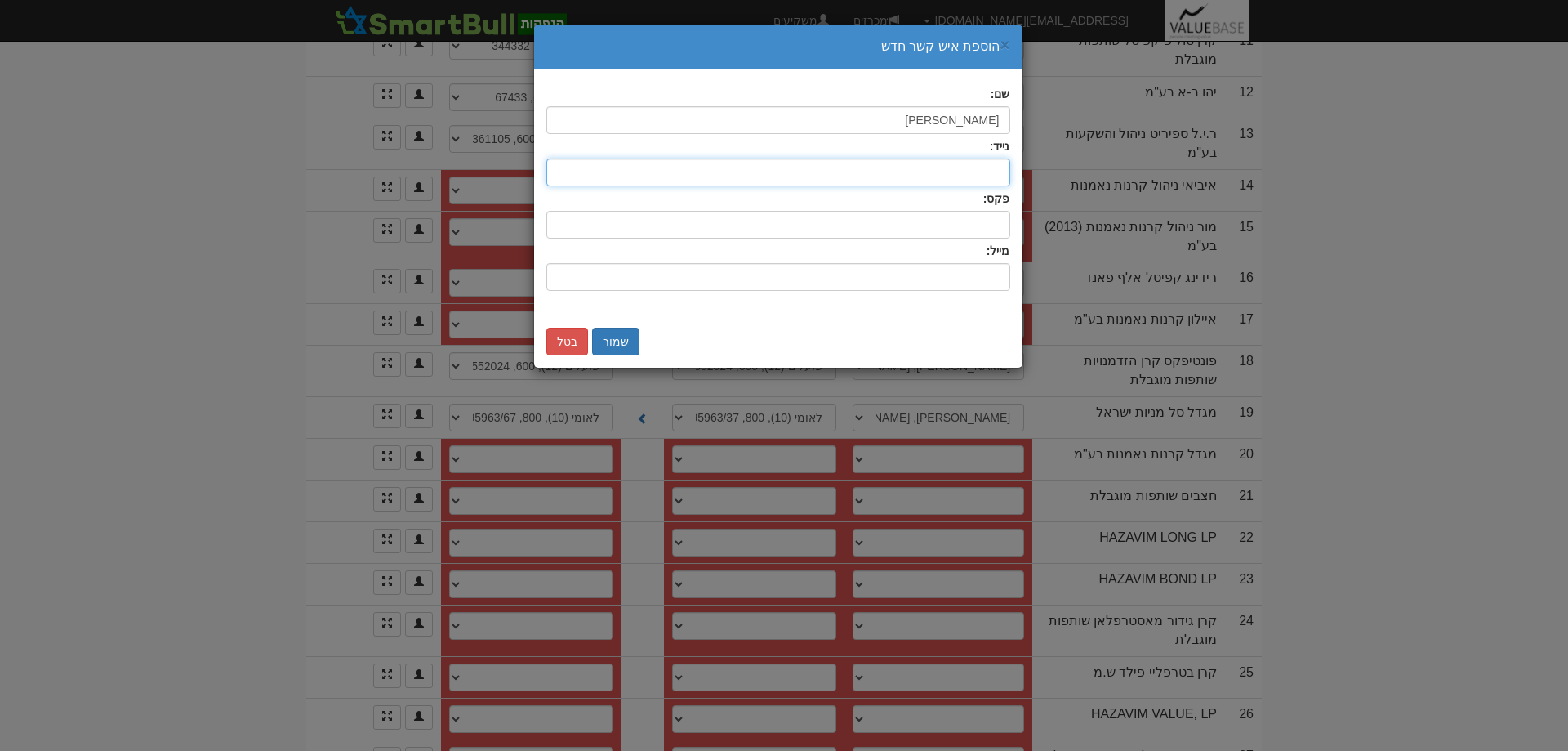
click at [984, 167] on input "text" at bounding box center [779, 173] width 464 height 28
type input "0544283635"
click at [988, 275] on input "שם:" at bounding box center [779, 277] width 464 height 28
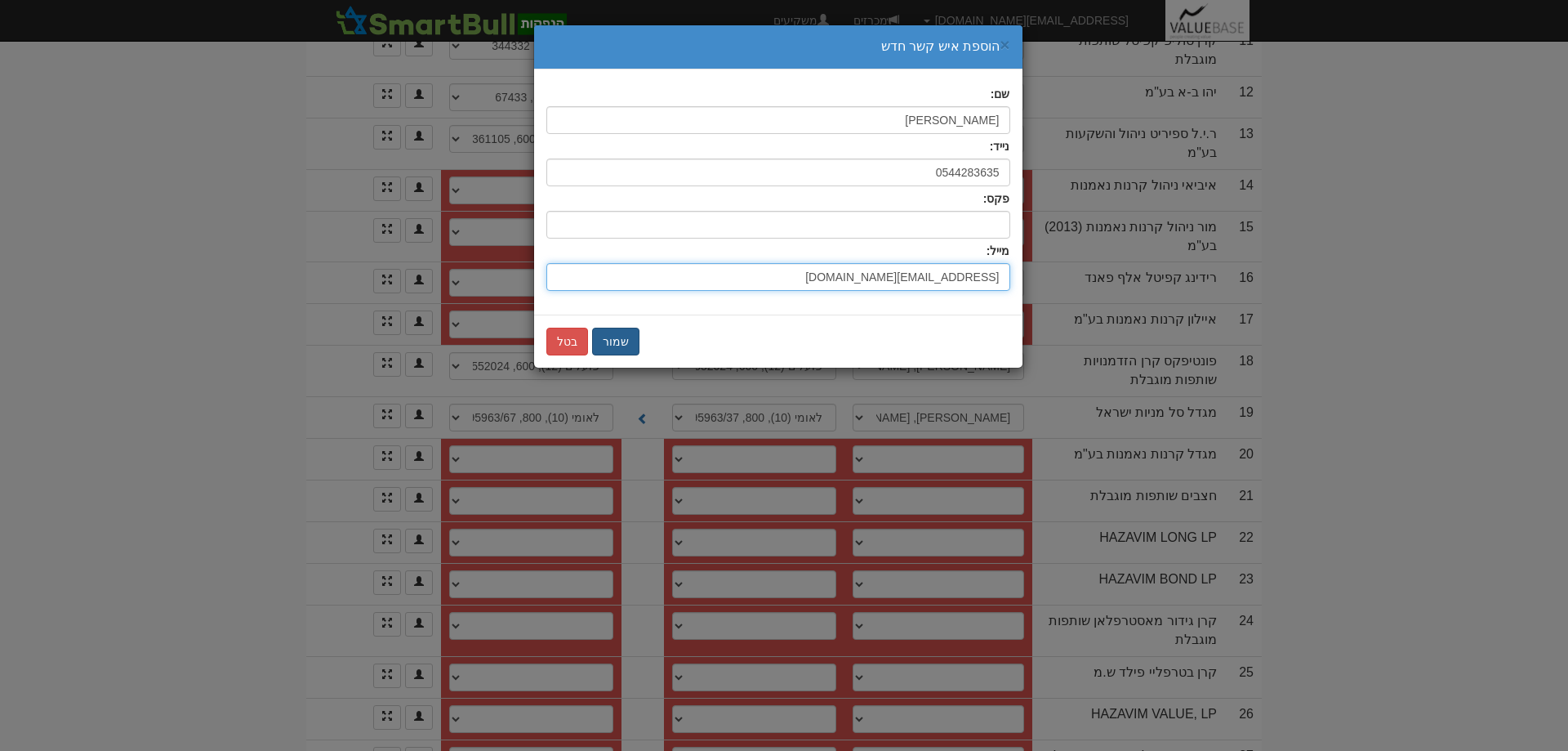
type input "sagi@optimus-il.co.il"
click at [620, 341] on button "שמור" at bounding box center [616, 341] width 48 height 28
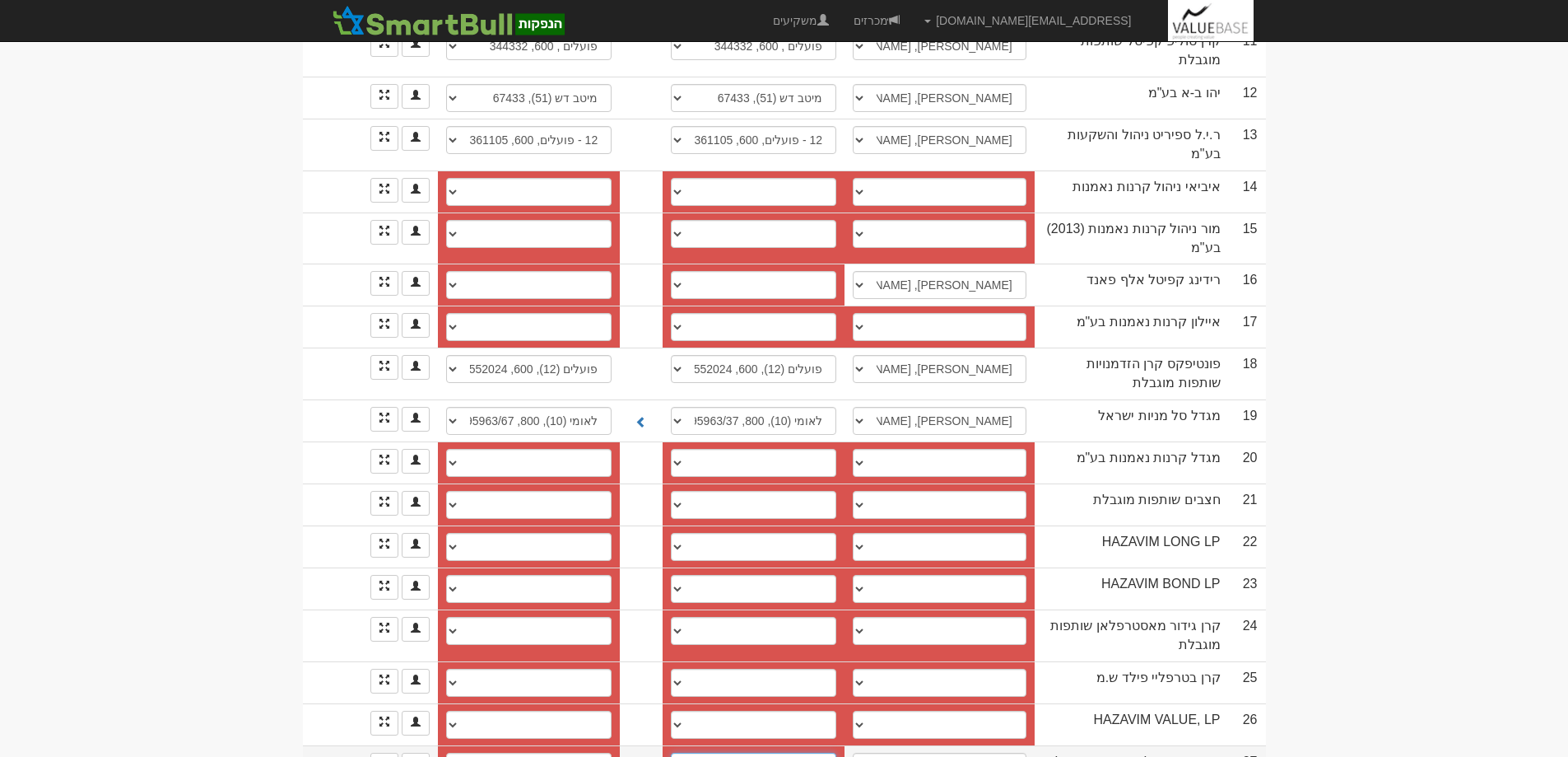
click at [683, 753] on select "חשבון חדש" at bounding box center [754, 767] width 166 height 28
select select "new_billing"
click at [681, 753] on select "חשבון חדש" at bounding box center [754, 767] width 166 height 28
select select
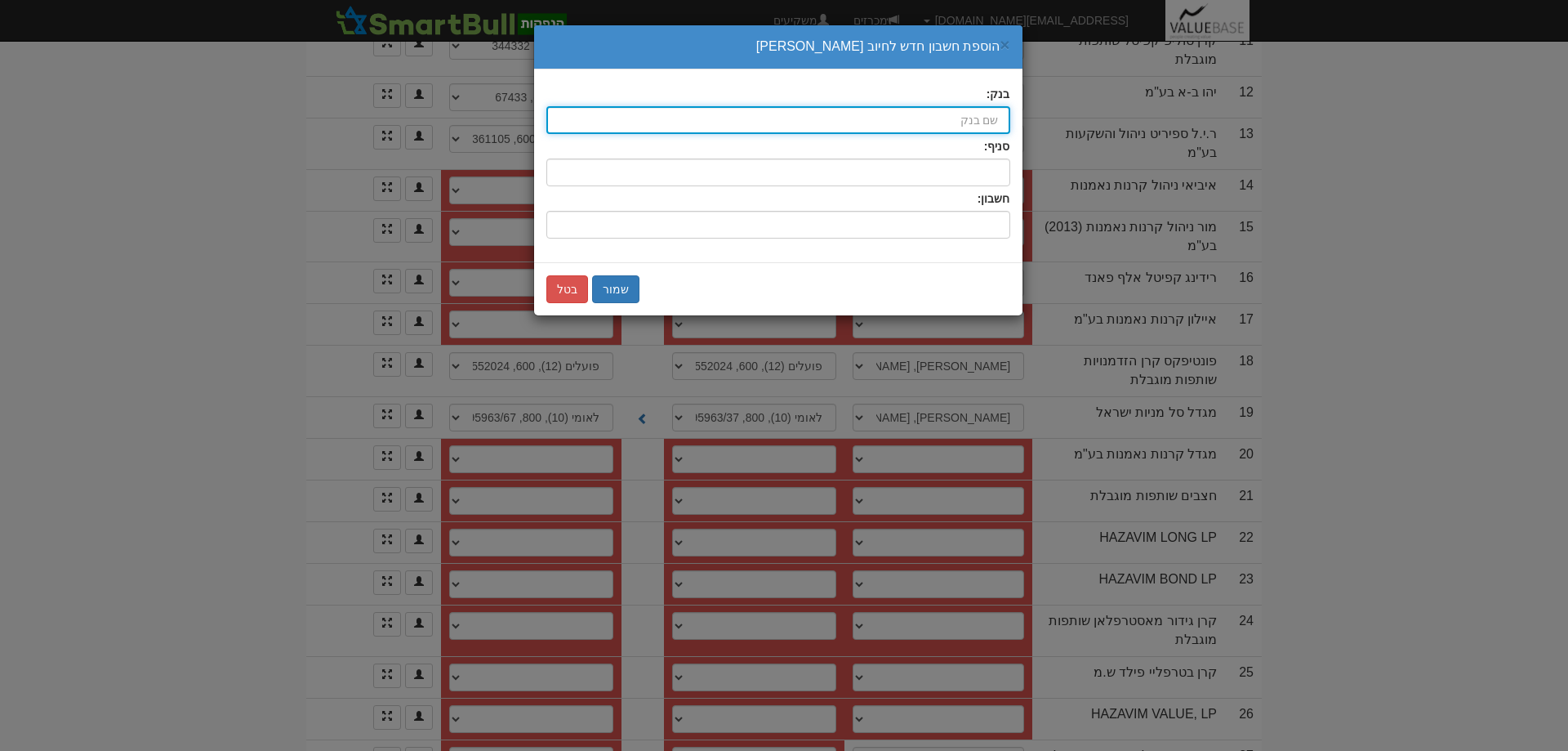
click at [924, 114] on input "בנק:" at bounding box center [779, 120] width 464 height 28
type input "לאומי (10)"
type input "לאומי"
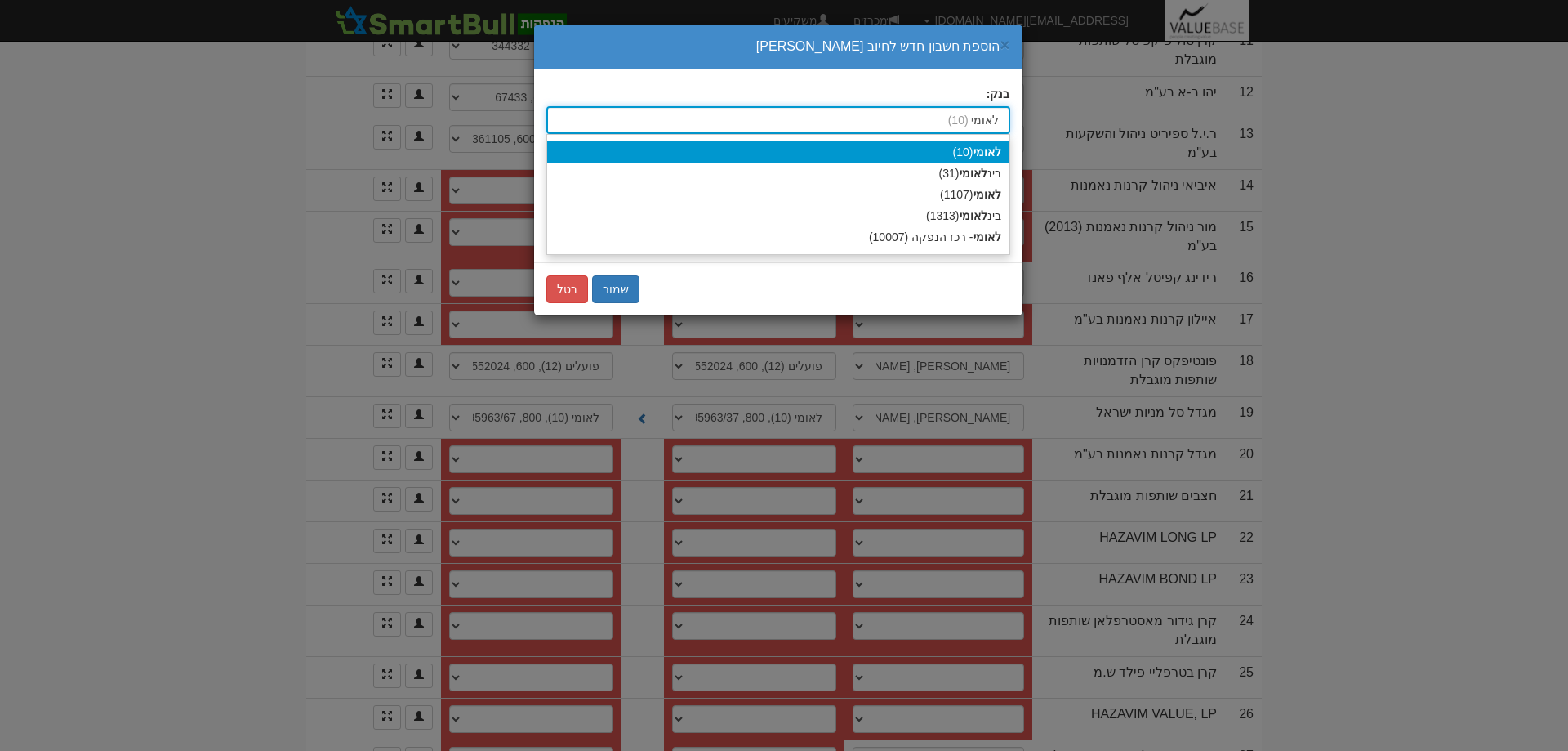
click at [986, 150] on strong "לאומי" at bounding box center [988, 152] width 28 height 13
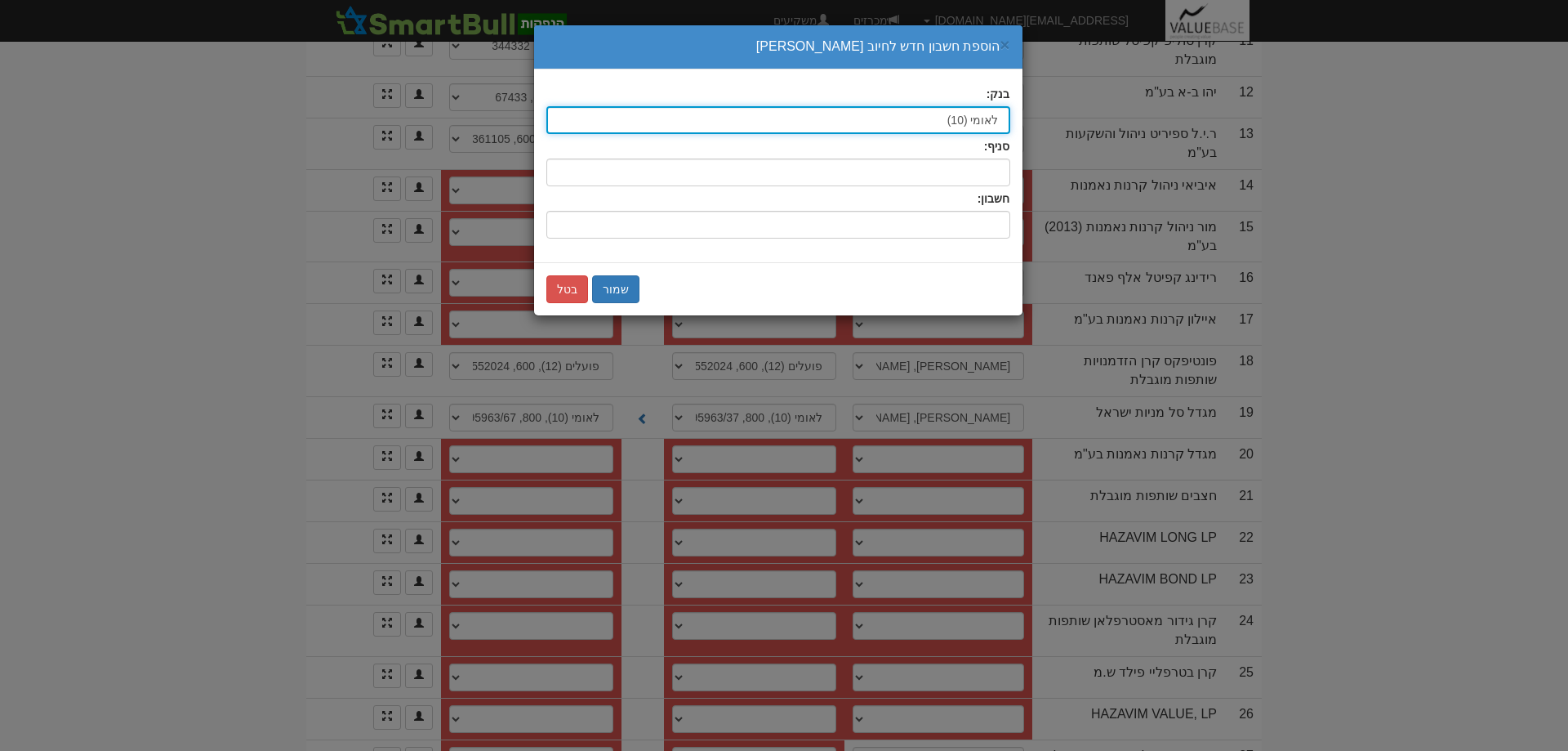
type input "לאומי (10)"
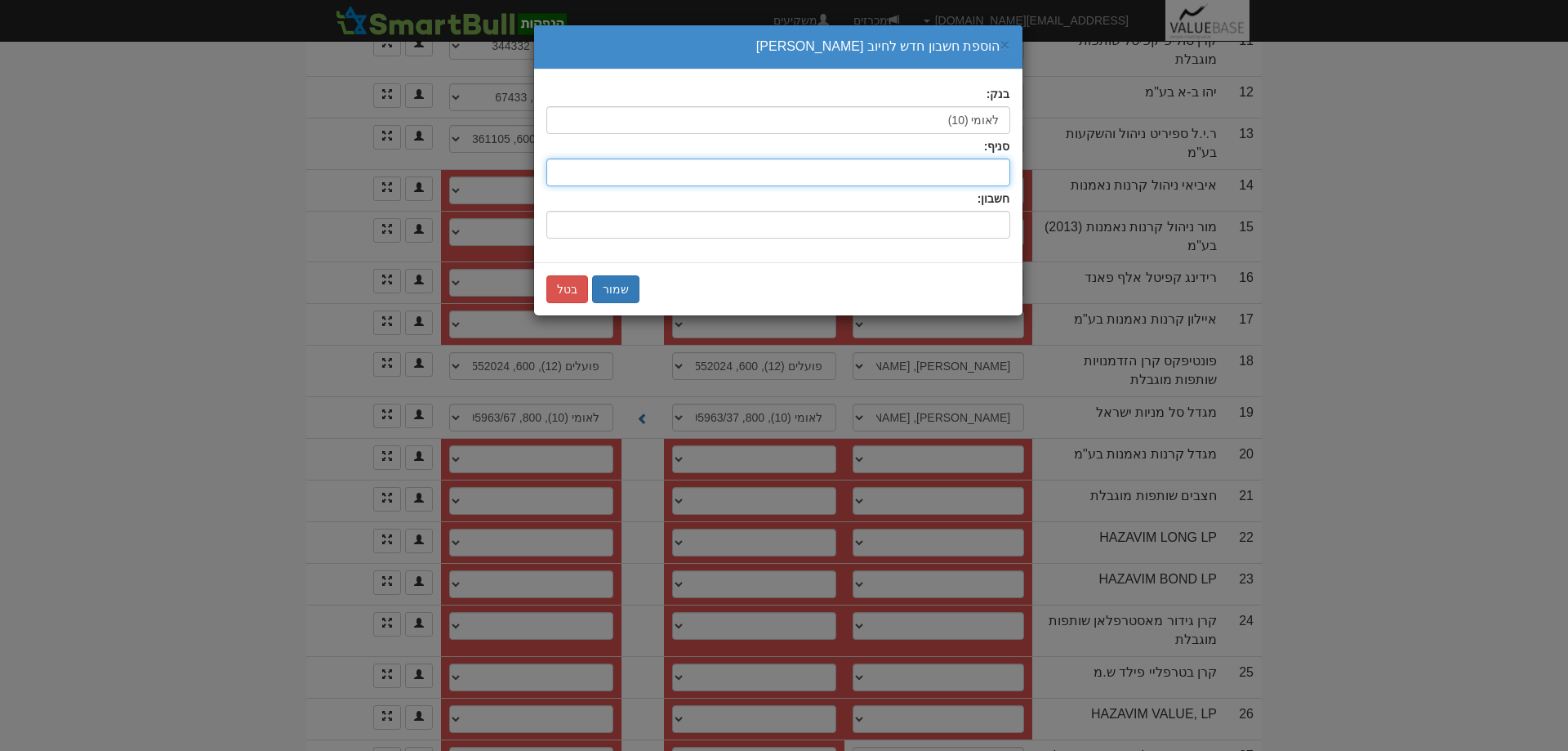
click at [980, 184] on input "סניף:" at bounding box center [779, 173] width 464 height 28
type input "800"
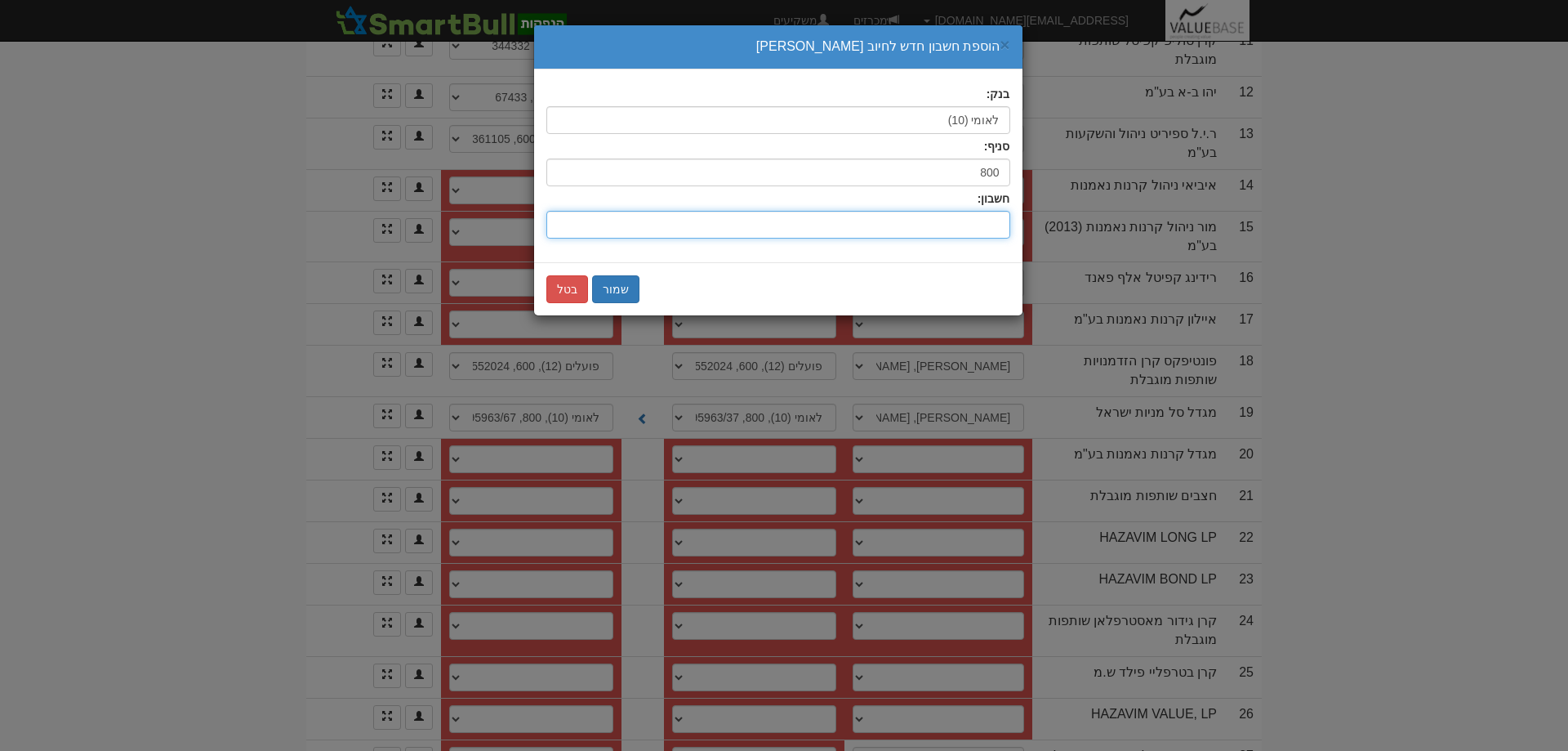
click at [993, 222] on input "חשבון:" at bounding box center [779, 225] width 464 height 28
type input "5200925"
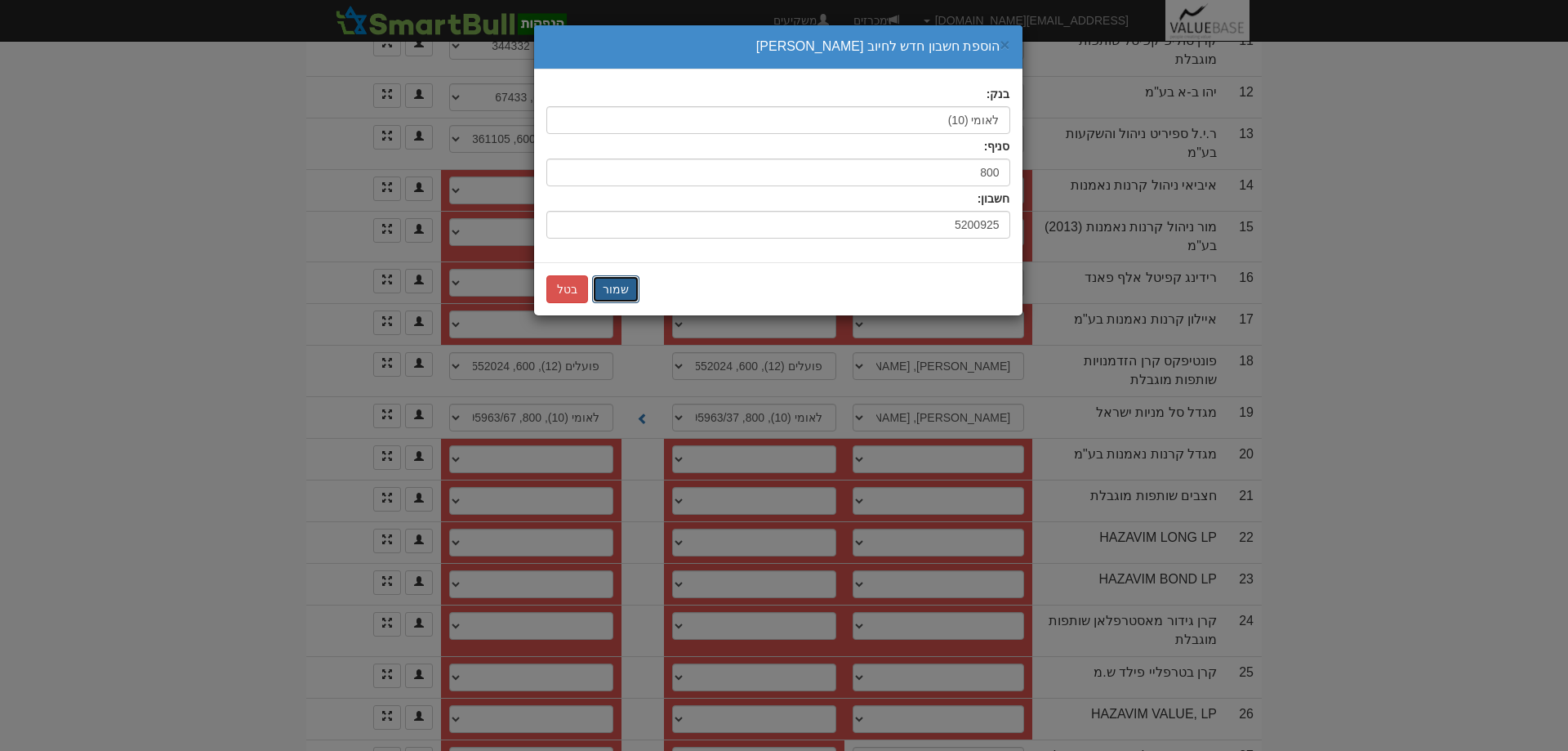
click at [616, 292] on button "שמור" at bounding box center [616, 290] width 48 height 28
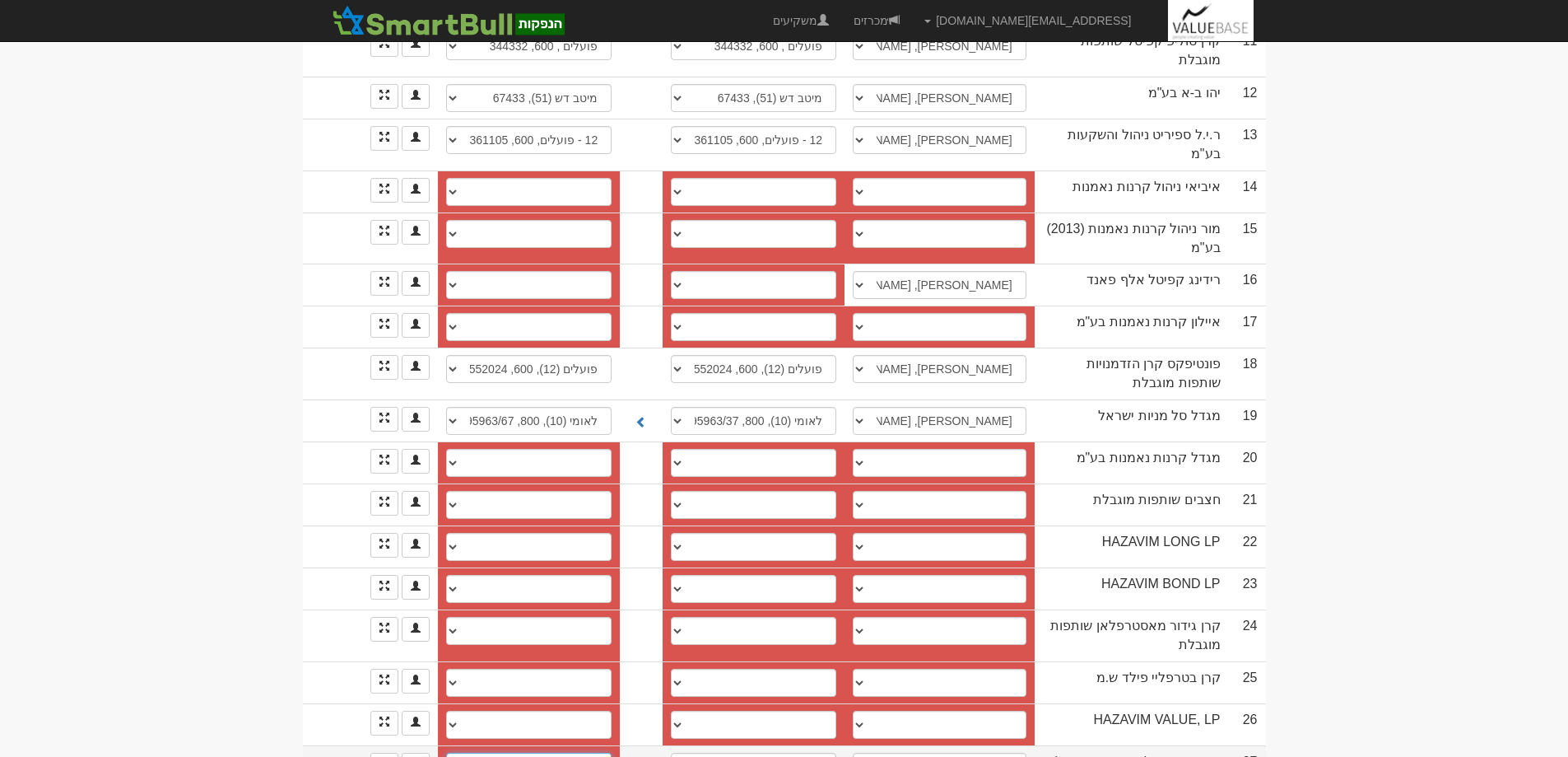
click at [582, 753] on select "חשבון חדש" at bounding box center [529, 767] width 166 height 28
select select "new_securities"
click at [452, 753] on select "חשבון חדש" at bounding box center [529, 767] width 166 height 28
select select
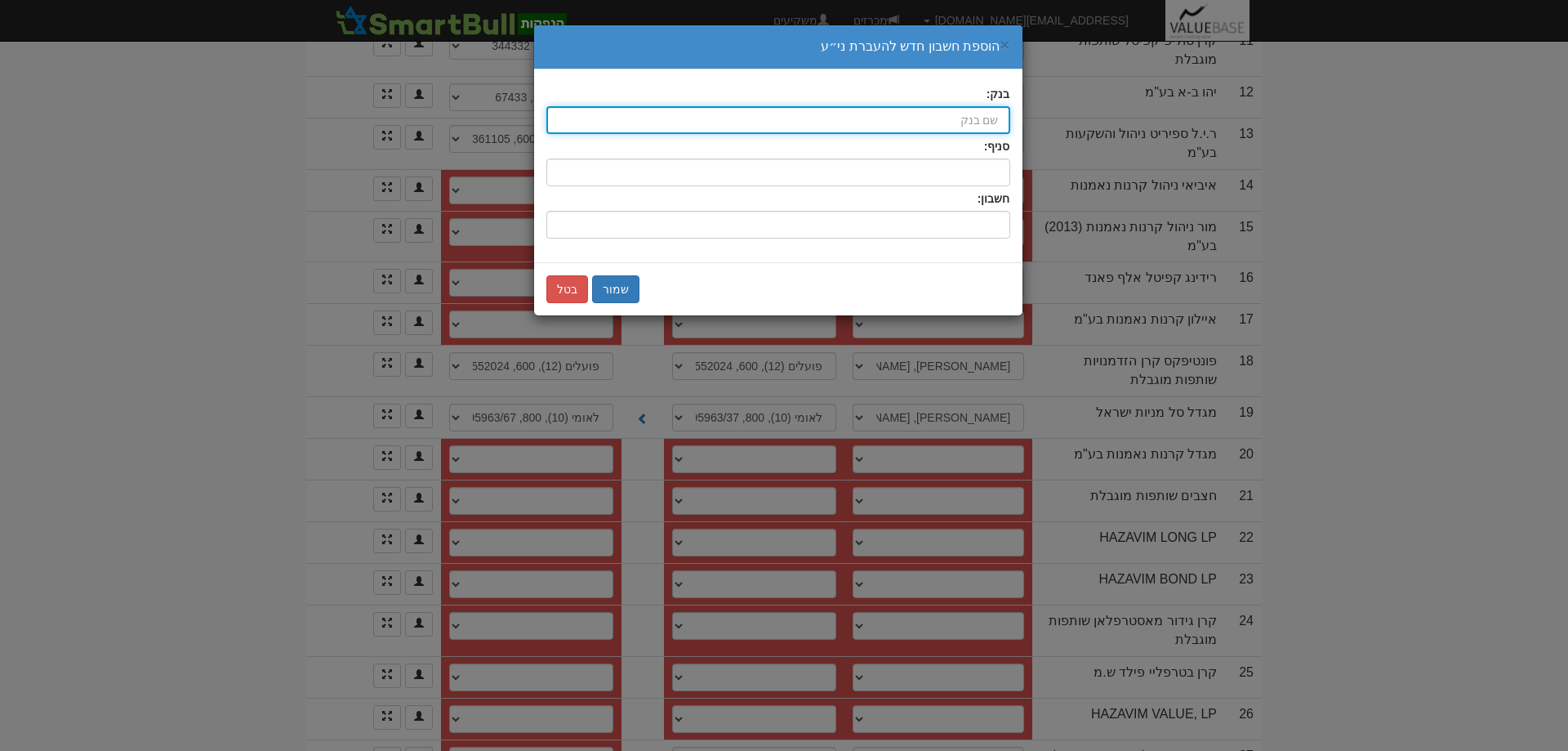
click at [774, 118] on input "בנק:" at bounding box center [779, 120] width 464 height 28
type input "לאומי (10)"
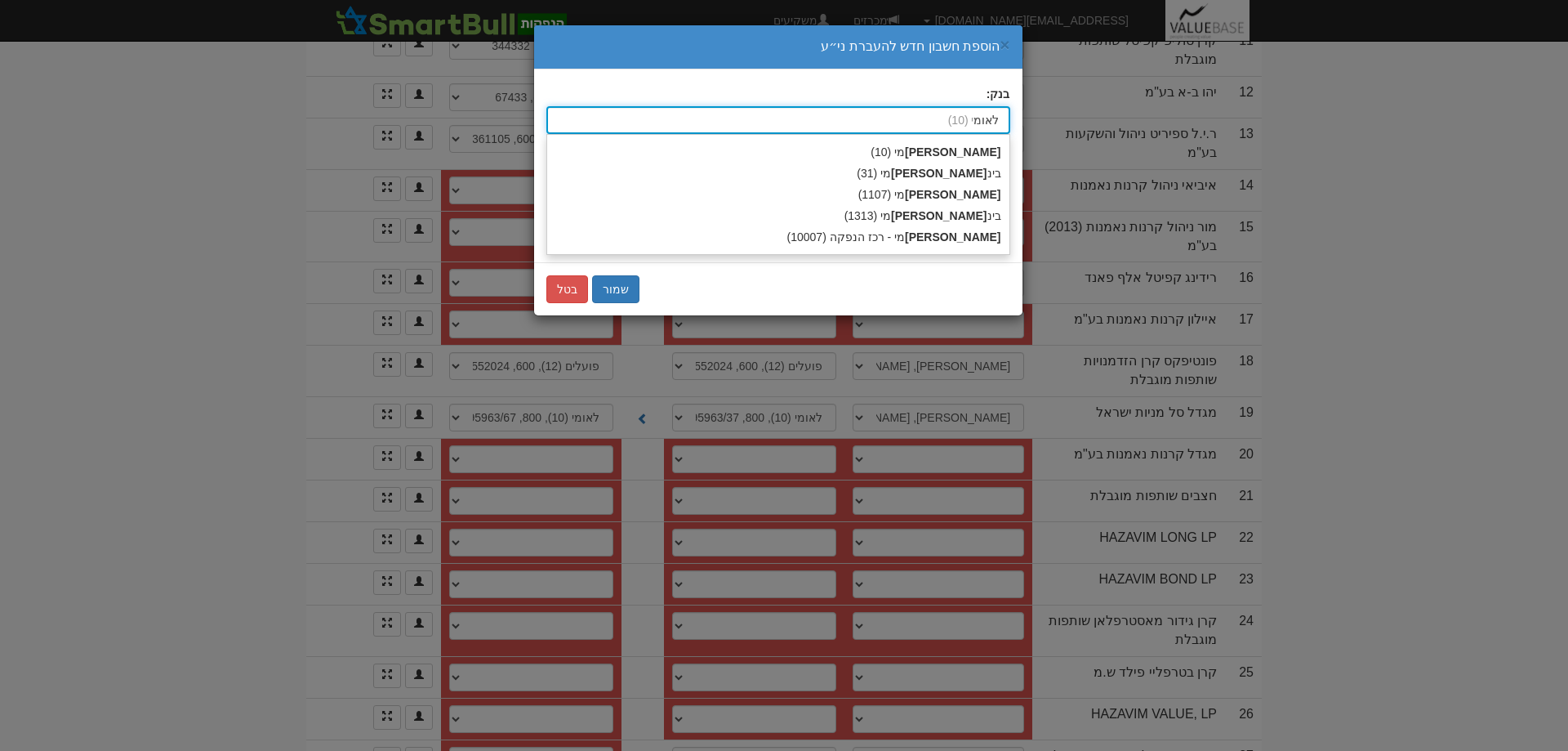
type input "לאומי"
drag, startPoint x: 961, startPoint y: 152, endPoint x: 962, endPoint y: 165, distance: 13.0
click at [961, 151] on div "לאומי (10)" at bounding box center [779, 151] width 462 height 21
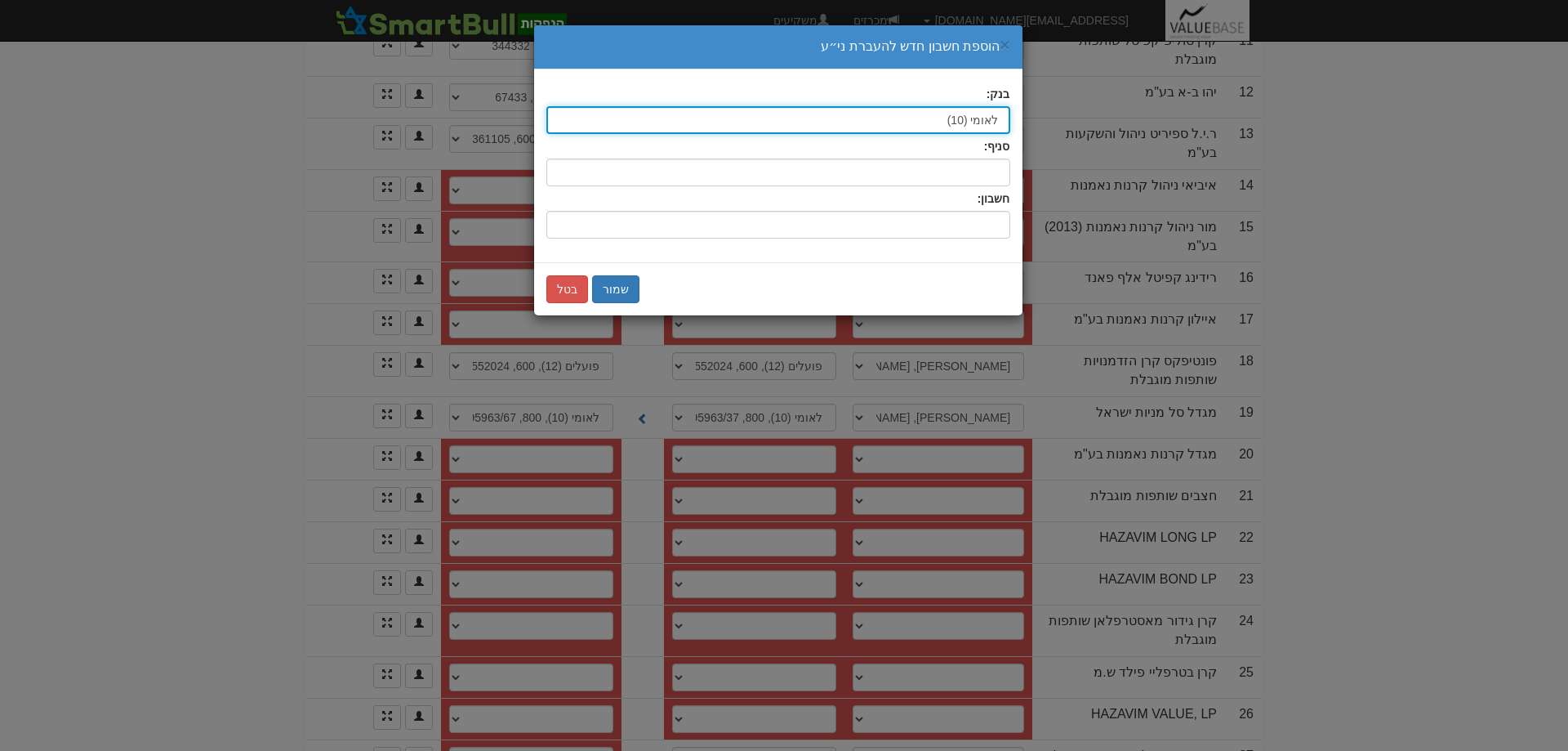
type input "לאומי (10)"
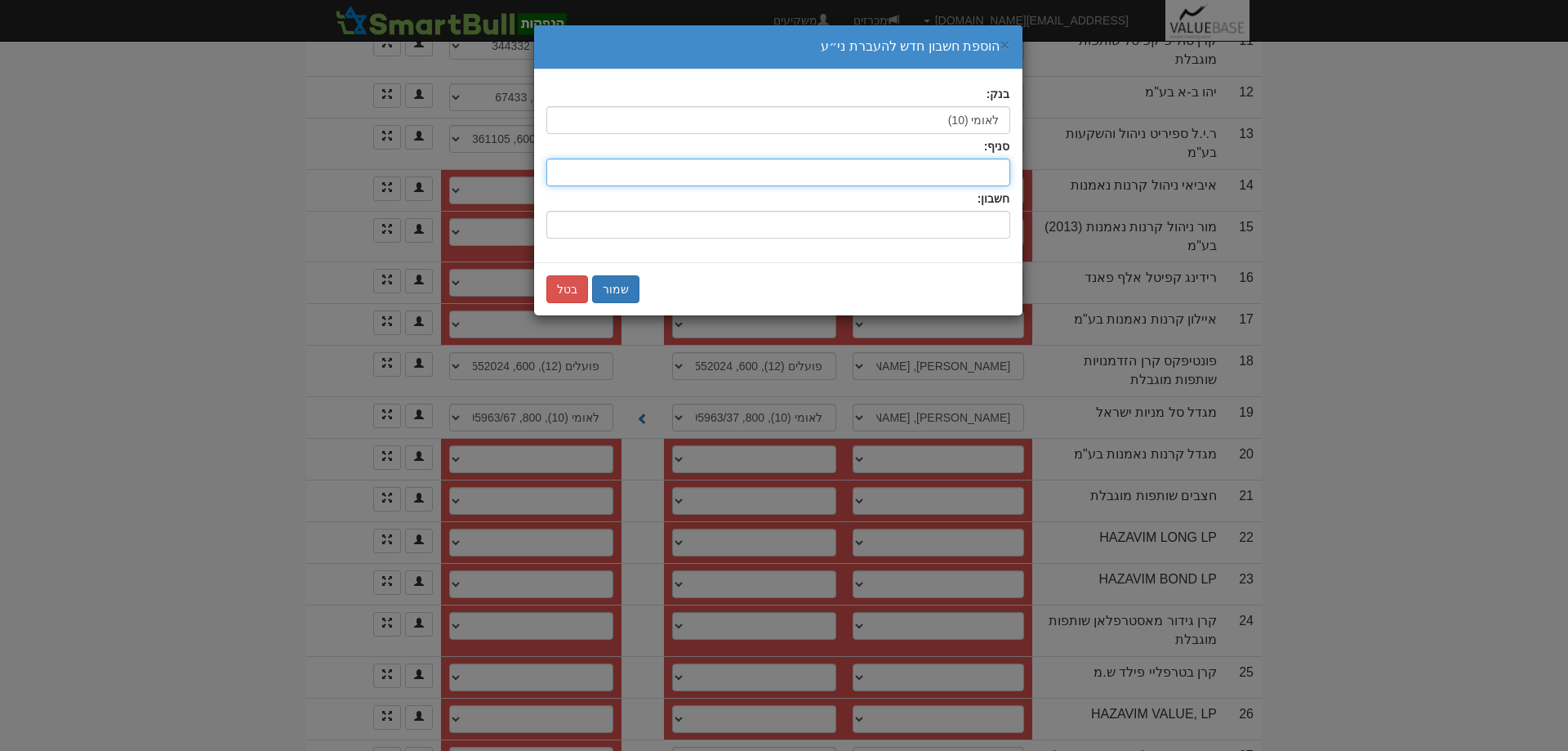
click at [957, 165] on input "סניף:" at bounding box center [779, 173] width 464 height 28
type input "800"
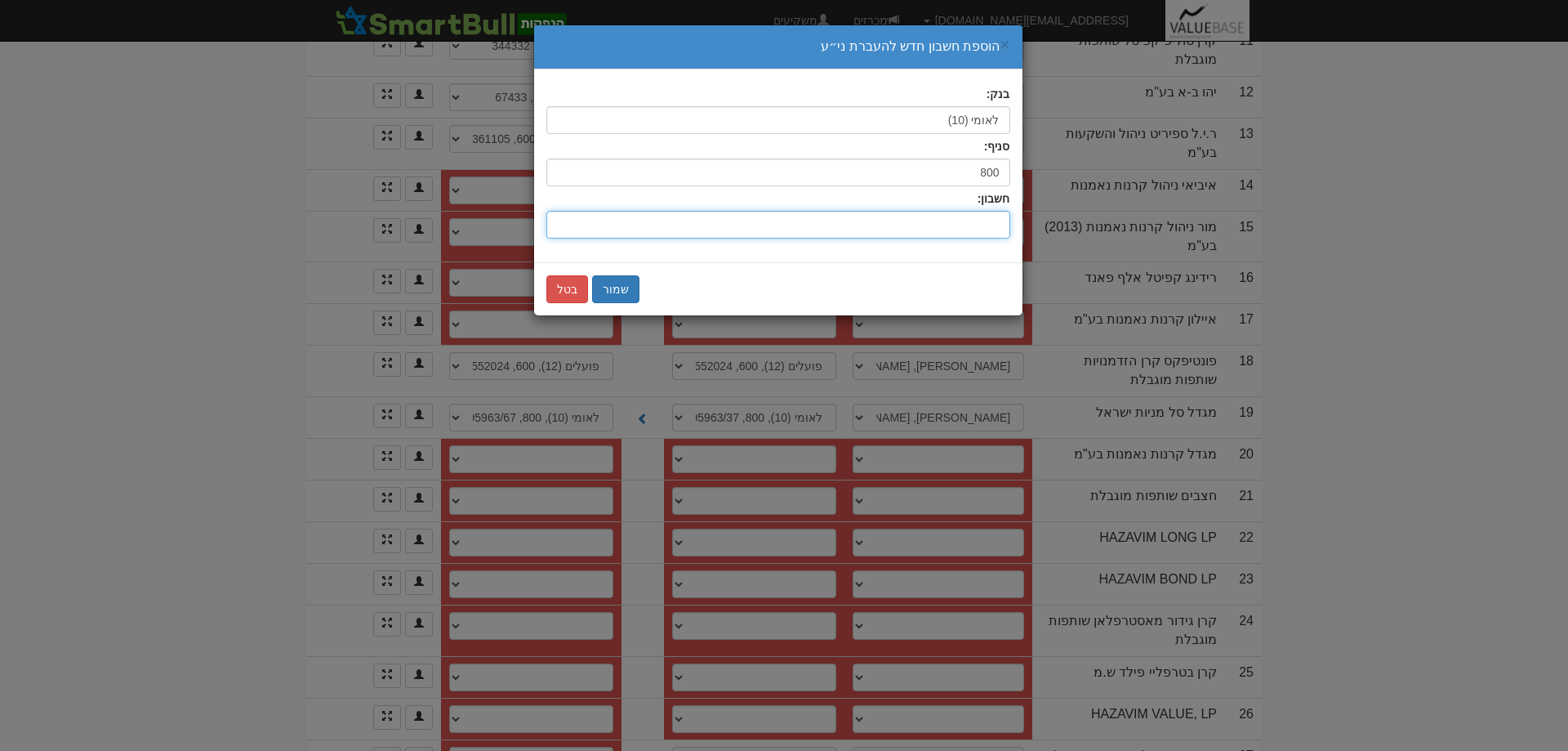
click at [985, 222] on input "חשבון:" at bounding box center [779, 225] width 464 height 28
type input "5200955"
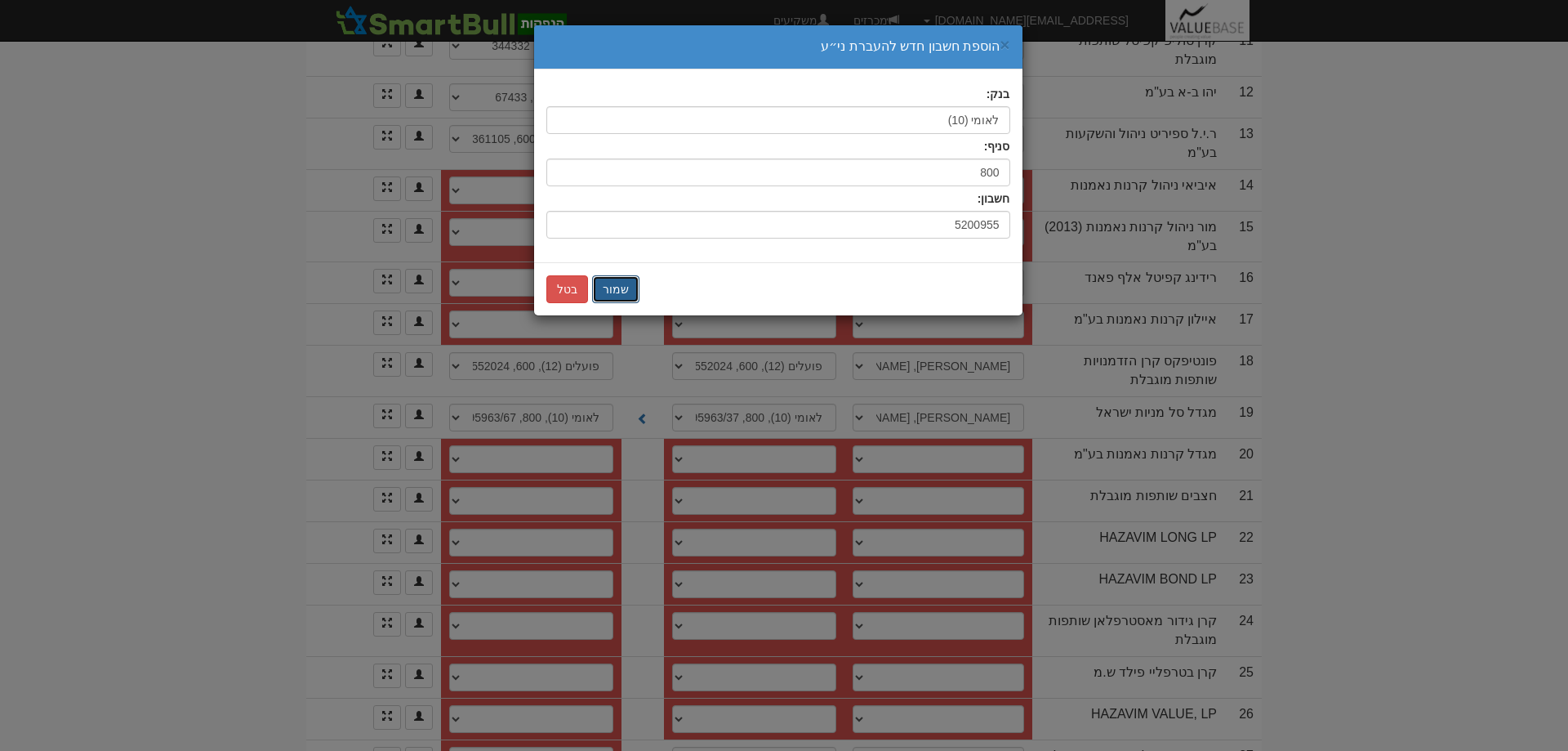
click at [607, 289] on button "שמור" at bounding box center [616, 290] width 48 height 28
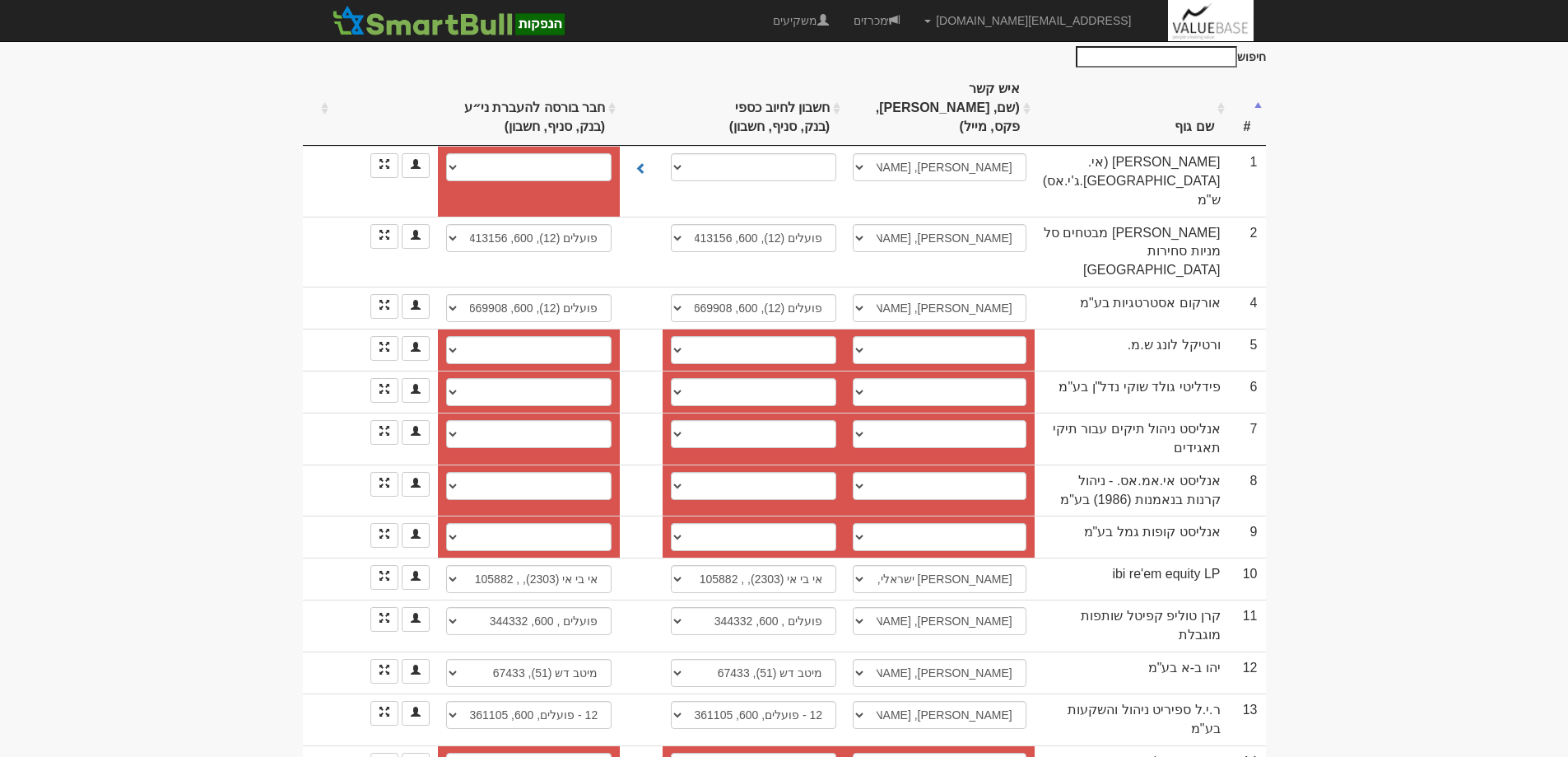
scroll to position [0, 0]
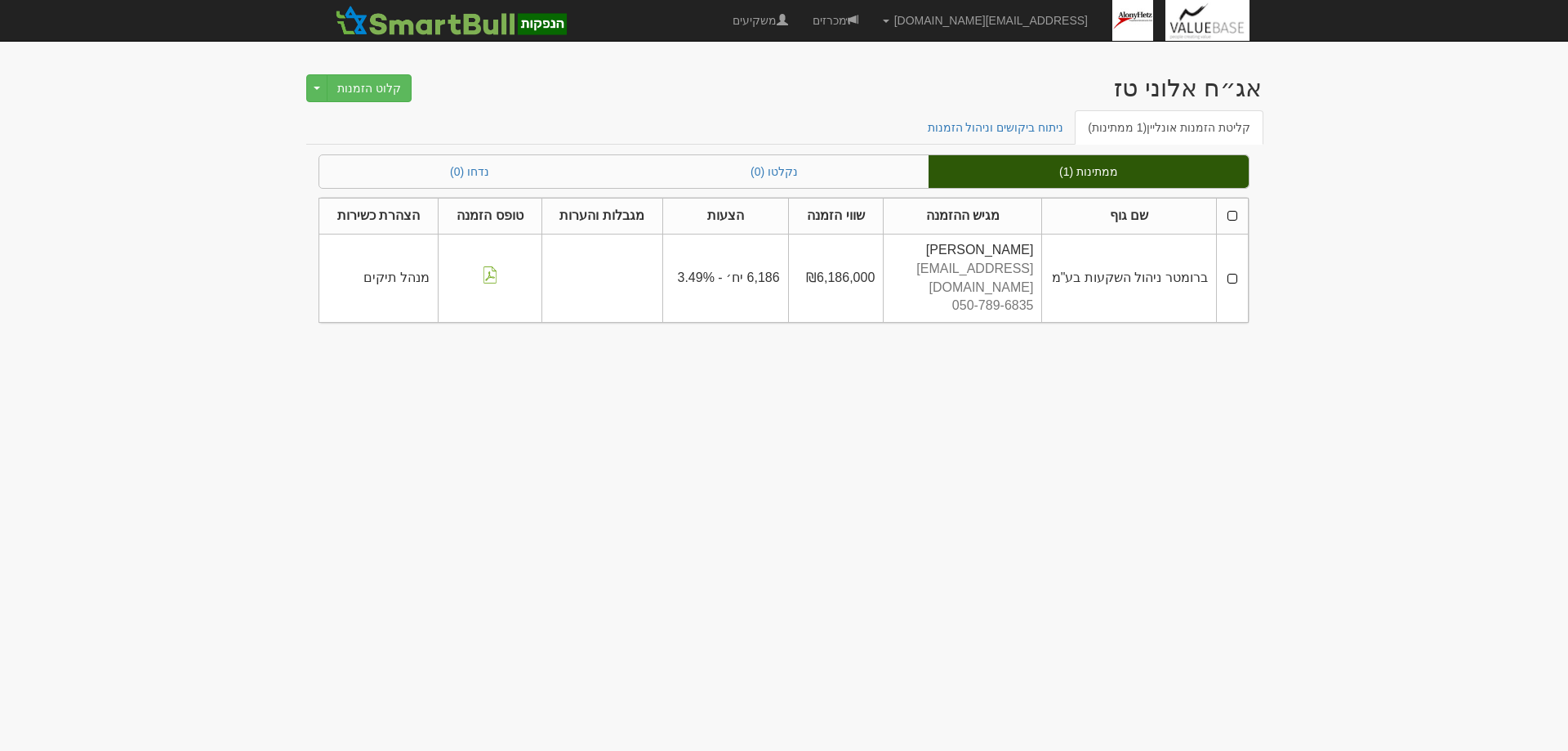
click at [1233, 270] on td at bounding box center [1232, 278] width 32 height 88
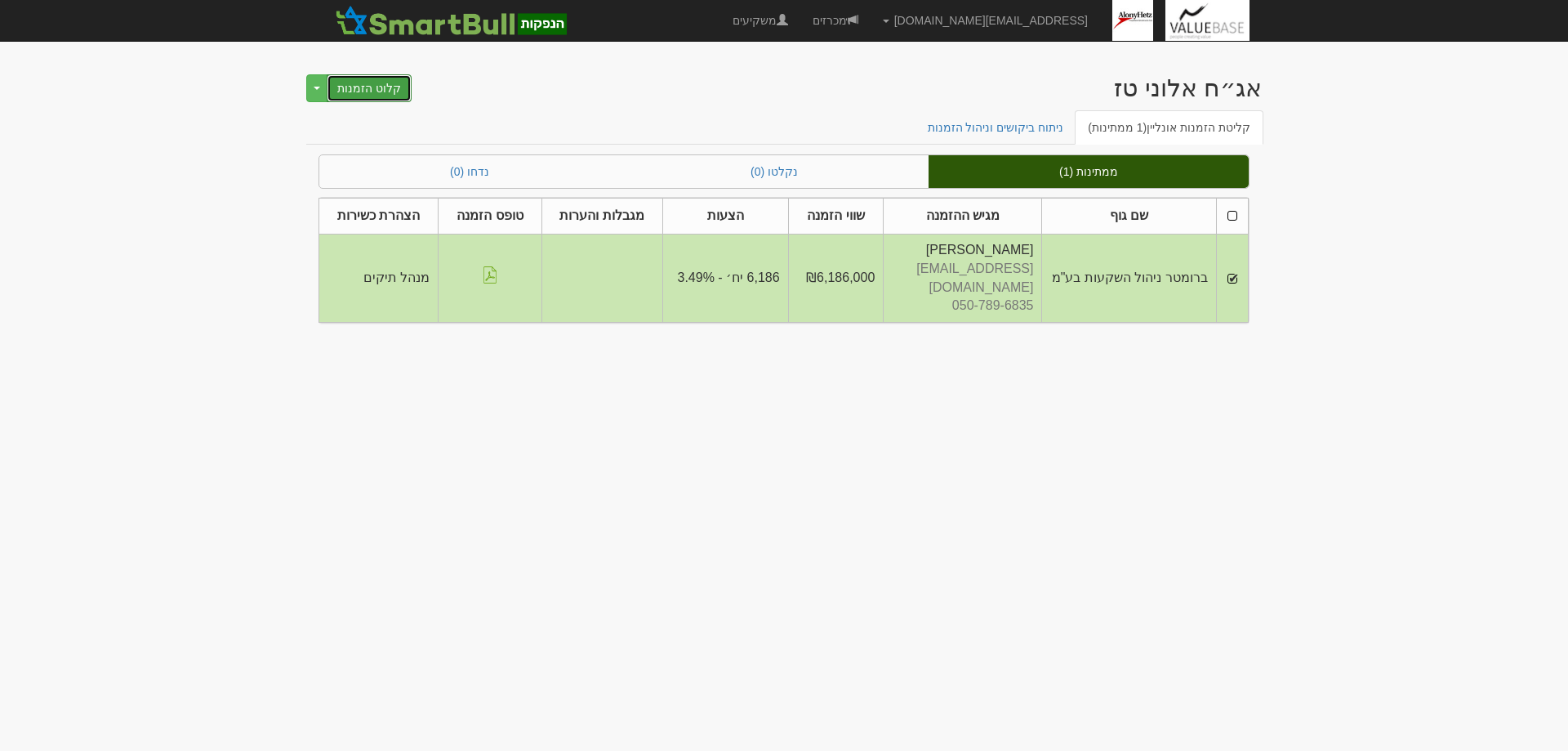
click at [368, 83] on button "קלוט הזמנות" at bounding box center [369, 88] width 85 height 28
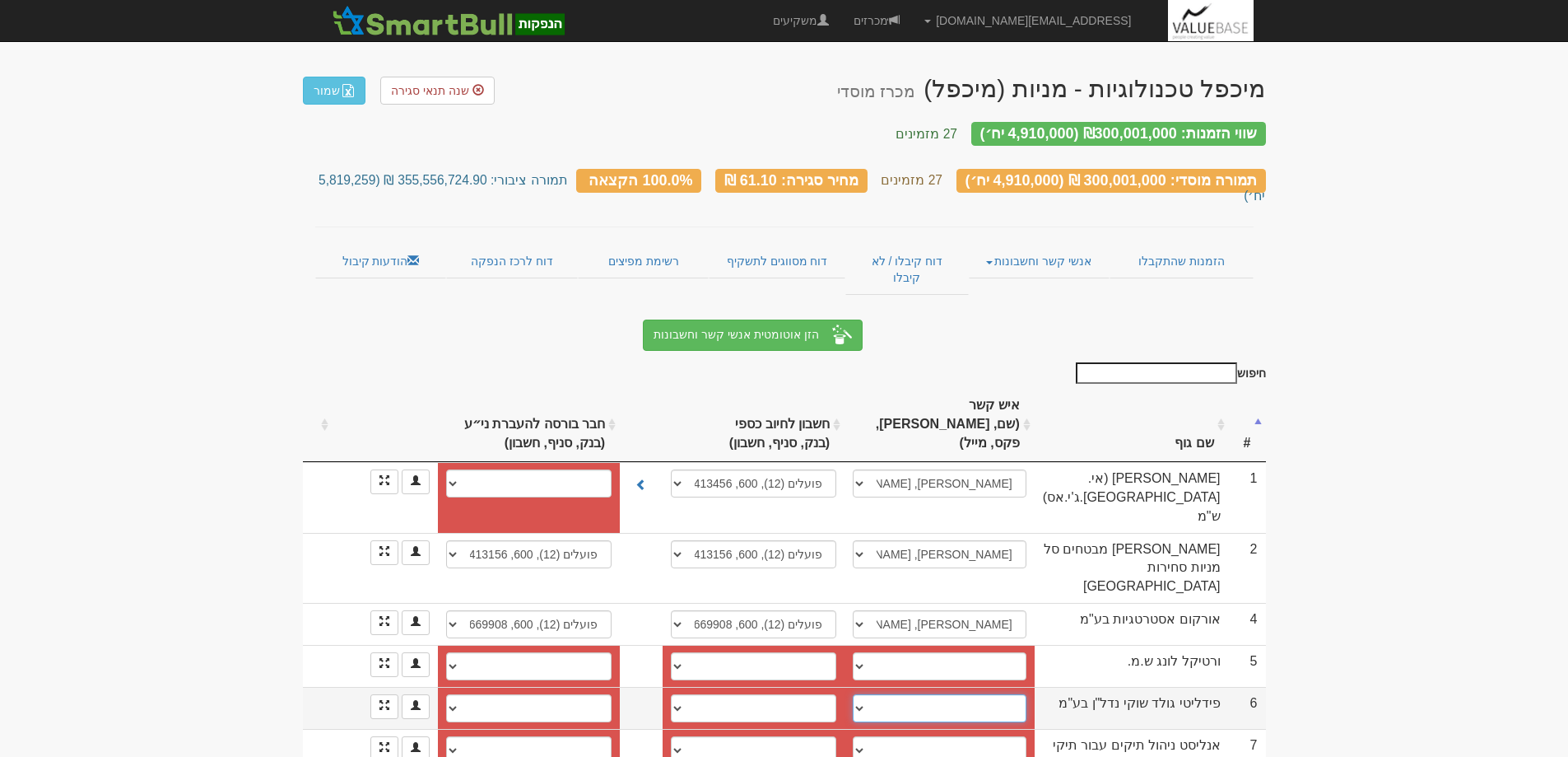
click at [872, 694] on select "────────── איש קשר חדש" at bounding box center [939, 708] width 174 height 28
select select "new_contact"
click at [866, 694] on select "────────── איש קשר חדש" at bounding box center [939, 708] width 174 height 28
select select
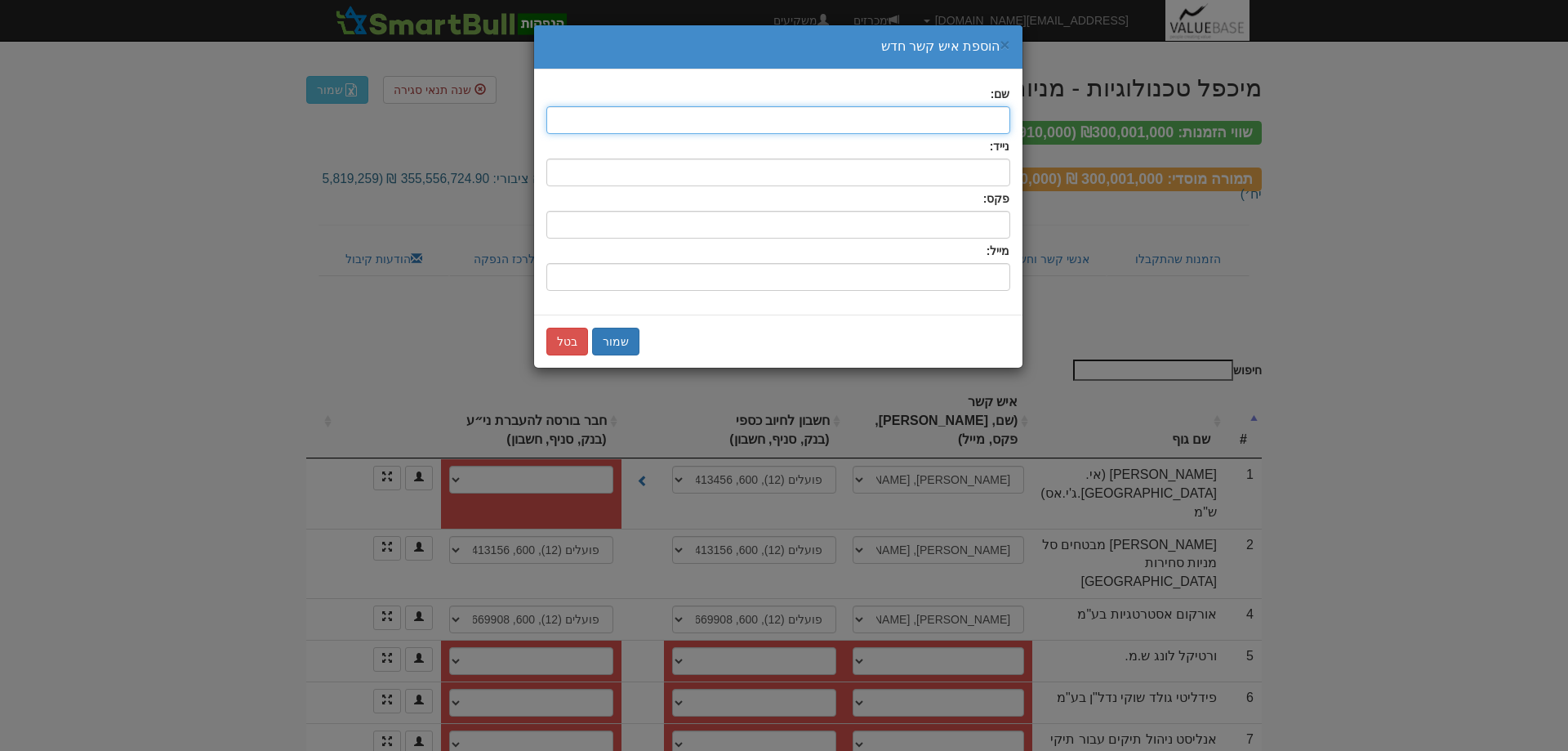
click at [949, 126] on input "text" at bounding box center [779, 120] width 464 height 28
type input "אסף קדם"
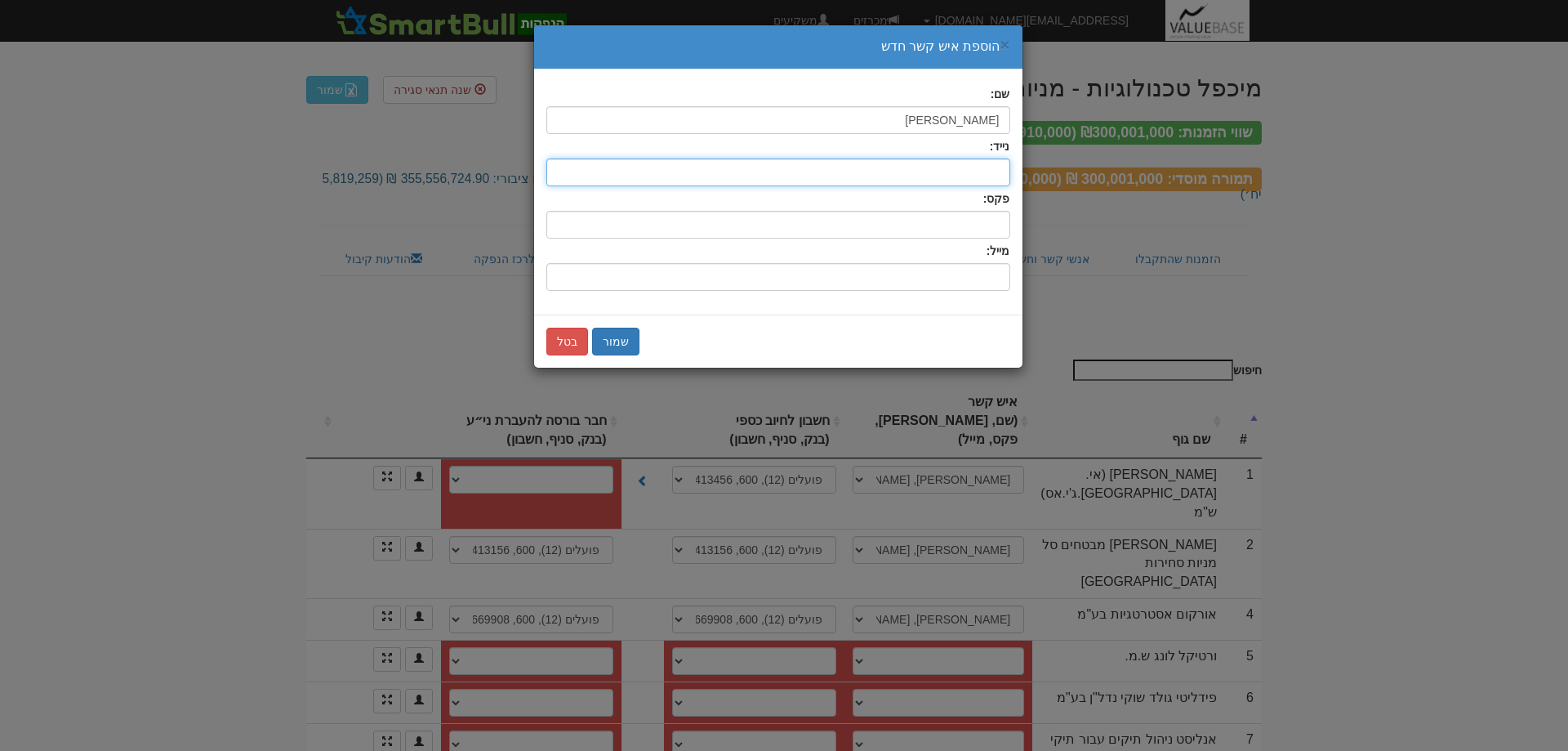
click at [990, 173] on input "text" at bounding box center [779, 173] width 464 height 28
type input "0529593208"
click at [1003, 280] on input "שם:" at bounding box center [779, 277] width 464 height 28
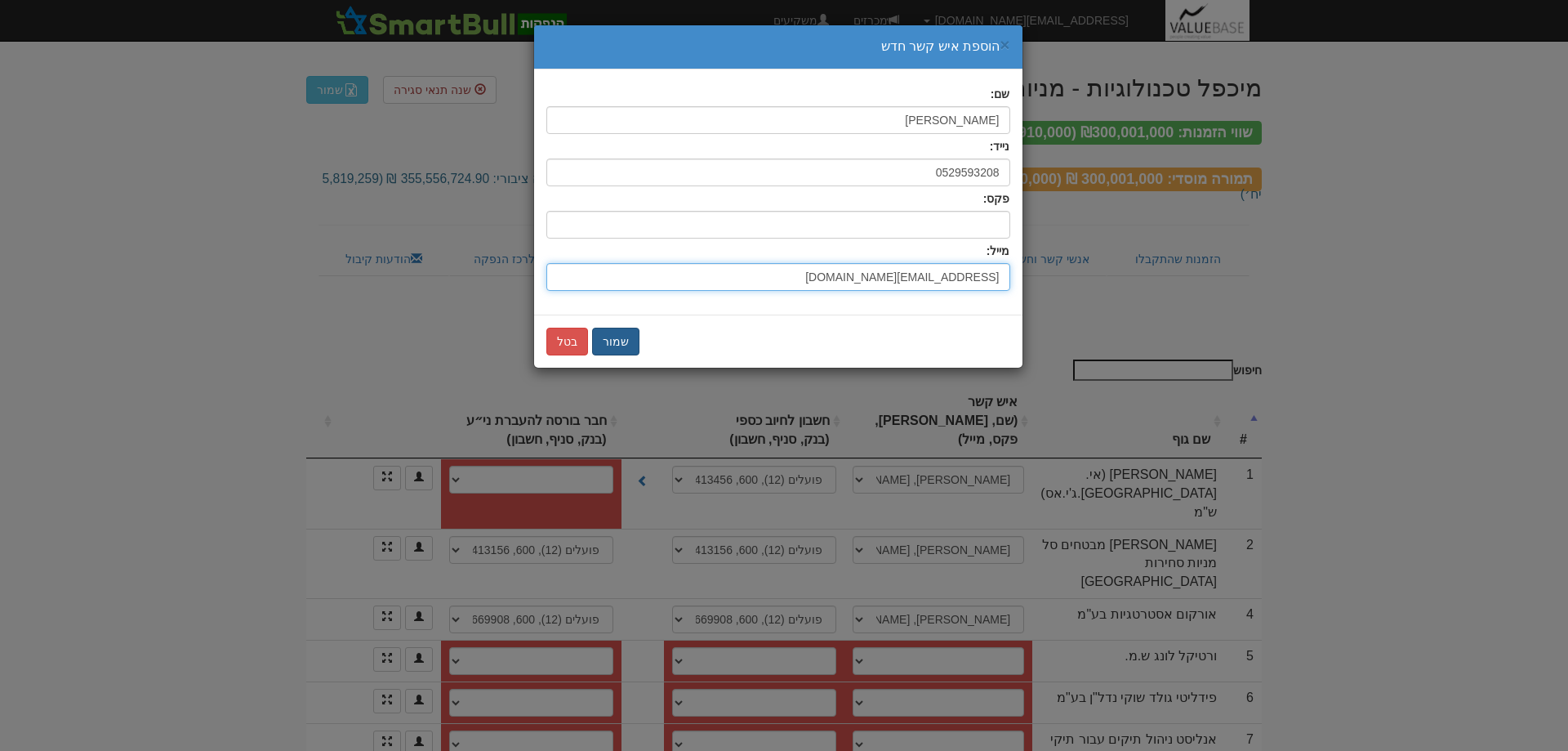
type input "assaf@fidelitygold.co.il"
click at [614, 342] on button "שמור" at bounding box center [616, 341] width 48 height 28
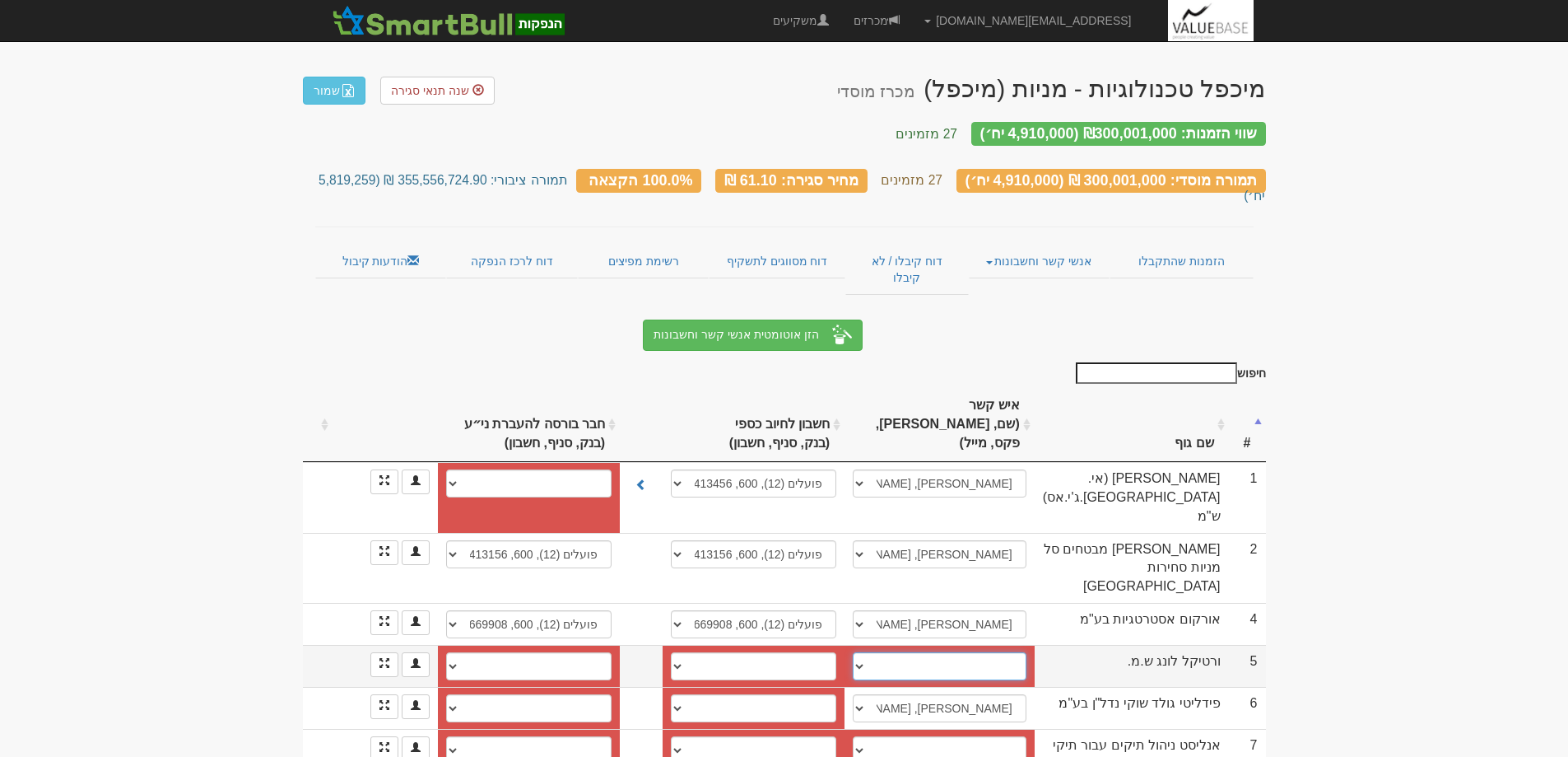
click at [865, 652] on select "דין בן זאב, 054-921-2994, dean@arbit.co.il ────────── איש קשר חדש" at bounding box center [939, 666] width 174 height 28
select select "new_contact"
click at [866, 652] on select "דין בן זאב, 054-921-2994, dean@arbit.co.il ────────── איש קשר חדש" at bounding box center [939, 666] width 174 height 28
select select
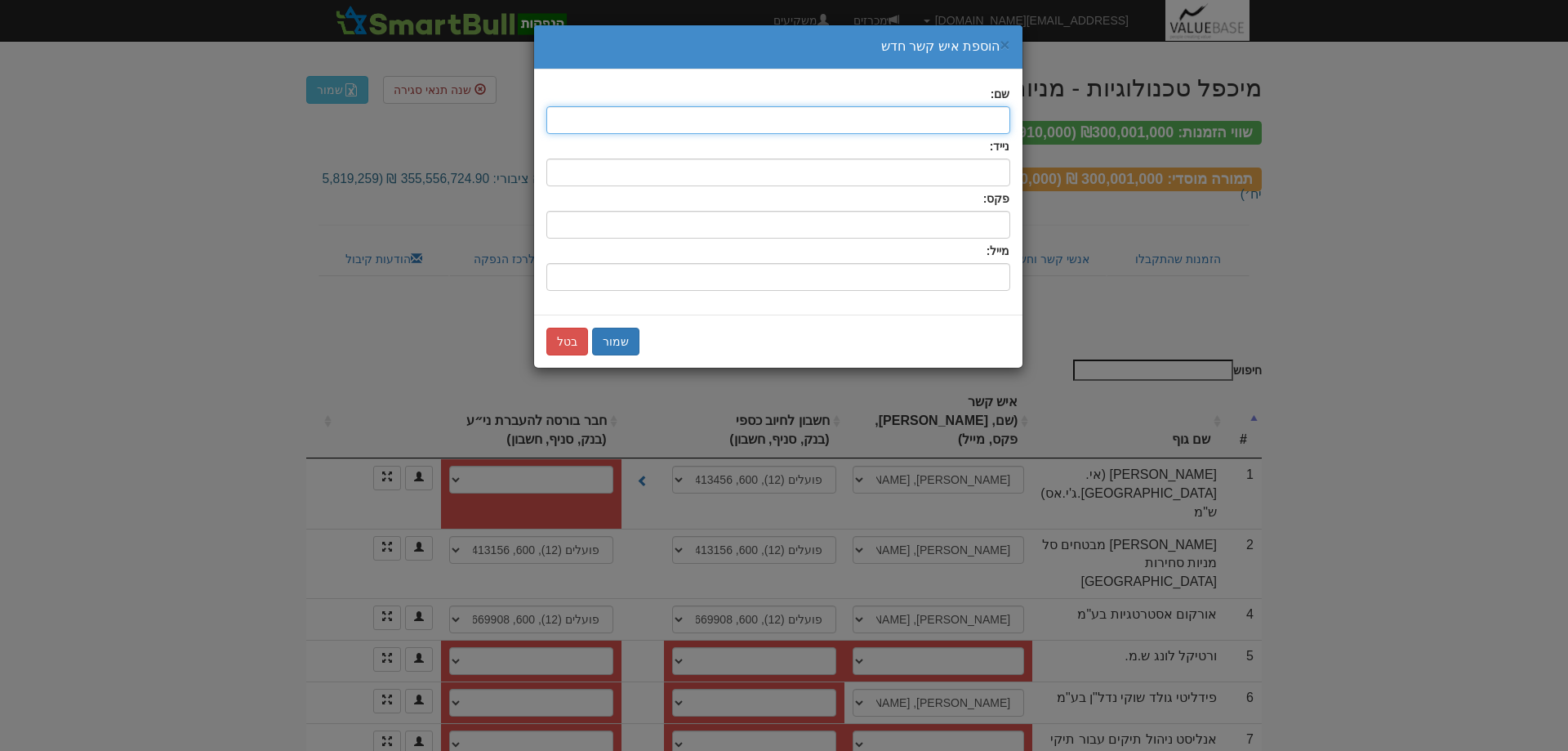
click at [984, 120] on input "text" at bounding box center [779, 120] width 464 height 28
type input "דותן רוזנברג"
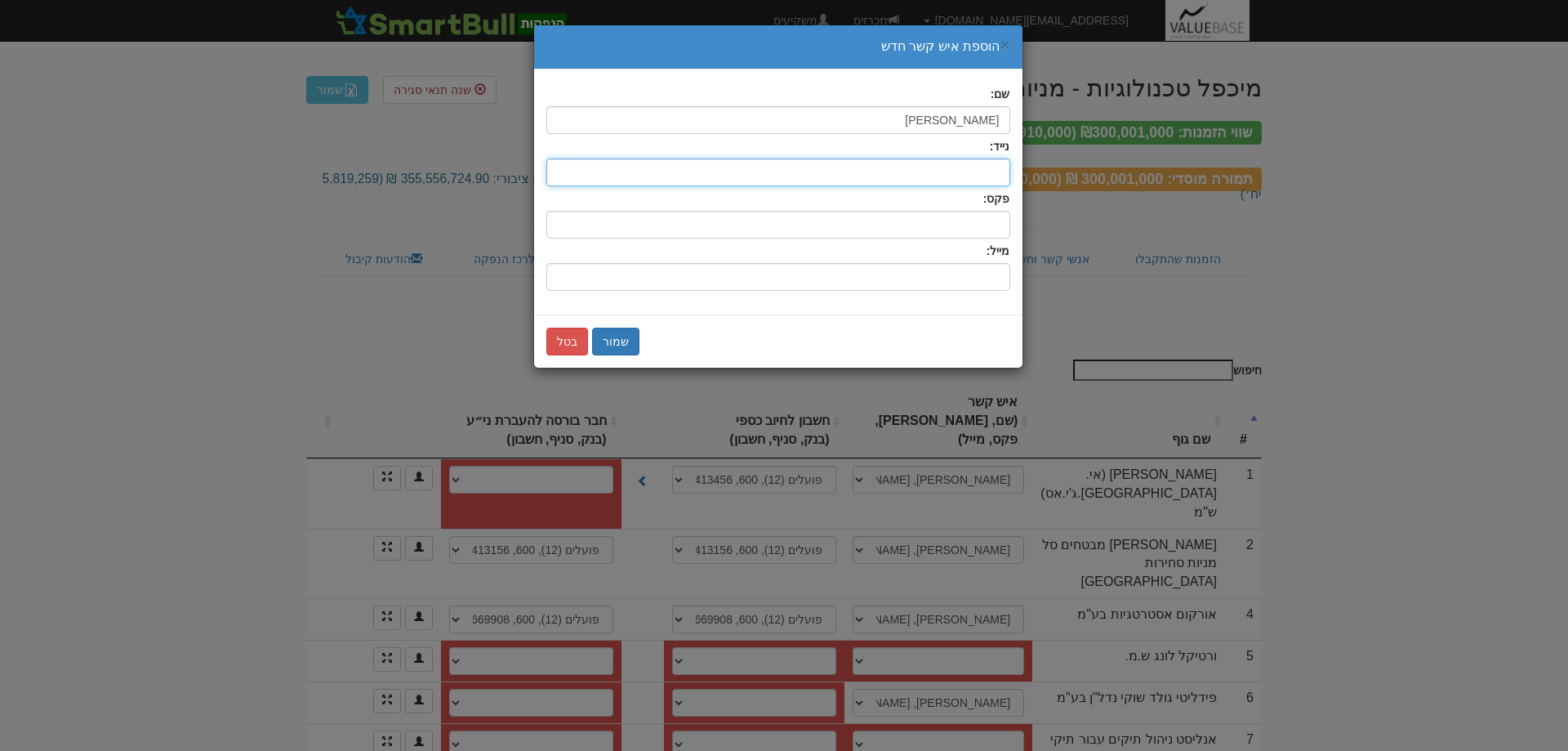
click at [980, 173] on input "text" at bounding box center [779, 173] width 464 height 28
type input "0545920192"
click at [954, 274] on input "שם:" at bounding box center [779, 277] width 464 height 28
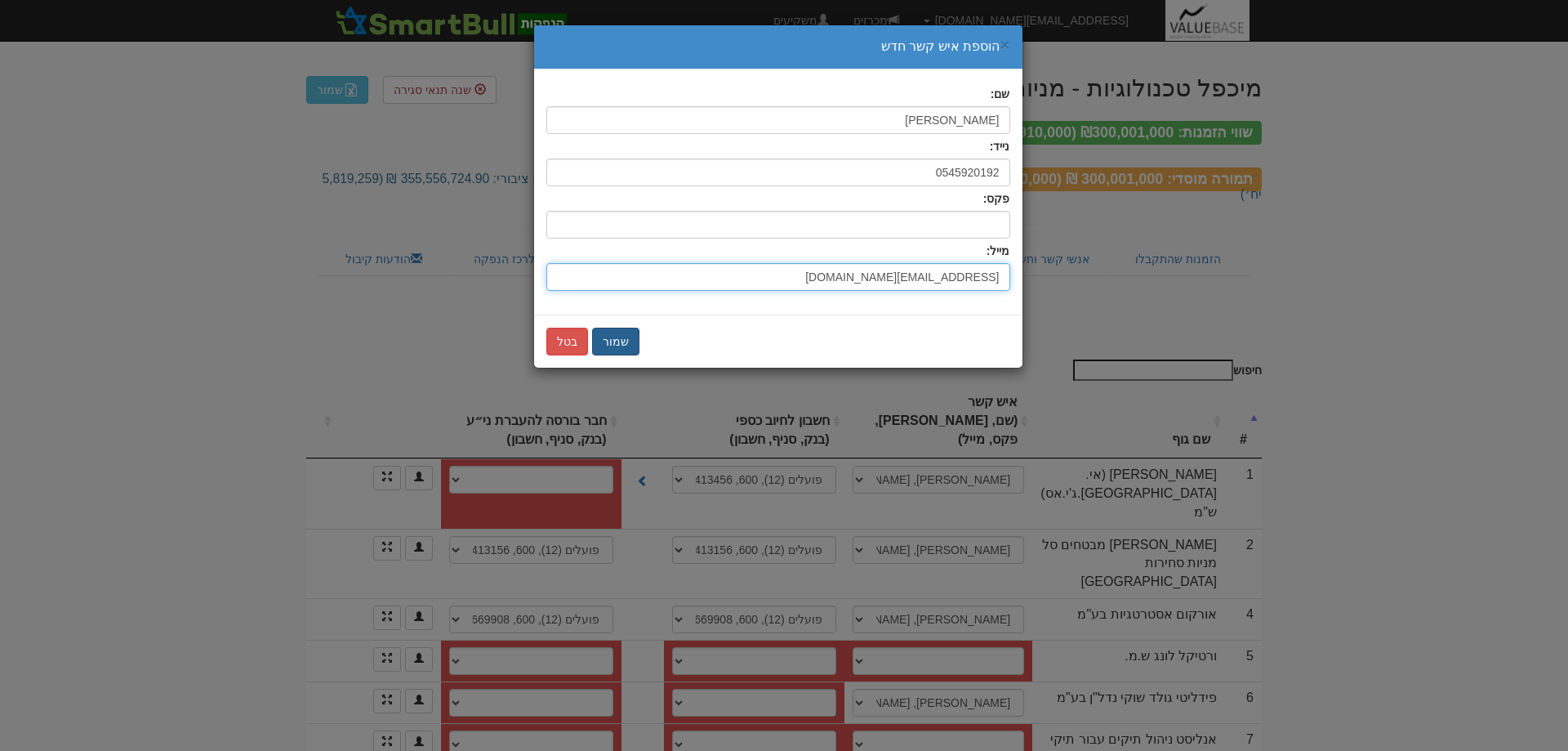
type input "[EMAIL_ADDRESS][DOMAIN_NAME]"
click at [614, 344] on button "שמור" at bounding box center [616, 341] width 48 height 28
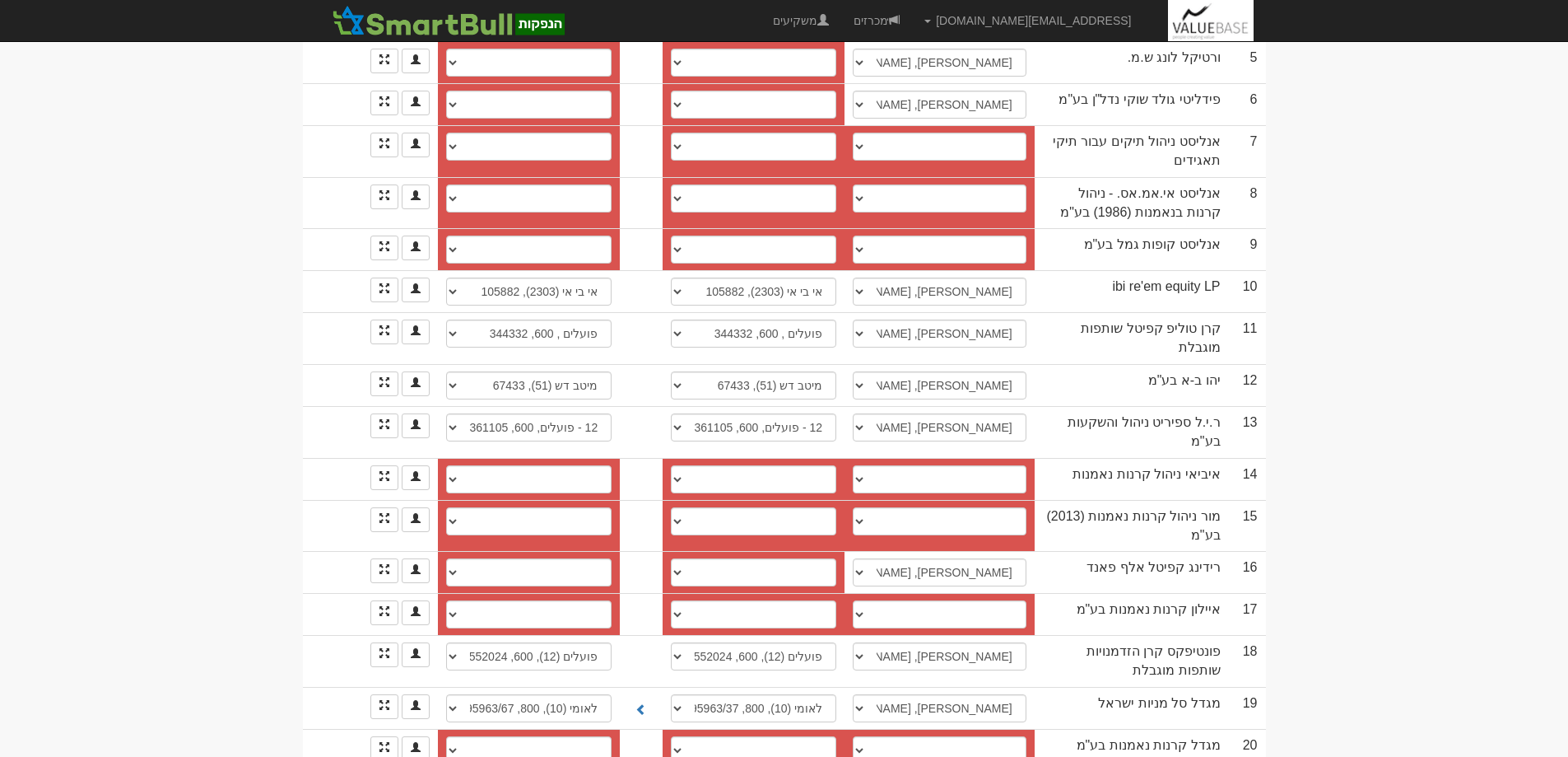
scroll to position [659, 0]
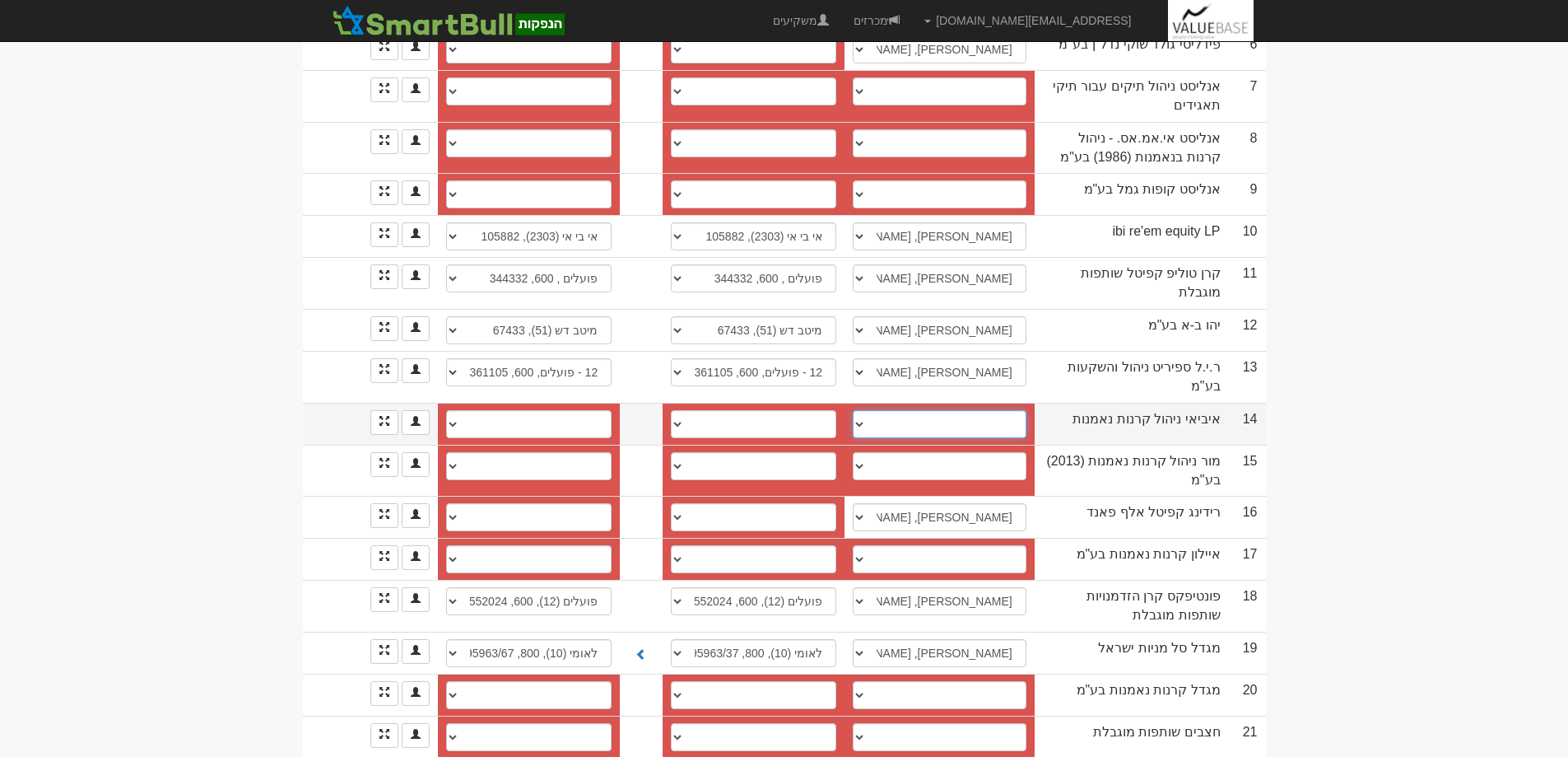
click at [865, 410] on select "אבשלום, hanpakotamitim@harel-ins.co.il טופז דזלדטי, 0545602411, topazd@ibi.co.i…" at bounding box center [939, 424] width 174 height 28
select select "658c60bd16c35559ab263e75"
click at [861, 410] on select "אבשלום, hanpakotamitim@harel-ins.co.il טופז דזלדטי, 0545602411, topazd@ibi.co.i…" at bounding box center [939, 424] width 174 height 28
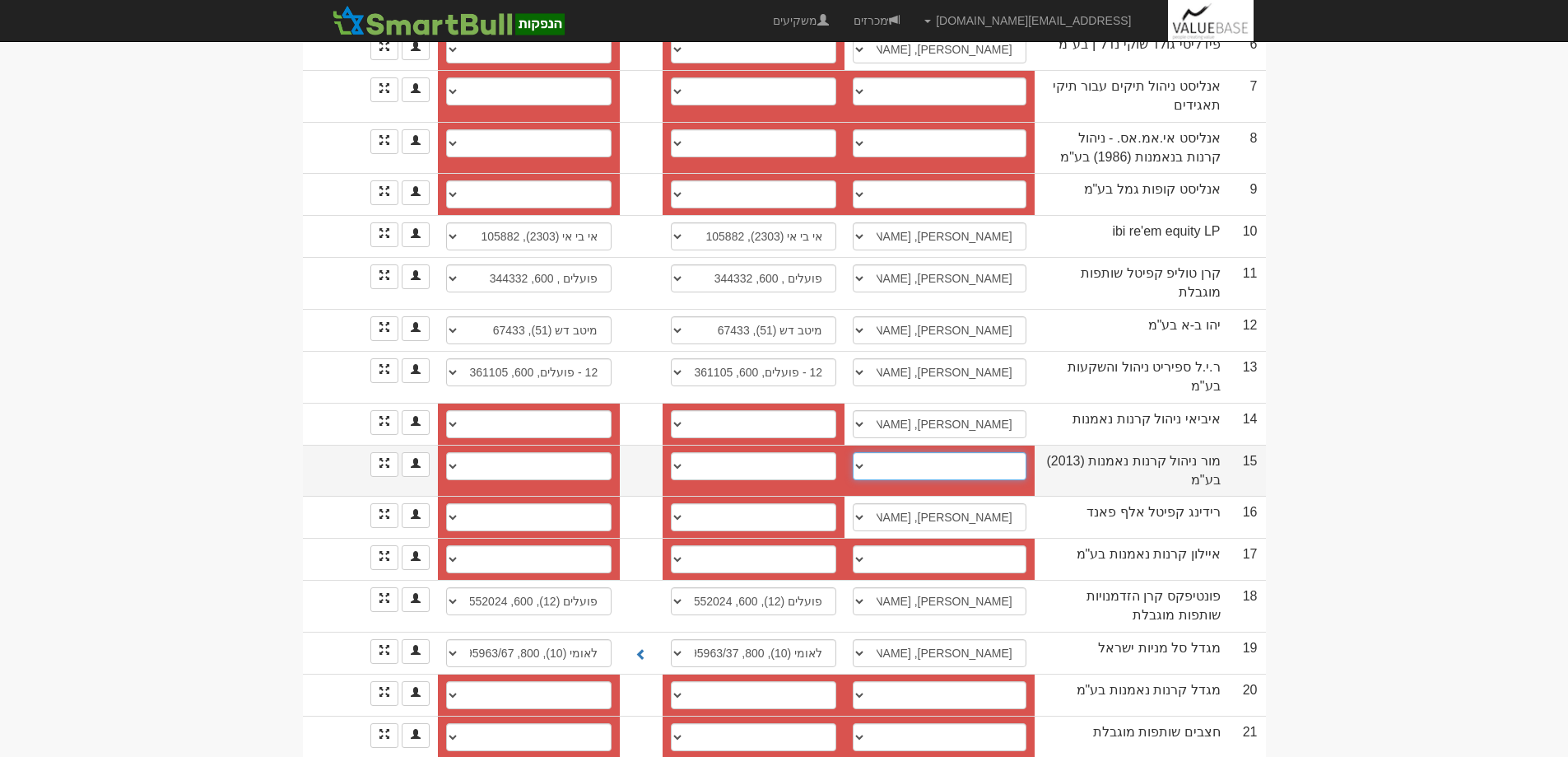
click at [862, 452] on select "ציפי, Tzipi.Pitchaza@more.co.il מירי, miri@more.co.il מירי דרי, 0504548840, Mir…" at bounding box center [939, 466] width 174 height 28
select select "65f85d08d0158b8951acc61b"
click at [861, 452] on select "ציפי, Tzipi.Pitchaza@more.co.il מירי, miri@more.co.il מירי דרי, 0504548840, Mir…" at bounding box center [939, 466] width 174 height 28
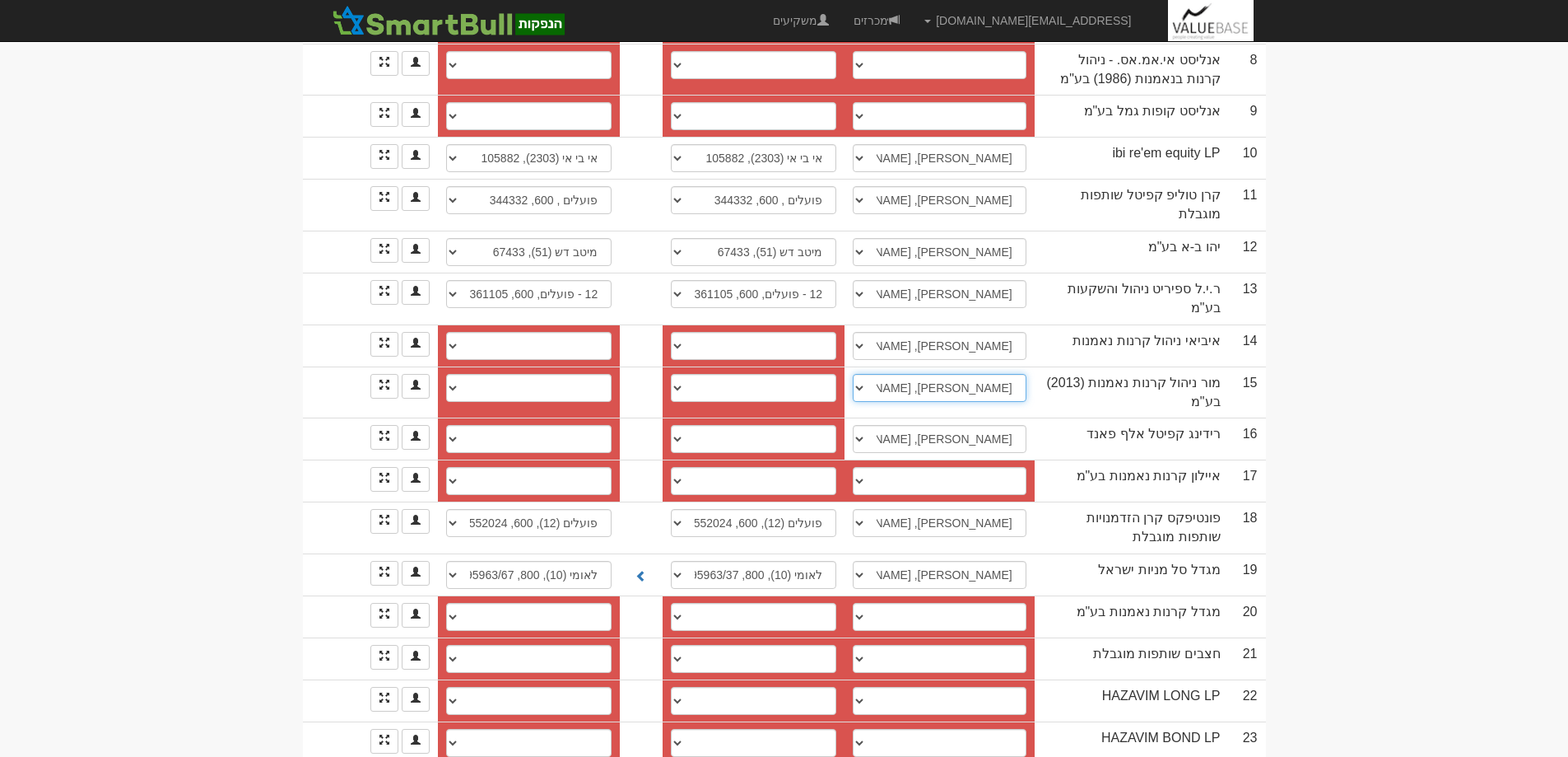
scroll to position [824, 0]
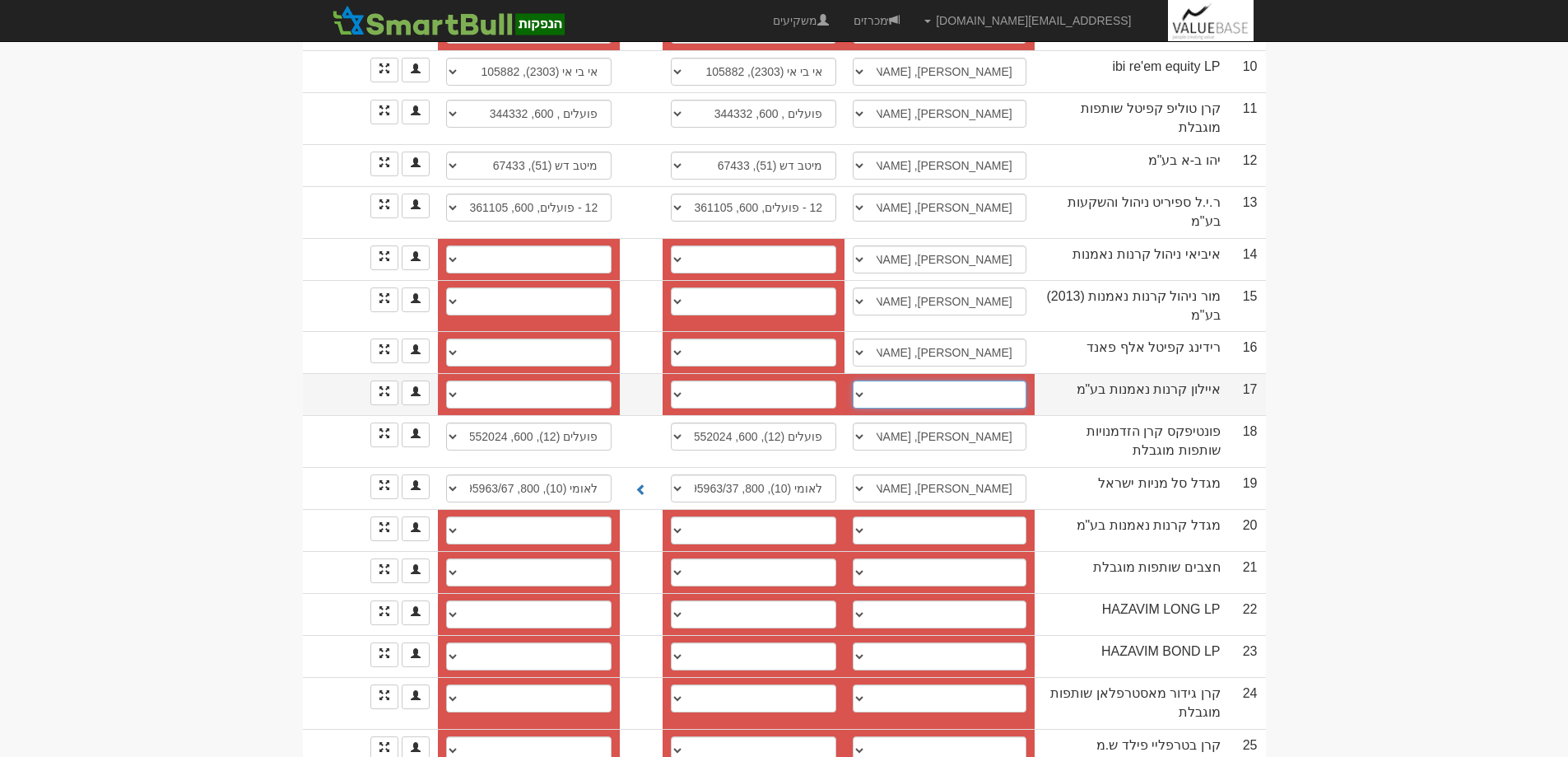
click at [872, 381] on select "אירנה , ayalon-md@ayalon-inv.co.il עדי, ayalon-md@ayalon-inv.co.il תום דורות, a…" at bounding box center [939, 395] width 174 height 28
select select "66e04c49aaee0f2432fbe88d"
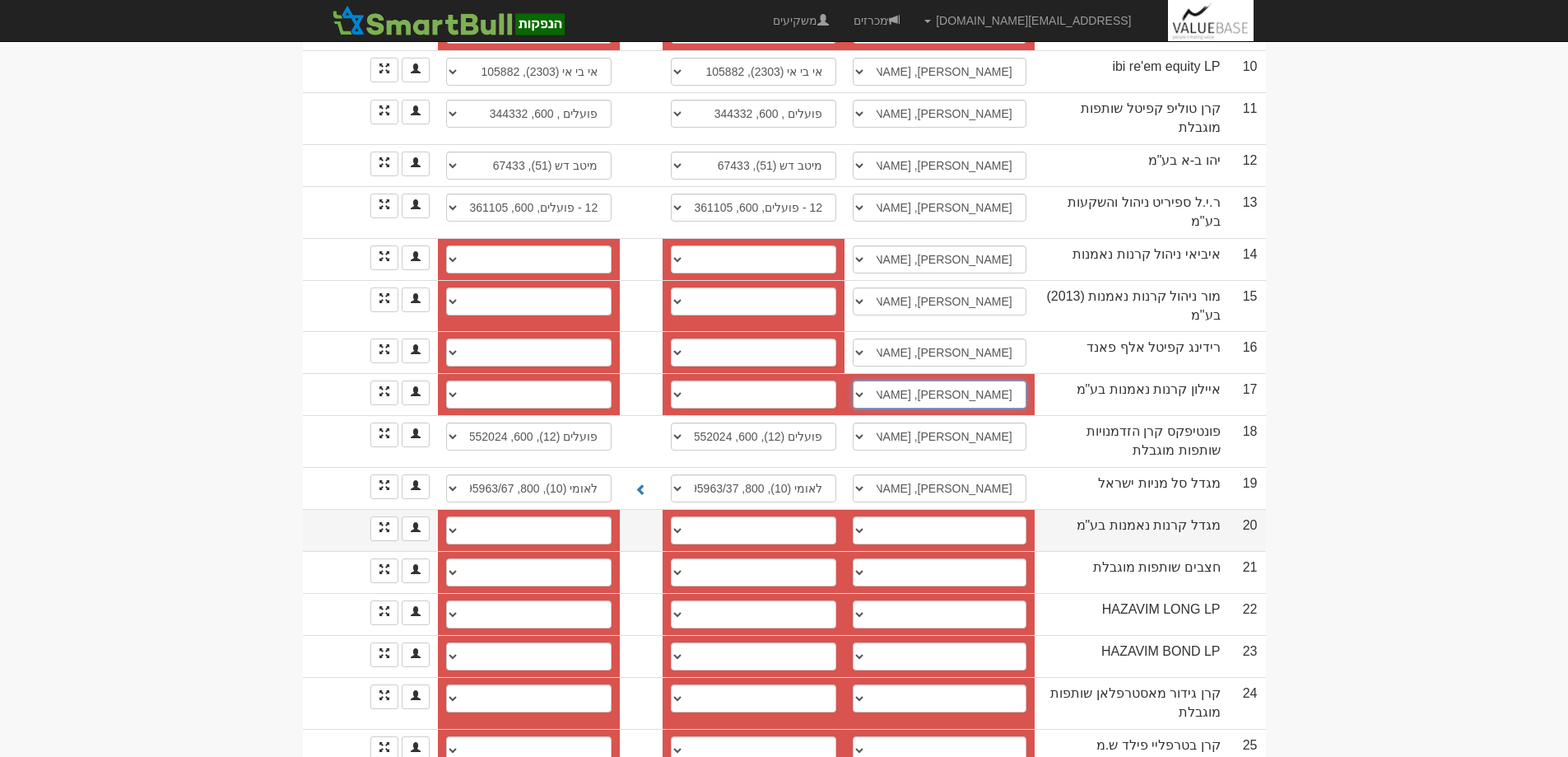
click at [861, 381] on select "אירנה , ayalon-md@ayalon-inv.co.il עדי, ayalon-md@ayalon-inv.co.il תום דורות, a…" at bounding box center [939, 395] width 174 height 28
click at [867, 516] on select "יניב אדם, 054-2474412, 03-5606027, yanivada@msh.co.il שלמה לובלין, 0546672563, …" at bounding box center [939, 530] width 174 height 28
select select "5911fec120e2b900114fb96a"
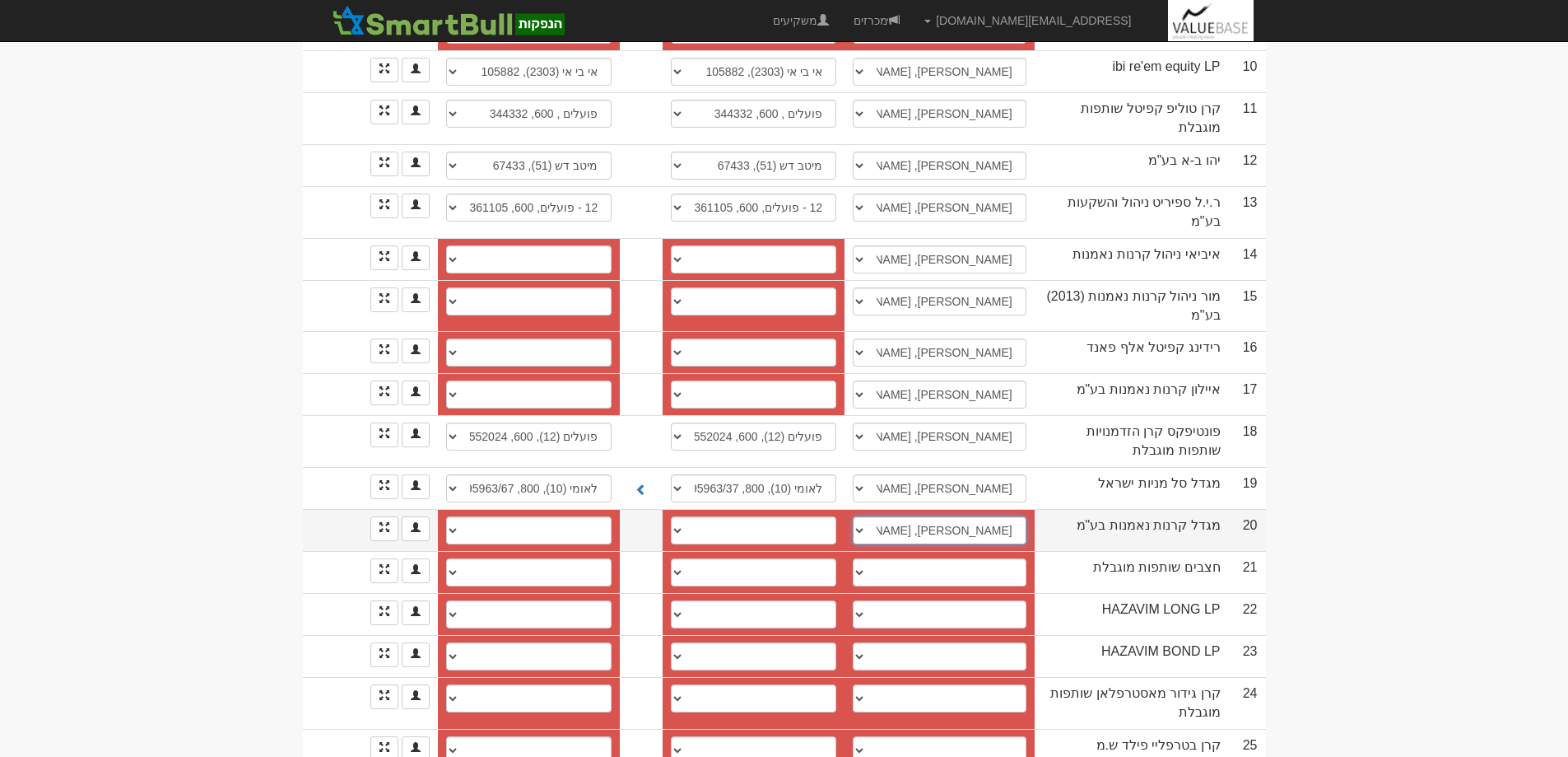
click at [861, 516] on select "יניב אדם, 054-2474412, 03-5606027, yanivada@msh.co.il שלמה לובלין, 0546672563, …" at bounding box center [939, 530] width 174 height 28
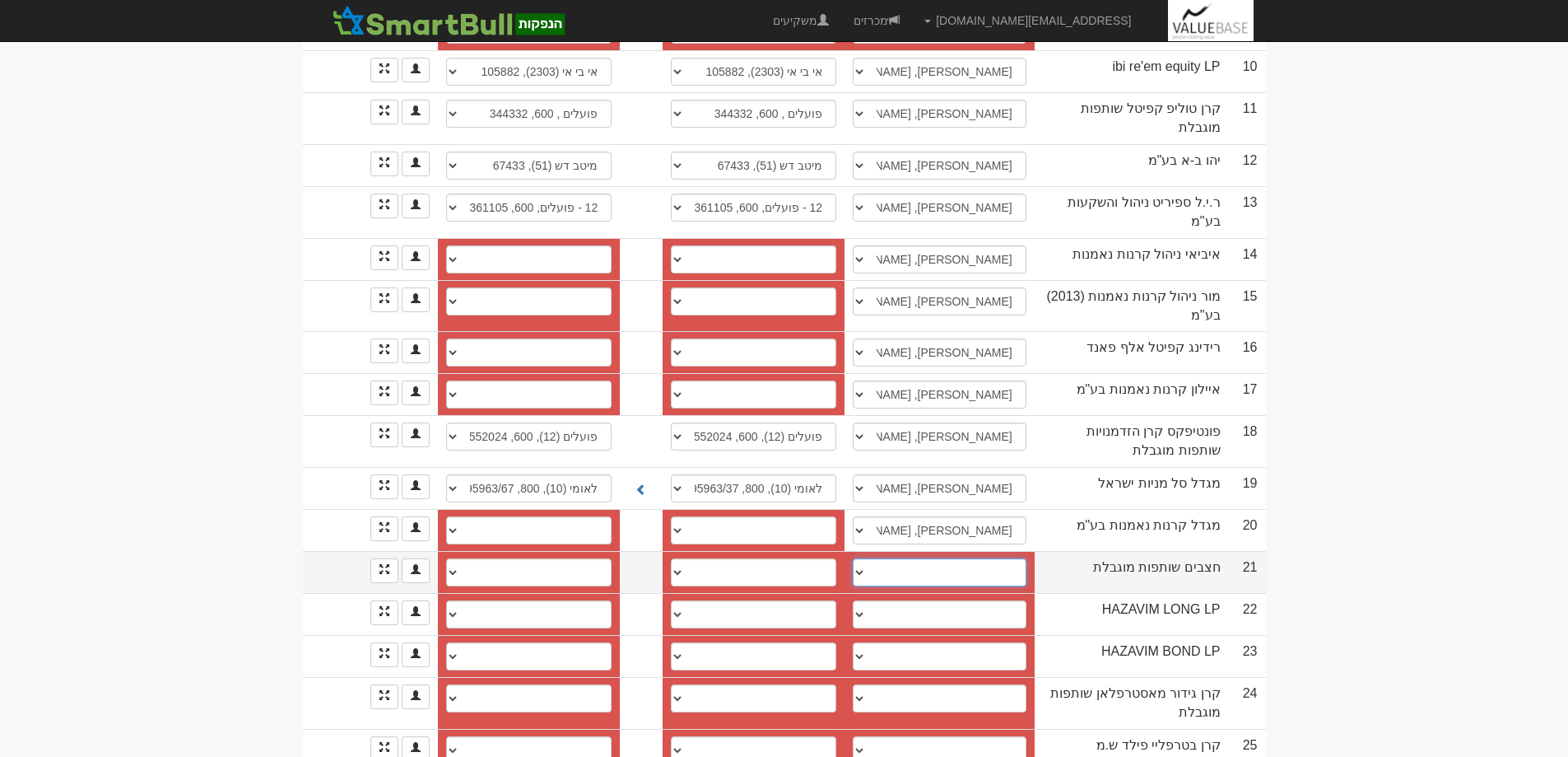
click at [871, 558] on select "שגיא פרידמן, 0523202548, Sagi@hazavim.co.il נדב הרץ, sagi@hazavim.co.il יריב פר…" at bounding box center [939, 572] width 174 height 28
select select "5ed6875e12319b00043580b3"
click at [861, 558] on select "שגיא פרידמן, 0523202548, Sagi@hazavim.co.il נדב הרץ, sagi@hazavim.co.il יריב פר…" at bounding box center [939, 572] width 174 height 28
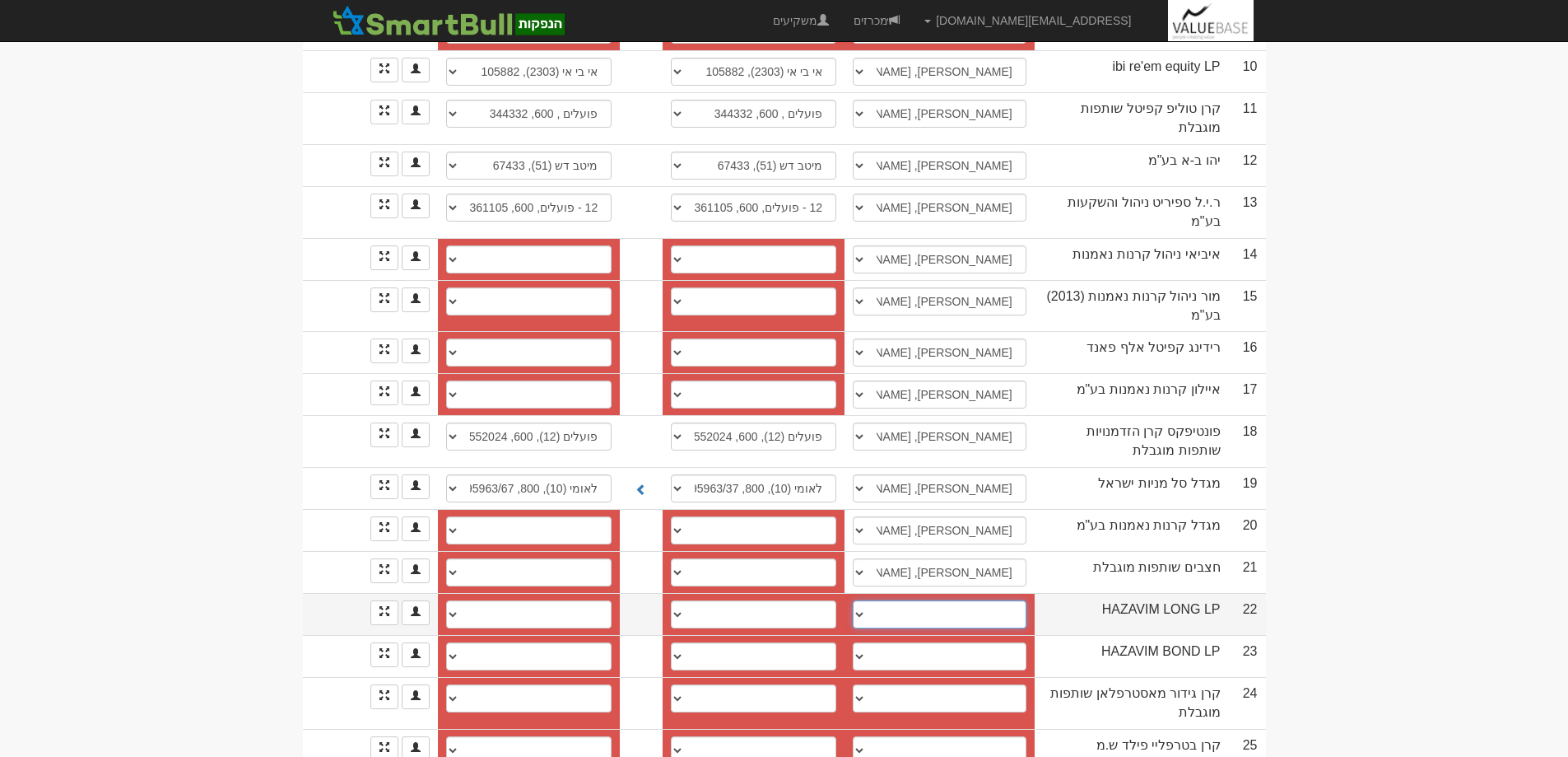
click at [865, 600] on select "לירן ברוך, 0545586034, liran@hazavim.co.il שגיא פרידמן, 0523202548, sagi@hazavi…" at bounding box center [939, 614] width 174 height 28
select select "5f060318b71e2a0004e57bbc"
click at [861, 600] on select "לירן ברוך, 0545586034, liran@hazavim.co.il שגיא פרידמן, 0523202548, sagi@hazavi…" at bounding box center [939, 614] width 174 height 28
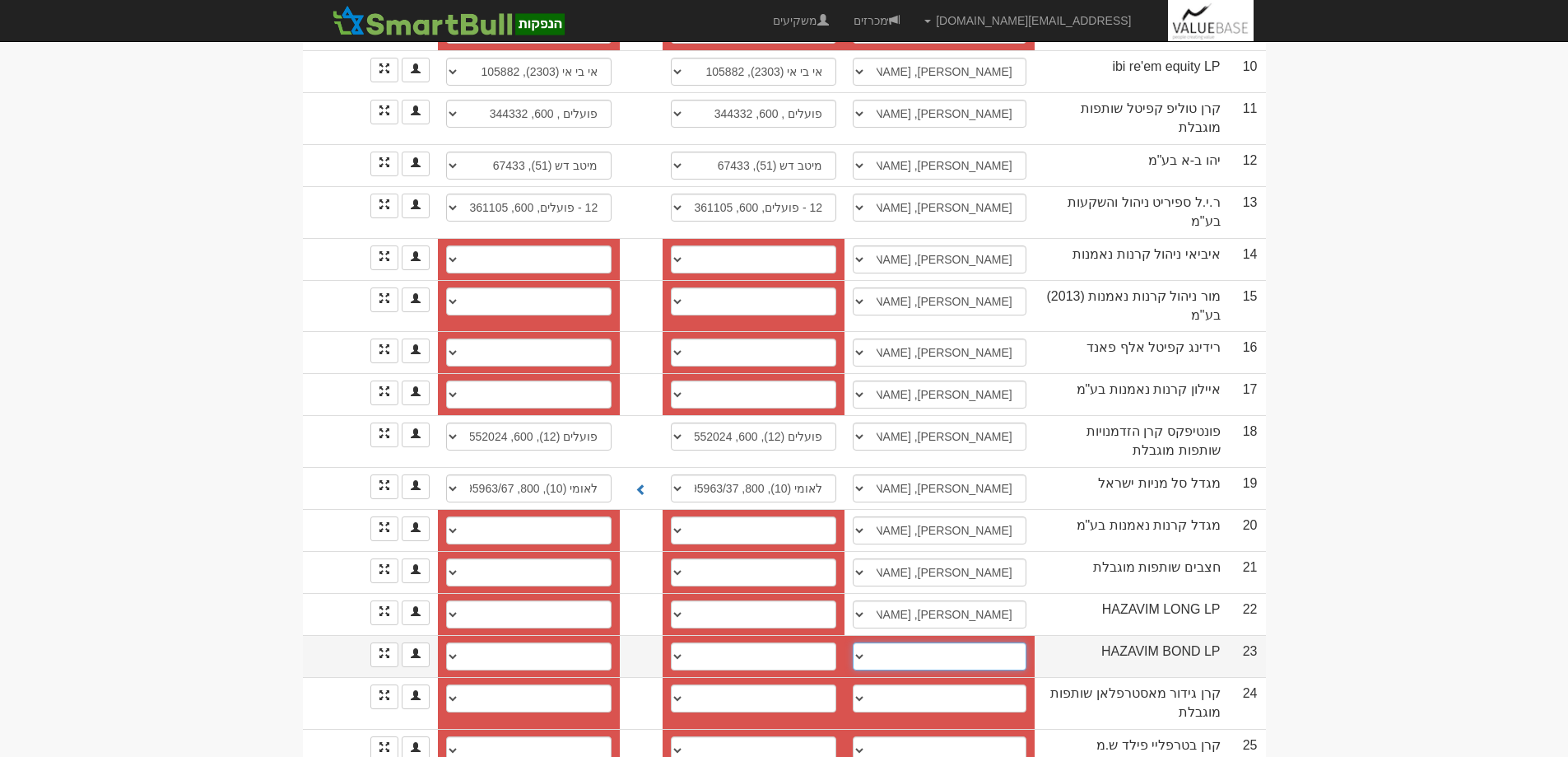
click at [871, 642] on select "נדב הרץ, 0523073070, SAGI@HAZAVIM.CO.IL שגיא פרידמן, sagi@hazavim.co.il יריב, Y…" at bounding box center [939, 656] width 174 height 28
select select "60ae08c35481ad000491d500"
click at [861, 642] on select "נדב הרץ, 0523073070, SAGI@HAZAVIM.CO.IL שגיא פרידמן, sagi@hazavim.co.il יריב, Y…" at bounding box center [939, 656] width 174 height 28
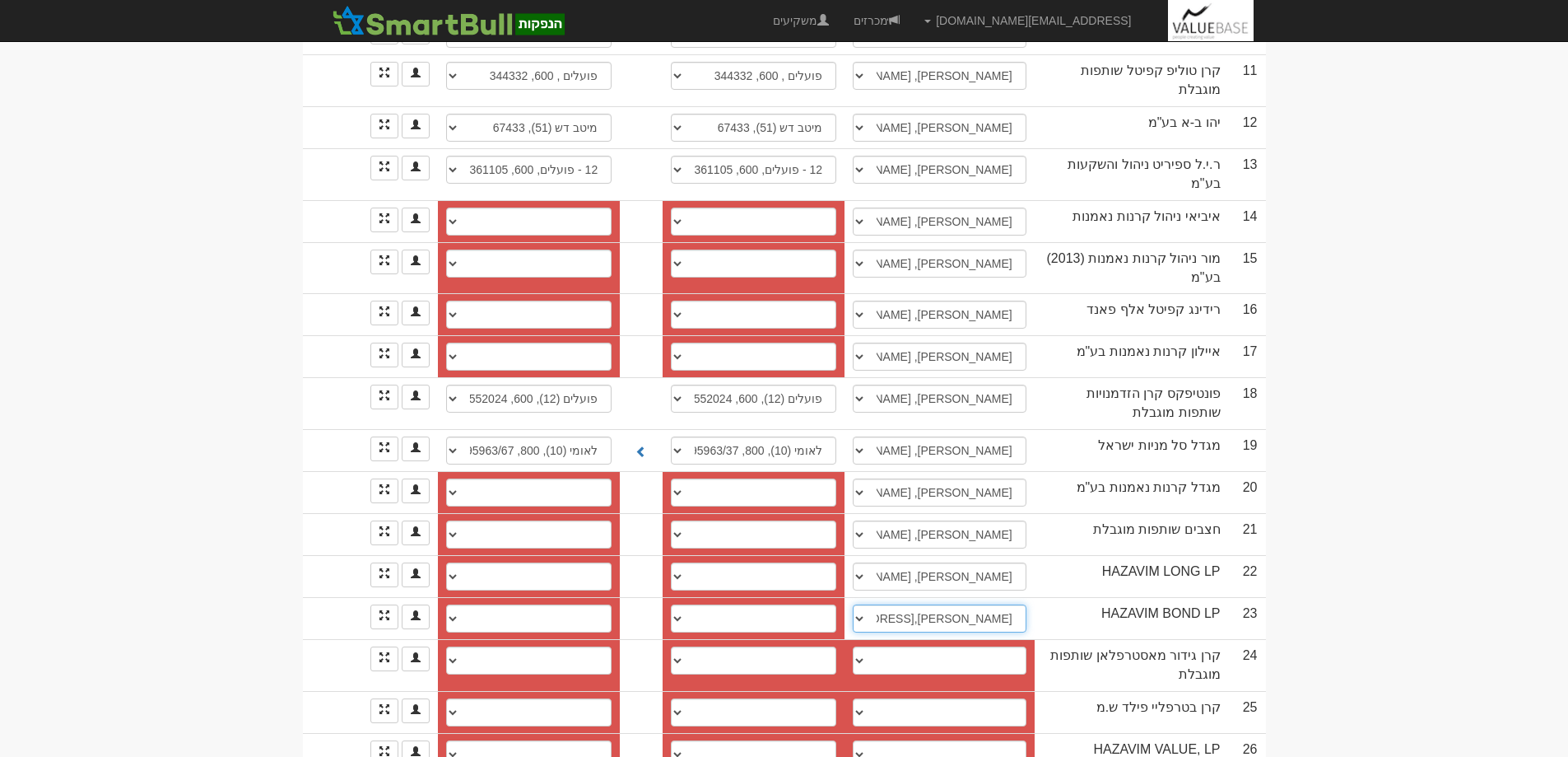
scroll to position [891, 0]
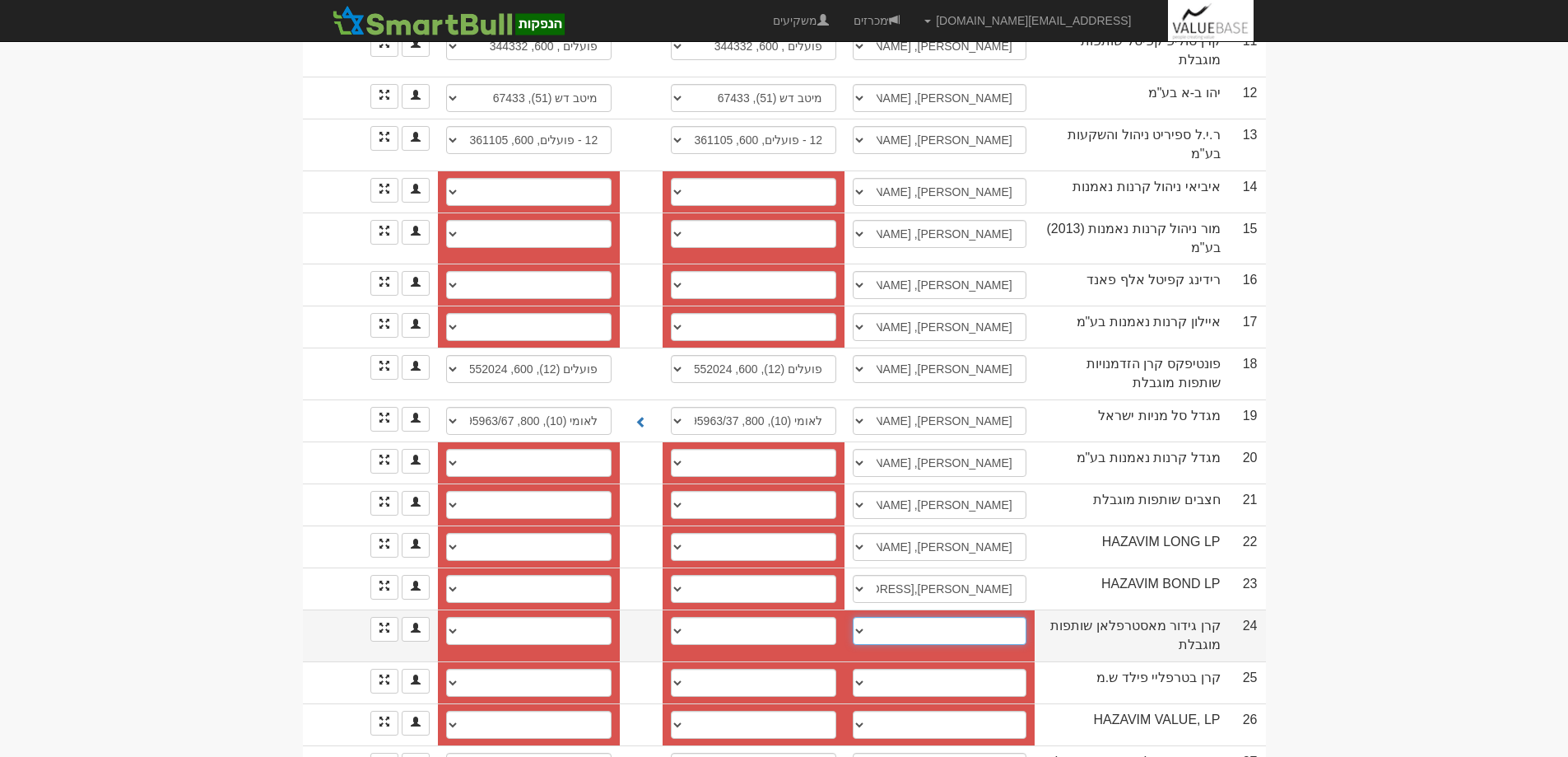
click at [867, 617] on select "שגיא פרידמן, 0523202548, sagi@hazavim.co.il נדב הרץ, sagi@hazavim.co.il ───────…" at bounding box center [939, 631] width 174 height 28
select select "5eeba254df077200045f39e6"
click at [861, 617] on select "שגיא פרידמן, 0523202548, sagi@hazavim.co.il נדב הרץ, sagi@hazavim.co.il ───────…" at bounding box center [939, 631] width 174 height 28
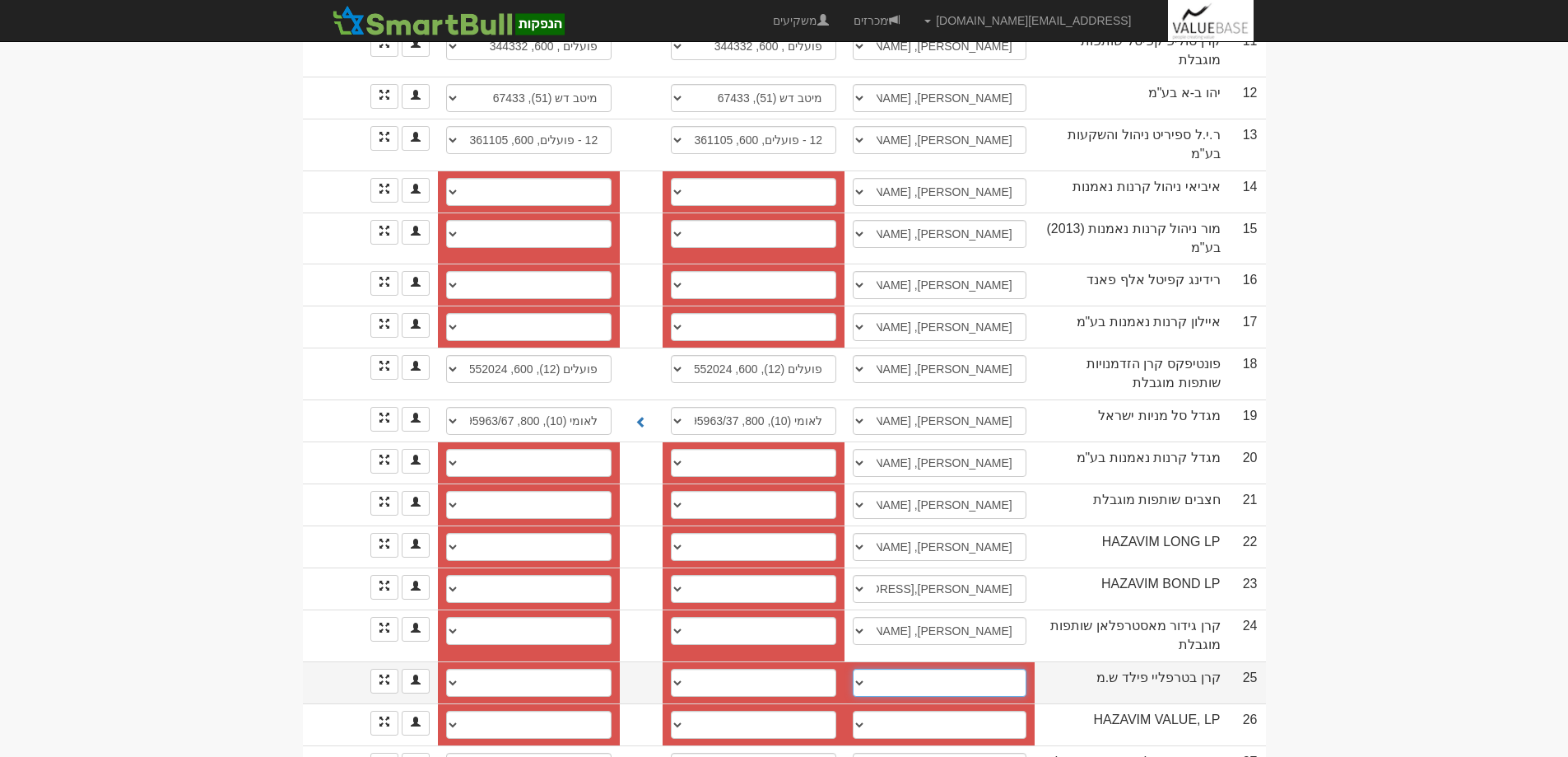
click at [869, 669] on select "שגיא פרידמן, 052-320-2548, sagi@hazavim.co.il ────────── איש קשר חדש" at bounding box center [939, 683] width 174 height 28
select select "686bdd9438d6cde44da21dc6"
click at [861, 669] on select "שגיא פרידמן, 052-320-2548, sagi@hazavim.co.il ────────── איש קשר חדש" at bounding box center [939, 683] width 174 height 28
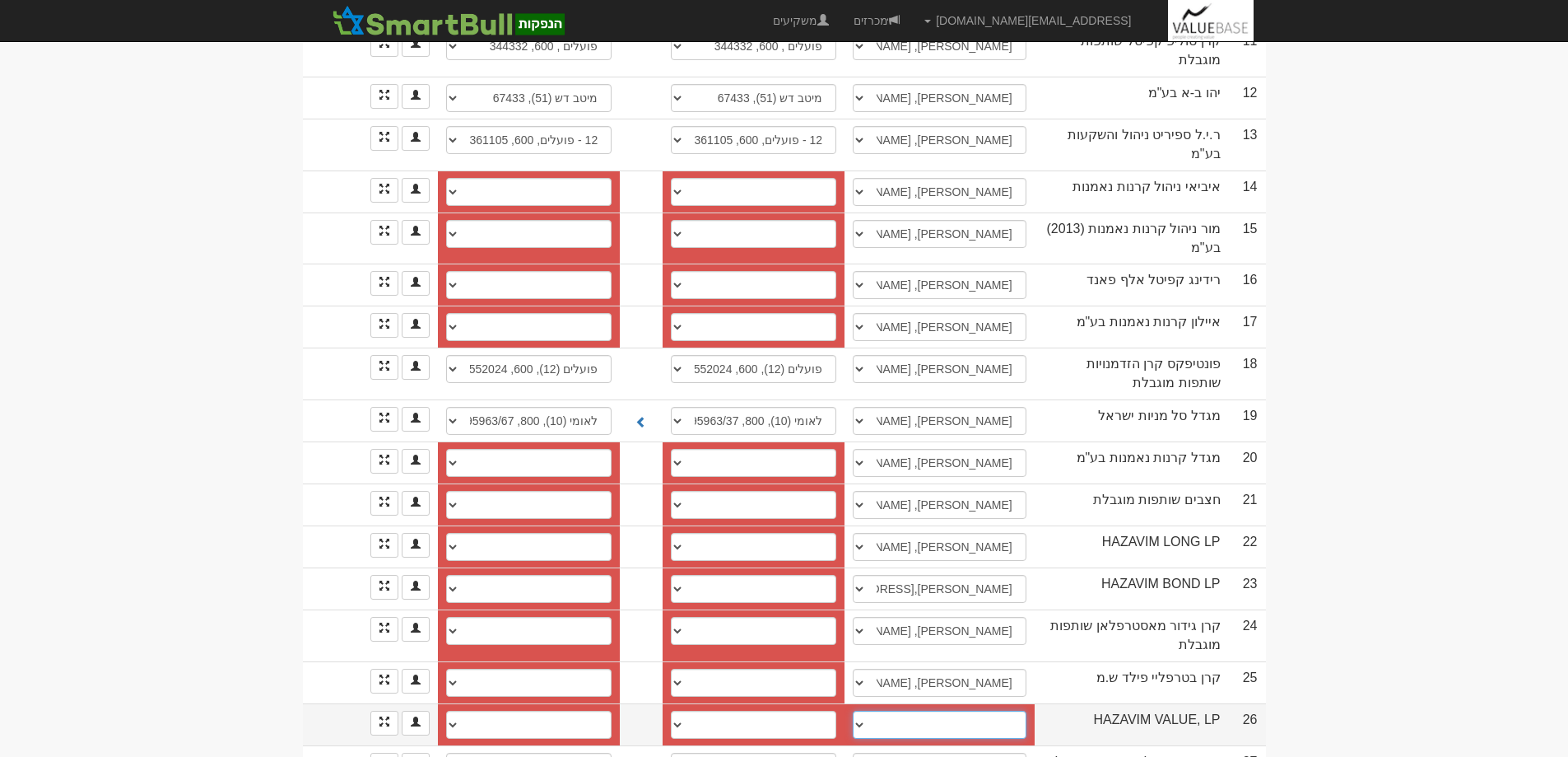
click at [869, 711] on select "────────── איש קשר חדש" at bounding box center [939, 725] width 174 height 28
select select "new_contact"
click at [866, 711] on select "────────── איש קשר חדש" at bounding box center [939, 725] width 174 height 28
select select
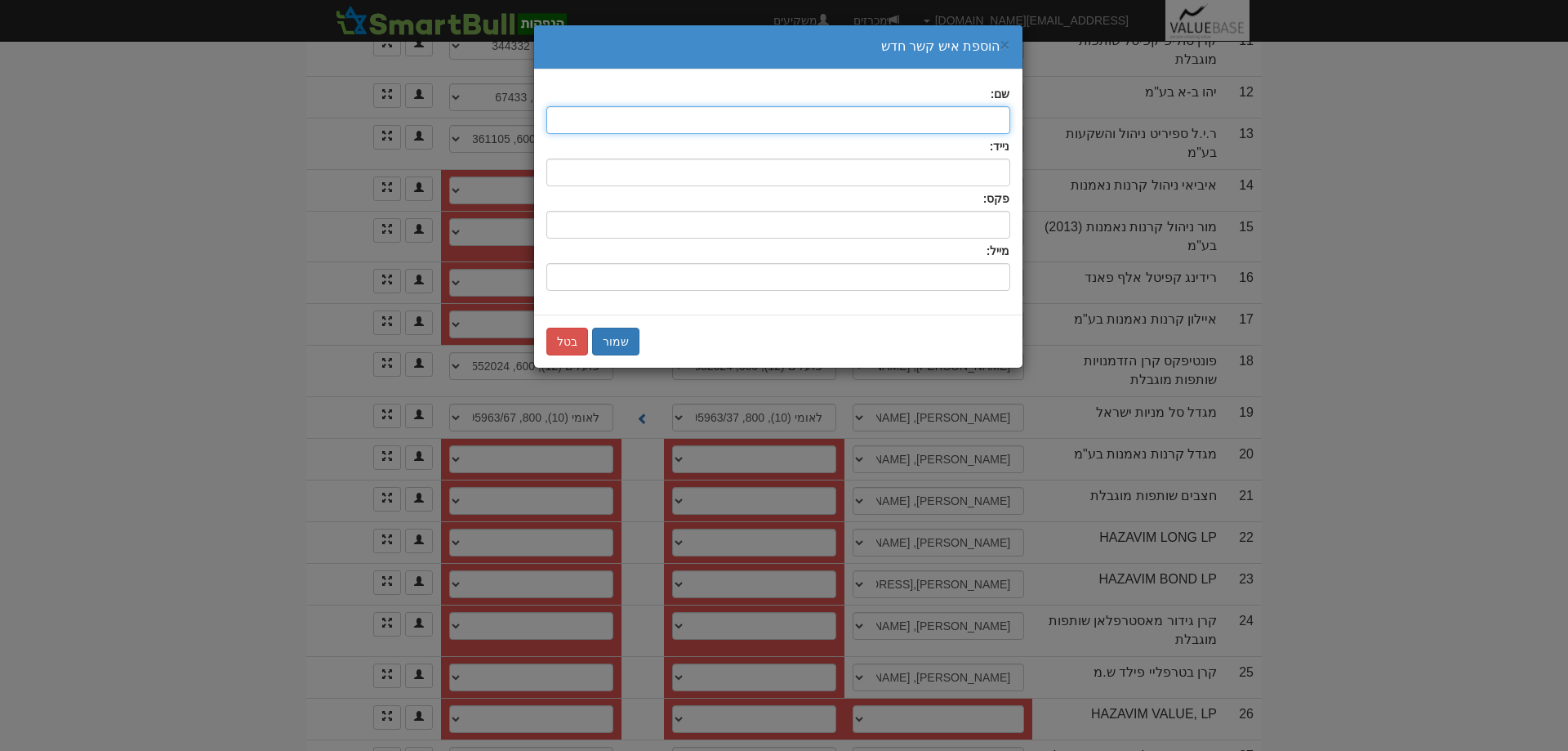
click at [971, 118] on input "text" at bounding box center [779, 120] width 464 height 28
type input "שגיא פרידמן"
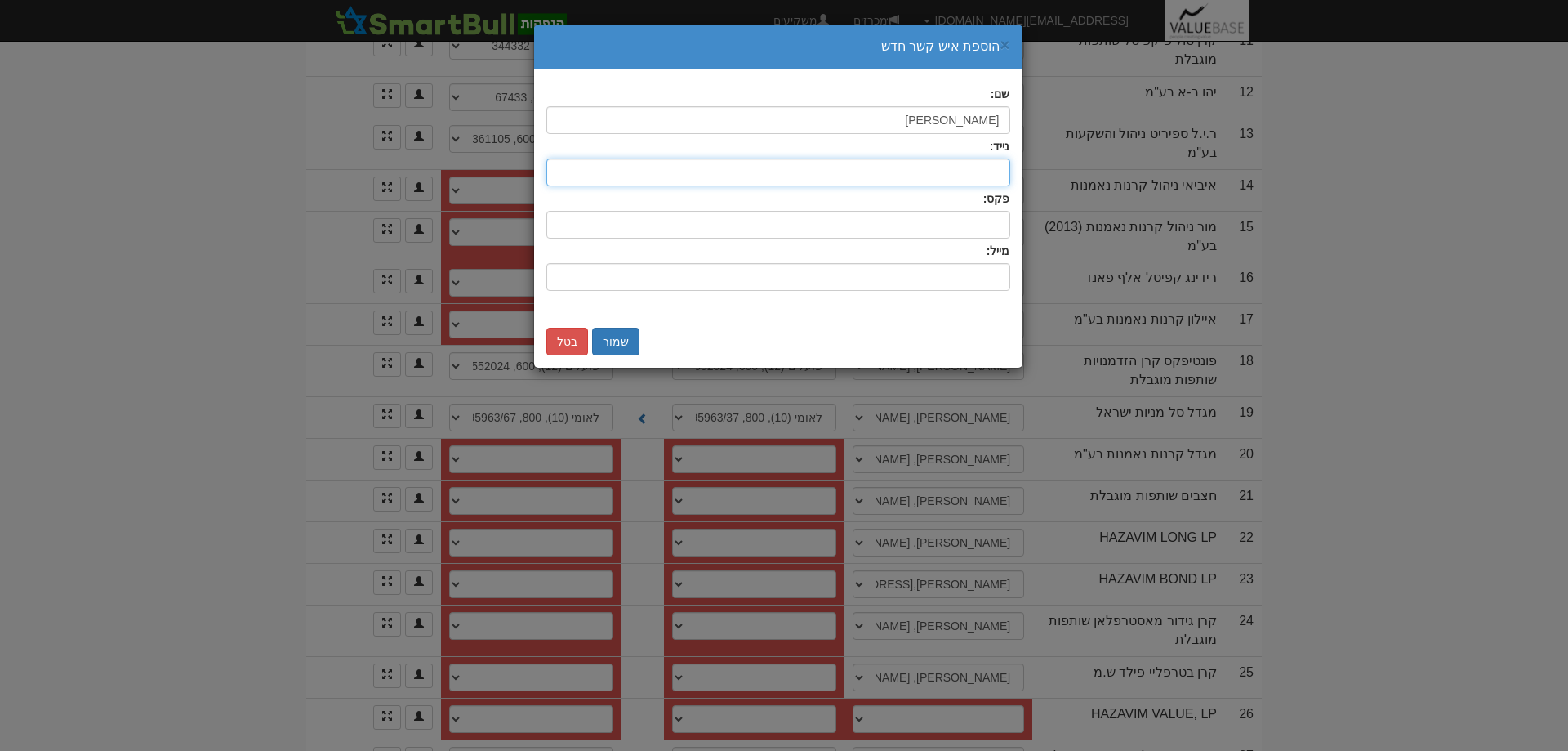
click at [985, 169] on input "text" at bounding box center [779, 173] width 464 height 28
type input "0523202548"
click at [982, 276] on input "שם:" at bounding box center [779, 277] width 464 height 28
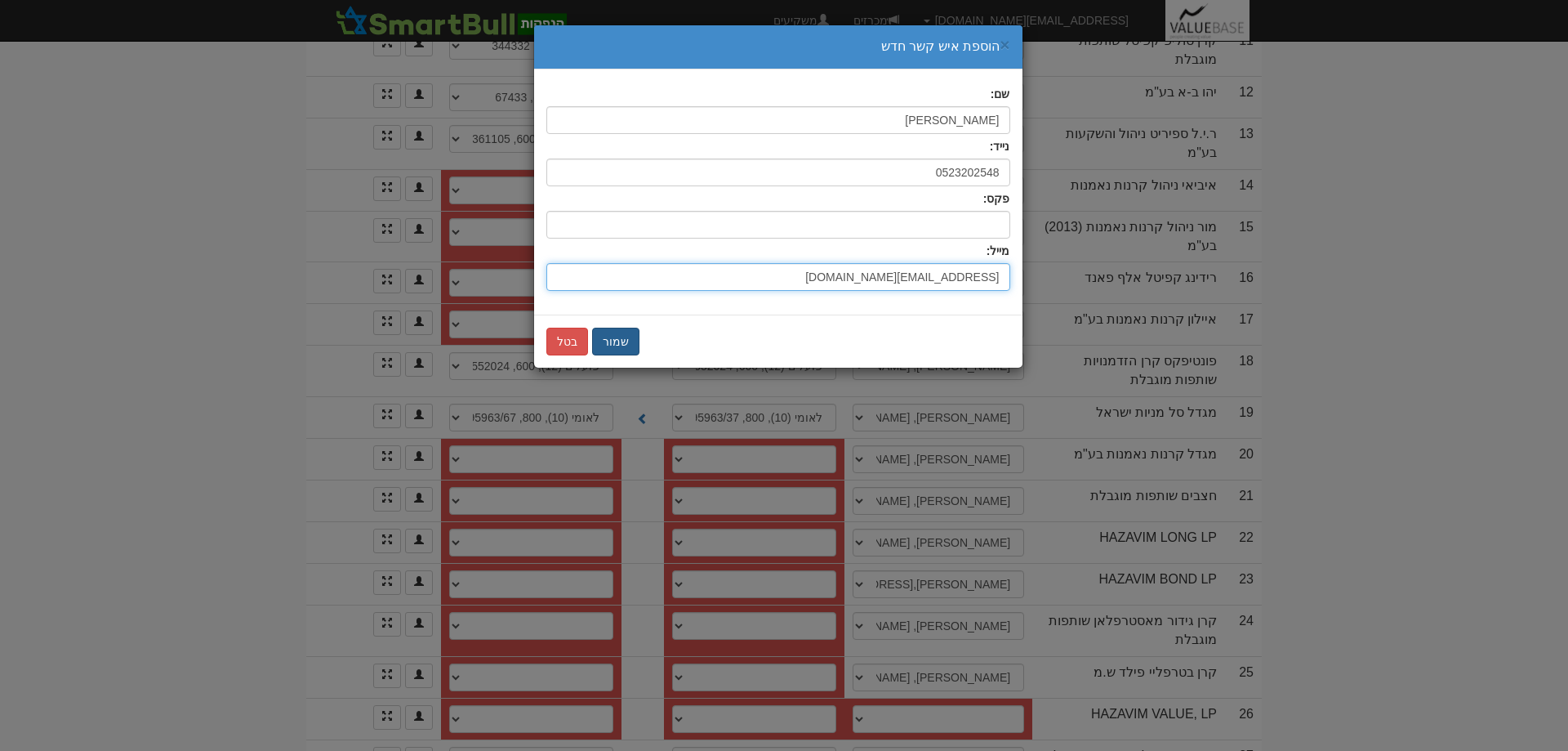
type input "sagi@hazavim.co.il"
click at [610, 333] on button "שמור" at bounding box center [616, 341] width 48 height 28
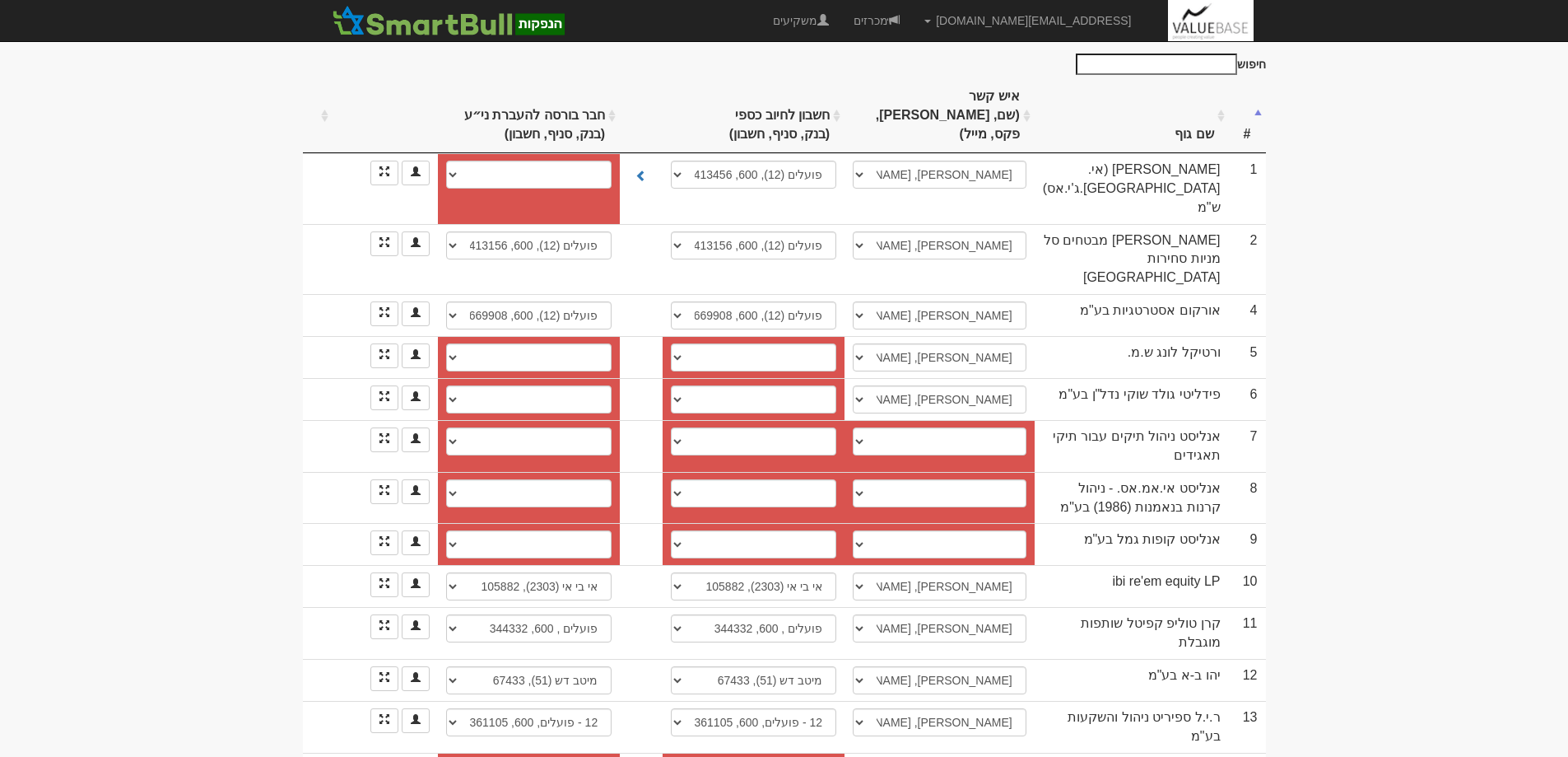
scroll to position [329, 0]
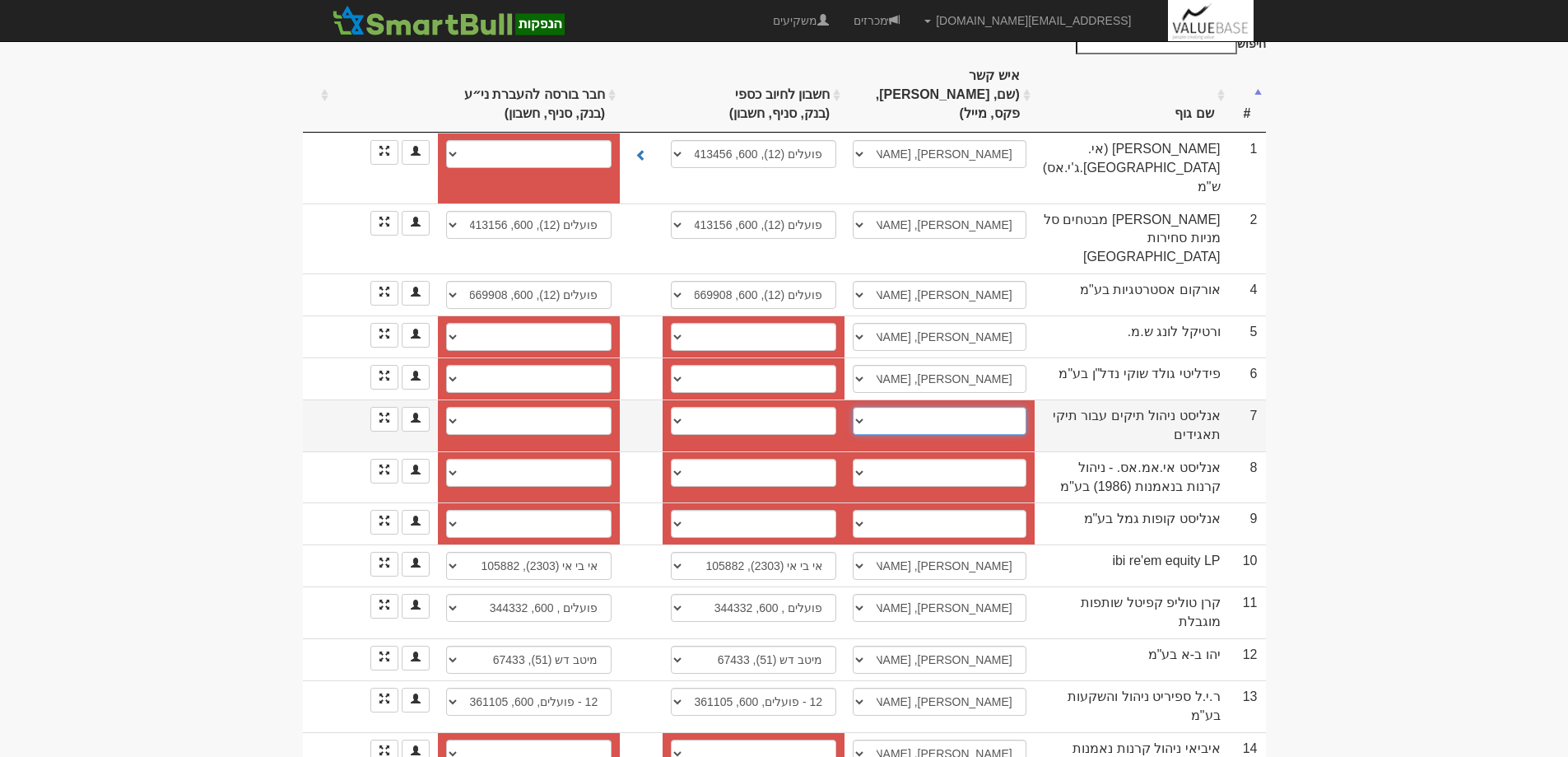
click at [870, 407] on select "Tiful& Bakara@analyst.co.il אורטל, Tiful& Bakara@analyst.co.il ────────── איש ק…" at bounding box center [939, 421] width 174 height 28
select select "new_contact"
click at [866, 407] on select "Tiful& Bakara@analyst.co.il אורטל, Tiful& Bakara@analyst.co.il ────────── איש ק…" at bounding box center [939, 421] width 174 height 28
select select
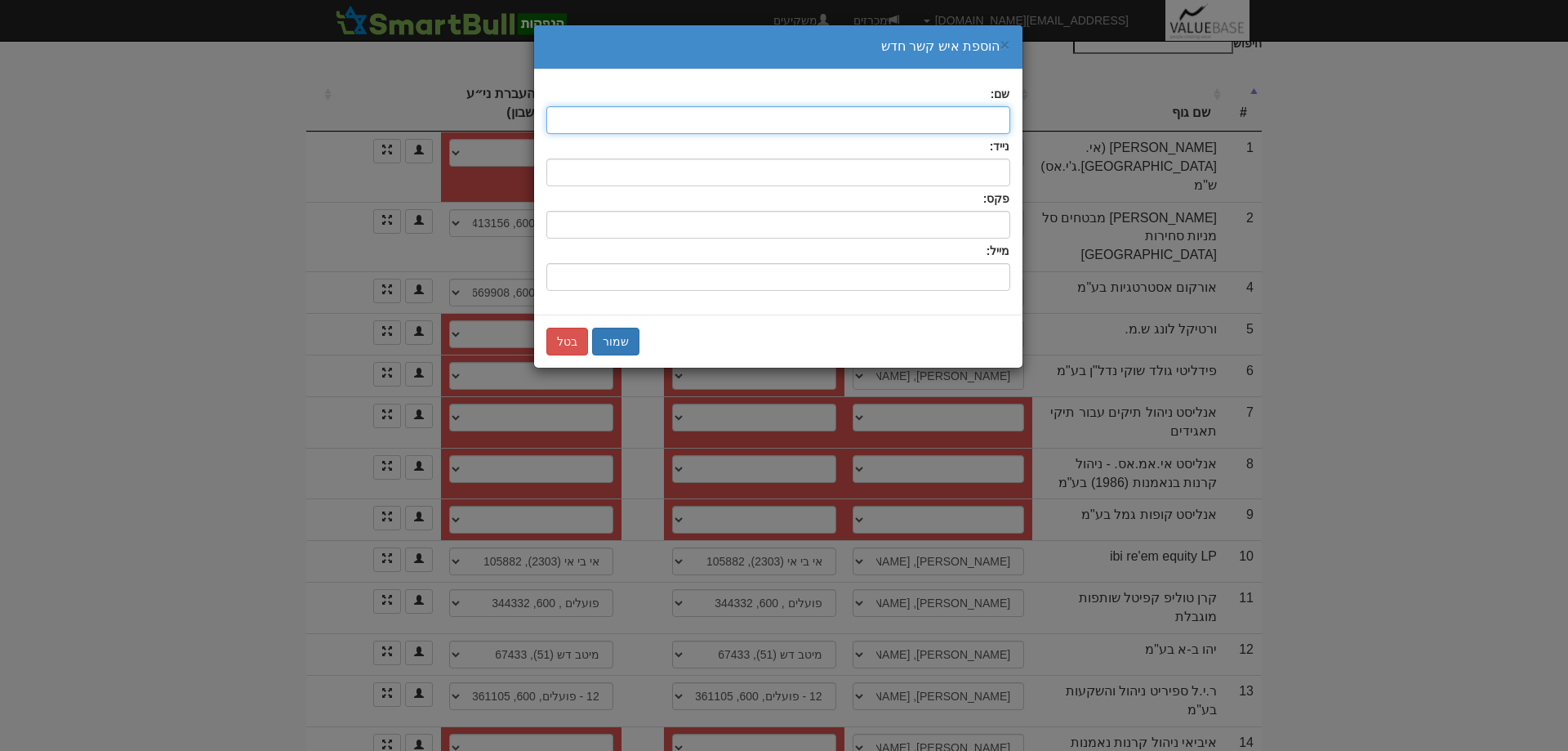
click at [974, 113] on input "text" at bounding box center [779, 120] width 464 height 28
type input "פסקל שוחה"
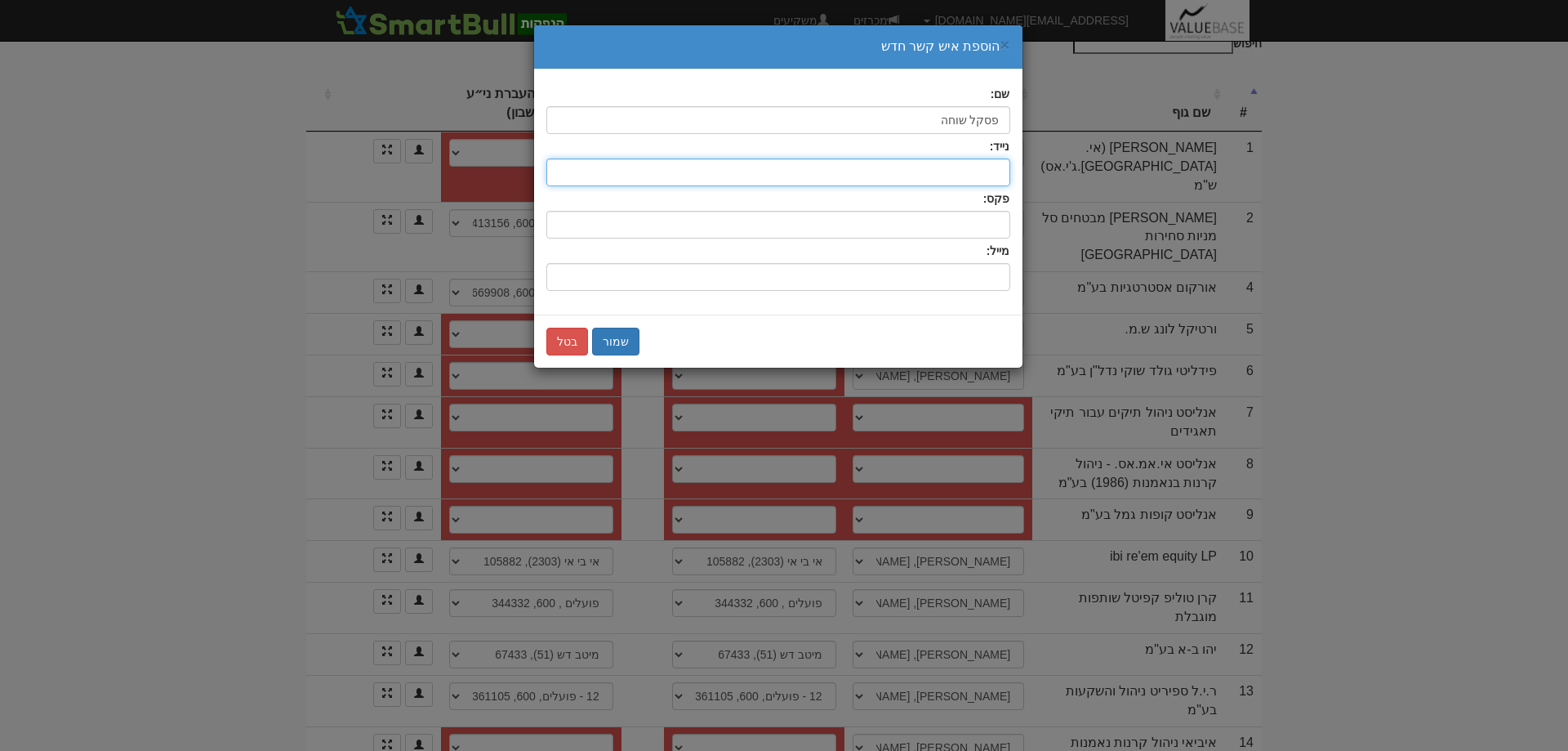
click at [974, 171] on input "text" at bounding box center [779, 173] width 464 height 28
type input "0502935418"
click at [974, 274] on input "שם:" at bounding box center [779, 277] width 464 height 28
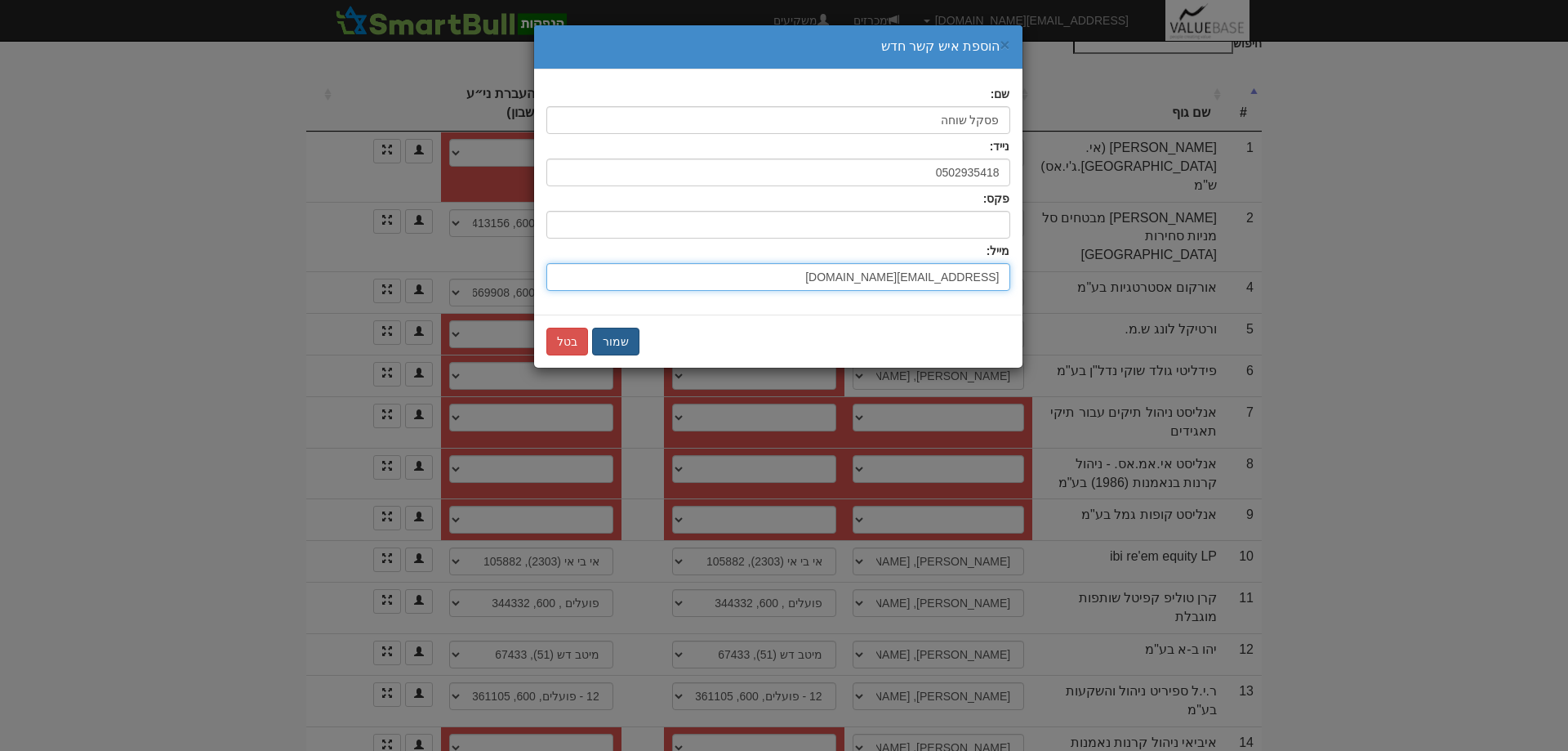
type input "tiful&bakara@analyst.co.il"
click at [617, 341] on button "שמור" at bounding box center [616, 341] width 48 height 28
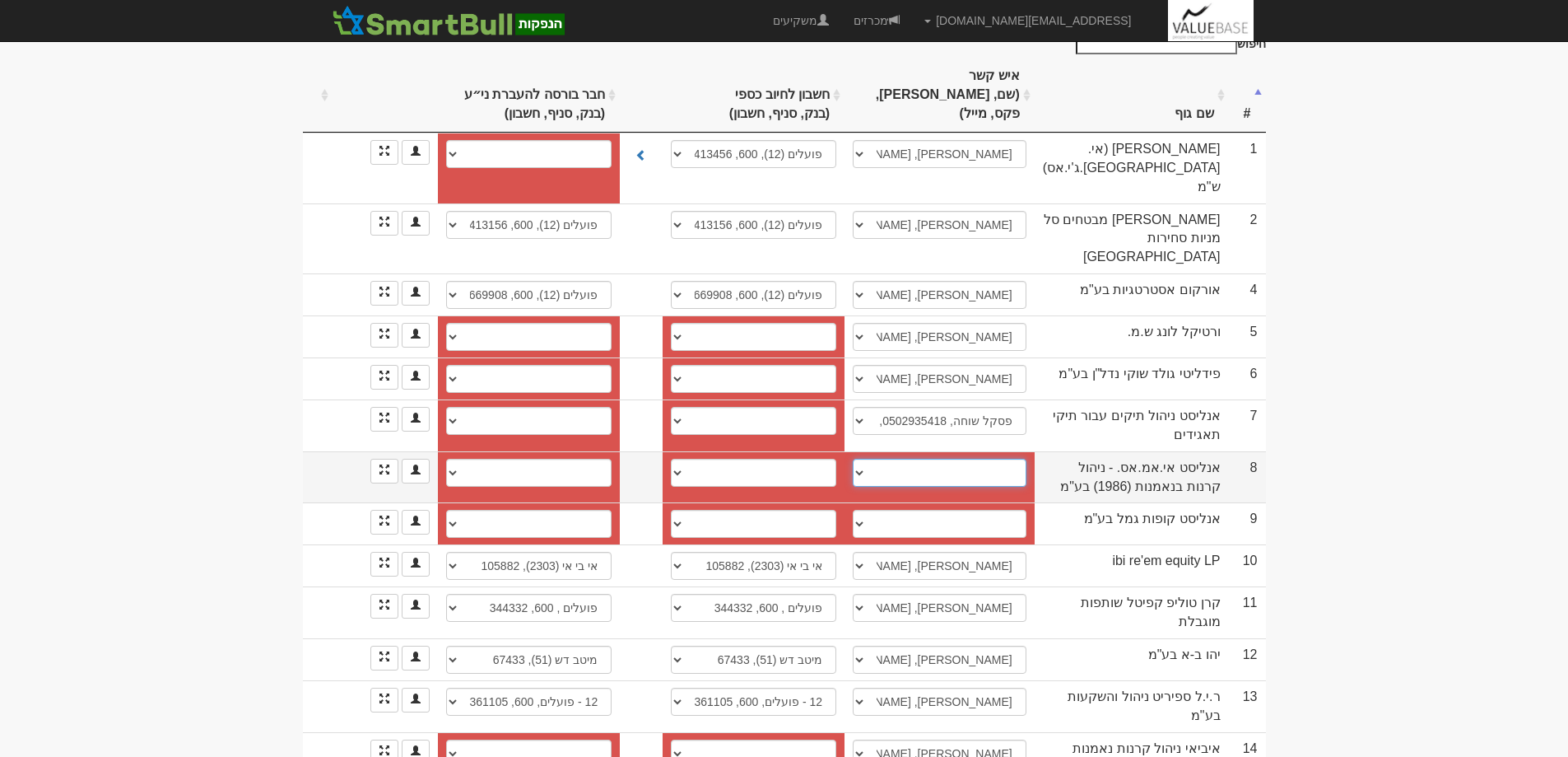
click at [871, 459] on select "בן מסר, 054-614-4904, benm@analyst.co.il נדב סימיוני, 054-981-9594, nadavsi@ana…" at bounding box center [939, 473] width 174 height 28
select select "new_contact"
click at [866, 459] on select "בן מסר, 054-614-4904, benm@analyst.co.il נדב סימיוני, 054-981-9594, nadavsi@ana…" at bounding box center [939, 473] width 174 height 28
select select
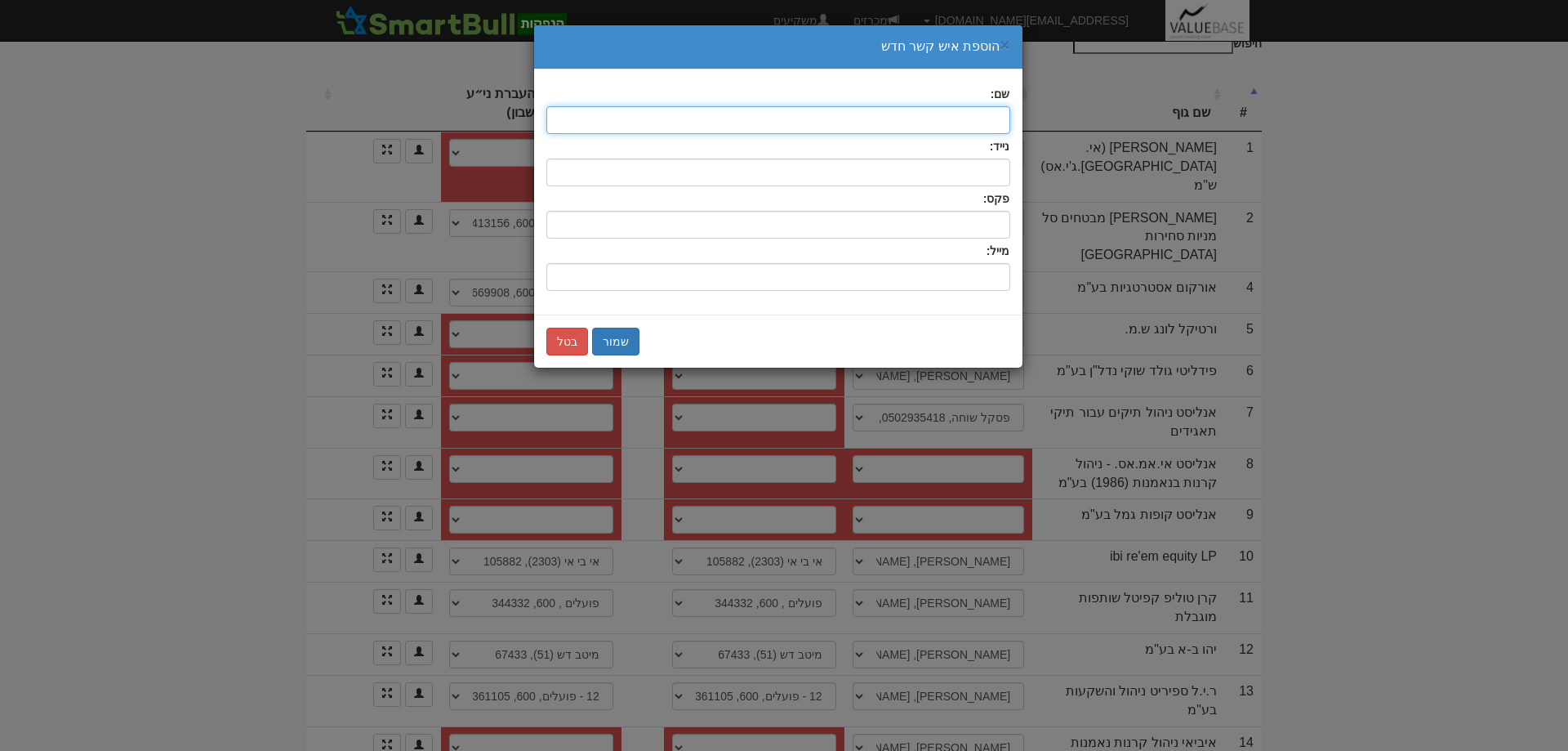
click at [981, 113] on input "text" at bounding box center [779, 120] width 464 height 28
type input "פסקל שוחה"
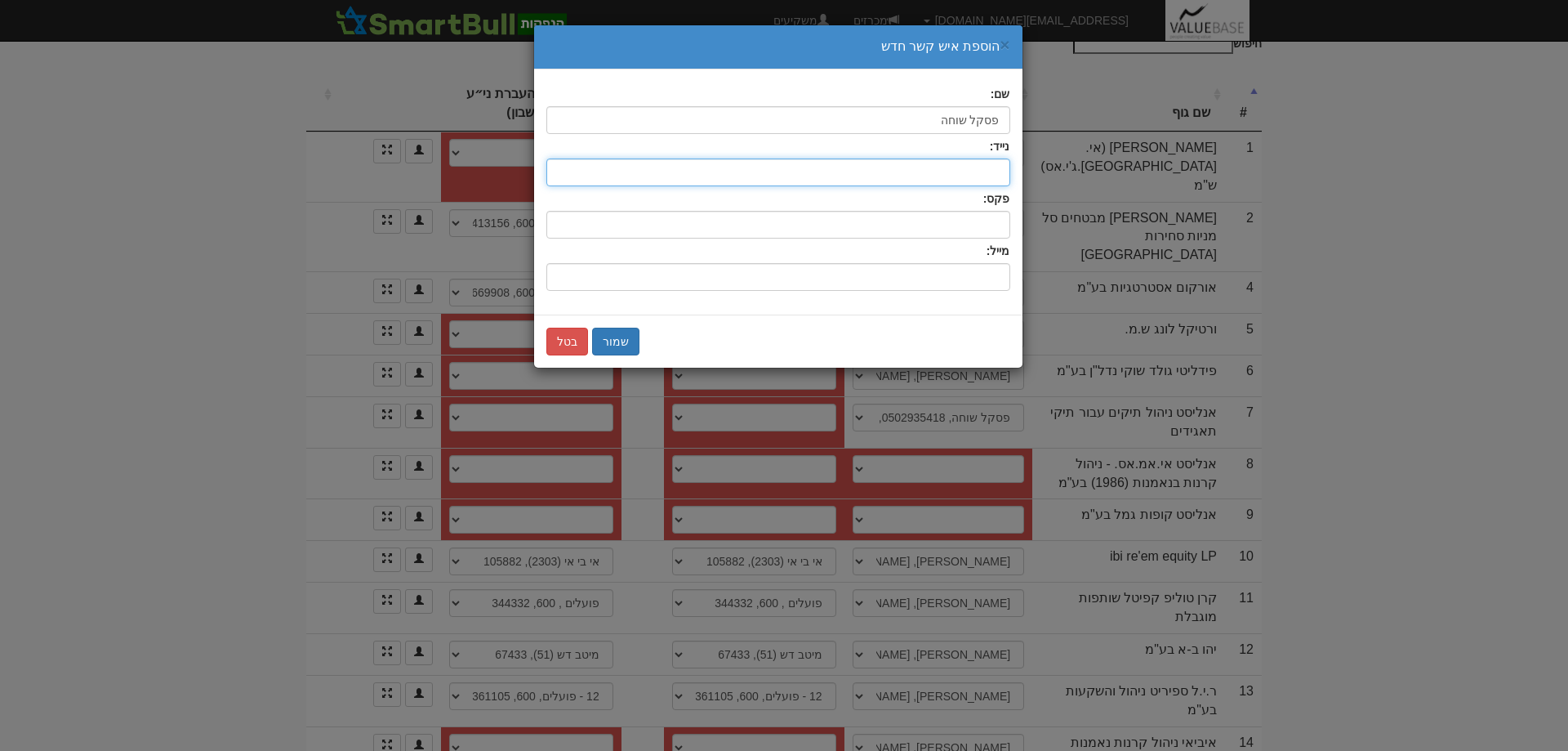
click at [994, 169] on input "text" at bounding box center [779, 173] width 464 height 28
type input "0502935418"
click at [977, 286] on input "שם:" at bounding box center [779, 277] width 464 height 28
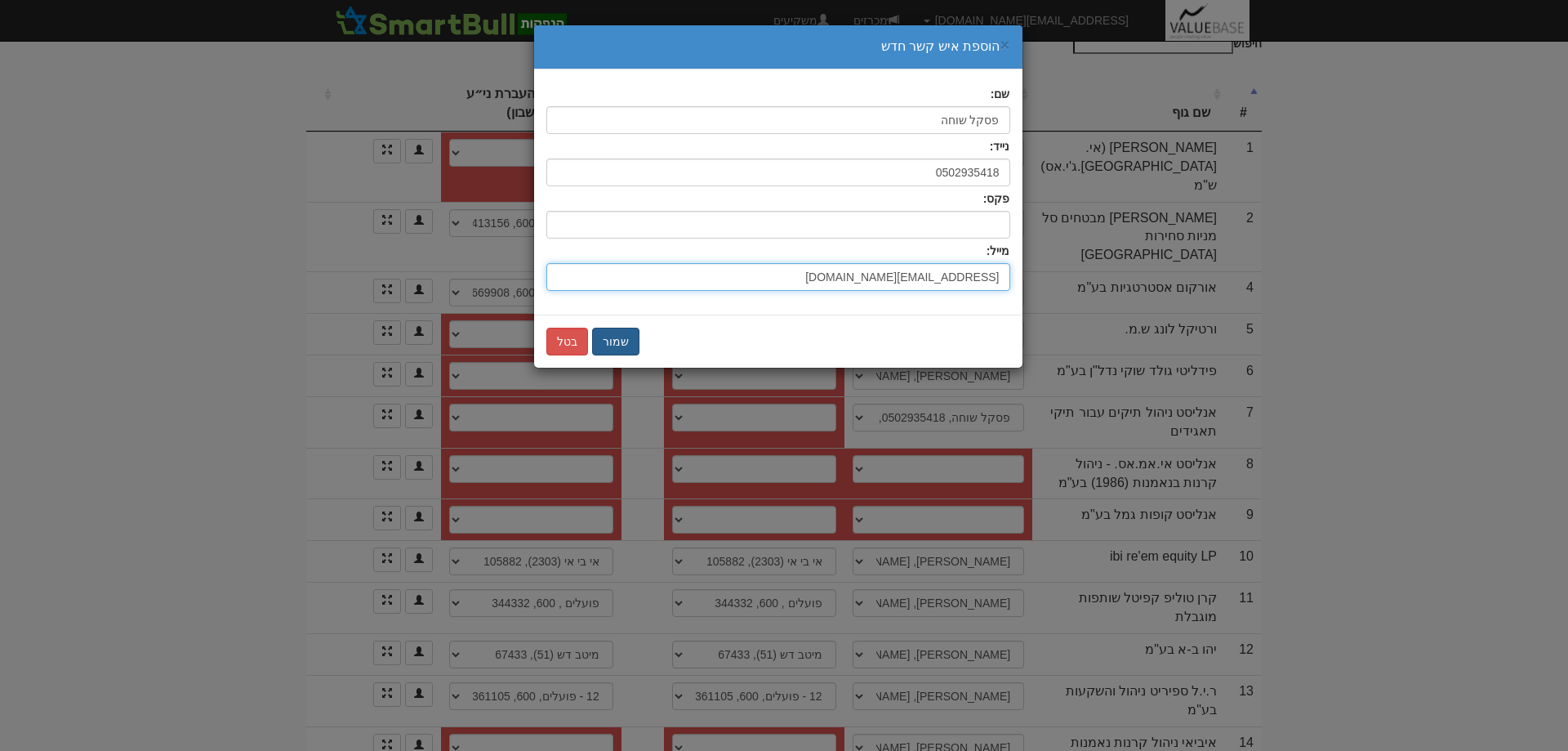
type input "tiful&bakara@analyst.co.il"
click at [607, 345] on button "שמור" at bounding box center [616, 341] width 48 height 28
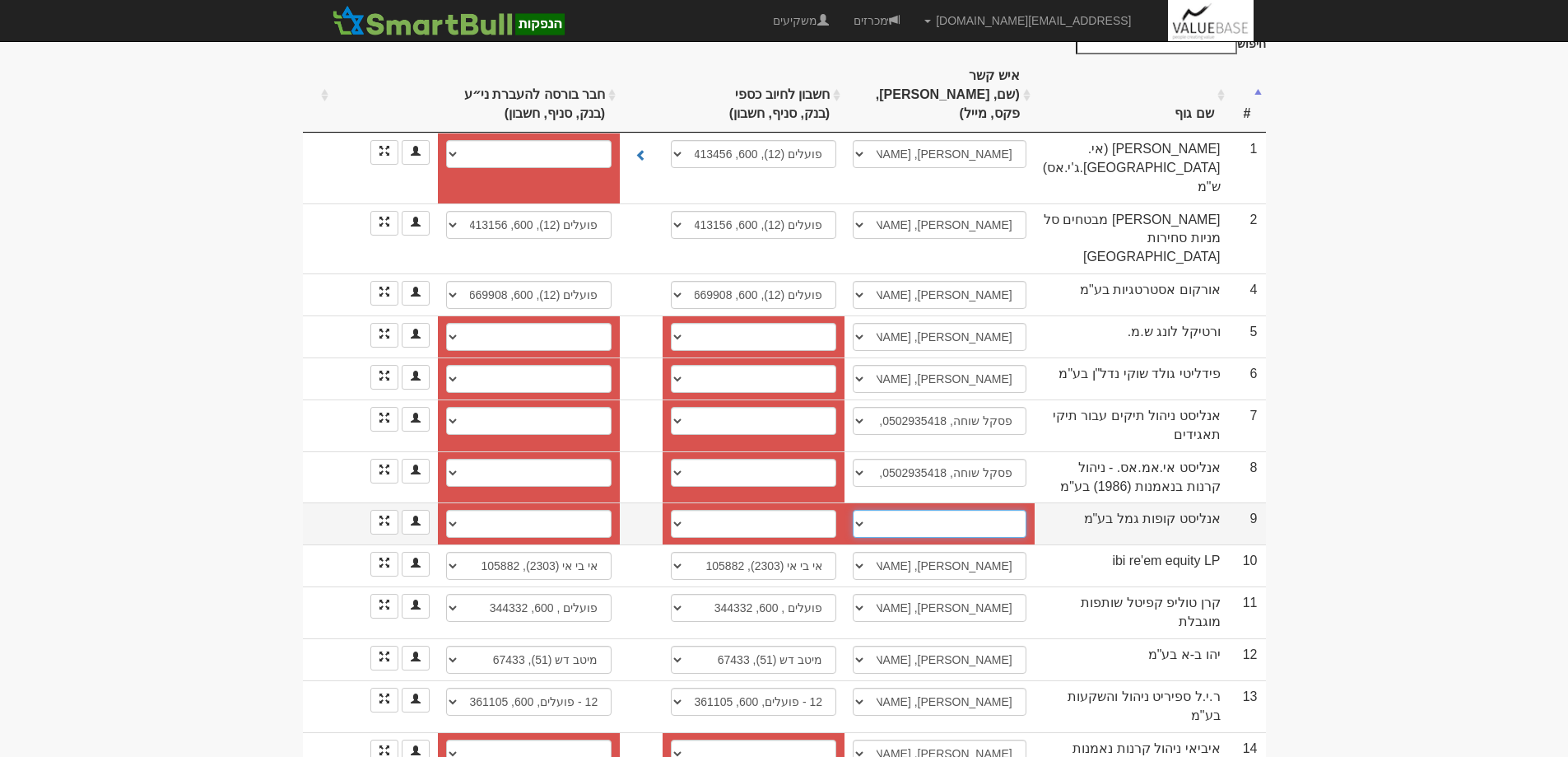
click at [865, 510] on select "סיון וינטברג, 03-7147178, tiful& bakara@analyst.co.il שגיא מאיר, 03-7148831, 03…" at bounding box center [939, 524] width 174 height 28
select select "new_contact"
click at [866, 510] on select "סיון וינטברג, 03-7147178, tiful& bakara@analyst.co.il שגיא מאיר, 03-7148831, 03…" at bounding box center [939, 524] width 174 height 28
select select
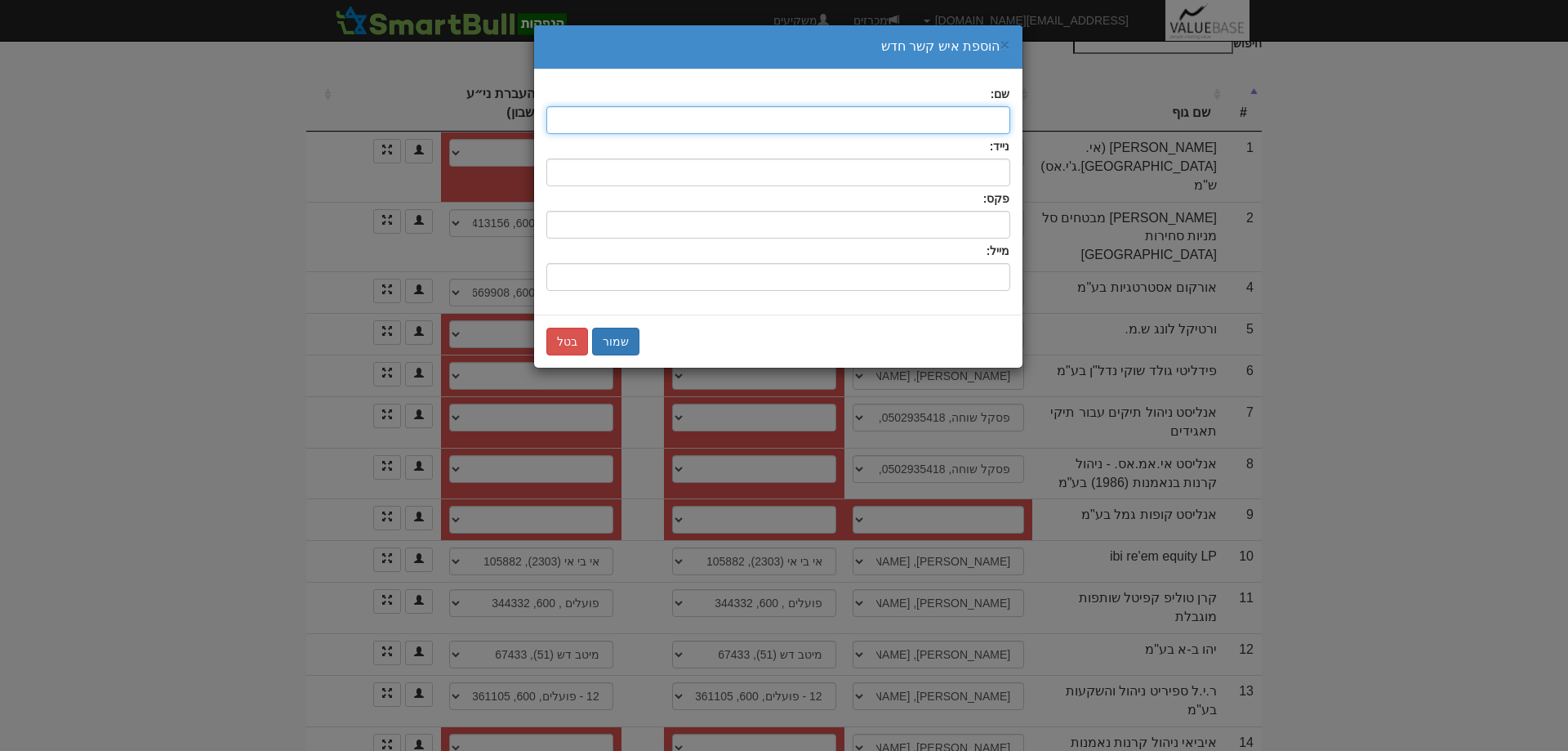
click at [987, 121] on input "text" at bounding box center [779, 120] width 464 height 28
type input "פסקל שוחה"
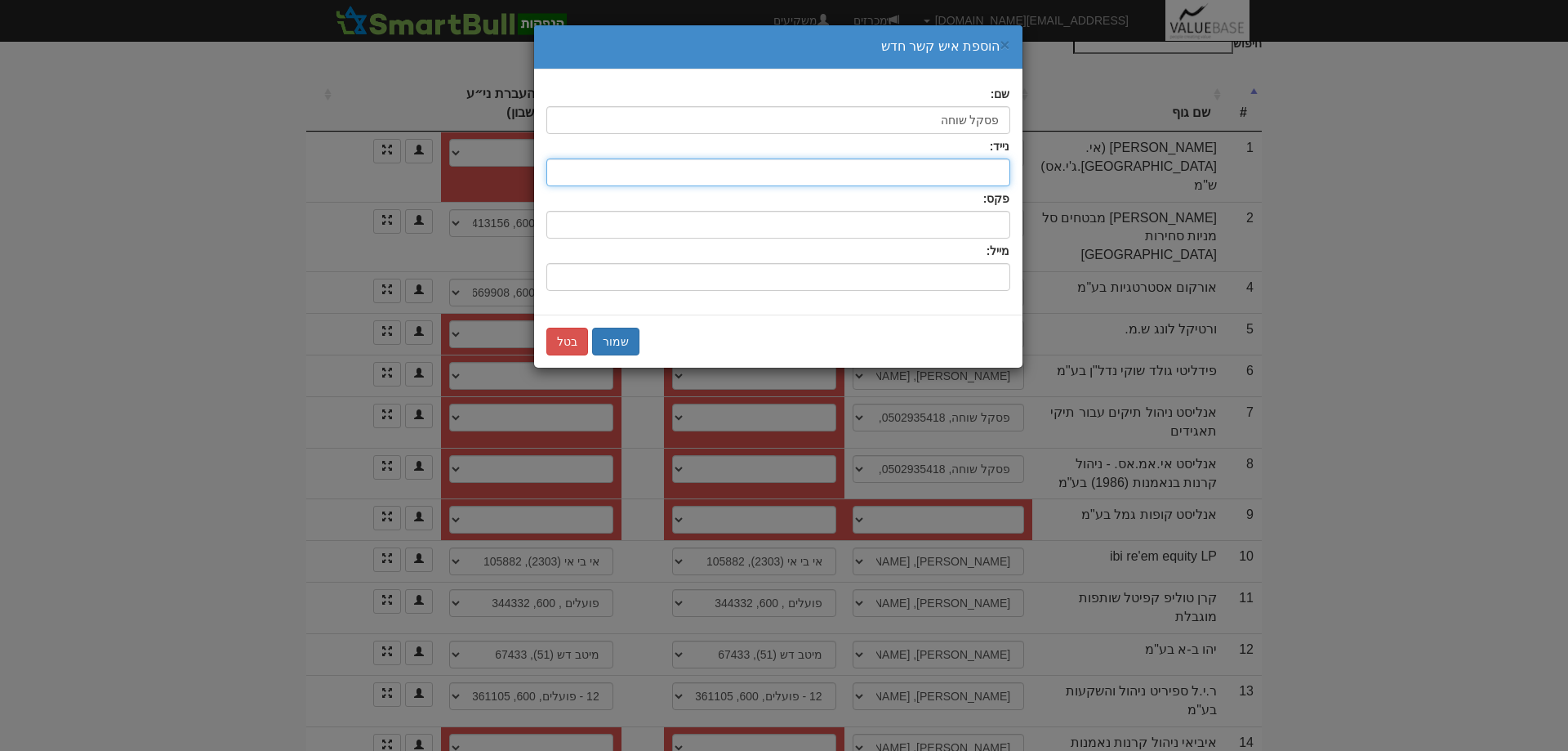
click at [1000, 169] on input "text" at bounding box center [779, 173] width 464 height 28
type input "0502935418"
click at [972, 267] on input "שם:" at bounding box center [779, 277] width 464 height 28
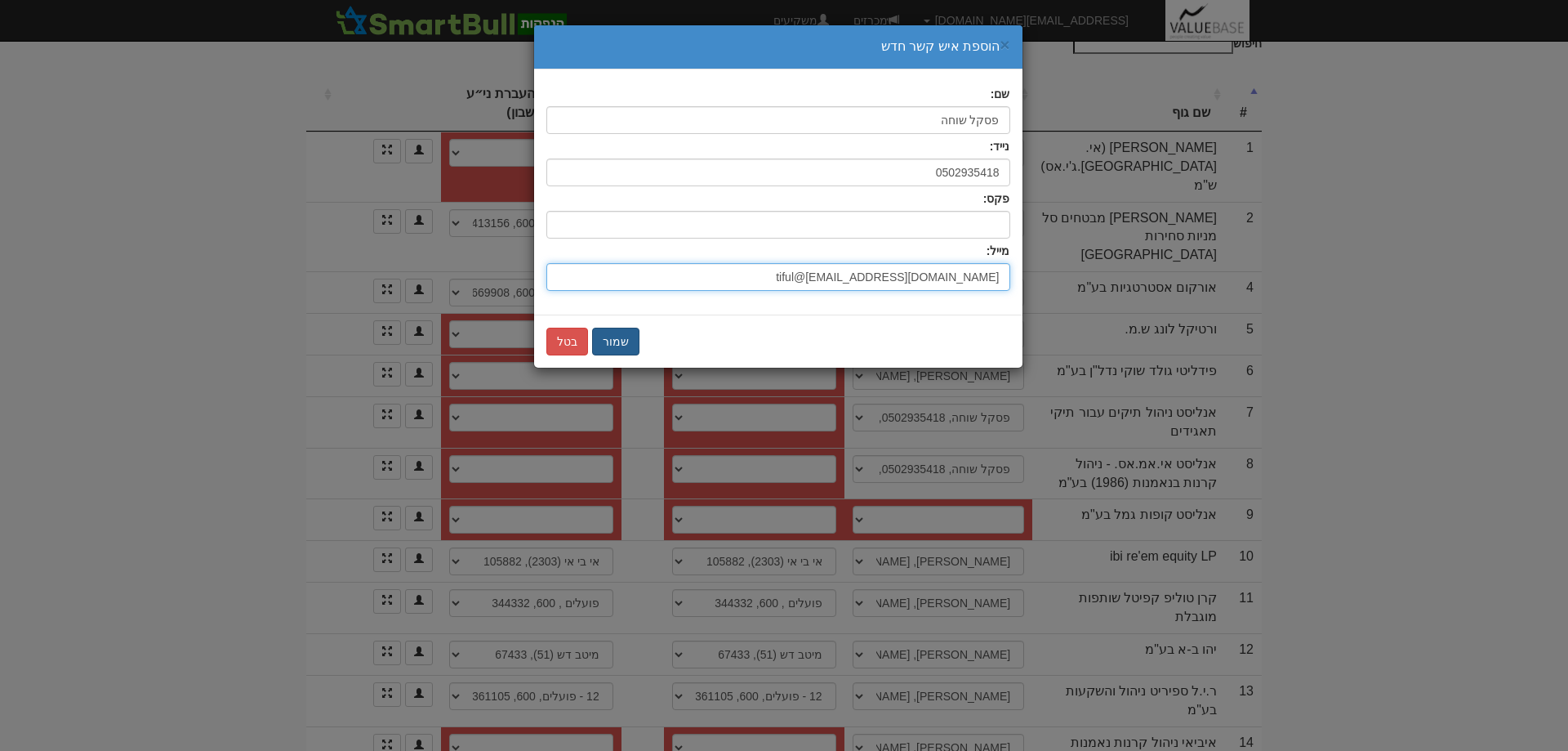
type input "tiful@bakara@analyst.co.il"
click at [617, 345] on button "שמור" at bounding box center [616, 341] width 48 height 28
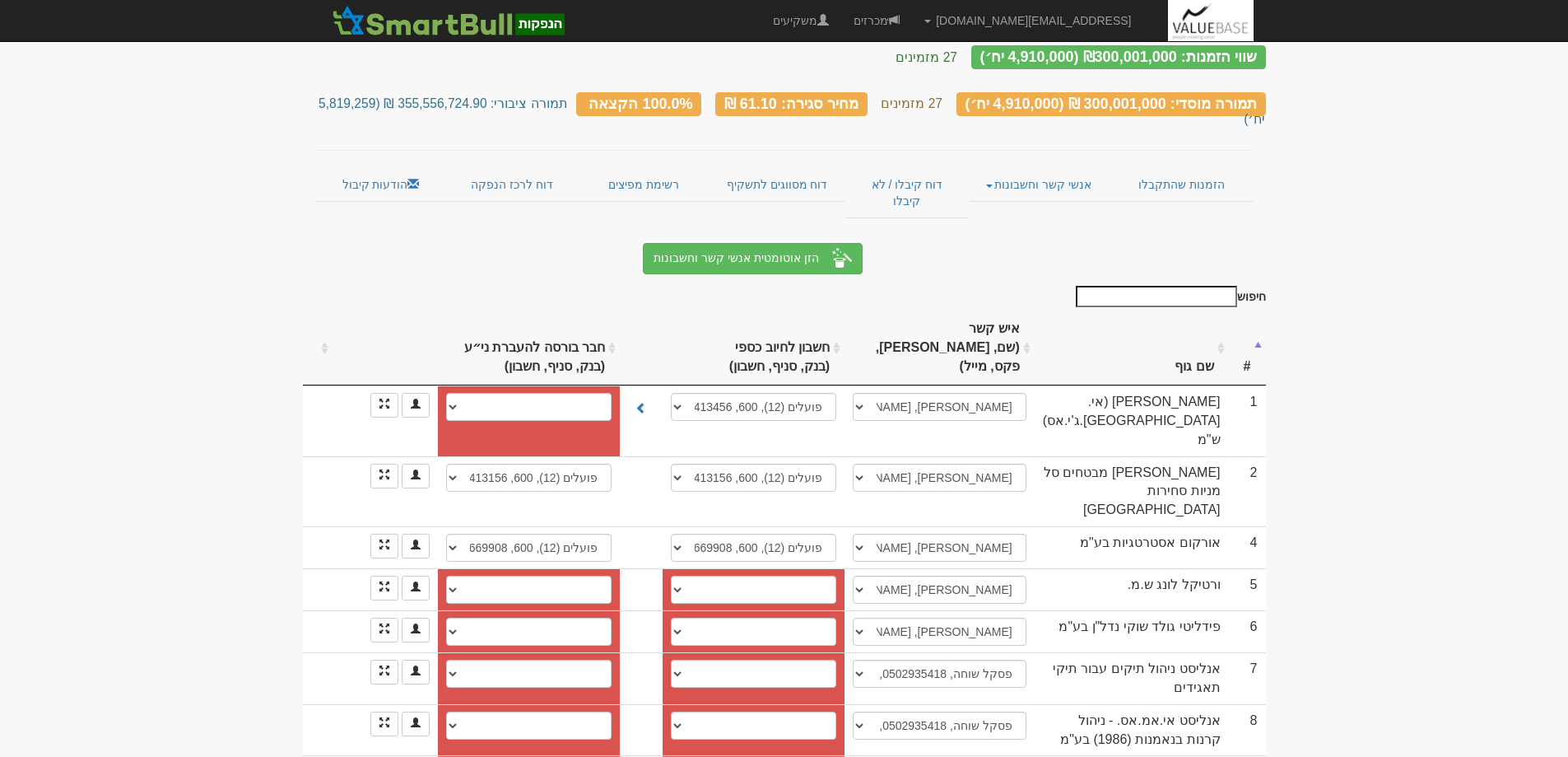
scroll to position [68, 0]
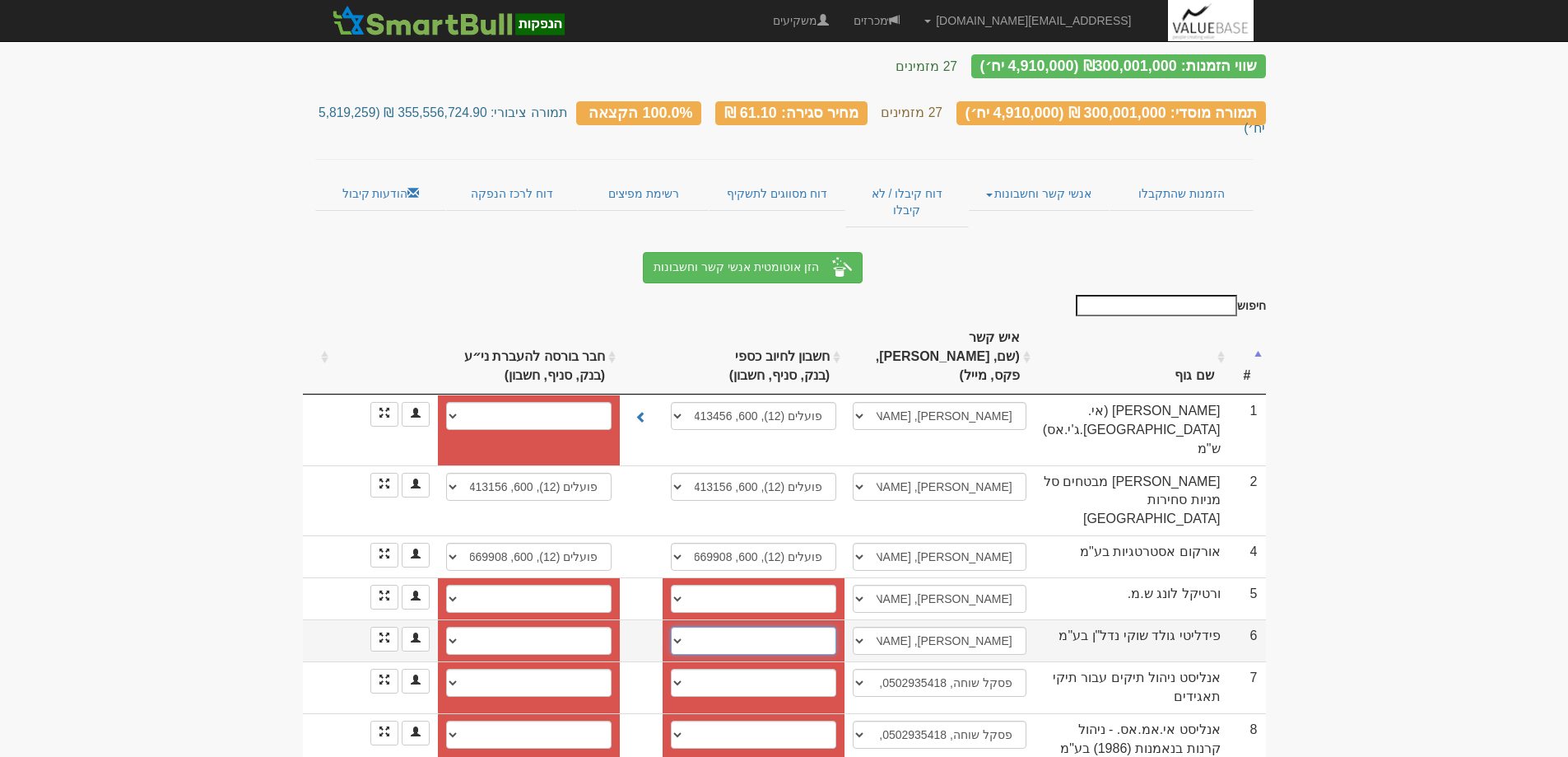
click at [684, 627] on select "חשבון חדש" at bounding box center [754, 641] width 166 height 28
select select "new_billing"
click at [681, 627] on select "חשבון חדש" at bounding box center [754, 641] width 166 height 28
select select
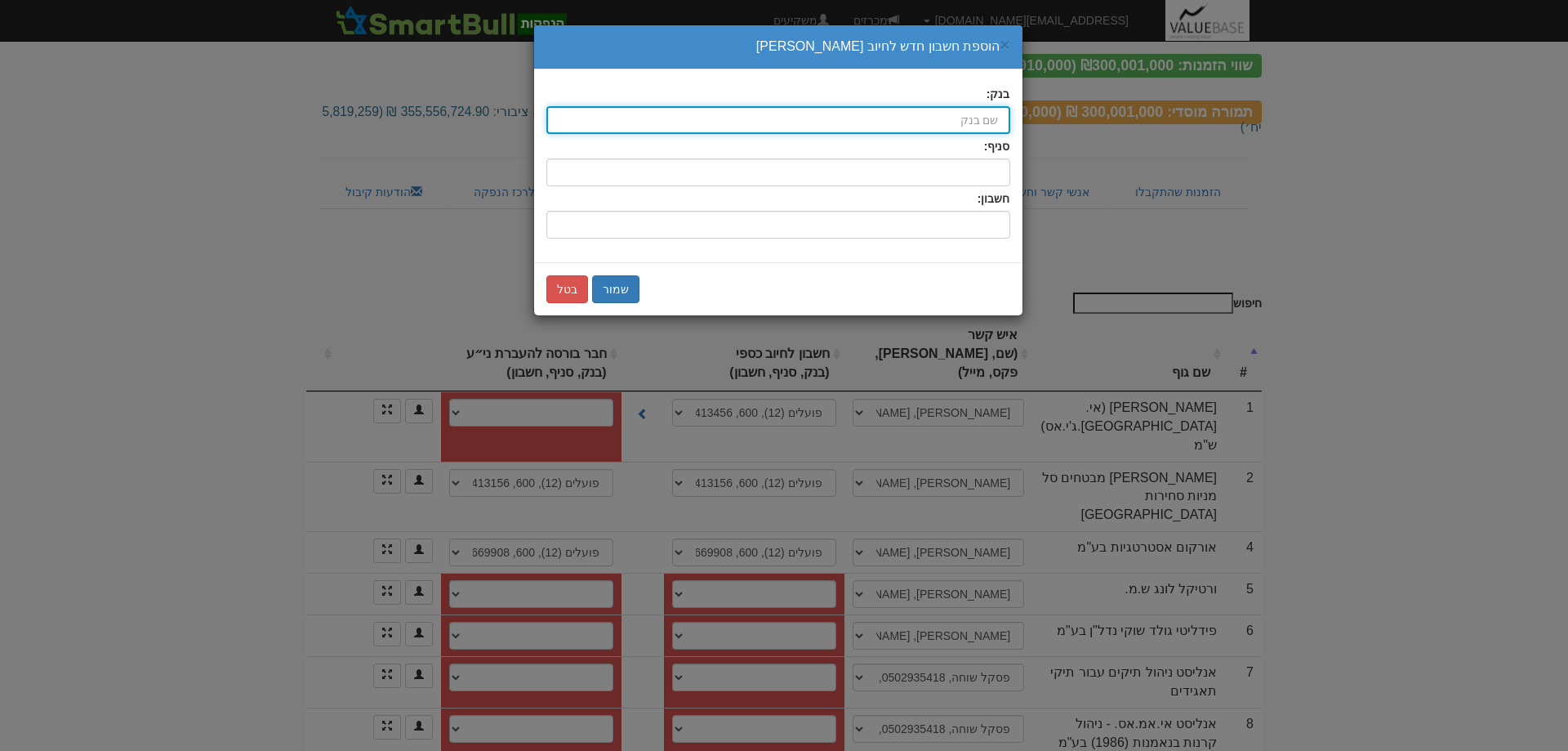
click at [971, 114] on input "בנק:" at bounding box center [779, 120] width 464 height 28
type input "פועלים (12)"
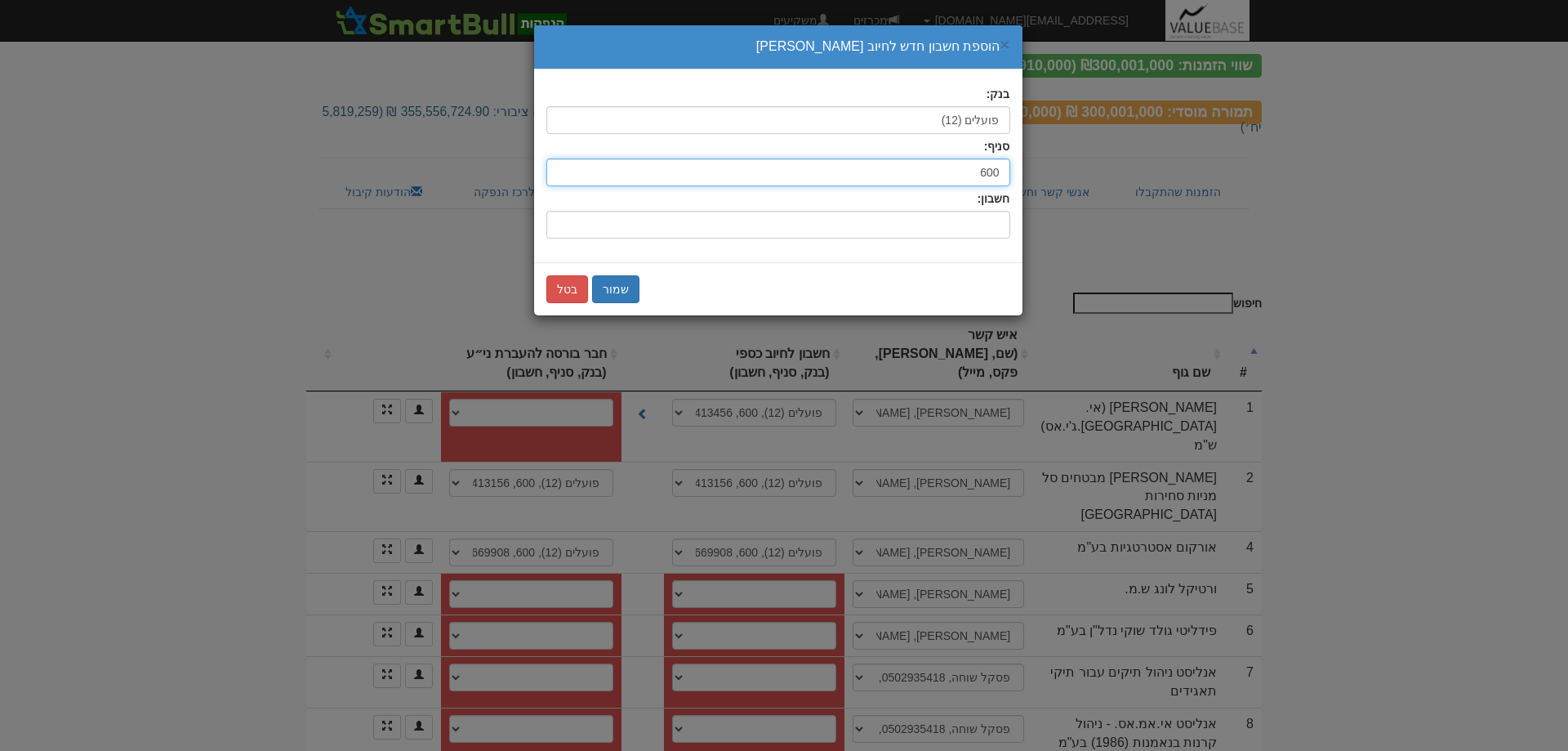
type input "600"
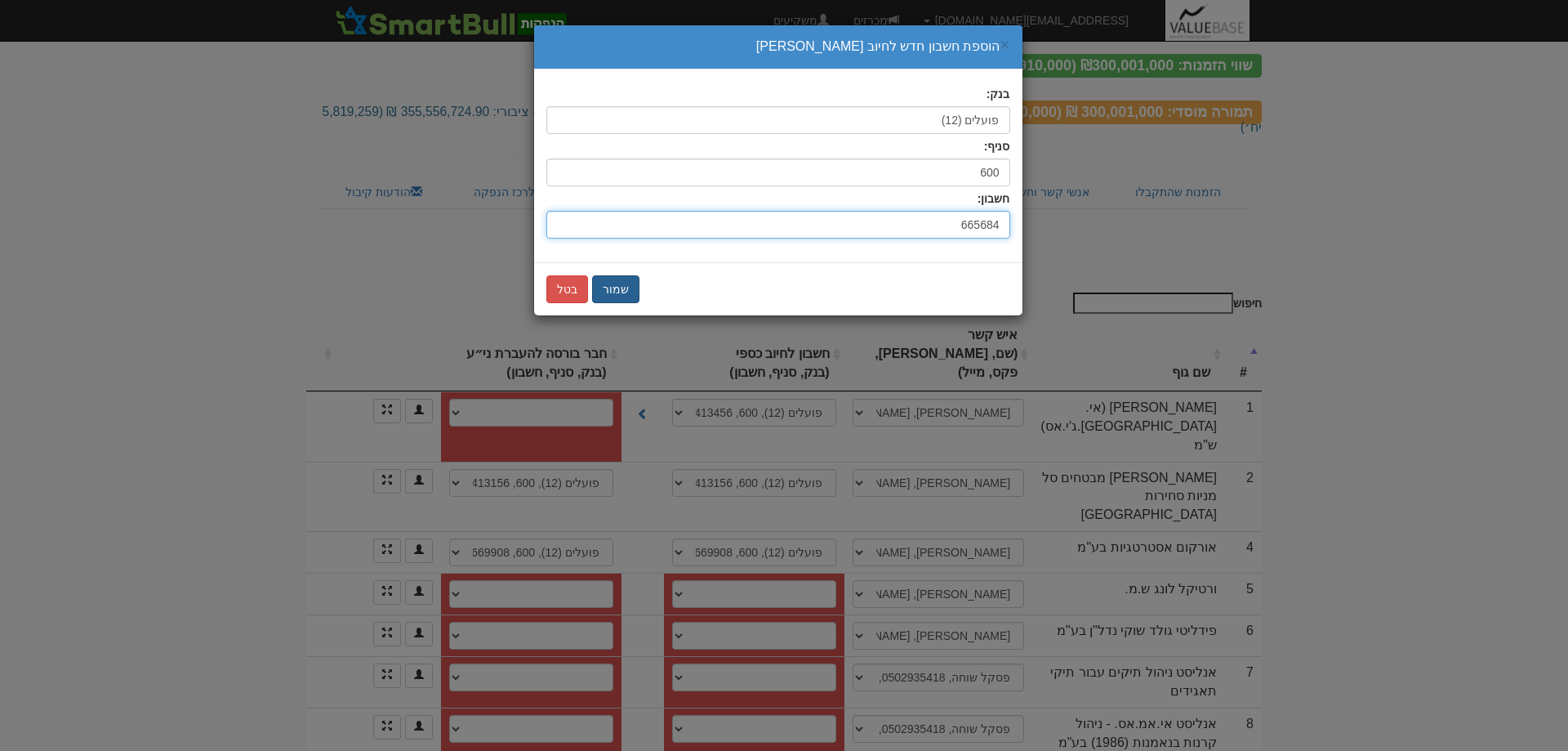
type input "665684"
click at [611, 290] on button "שמור" at bounding box center [616, 290] width 48 height 28
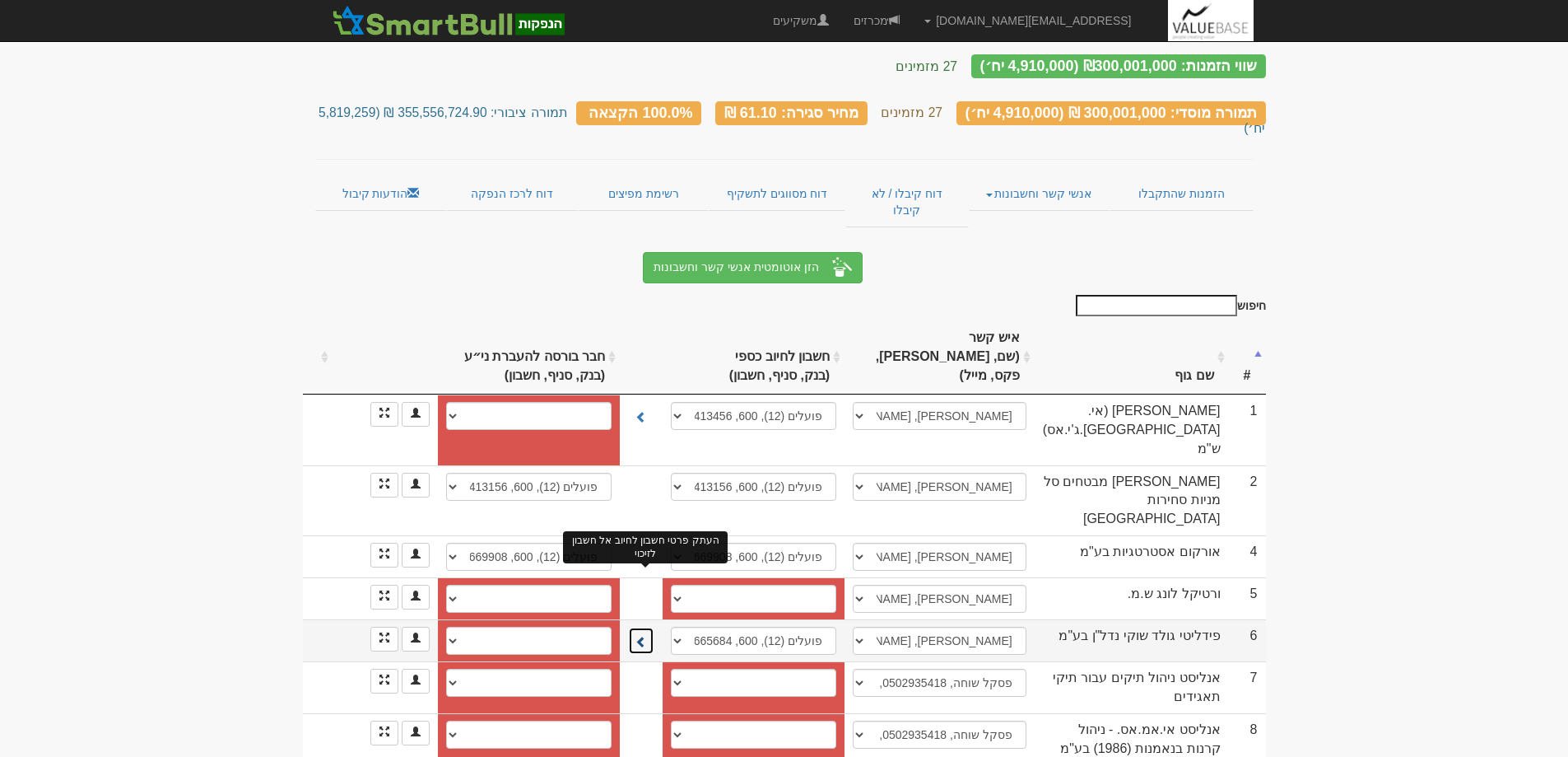
click at [646, 636] on span at bounding box center [642, 642] width 12 height 12
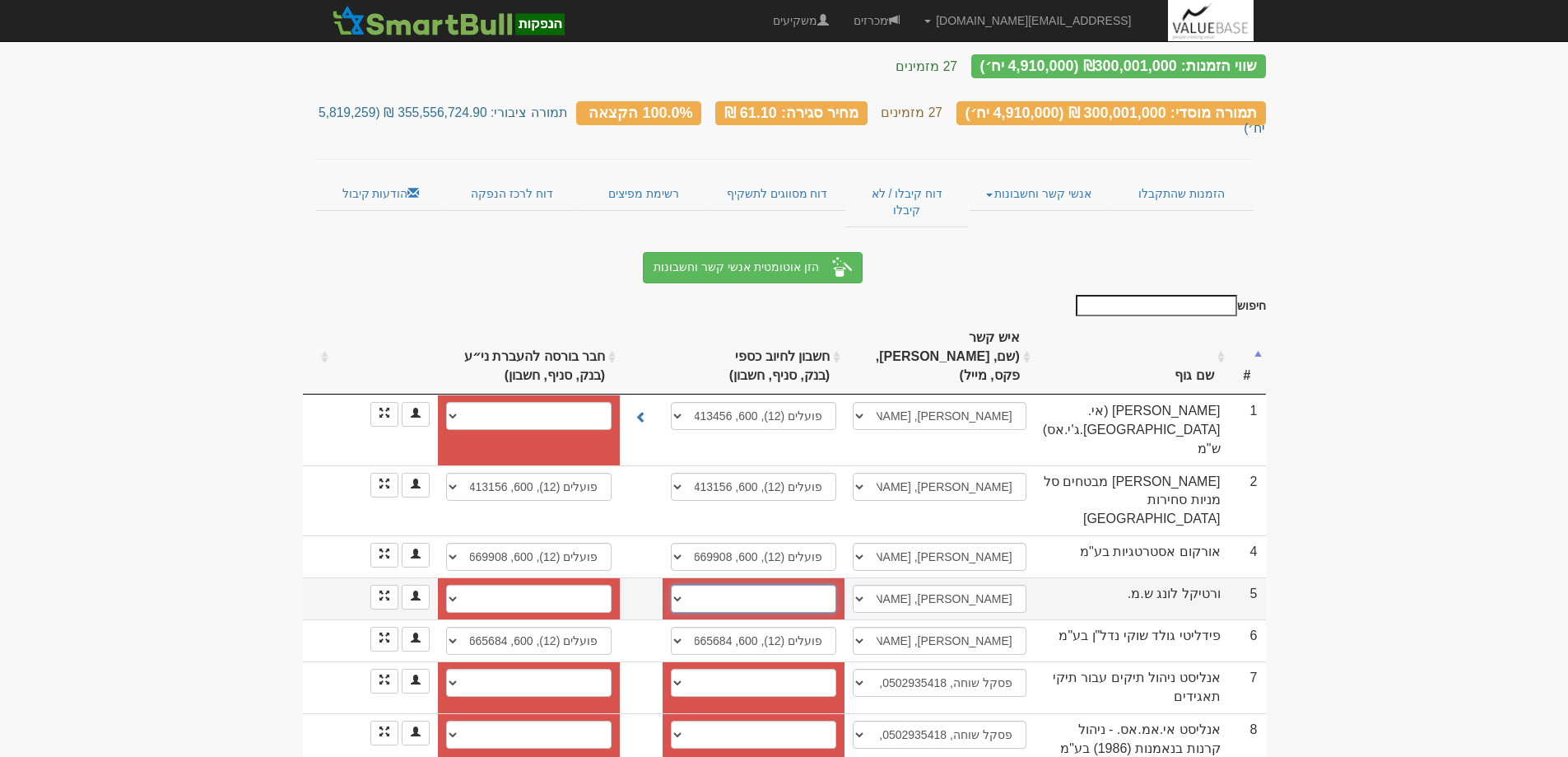
click at [688, 585] on select "12 - פועלים, 600, 493044 חשבון חדש" at bounding box center [754, 599] width 166 height 28
click at [684, 585] on select "12 - פועלים, 600, 493044 חשבון חדש" at bounding box center [754, 599] width 166 height 28
select select "66f55f320bb208c202016d28"
click at [675, 585] on select "12 - פועלים, 600, 493044 חשבון חדש" at bounding box center [754, 599] width 166 height 28
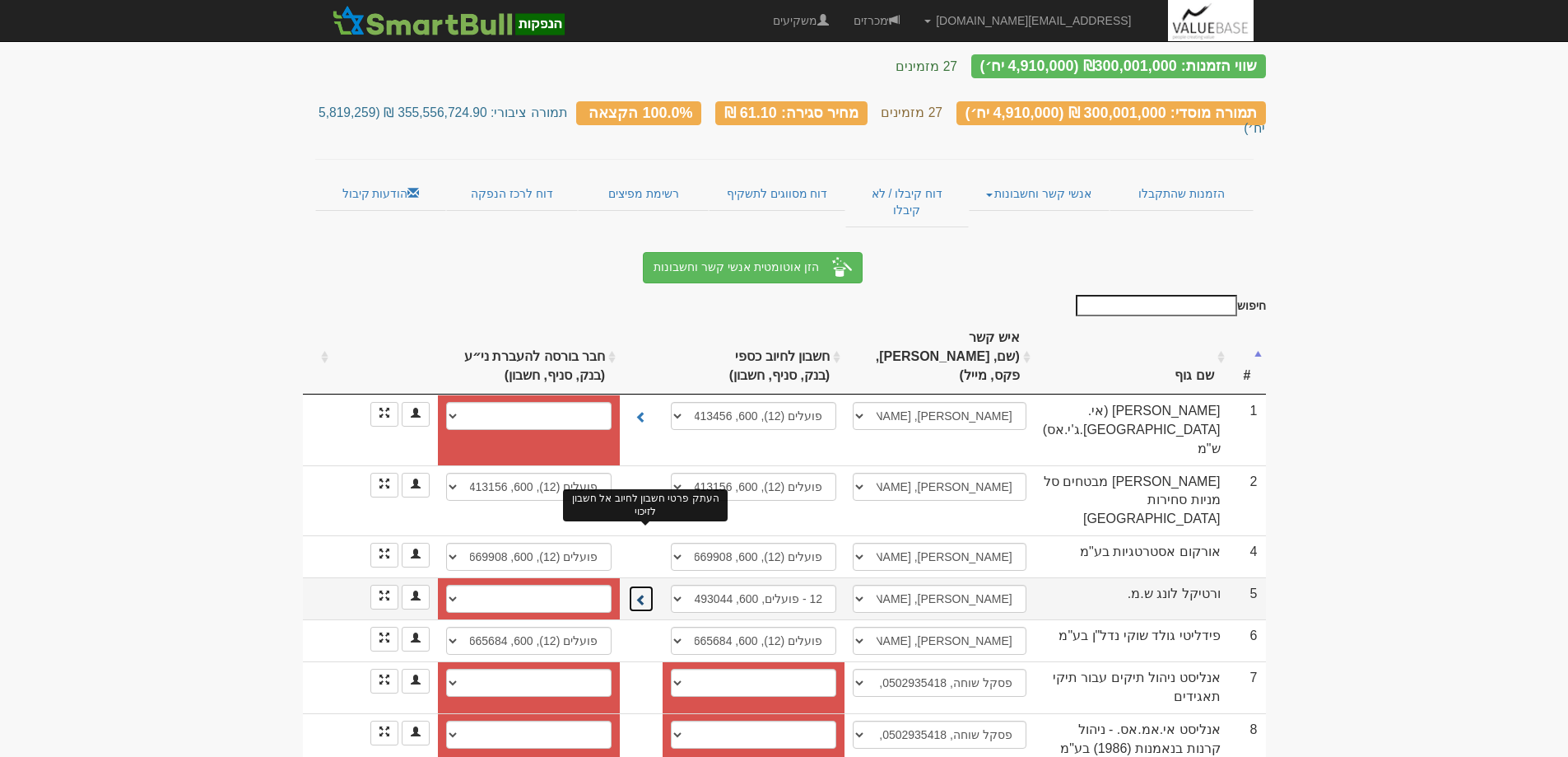
click at [646, 594] on span at bounding box center [642, 600] width 12 height 12
select select "66f55f320bb208c202016d2a"
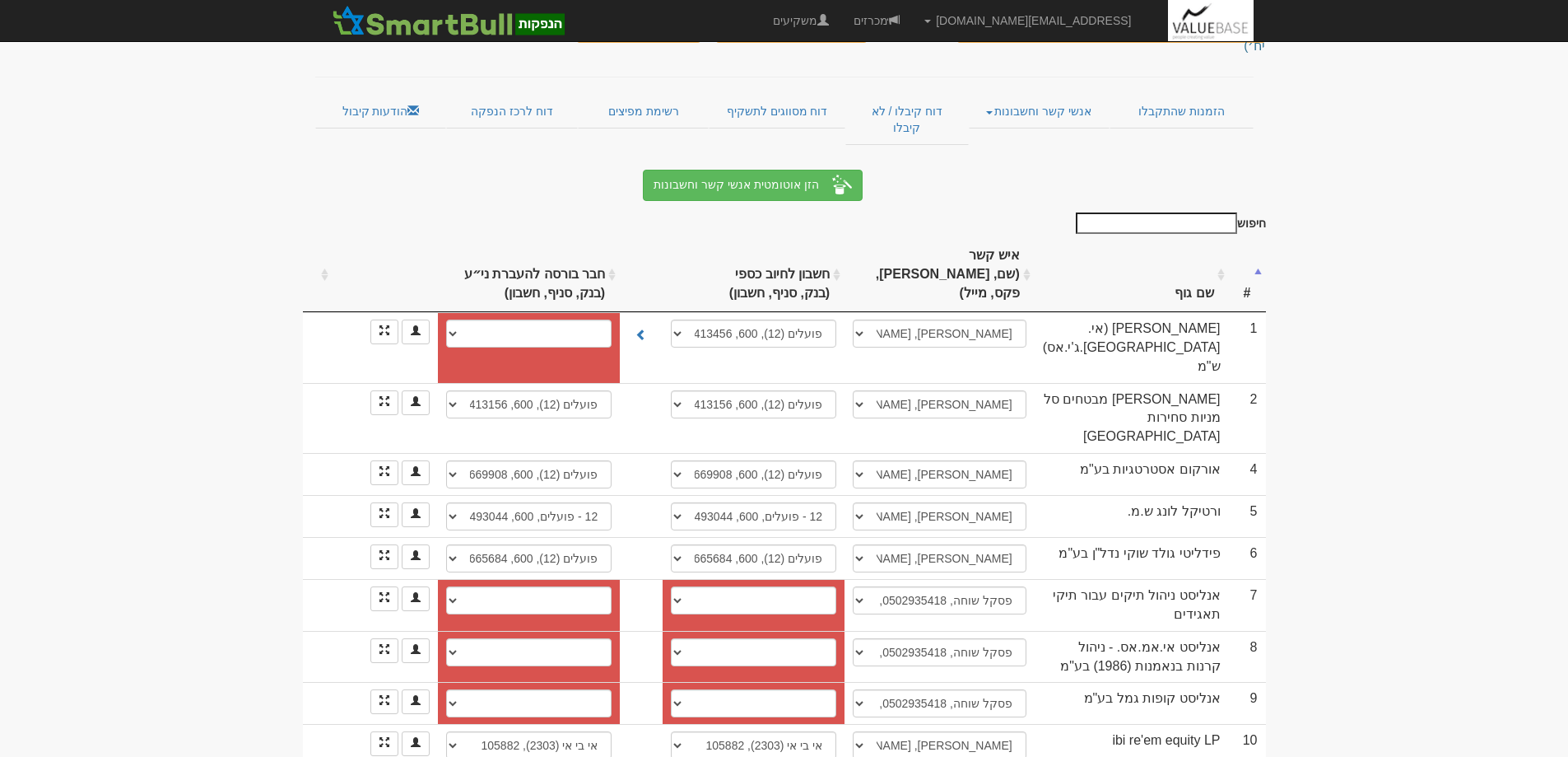
scroll to position [0, 0]
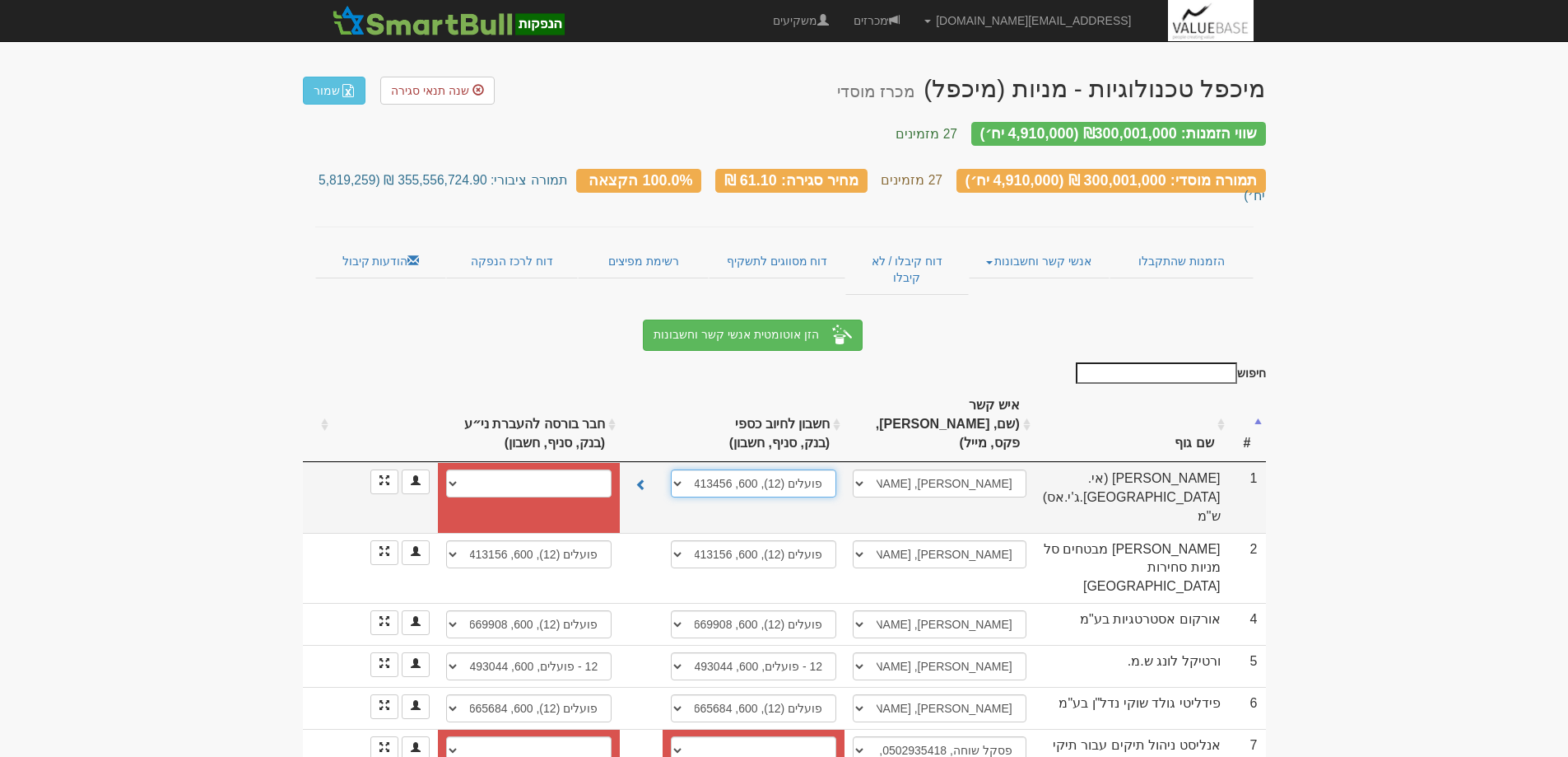
click at [682, 469] on select "פועלים (12), 600, 496051 פועלים (12), 600, 496043 פועלים (12), 600, 413456 חשבו…" at bounding box center [754, 483] width 166 height 28
select select "new_billing"
click at [681, 469] on select "פועלים (12), 600, 496051 פועלים (12), 600, 496043 פועלים (12), 600, 413456 חשבו…" at bounding box center [754, 483] width 166 height 28
select select
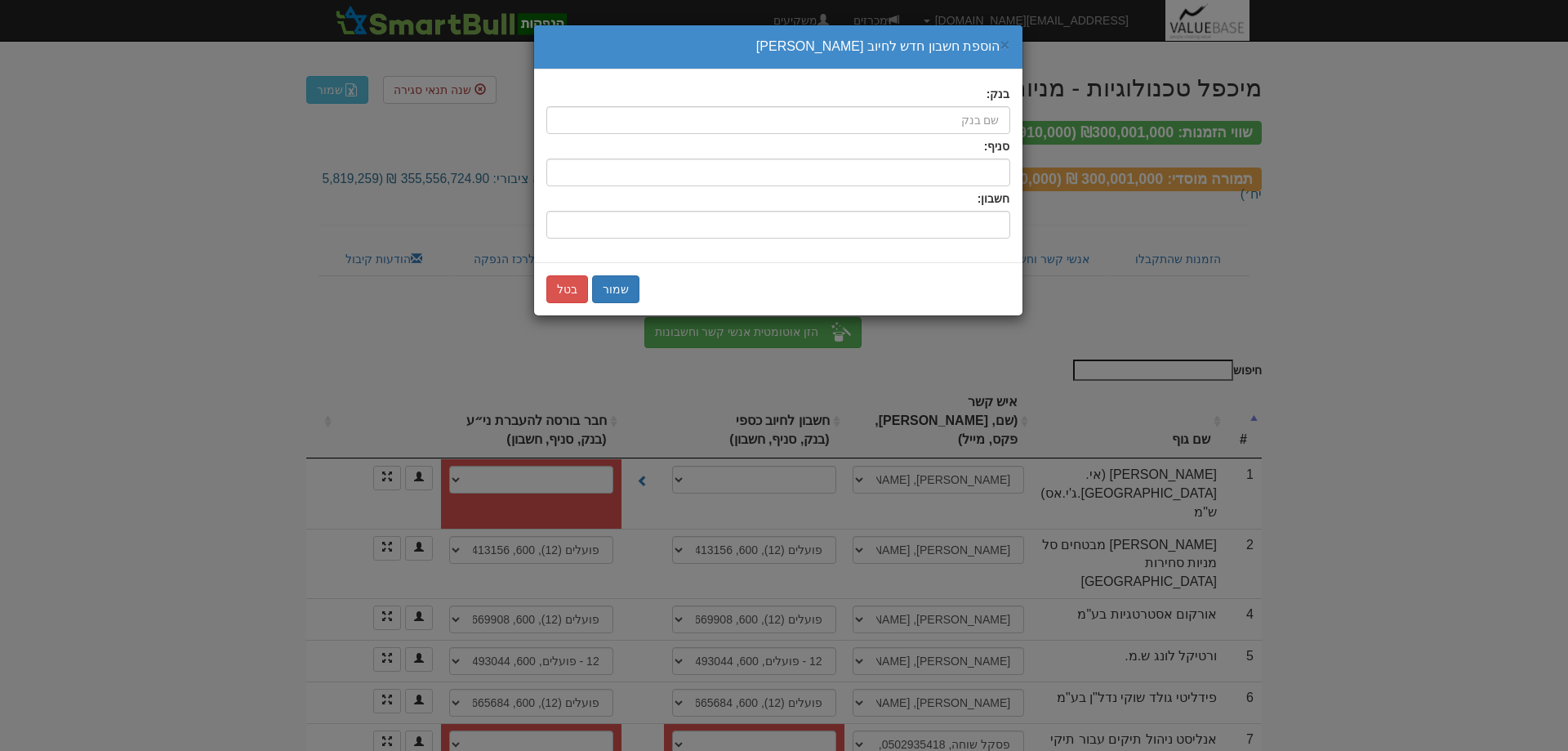
click at [971, 138] on div "סניף:" at bounding box center [779, 162] width 464 height 49
click at [971, 127] on input "בנק:" at bounding box center [779, 120] width 464 height 28
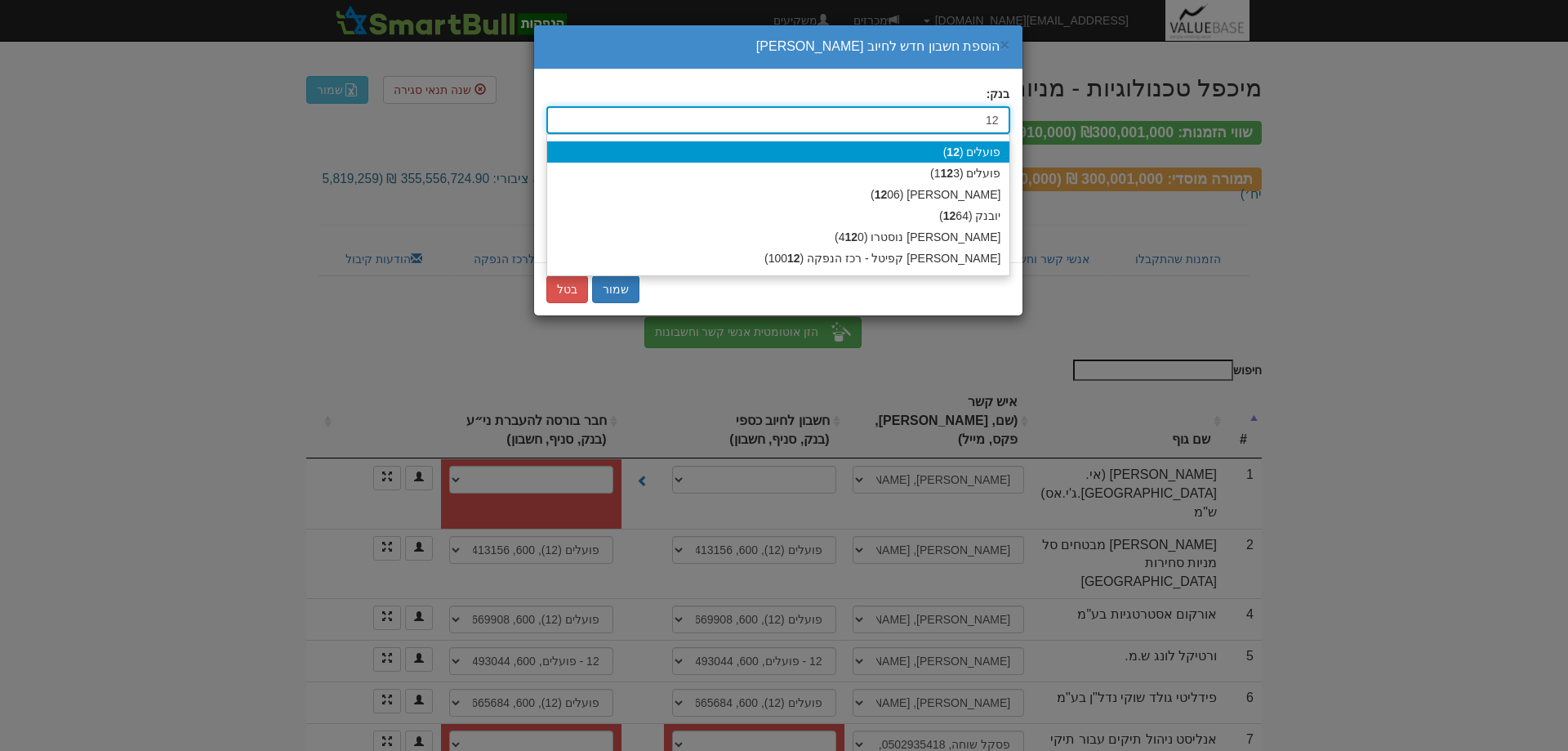
click at [980, 151] on div "פועלים ( 12 )" at bounding box center [779, 151] width 462 height 21
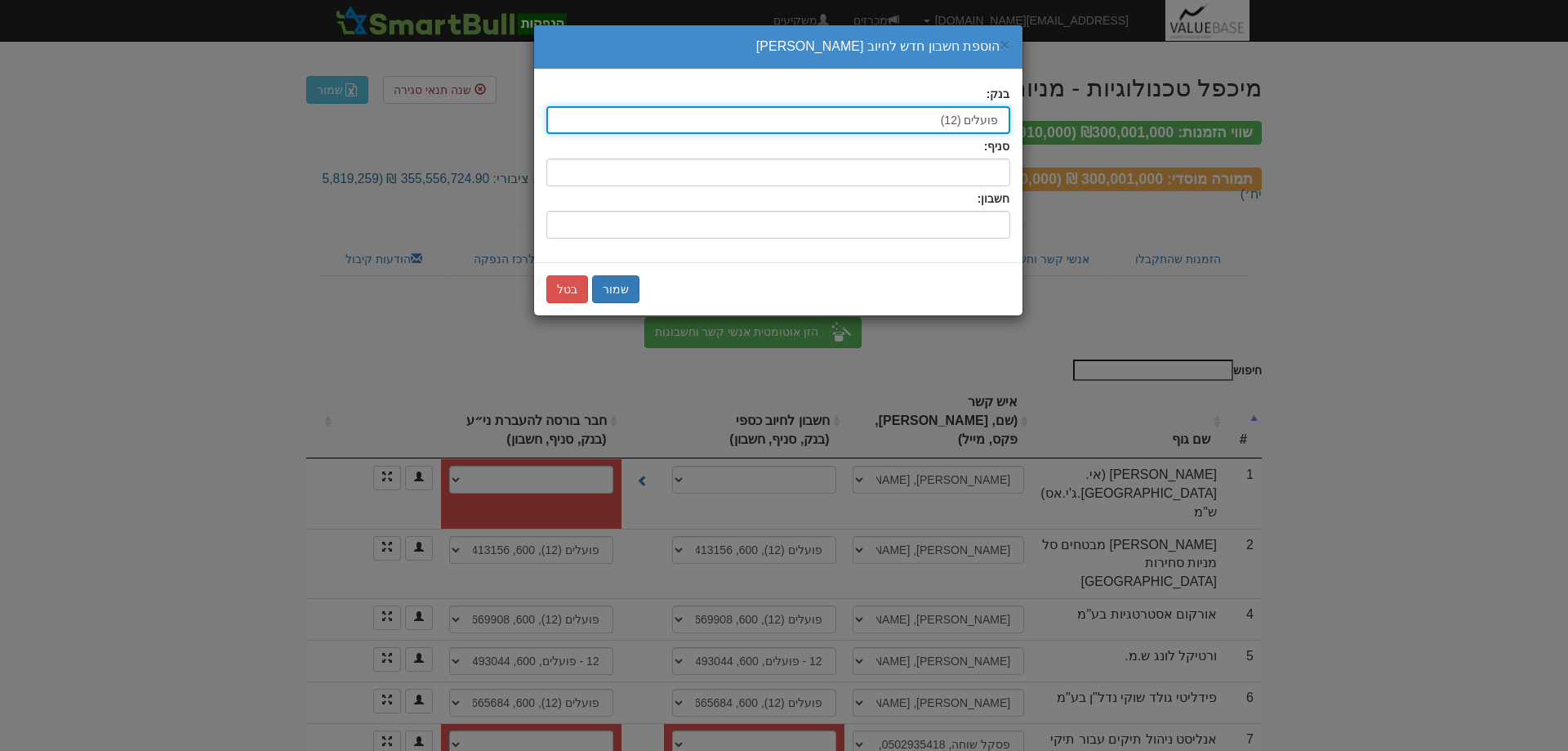
type input "פועלים (12)"
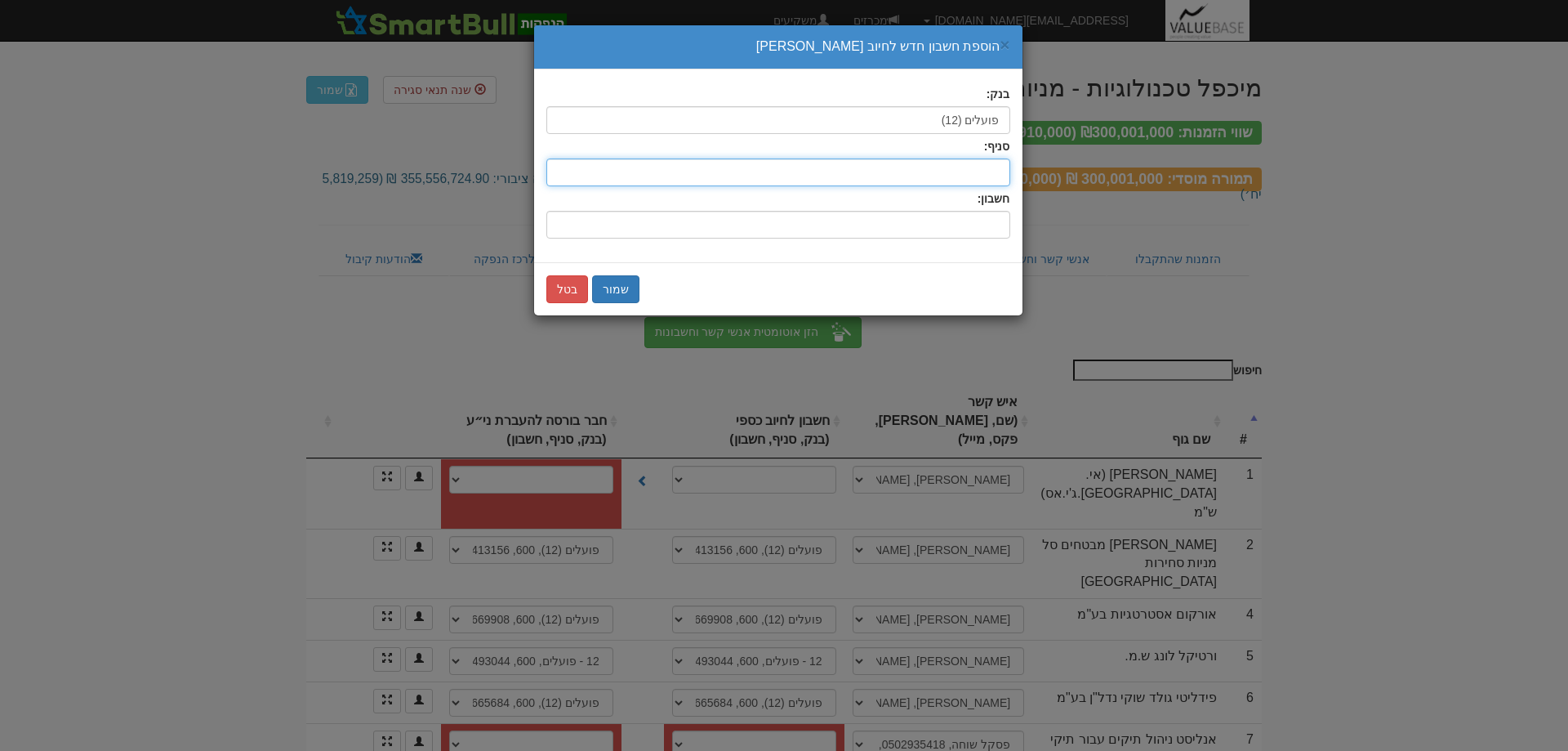
click at [980, 162] on input "סניף:" at bounding box center [779, 173] width 464 height 28
type input "111"
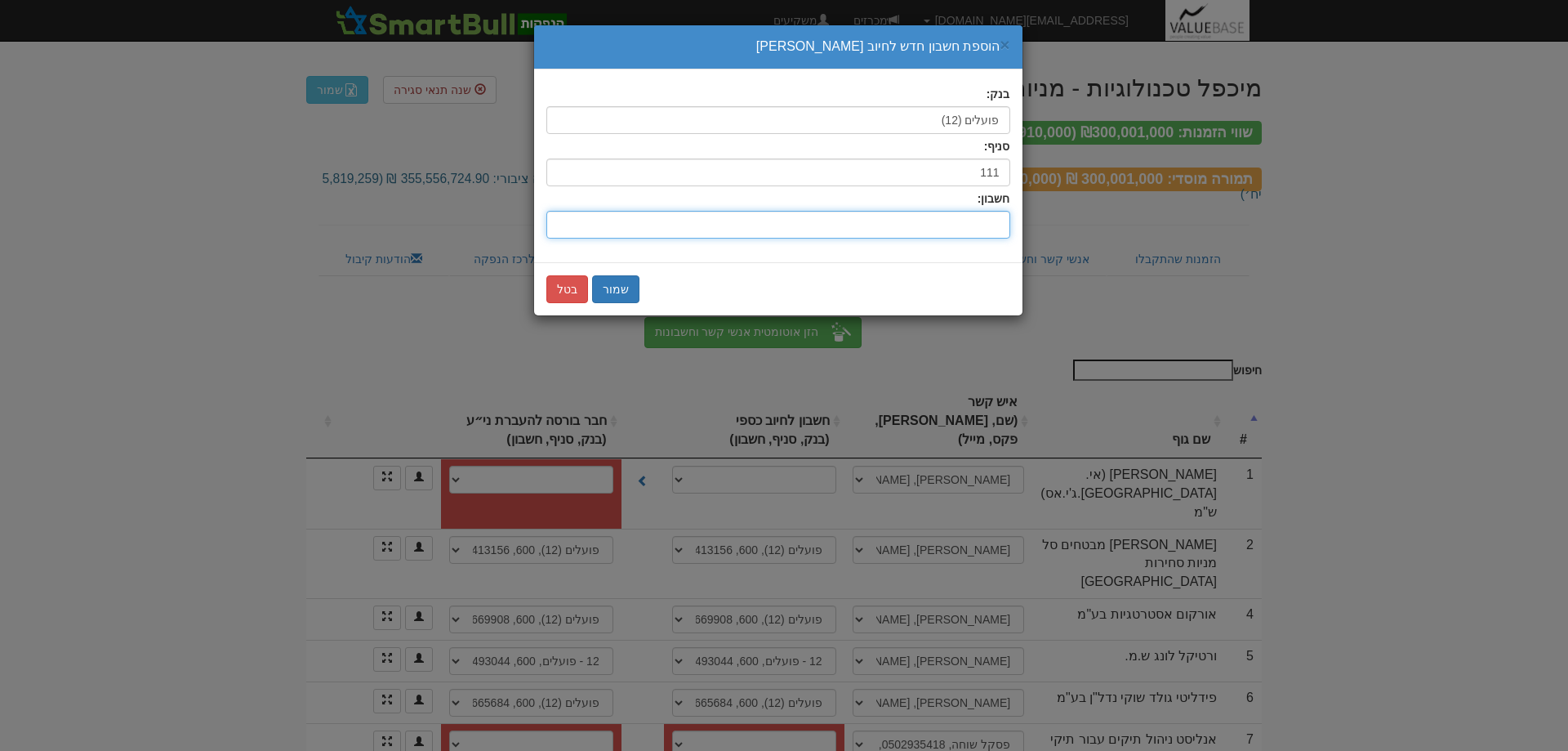
click at [985, 223] on input "חשבון:" at bounding box center [779, 225] width 464 height 28
type input "11111111111"
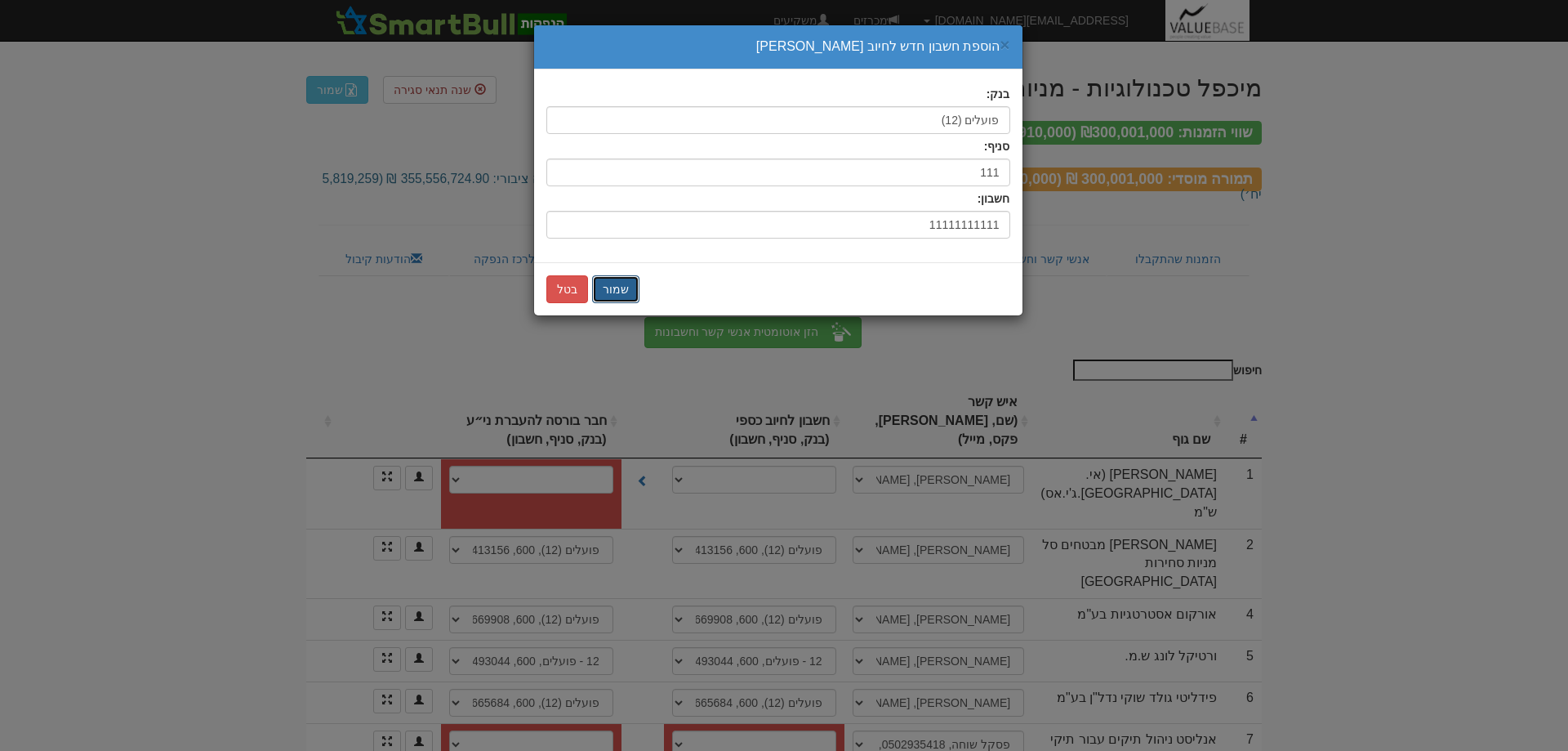
click at [611, 290] on button "שמור" at bounding box center [616, 290] width 48 height 28
